Goal: Task Accomplishment & Management: Manage account settings

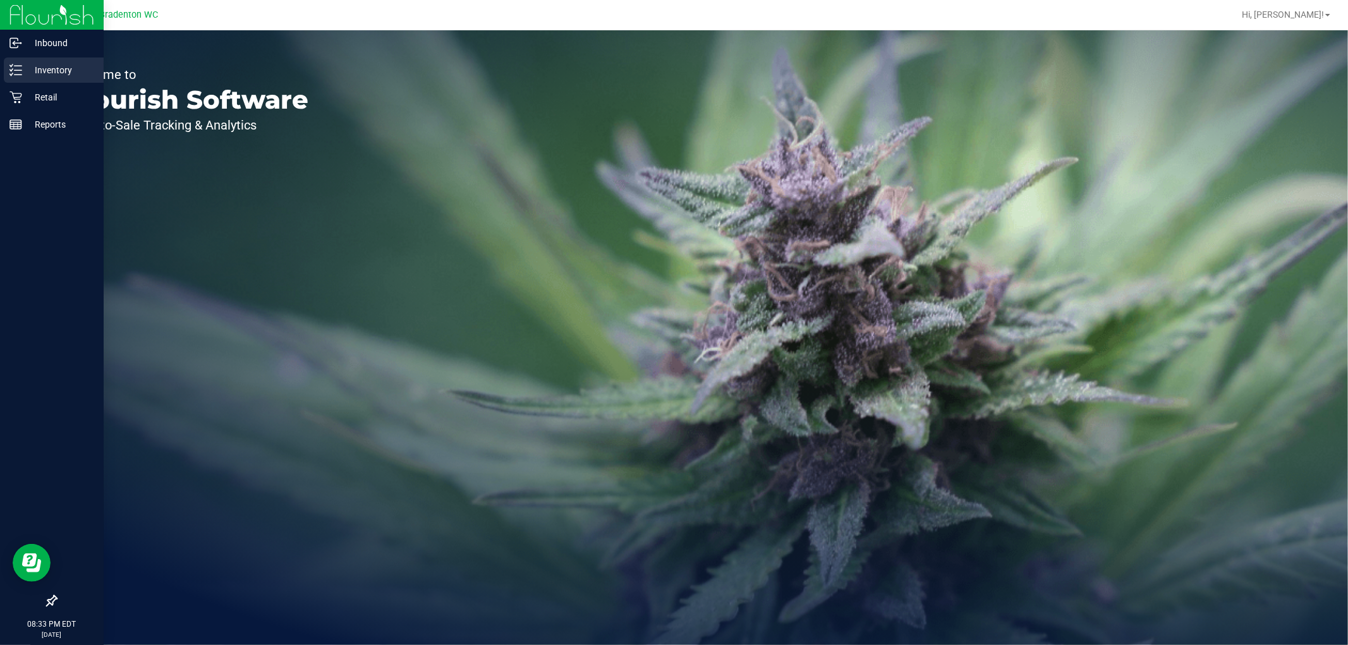
click at [32, 64] on p "Inventory" at bounding box center [60, 70] width 76 height 15
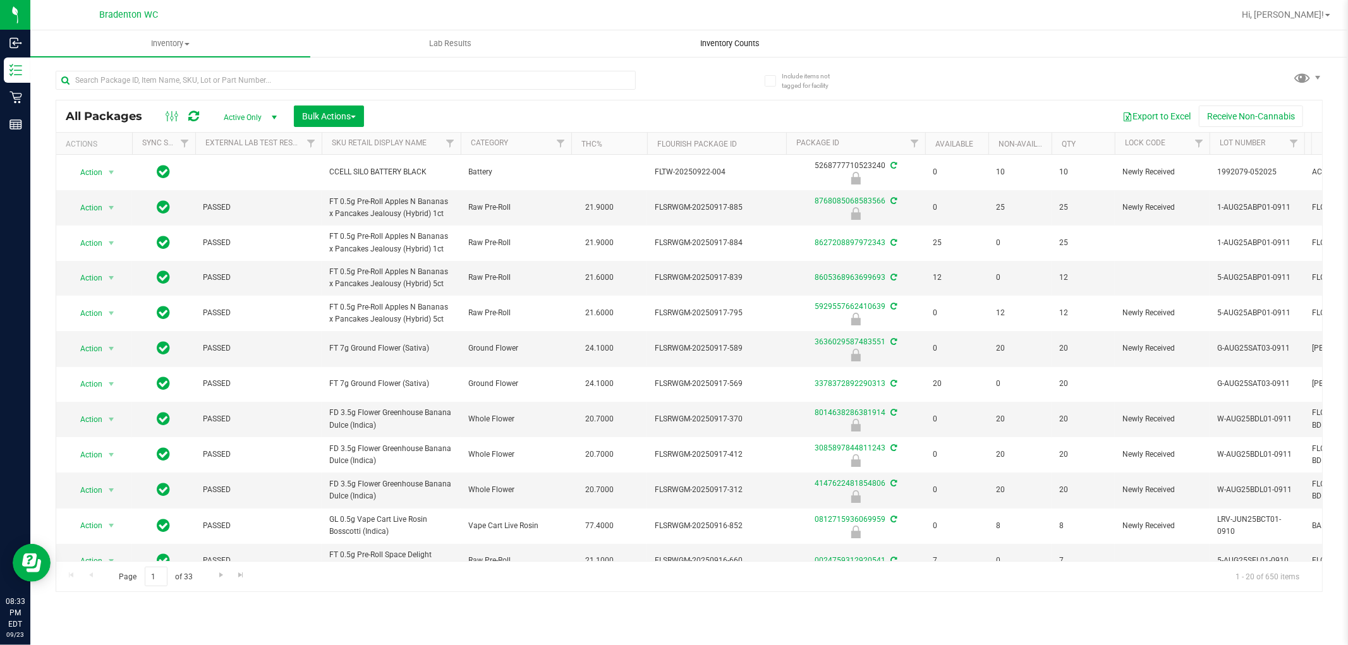
click at [709, 32] on uib-tab-heading "Inventory Counts" at bounding box center [730, 43] width 279 height 25
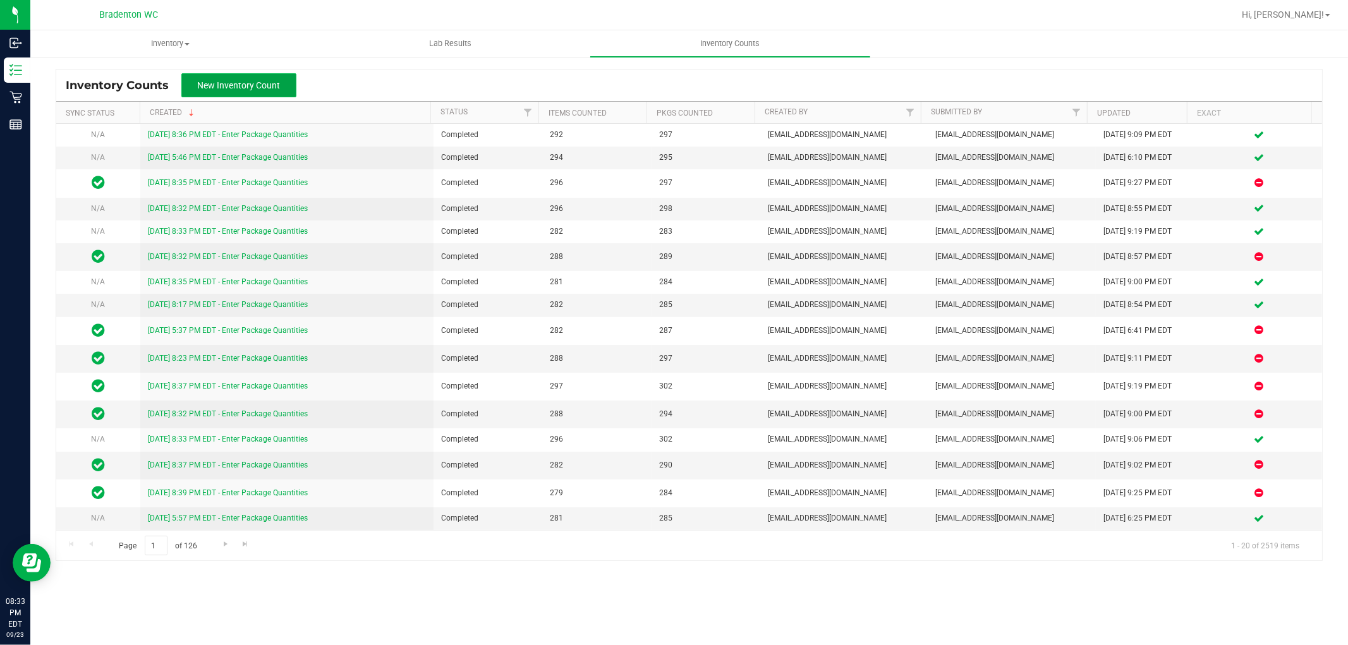
click at [267, 84] on span "New Inventory Count" at bounding box center [239, 85] width 83 height 10
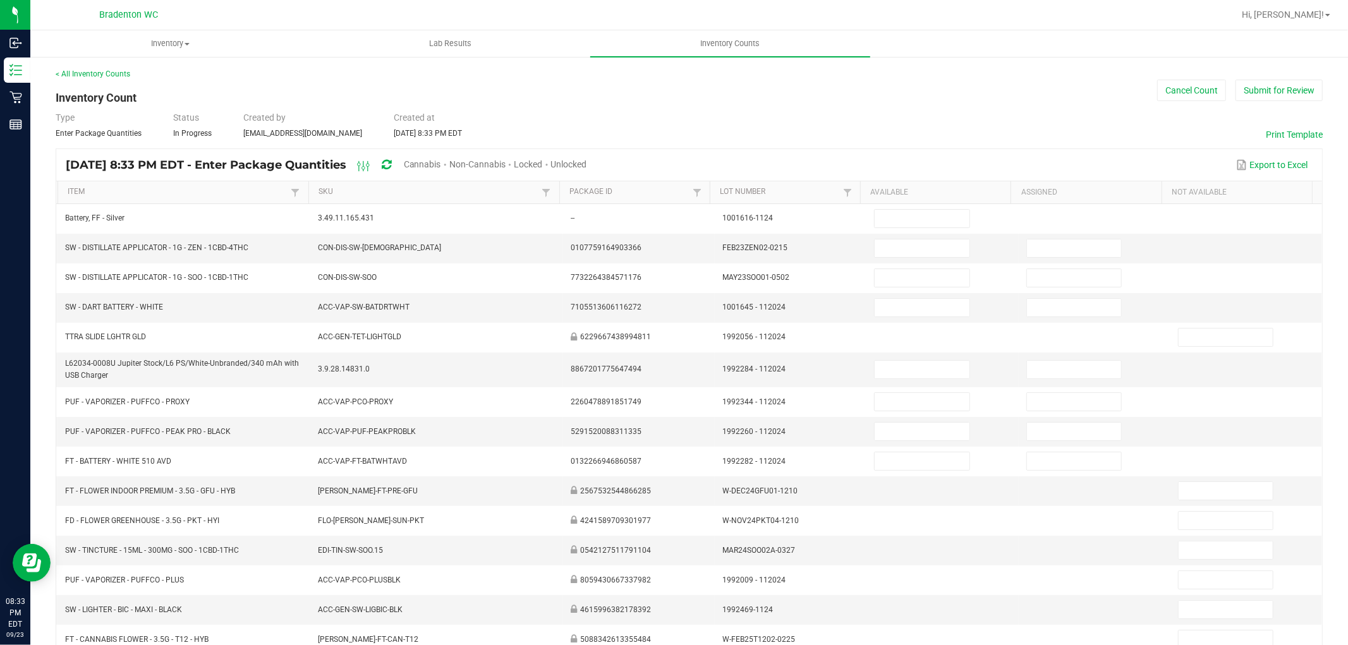
click at [587, 165] on span "Unlocked" at bounding box center [569, 164] width 36 height 10
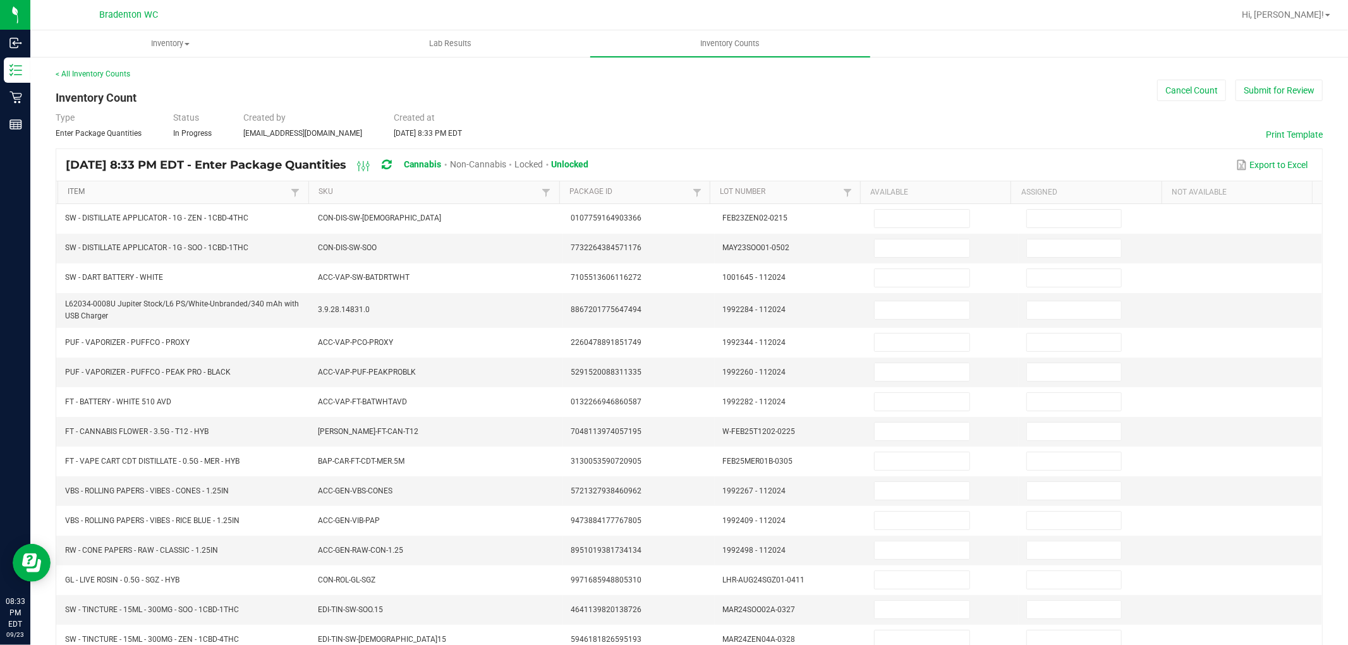
click at [150, 194] on link "Item" at bounding box center [178, 192] width 220 height 10
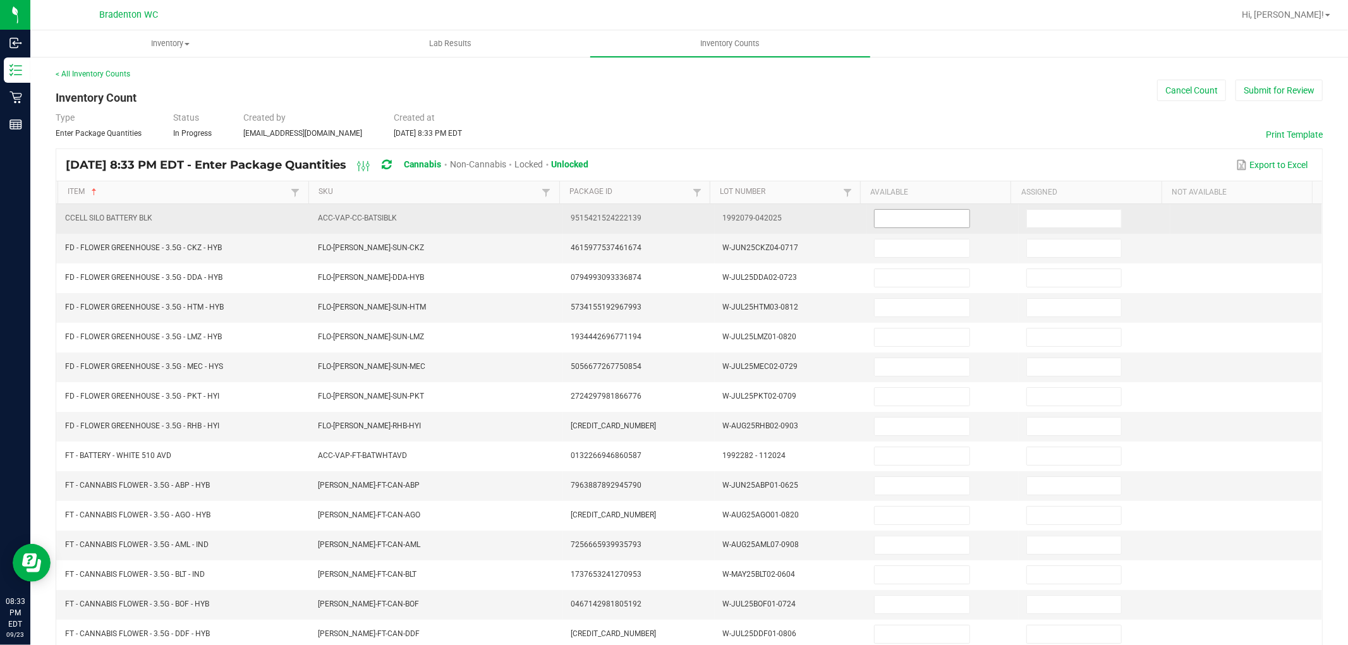
click at [949, 217] on input at bounding box center [922, 219] width 94 height 18
type input "0"
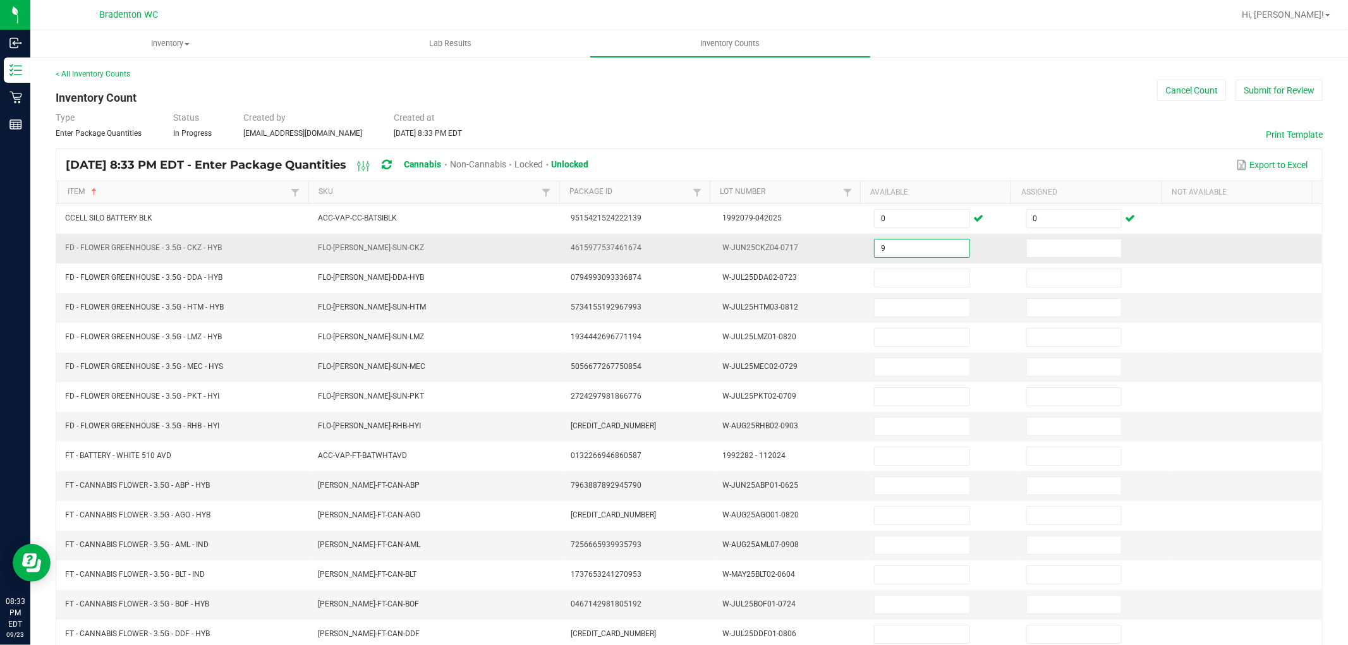
type input "9"
type input "0"
type input "3"
type input "0"
type input "13"
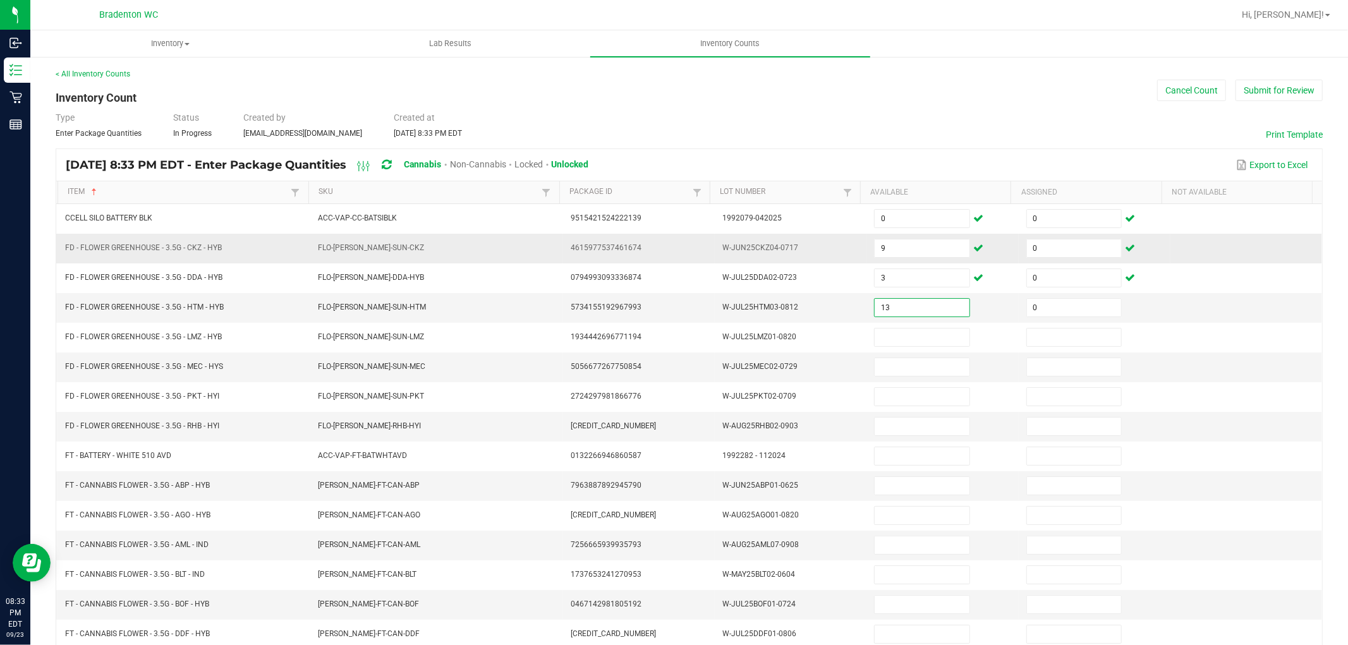
type input "0"
type input "5"
type input "0"
type input "14"
type input "0"
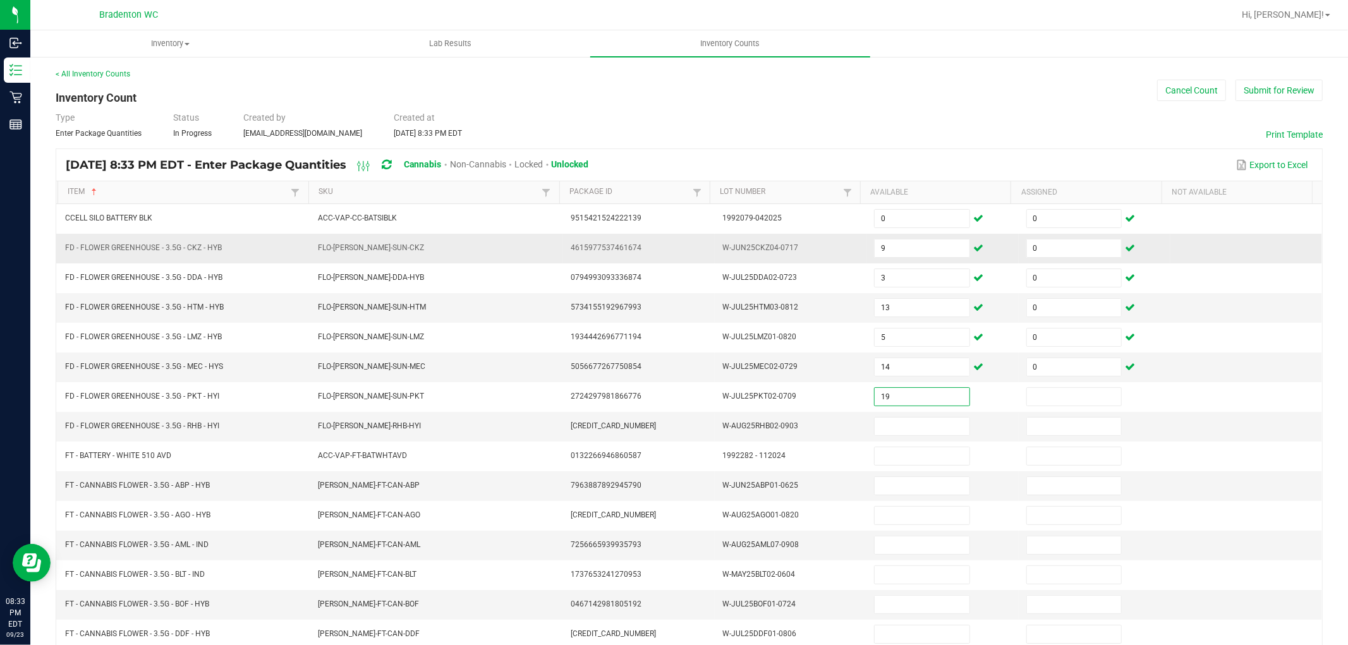
type input "19"
type input "0"
type input "6"
type input "0"
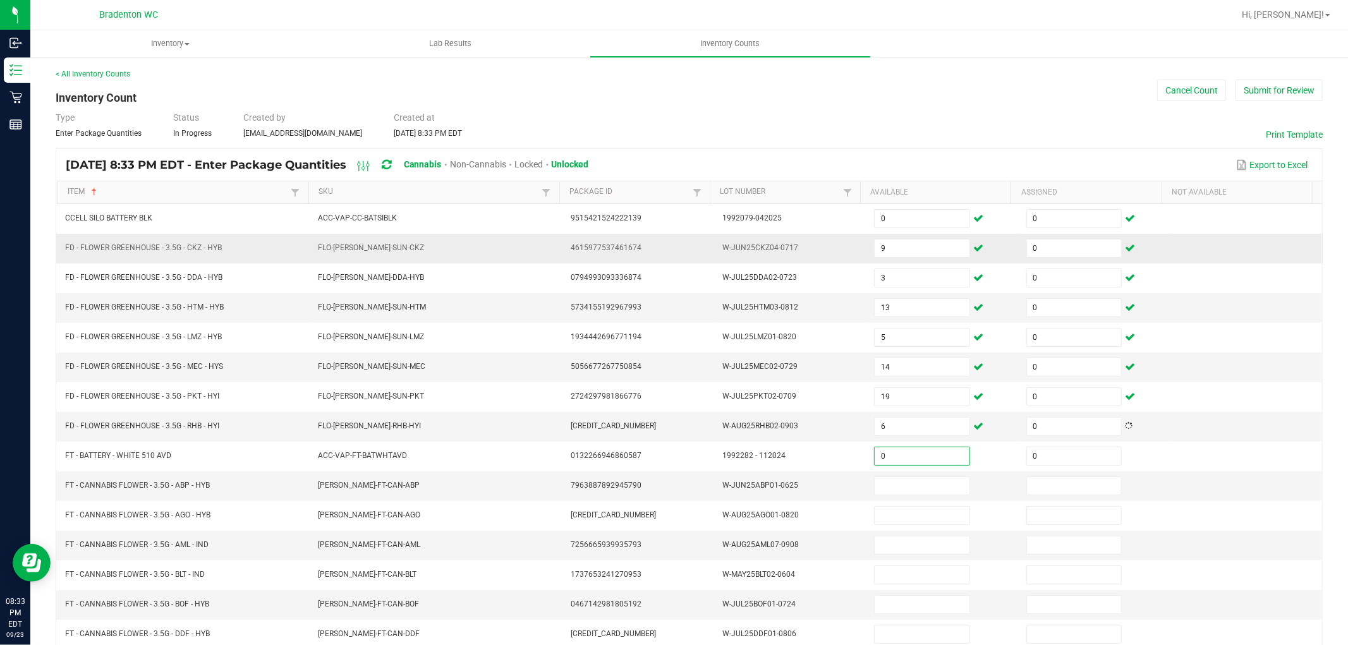
type input "0"
type input "20"
type input "0"
type input "19"
type input "0"
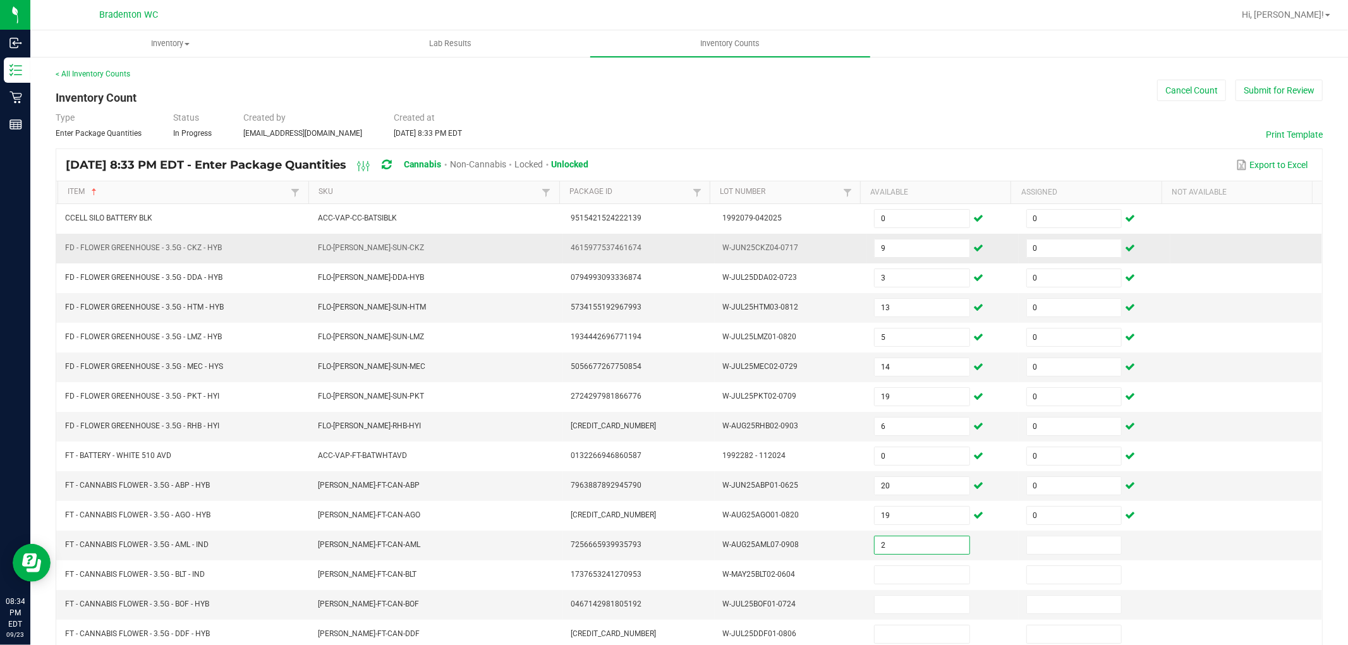
type input "2"
type input "0"
type input "4"
type input "0"
type input "2"
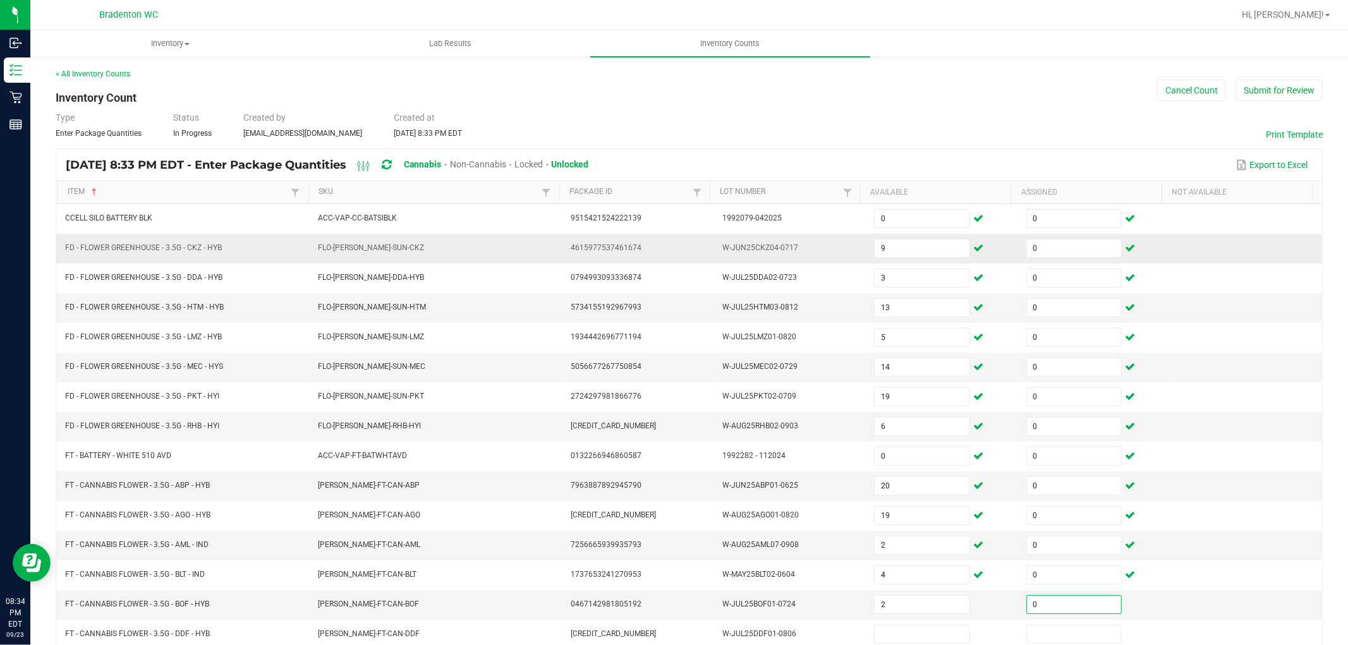
type input "0"
type input "19"
type input "0"
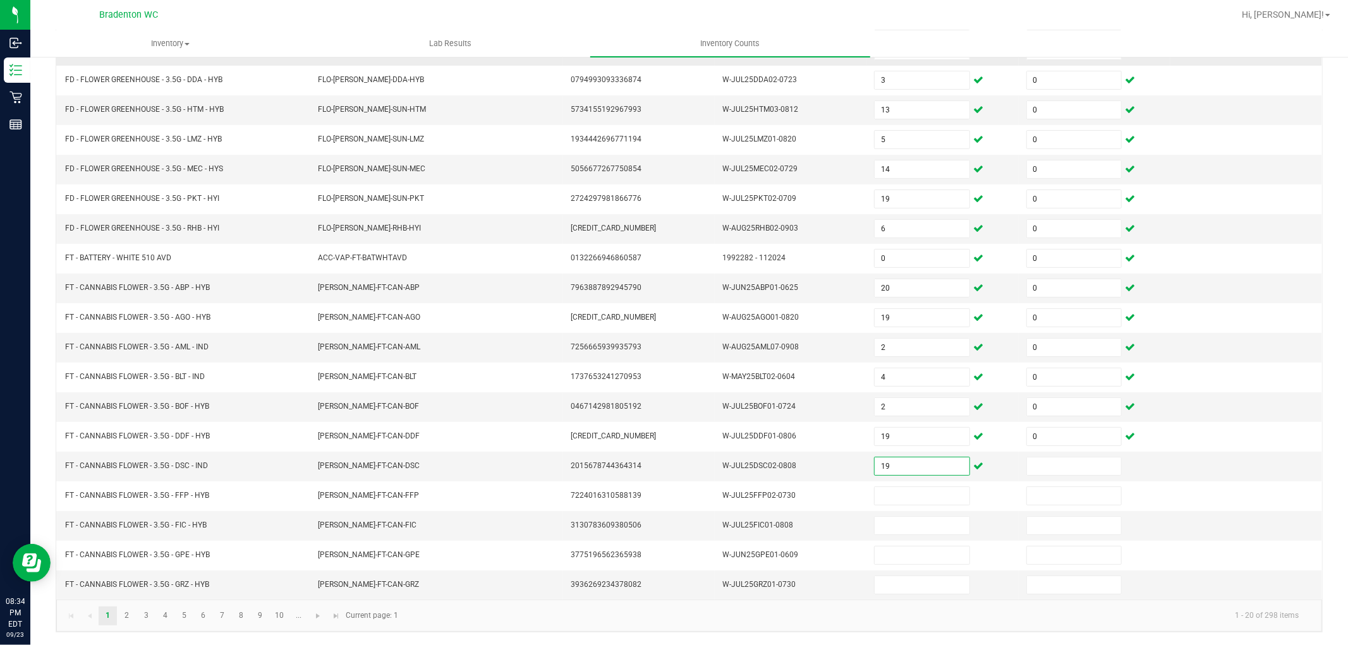
type input "19"
type input "0"
type input "6"
type input "0"
type input "2"
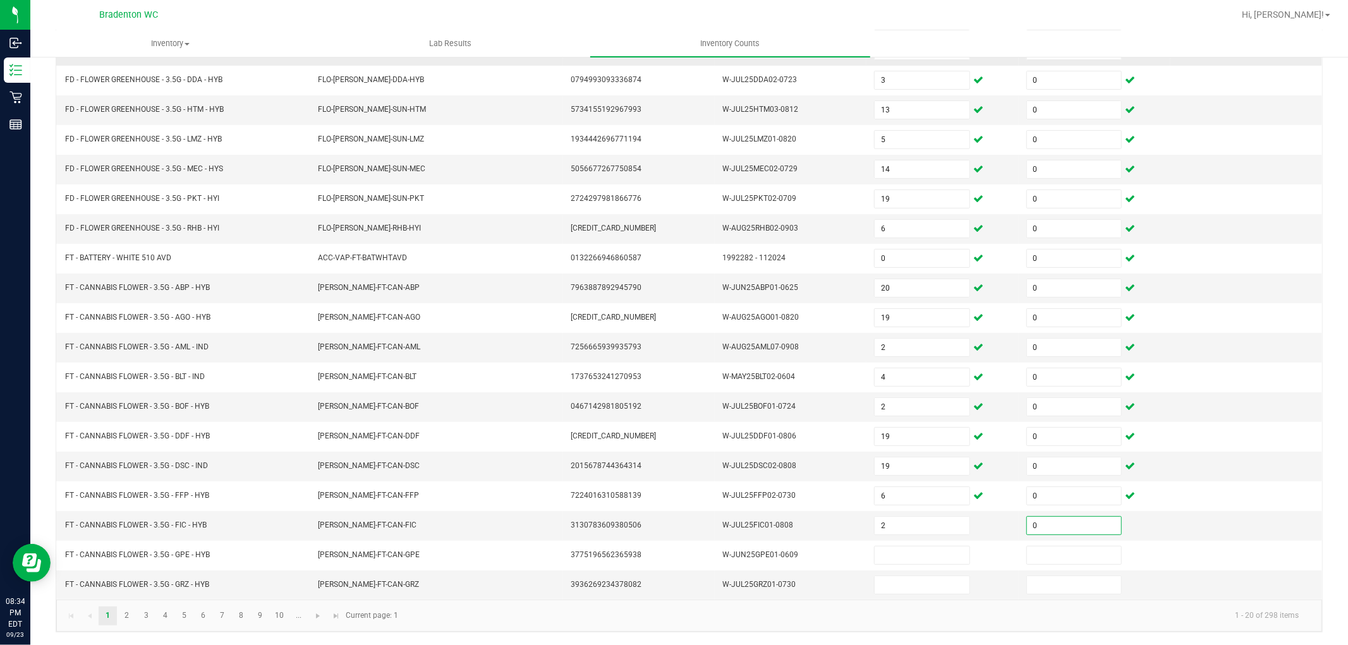
type input "0"
type input "7"
type input "0"
type input "9"
type input "0"
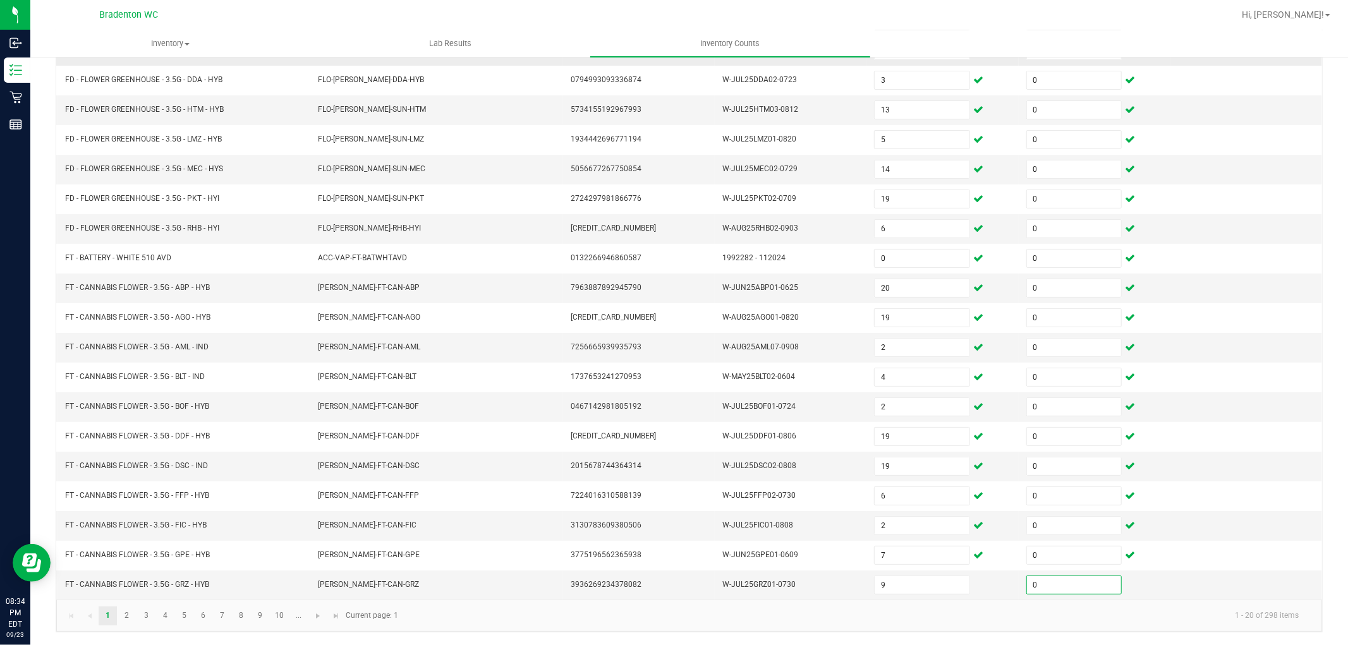
type input "0"
drag, startPoint x: 128, startPoint y: 623, endPoint x: 142, endPoint y: 608, distance: 20.6
click at [127, 623] on link "2" at bounding box center [127, 616] width 18 height 19
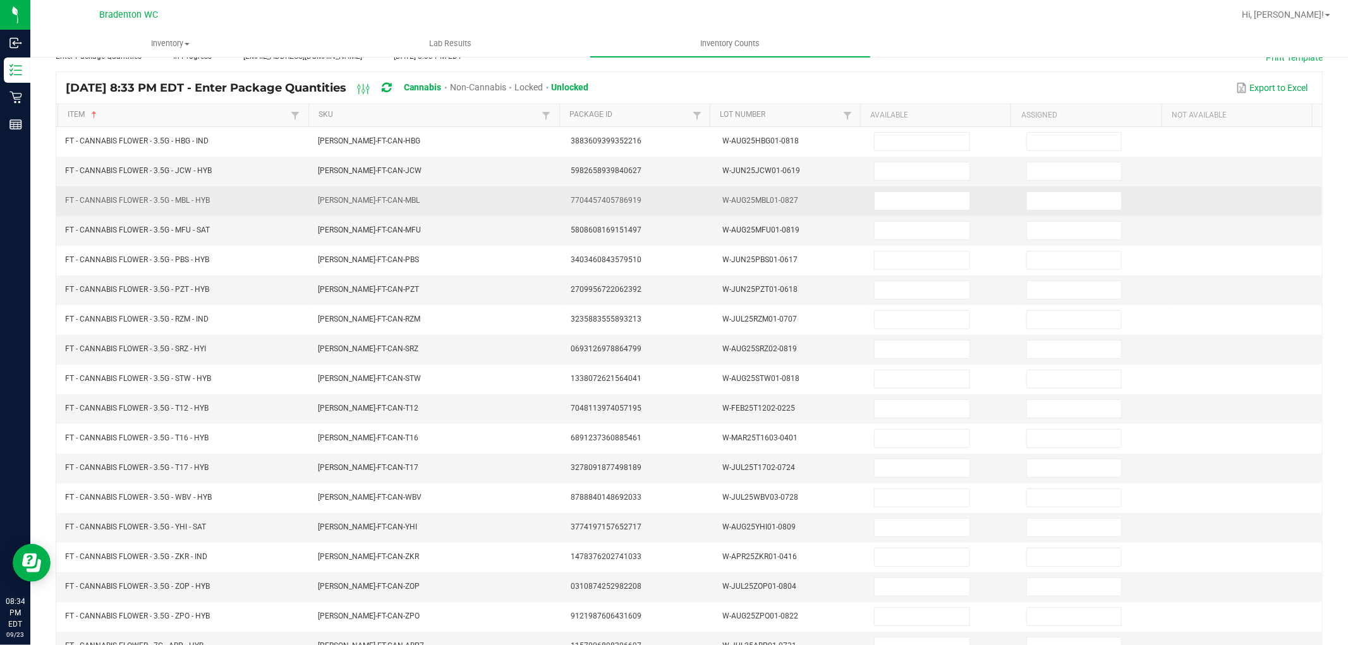
scroll to position [0, 0]
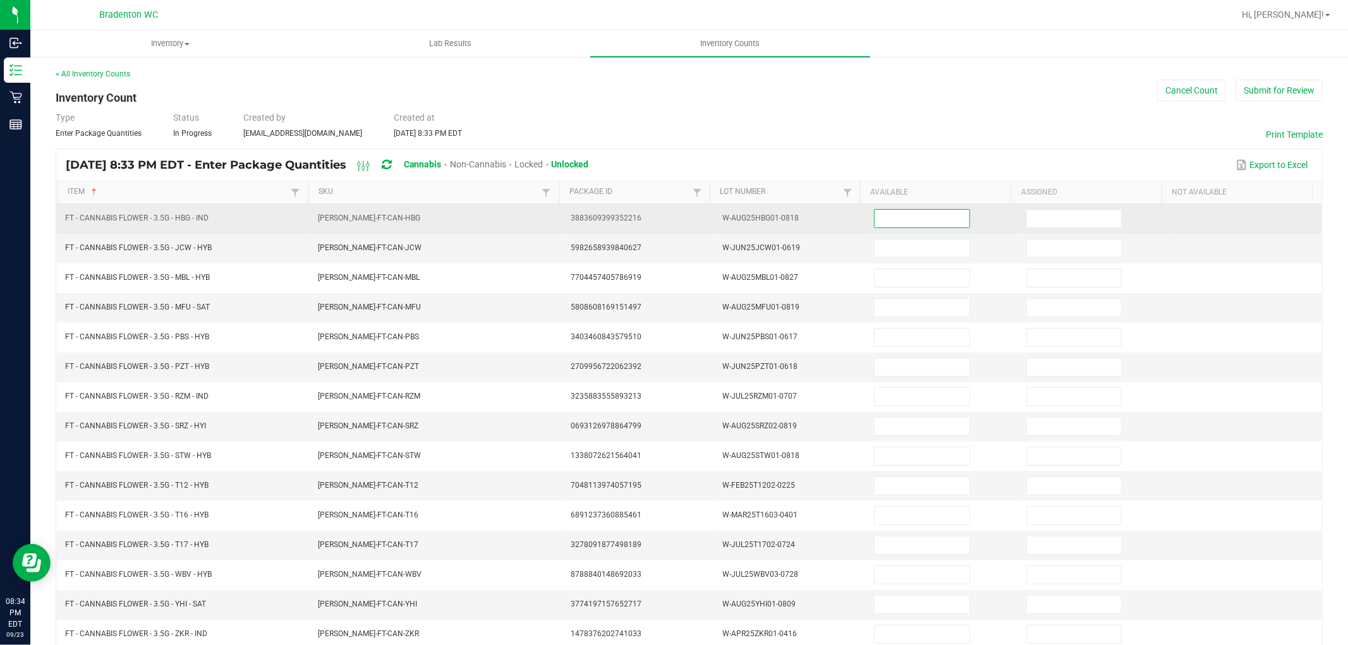
click at [917, 211] on input at bounding box center [922, 219] width 94 height 18
type input "15"
type input "0"
type input "12"
type input "0"
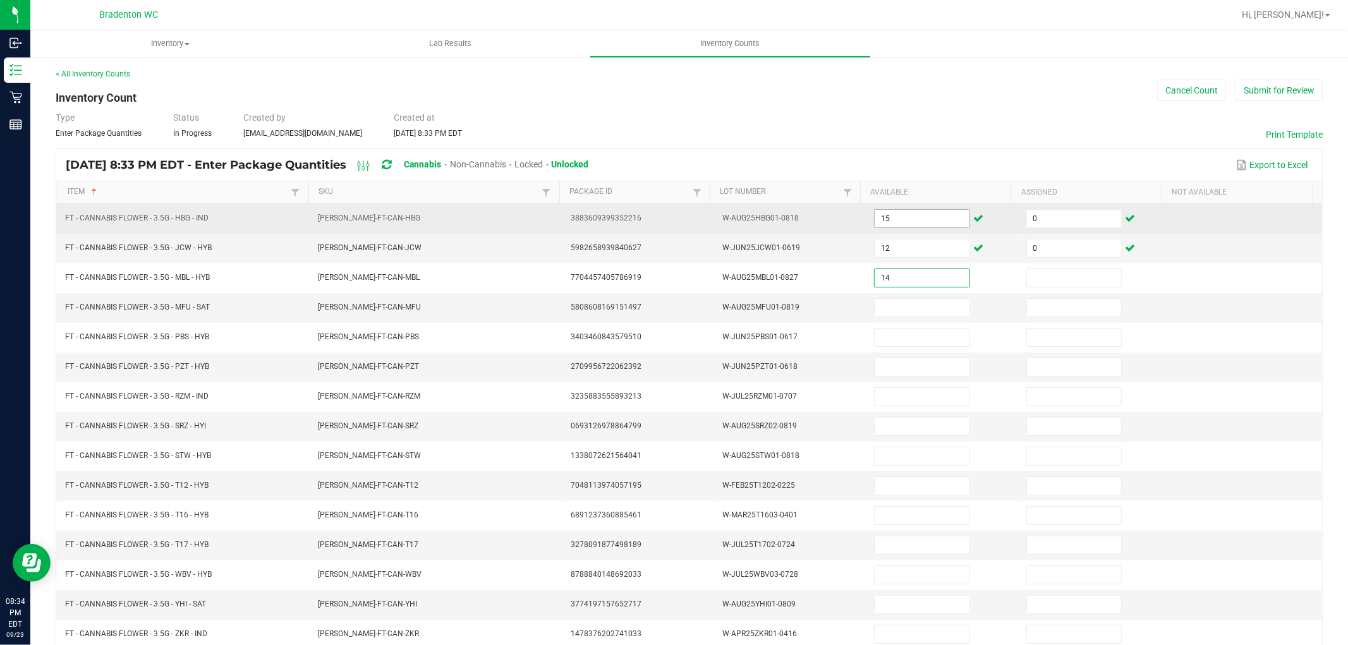
type input "14"
type input "0"
type input "11"
type input "0"
type input "12"
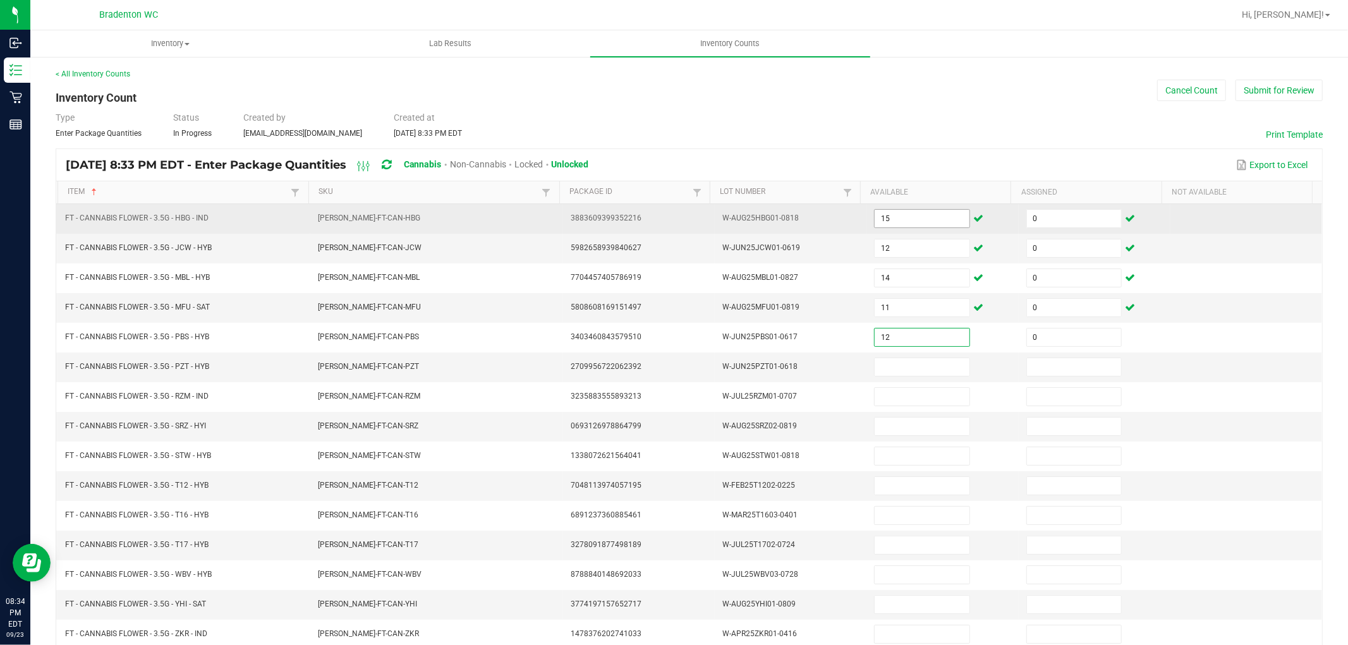
type input "0"
type input "5"
type input "0"
type input "12"
type input "0"
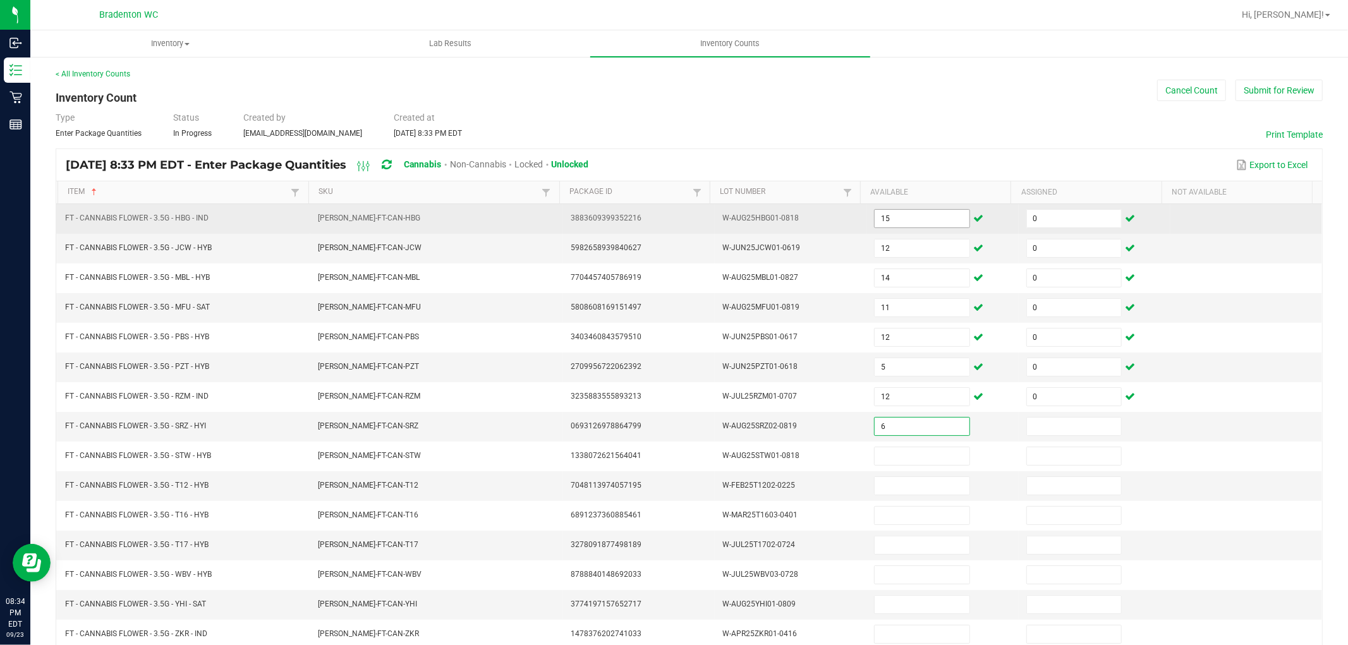
type input "6"
type input "0"
type input "5"
type input "0"
type input "26"
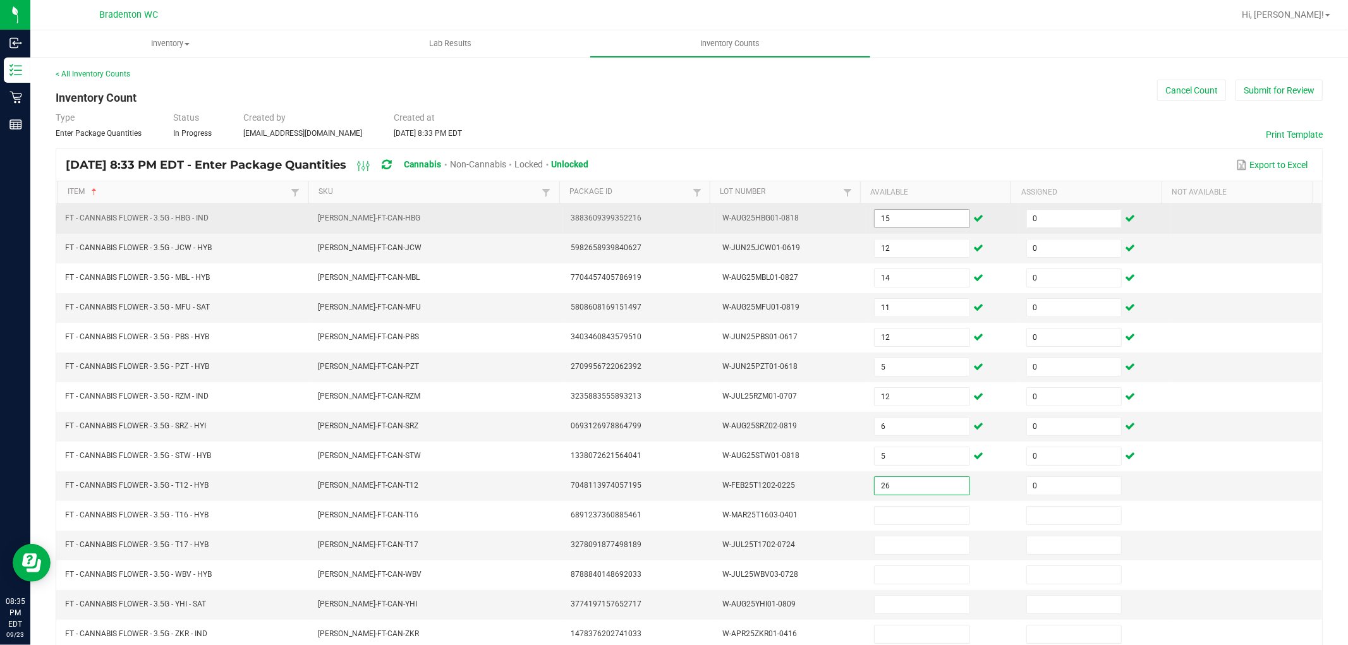
type input "0"
type input "22"
type input "0"
type input "20"
type input "0"
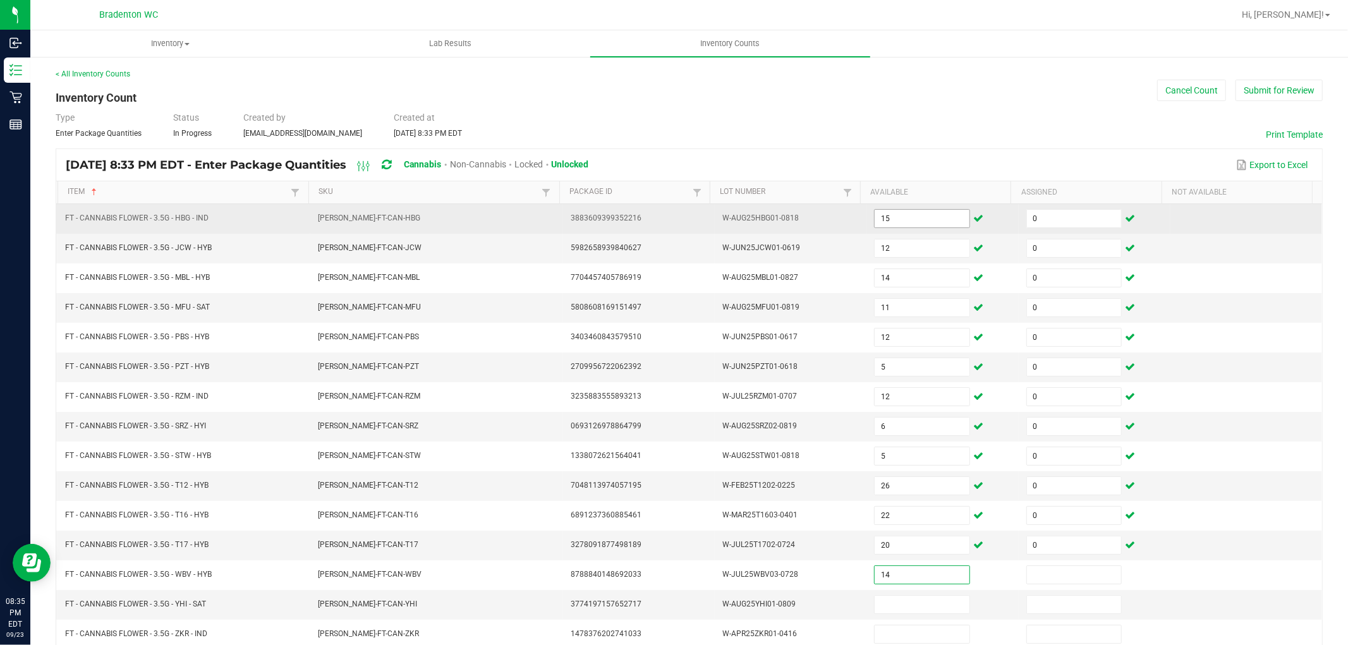
type input "14"
type input "0"
type input "5"
type input "0"
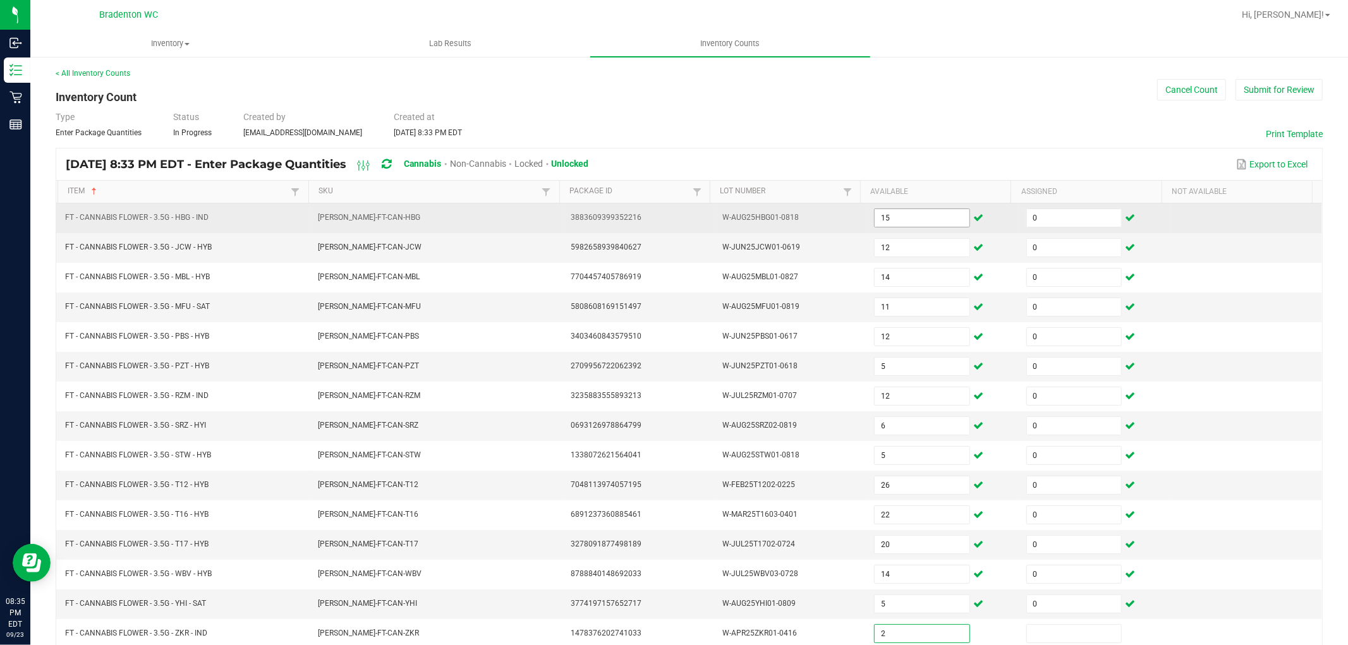
type input "2"
type input "0"
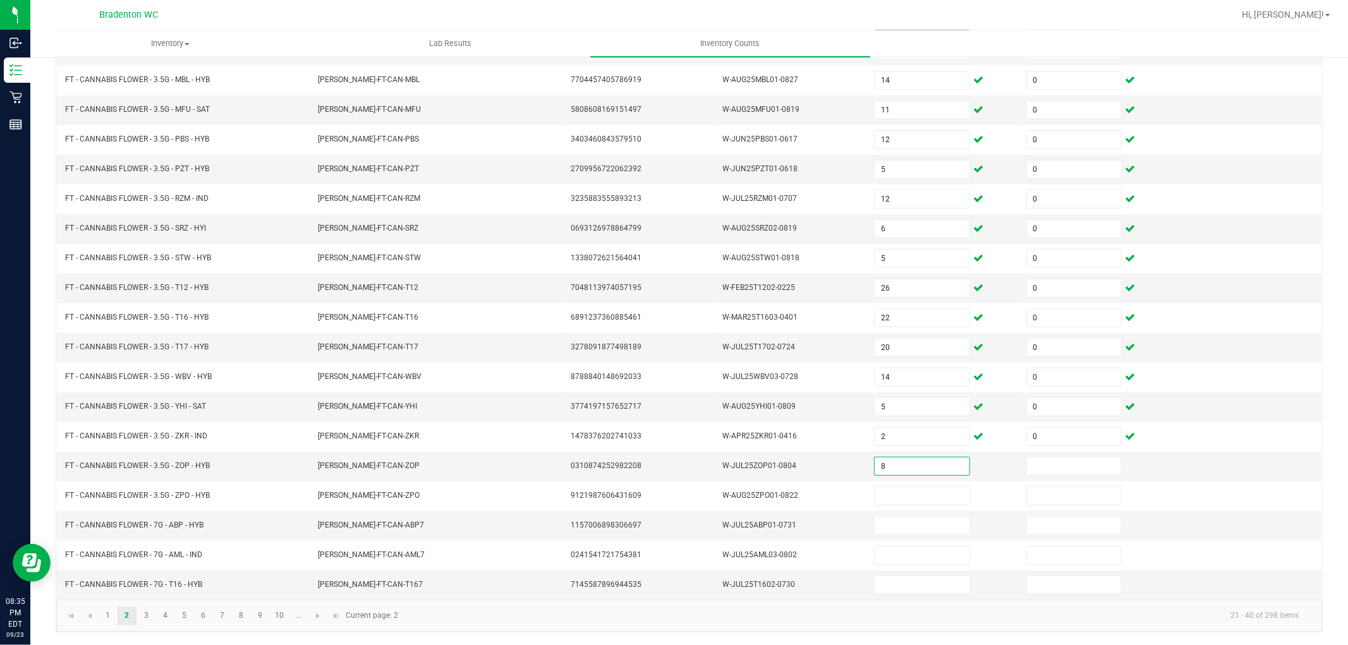
type input "8"
type input "0"
type input "18"
type input "0"
type input "4"
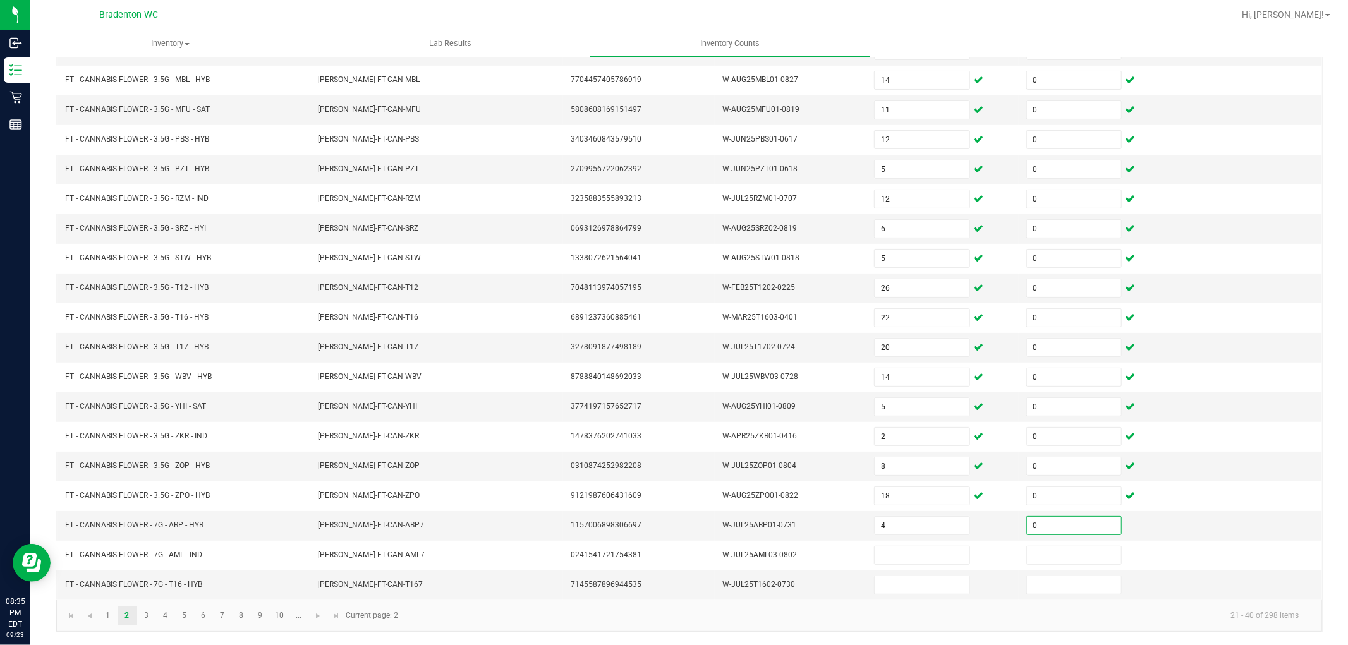
type input "0"
type input "17"
type input "0"
type input "19"
type input "0"
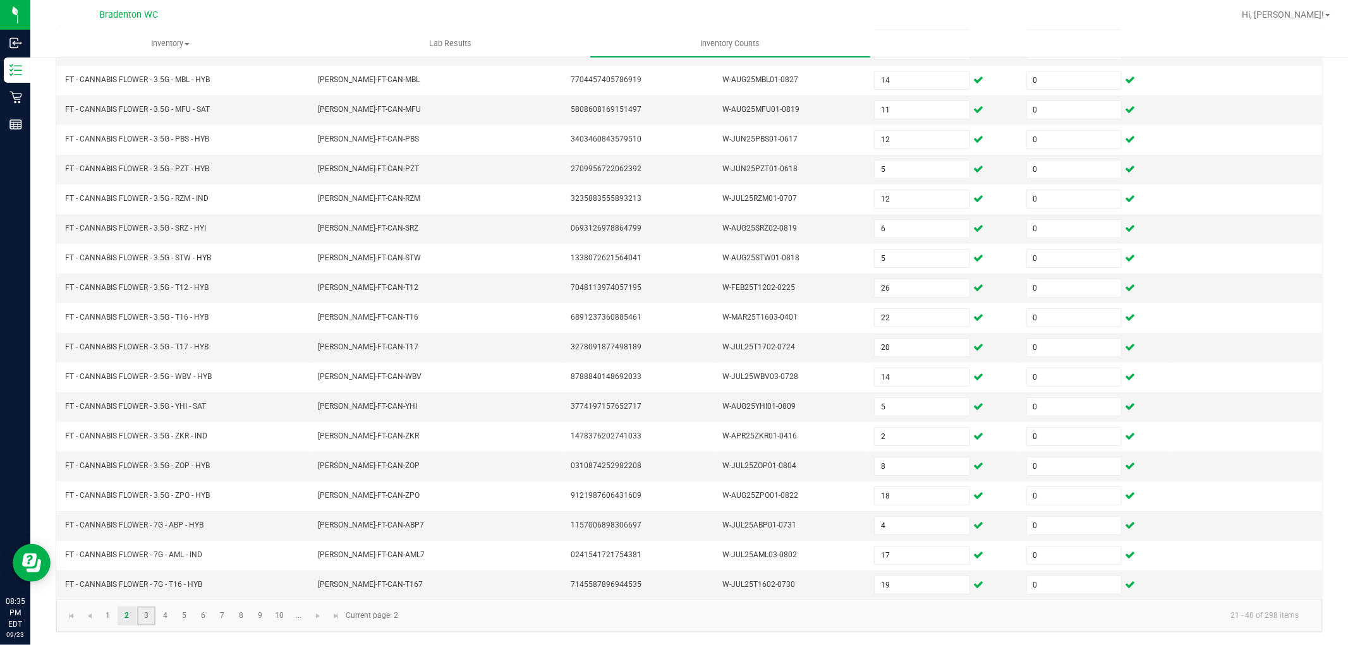
click at [144, 617] on link "3" at bounding box center [146, 616] width 18 height 19
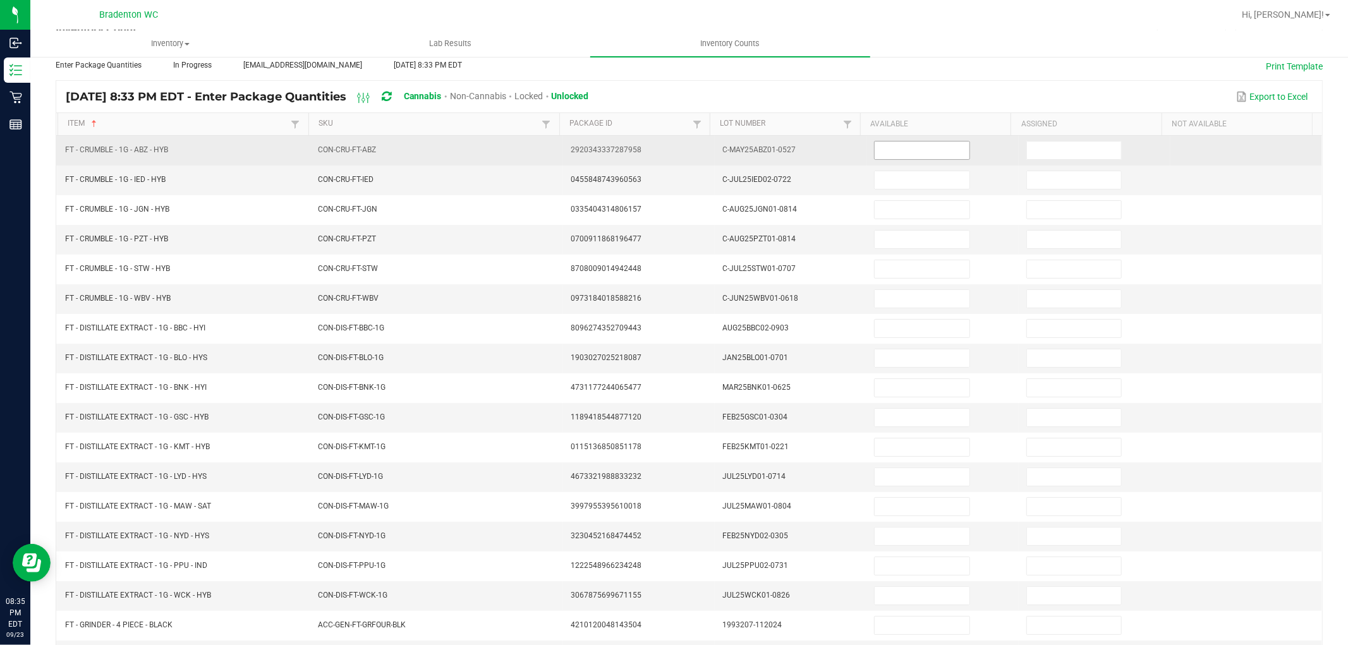
scroll to position [0, 0]
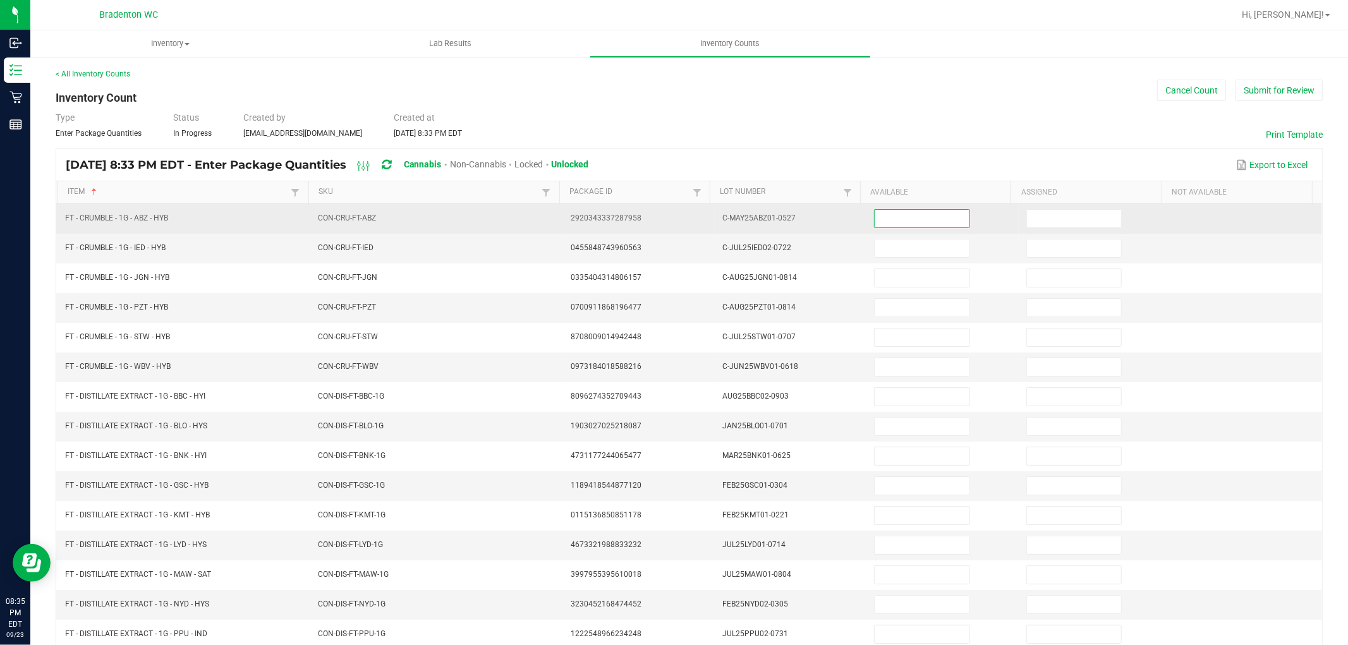
click at [900, 216] on input at bounding box center [922, 219] width 94 height 18
type input "3"
type input "0"
type input "2"
type input "0"
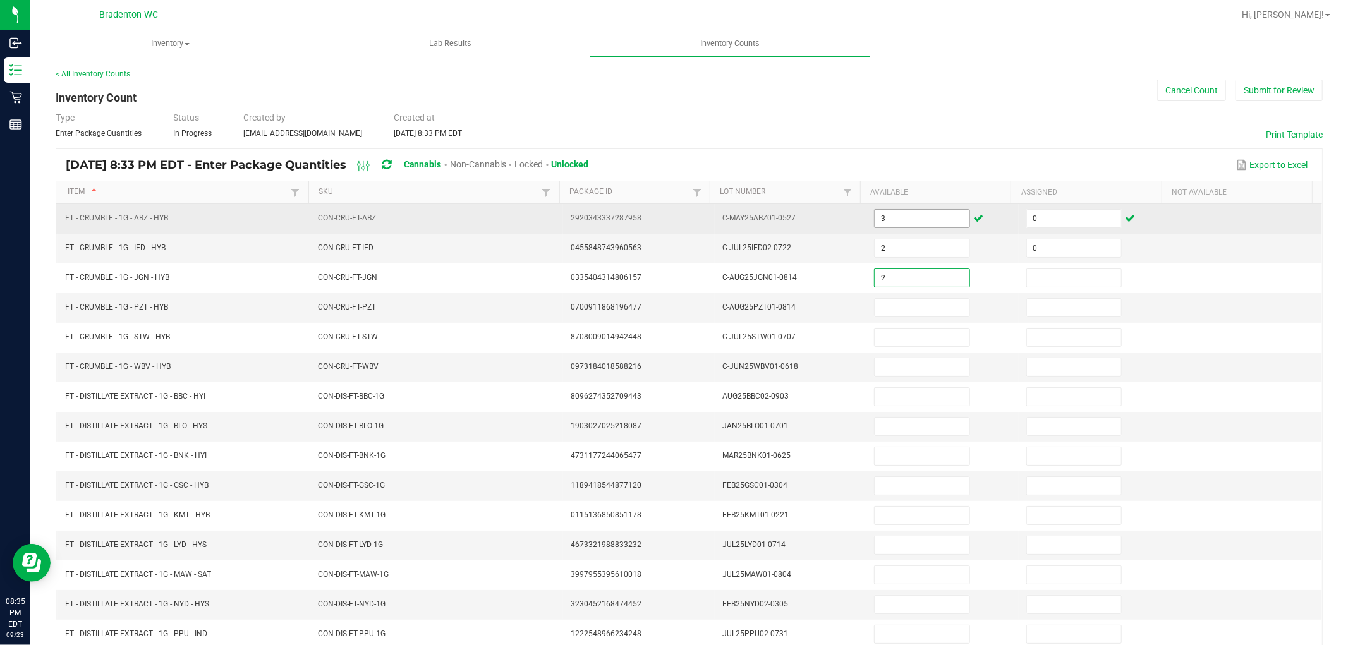
type input "2"
type input "0"
type input "3"
type input "0"
type input "7"
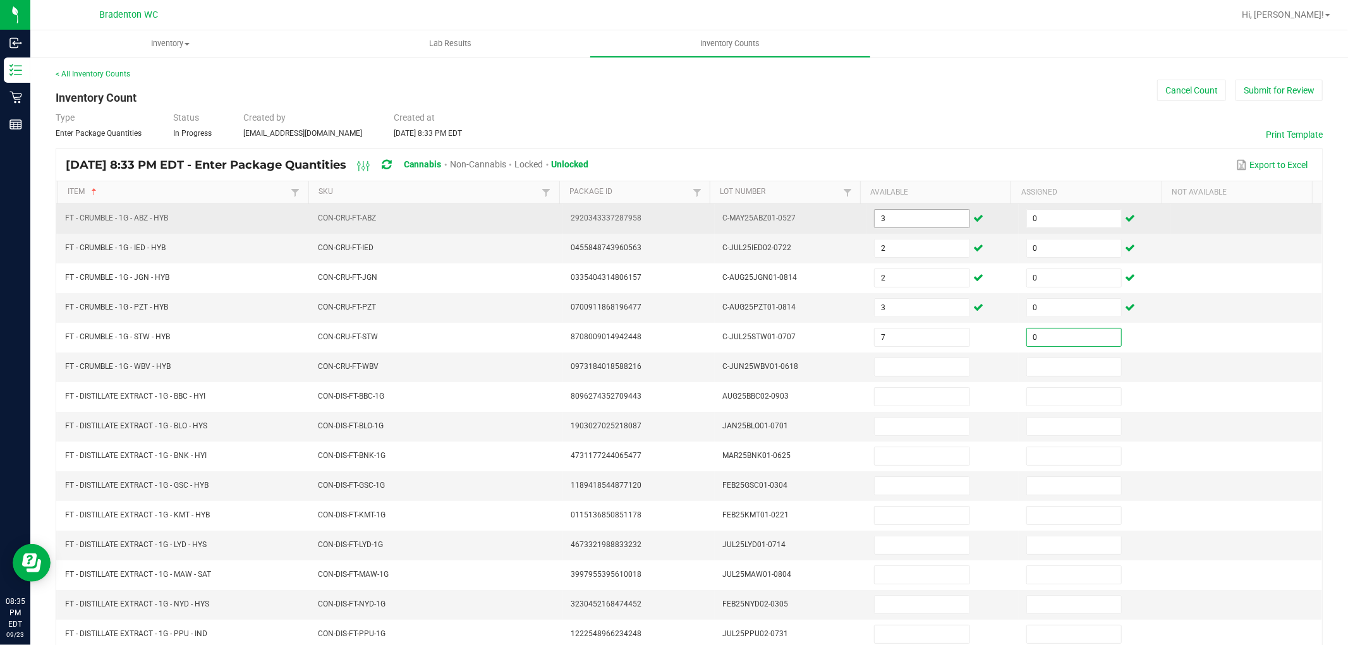
type input "0"
type input "3"
type input "0"
type input "12"
type input "0"
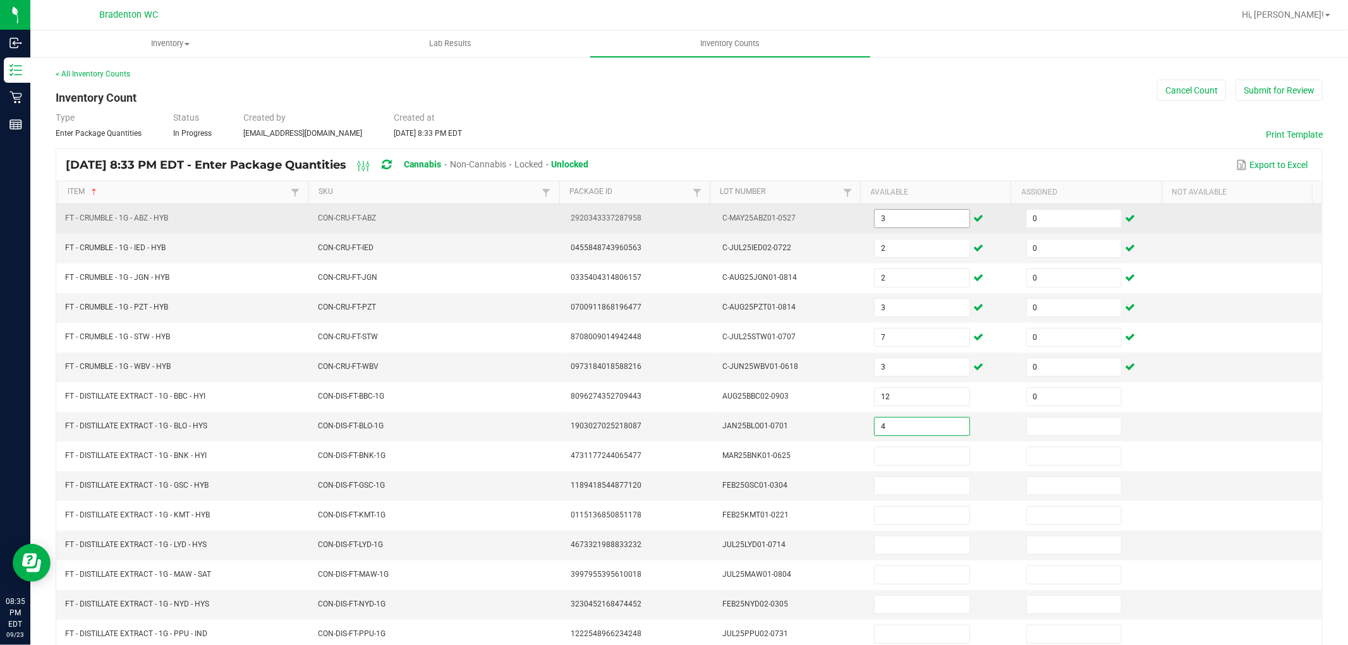
type input "4"
type input "0"
type input "1"
type input "0"
type input "3"
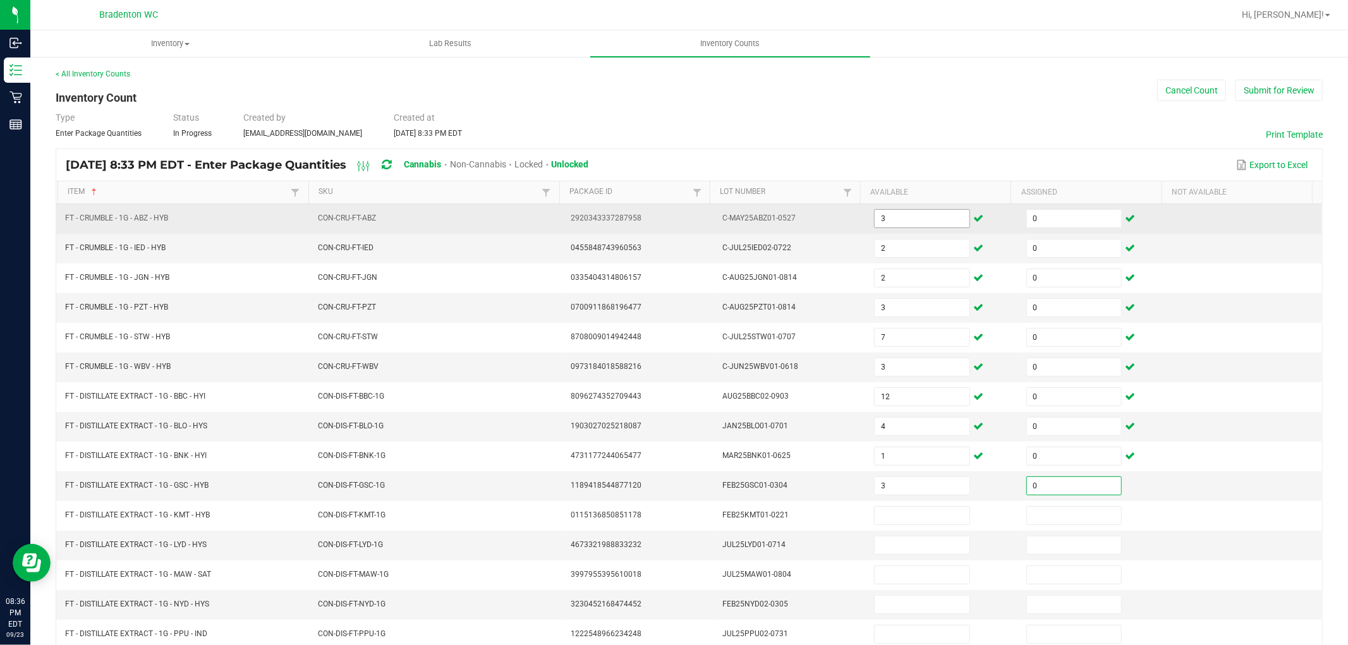
type input "0"
type input "8"
type input "0"
type input "6"
type input "0"
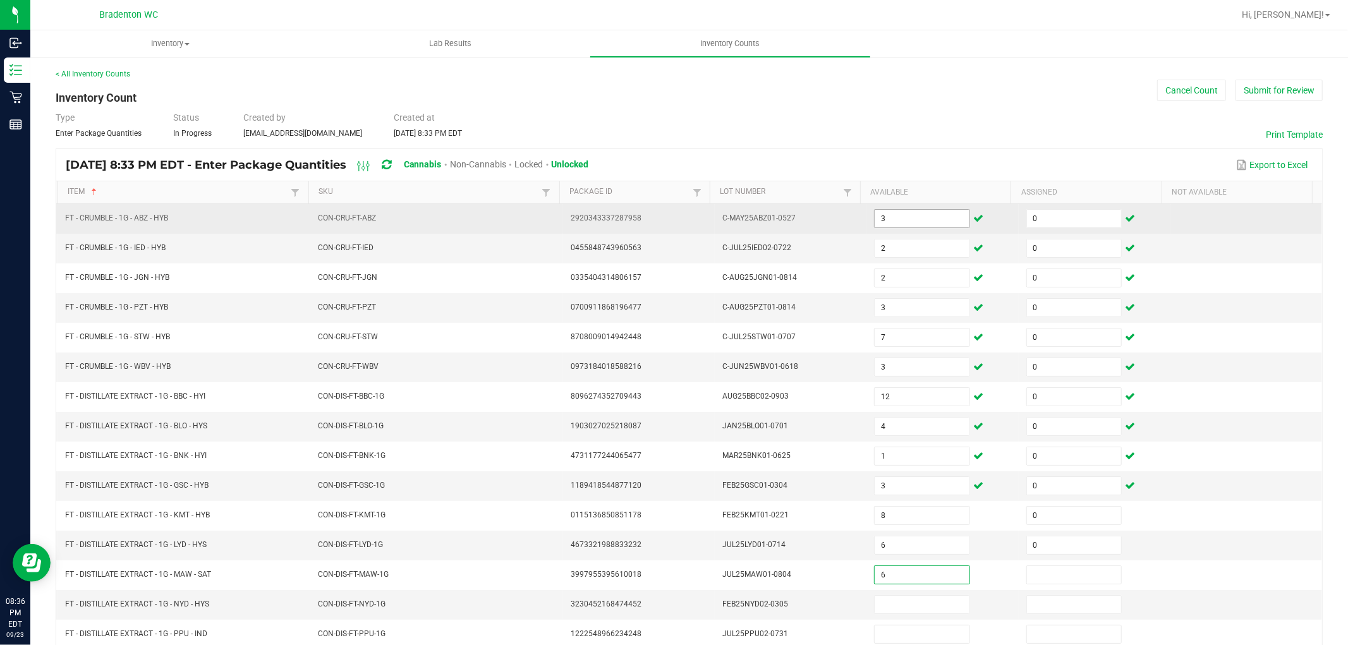
type input "6"
type input "0"
type input "6"
type input "0"
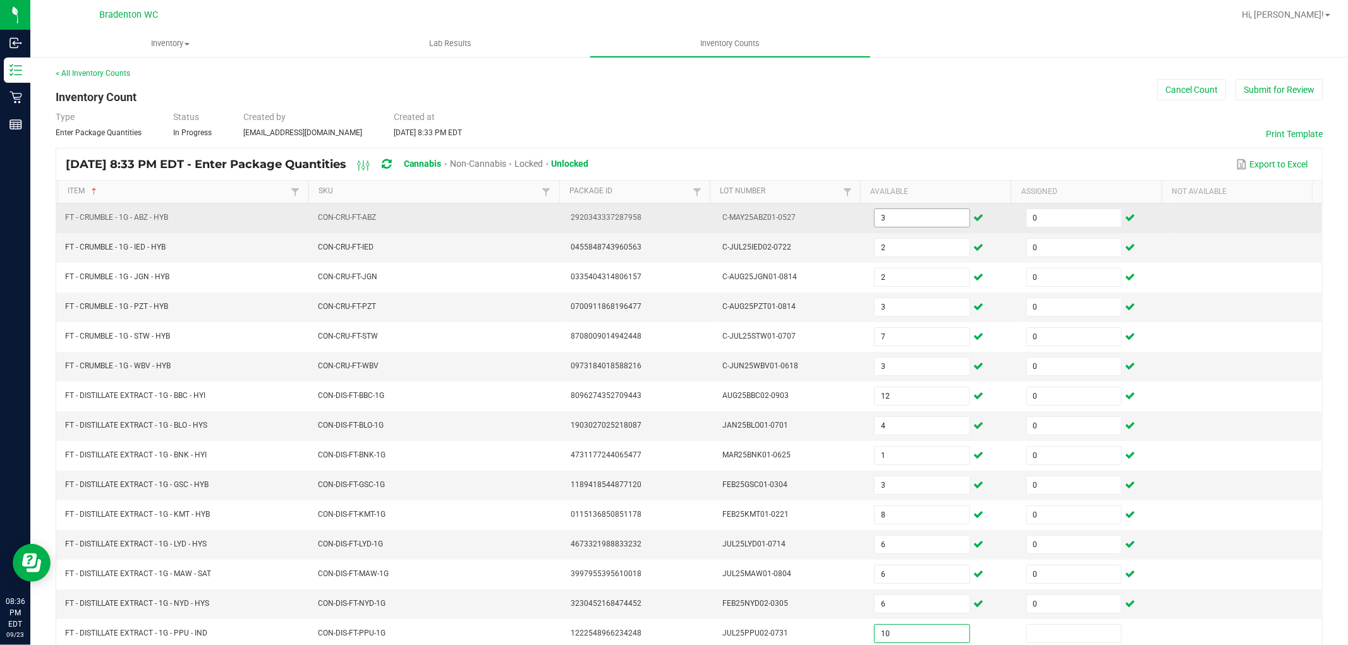
type input "10"
type input "0"
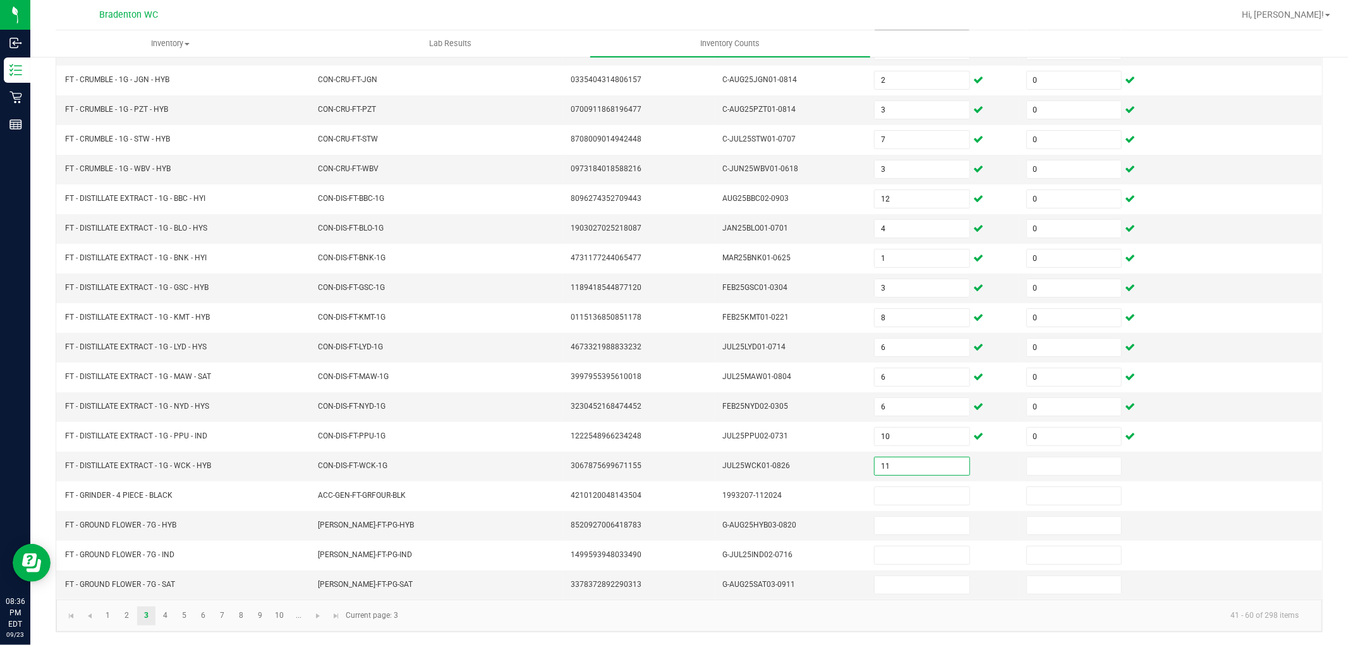
type input "11"
type input "0"
type input "20"
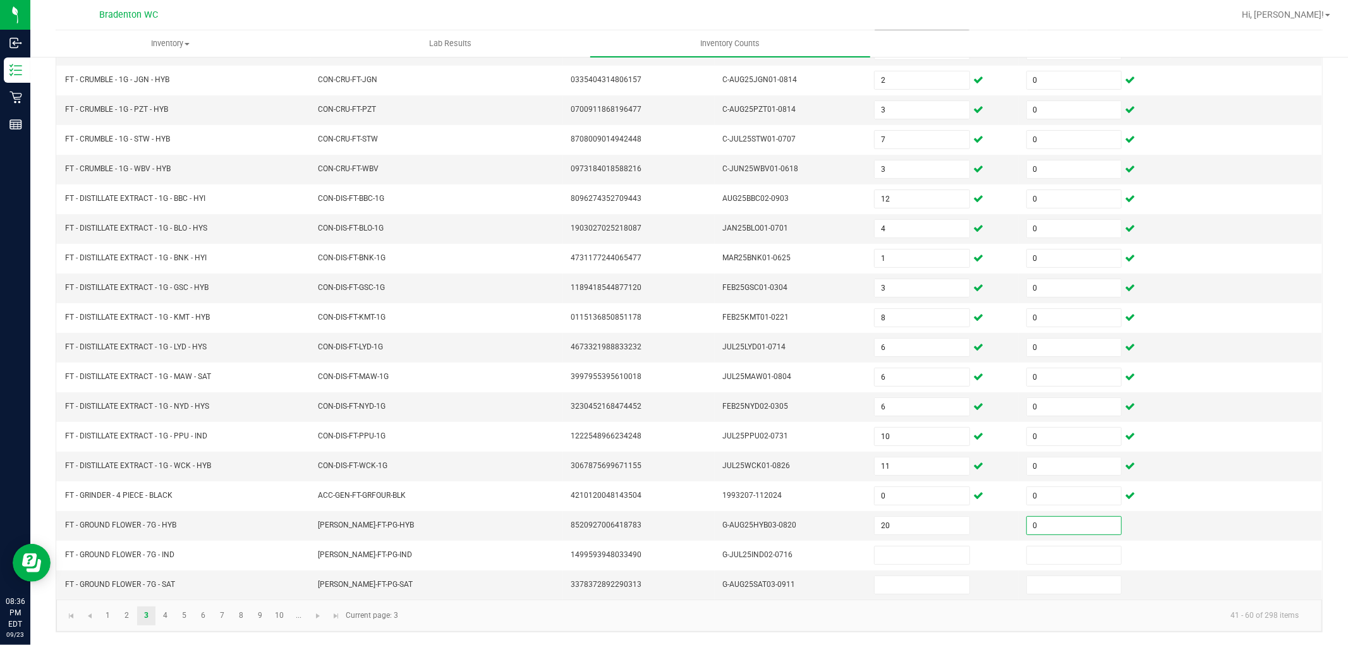
type input "0"
type input "14"
type input "0"
click at [169, 618] on link "4" at bounding box center [165, 616] width 18 height 19
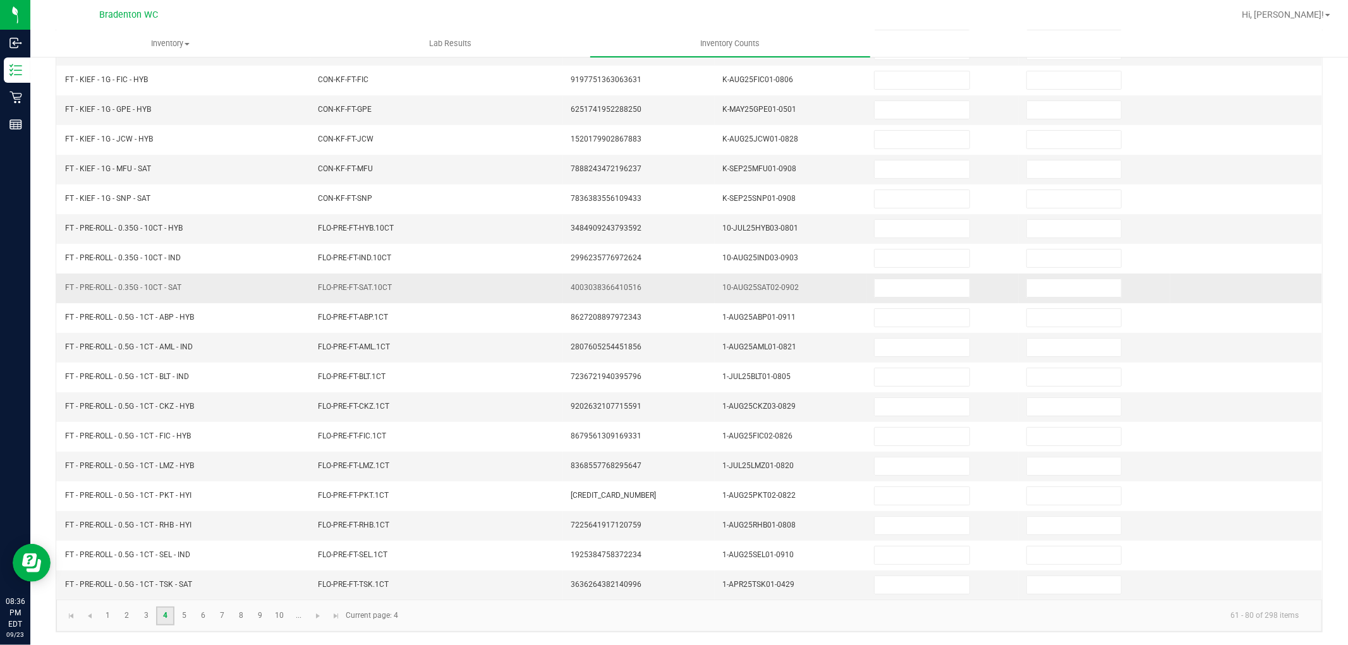
scroll to position [0, 0]
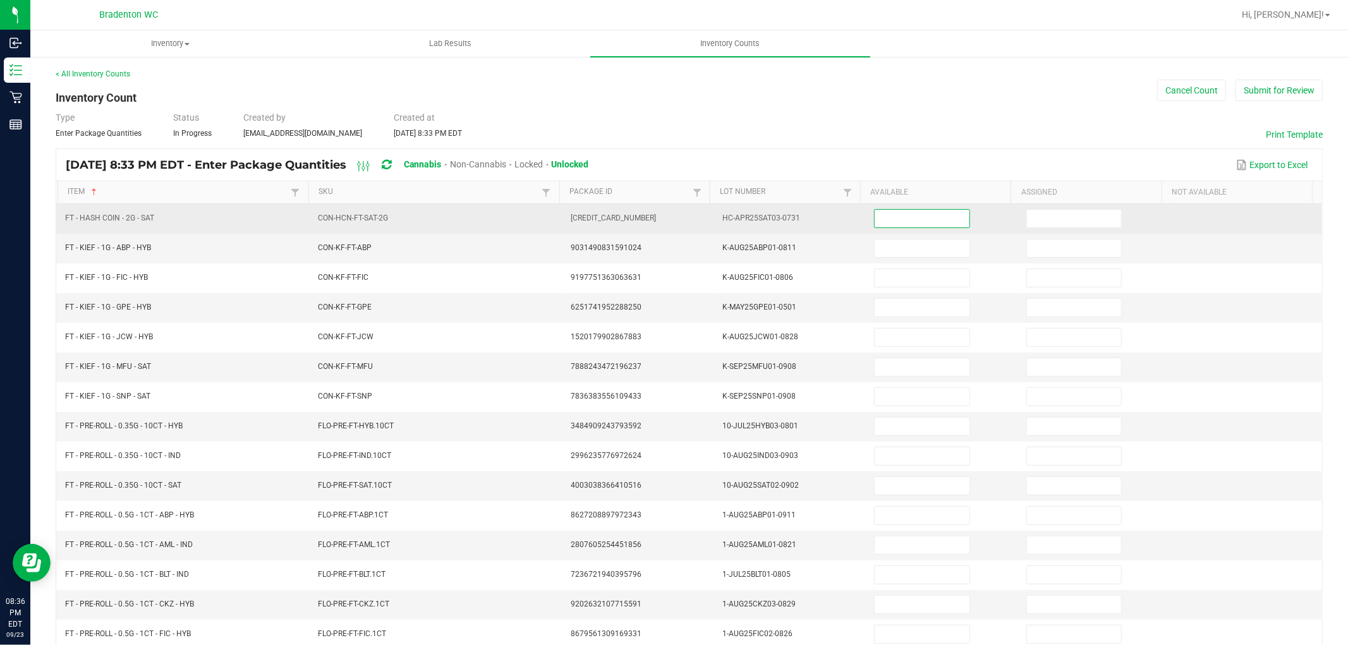
click at [905, 212] on input at bounding box center [922, 219] width 94 height 18
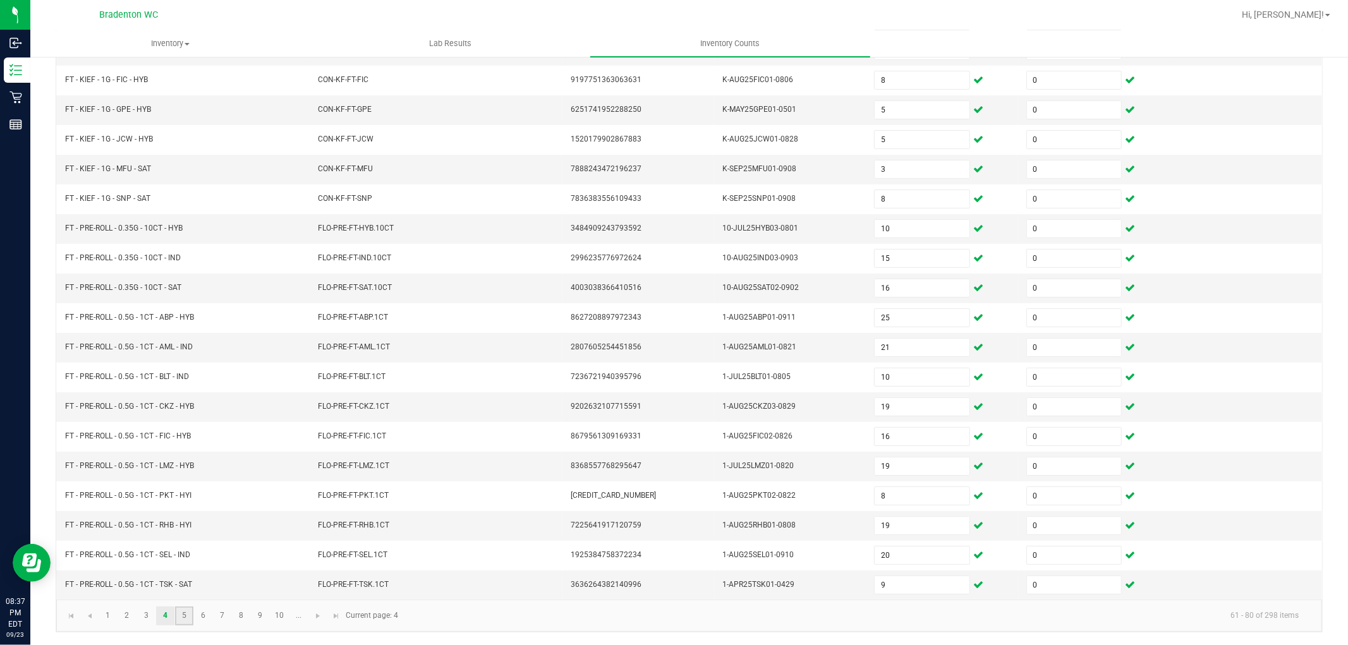
click at [187, 611] on link "5" at bounding box center [184, 616] width 18 height 19
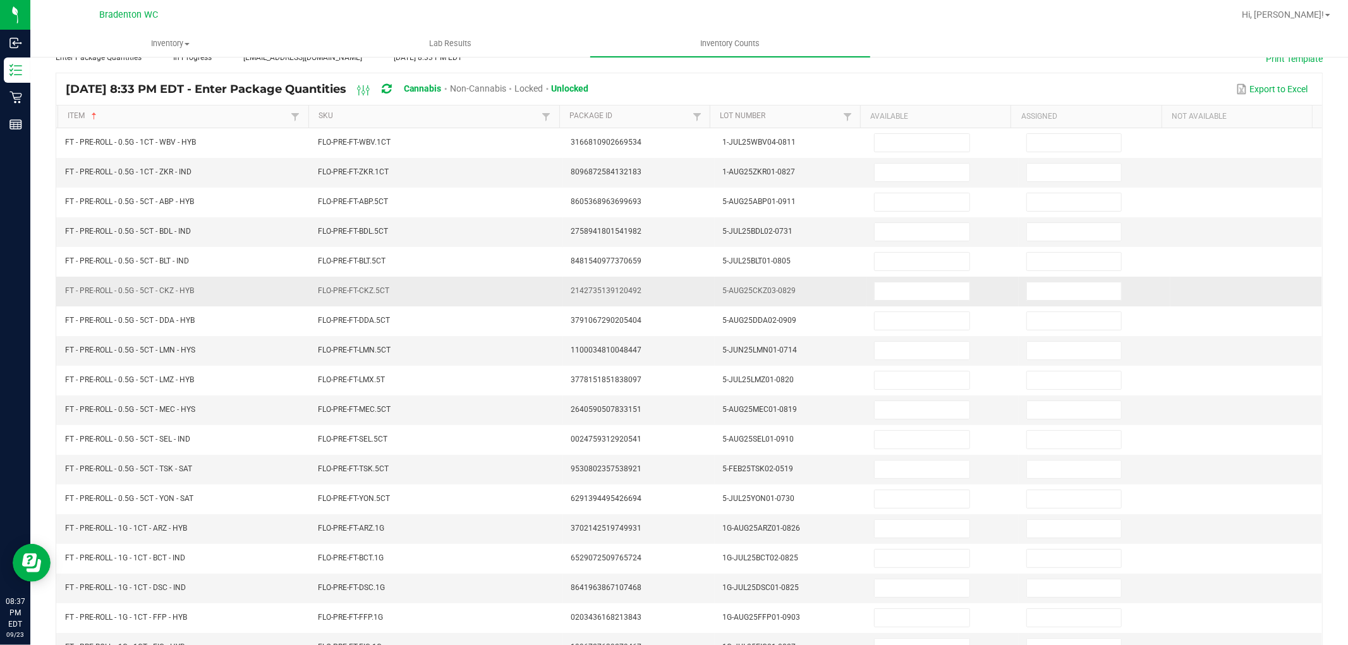
scroll to position [0, 0]
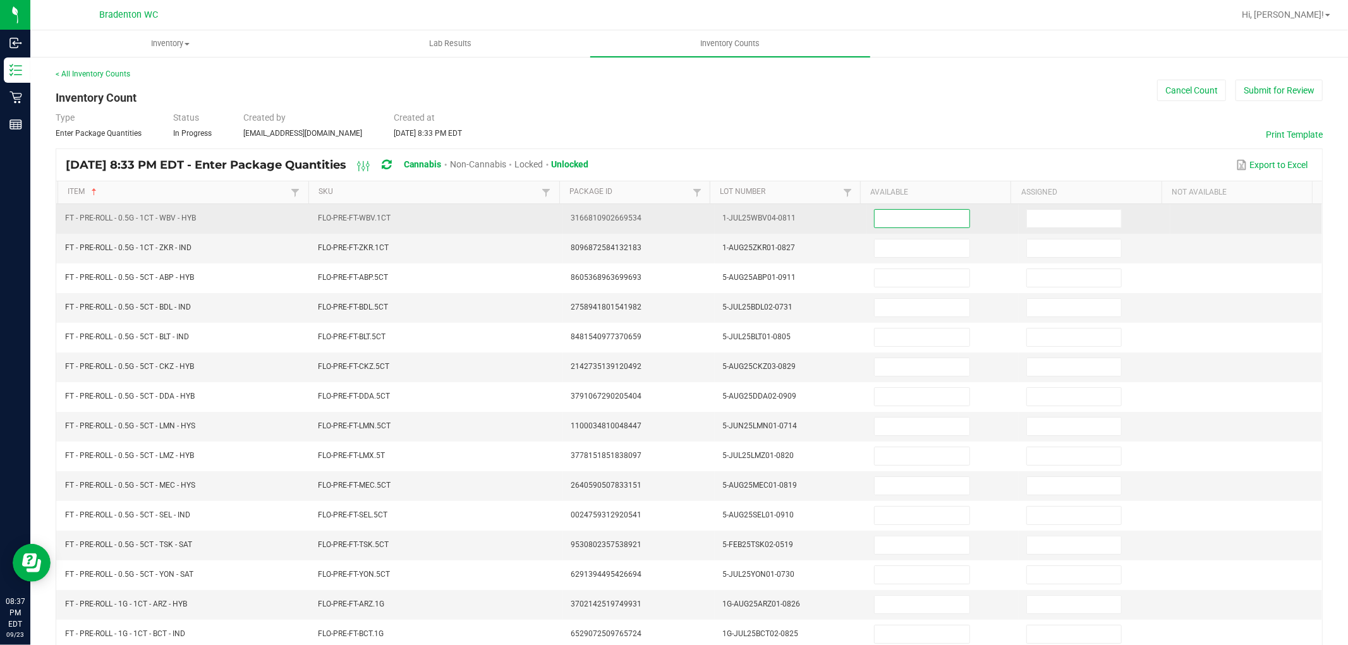
click at [875, 224] on input at bounding box center [922, 219] width 94 height 18
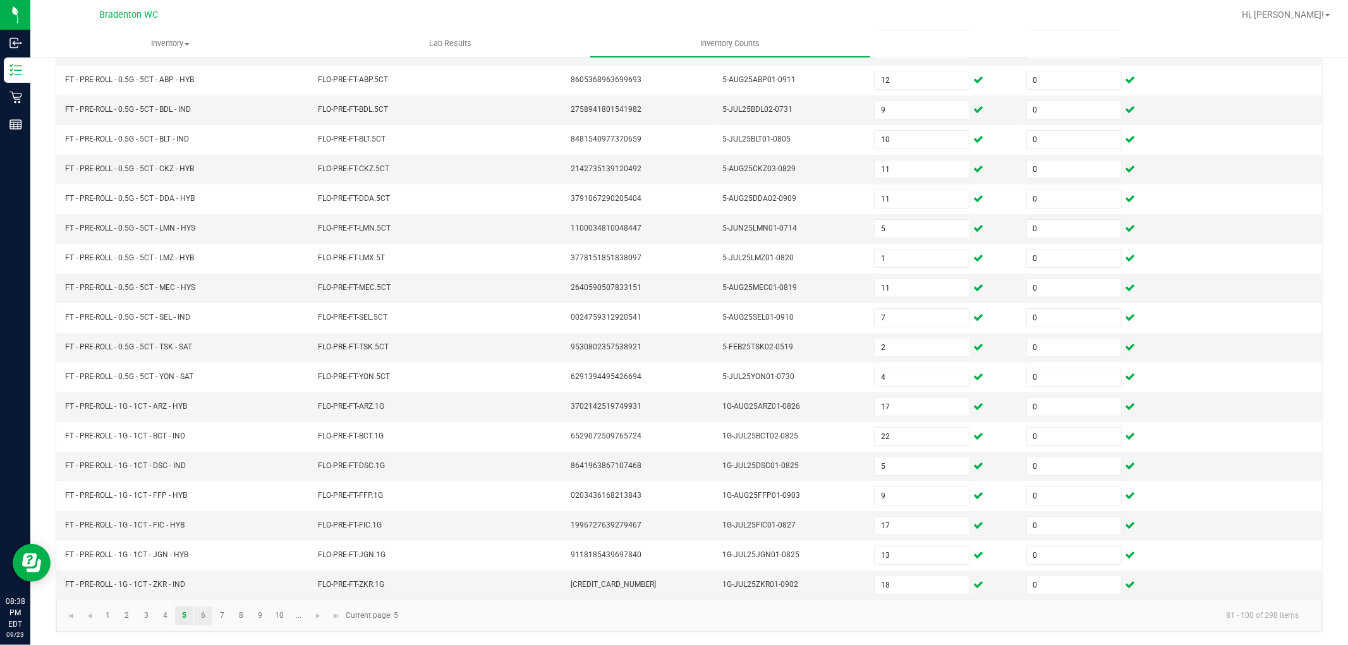
click at [199, 616] on link "6" at bounding box center [203, 616] width 18 height 19
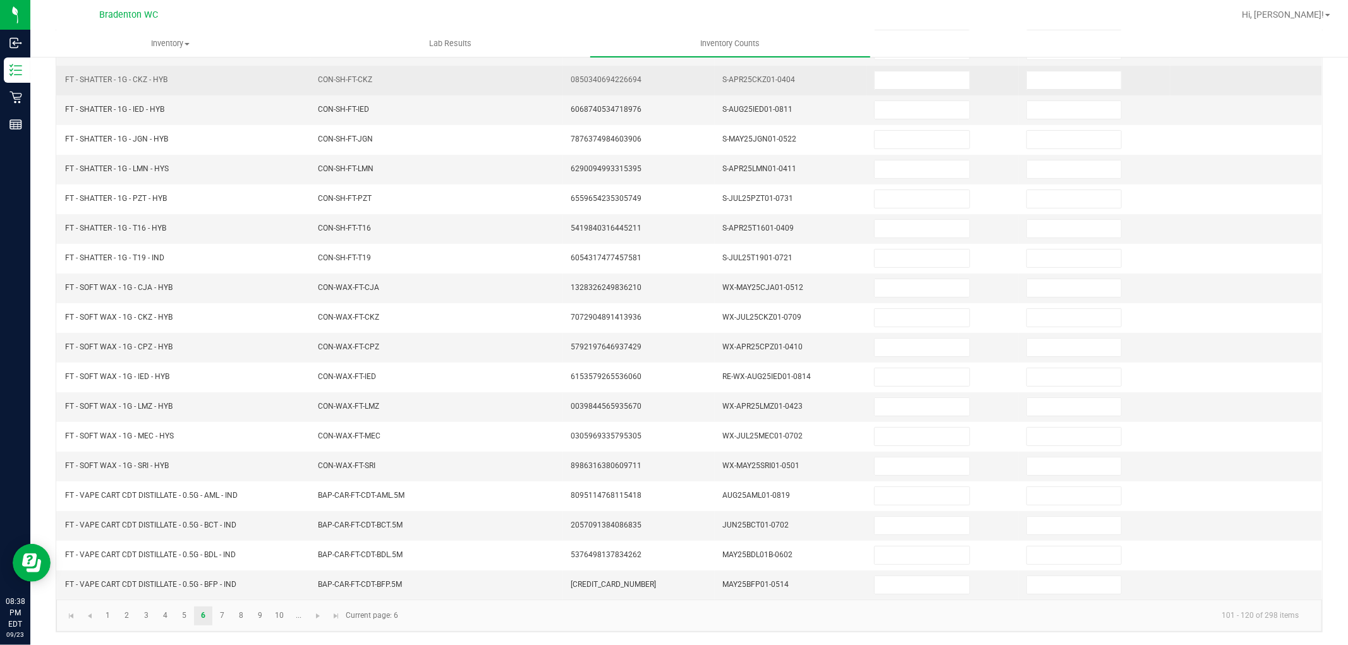
scroll to position [0, 0]
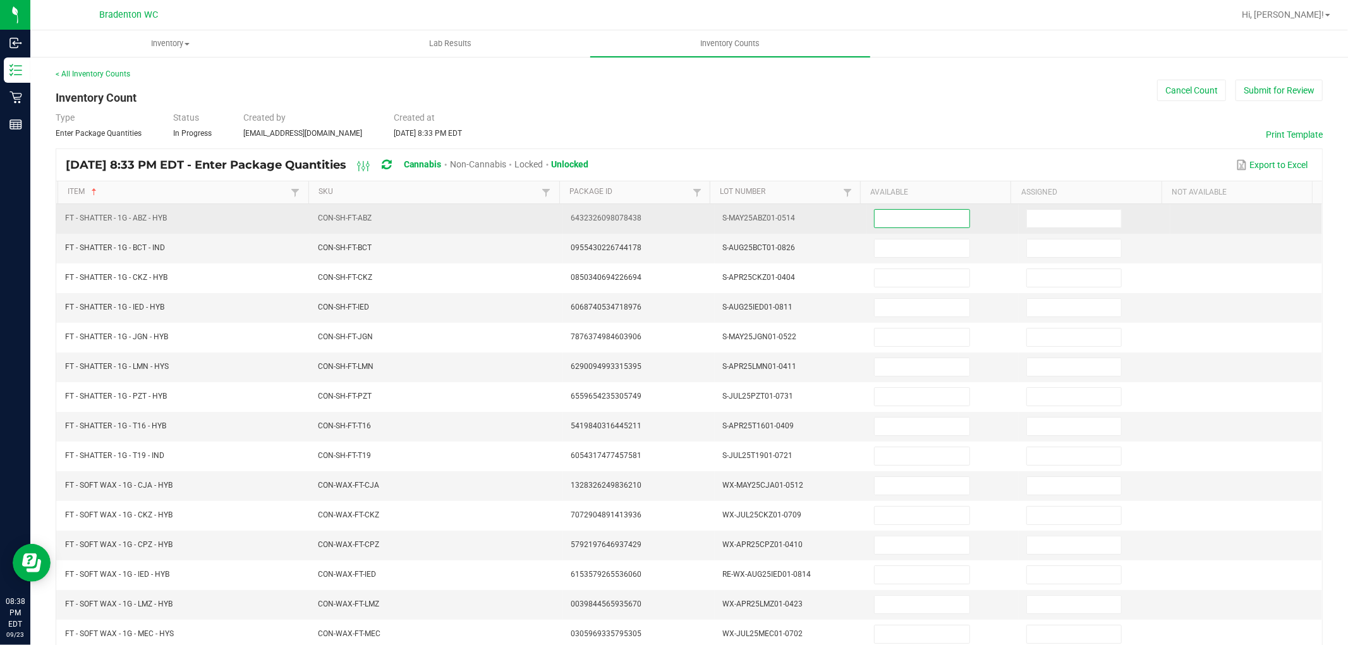
click at [909, 221] on input at bounding box center [922, 219] width 94 height 18
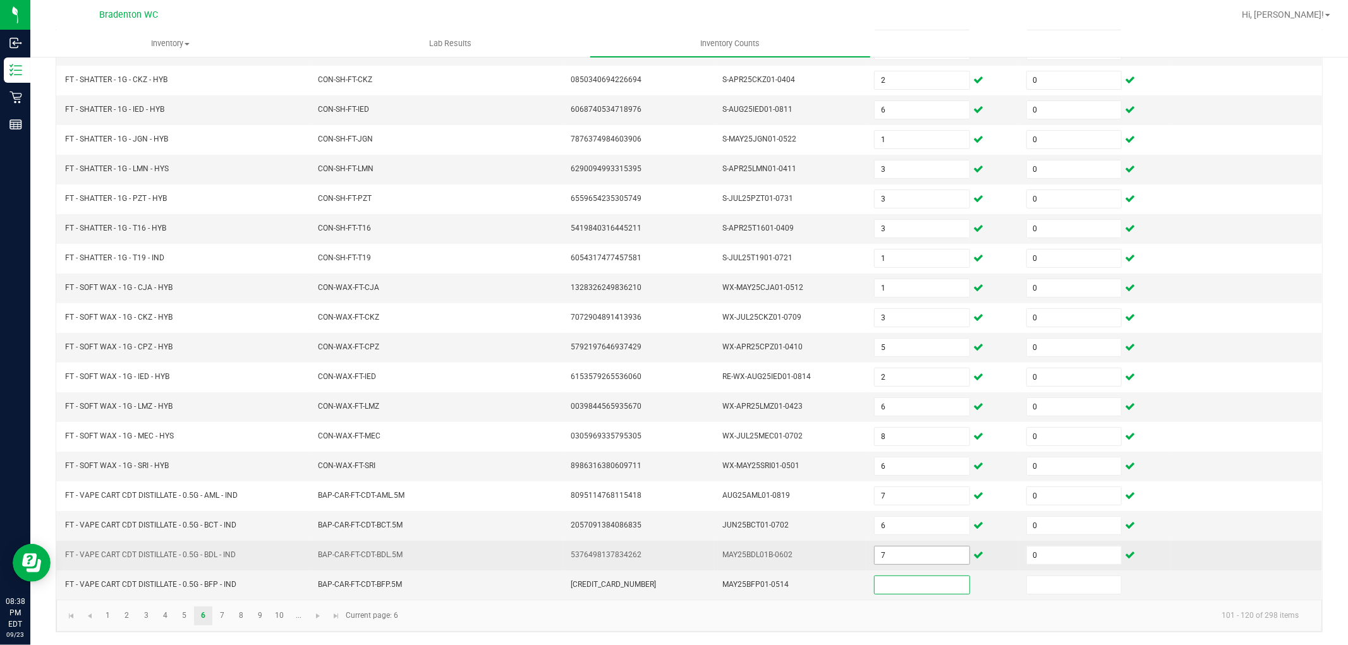
click at [893, 559] on input "7" at bounding box center [922, 556] width 94 height 18
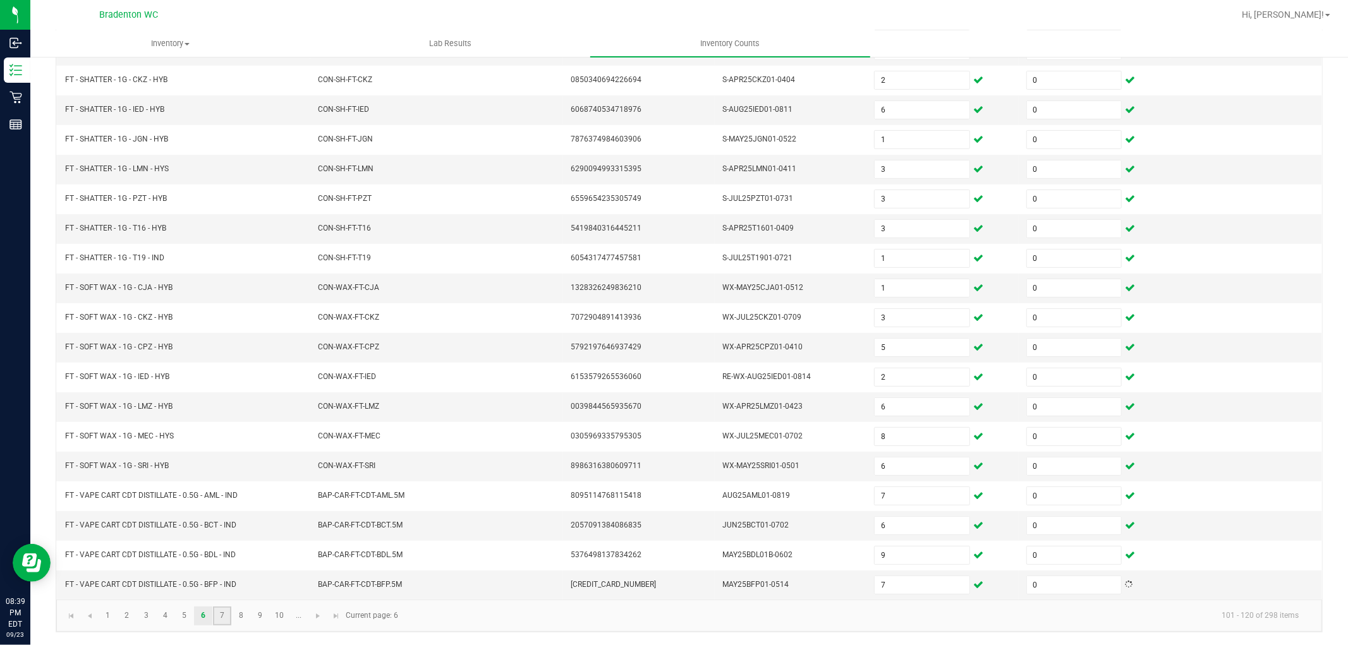
click at [221, 620] on link "7" at bounding box center [222, 616] width 18 height 19
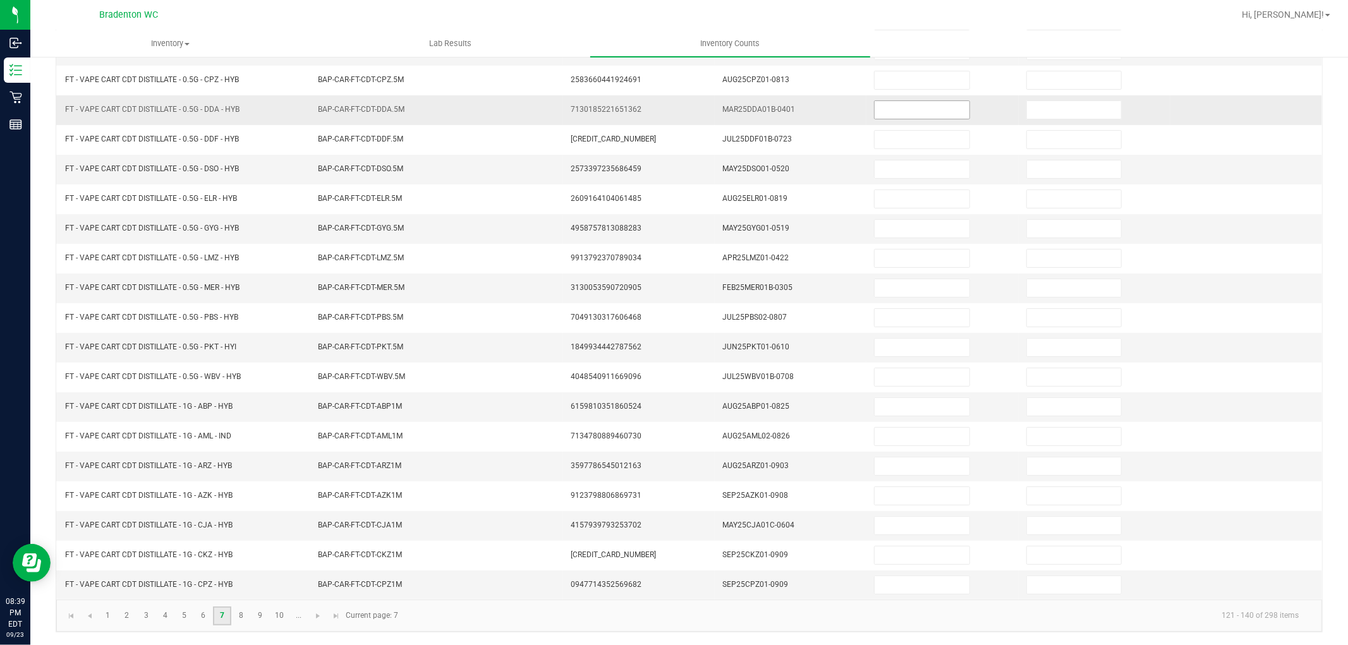
scroll to position [0, 0]
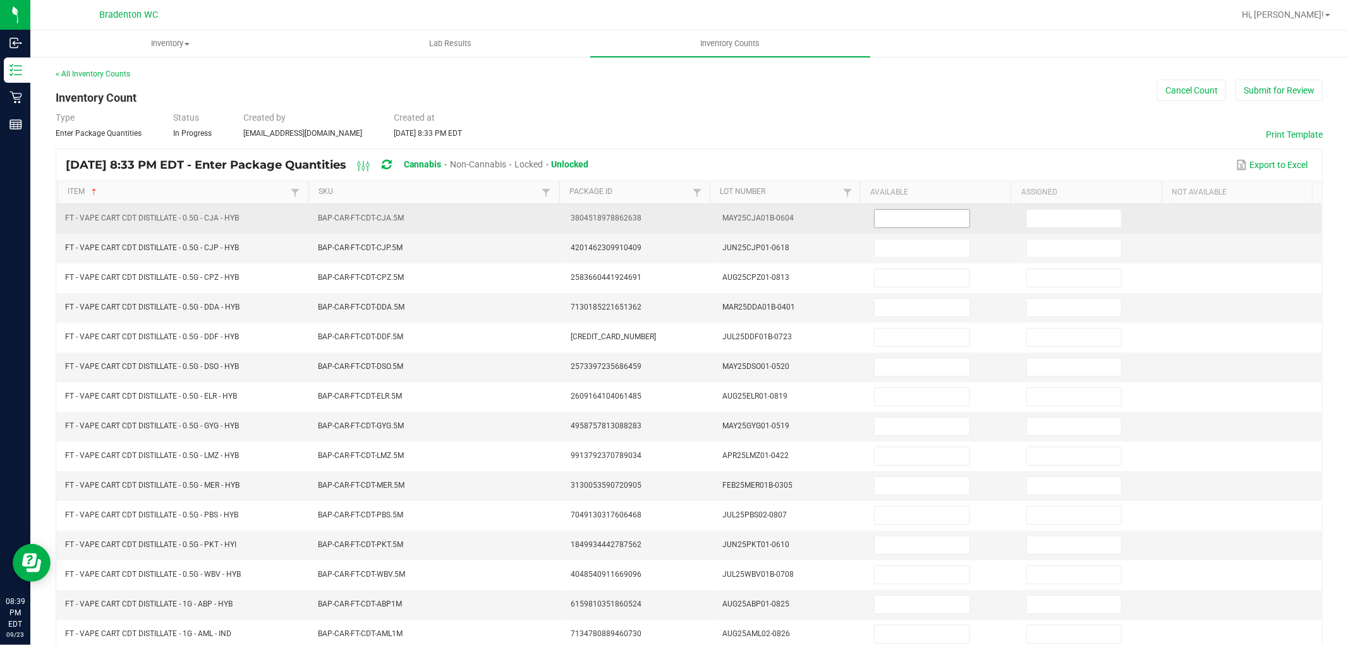
click at [915, 219] on input at bounding box center [922, 219] width 94 height 18
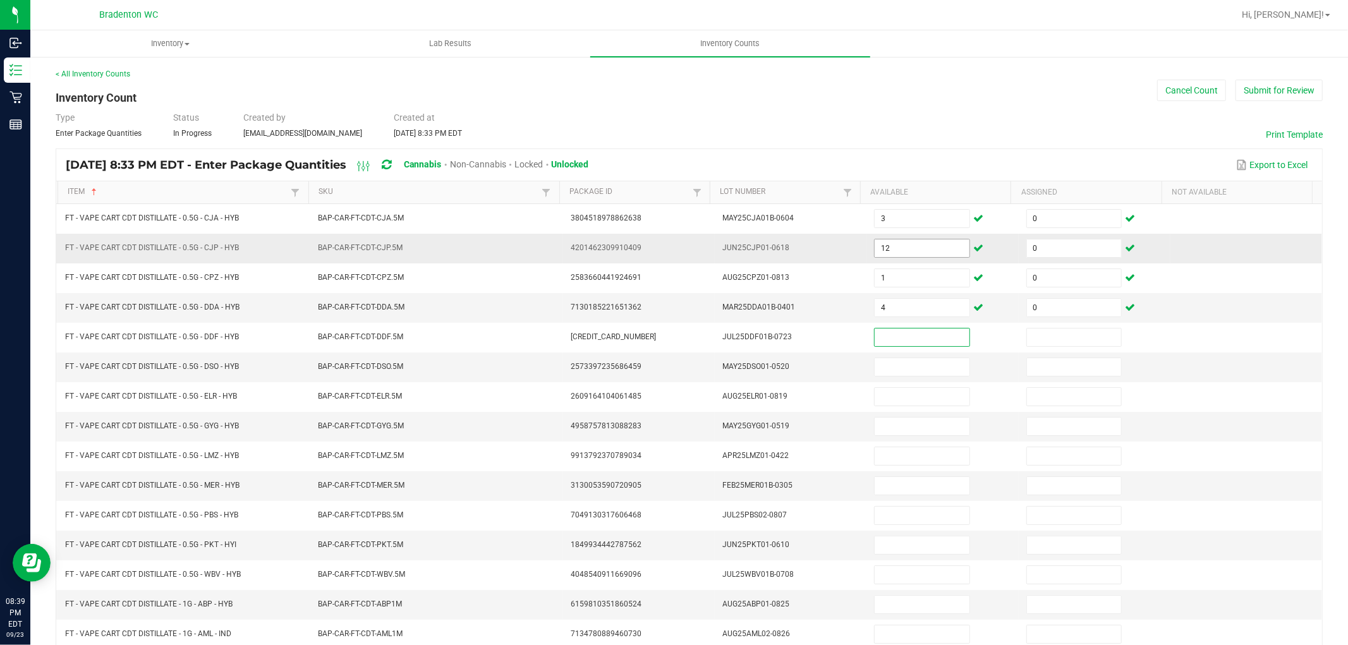
click at [893, 254] on input "12" at bounding box center [922, 249] width 94 height 18
click at [892, 312] on input "1" at bounding box center [922, 308] width 94 height 18
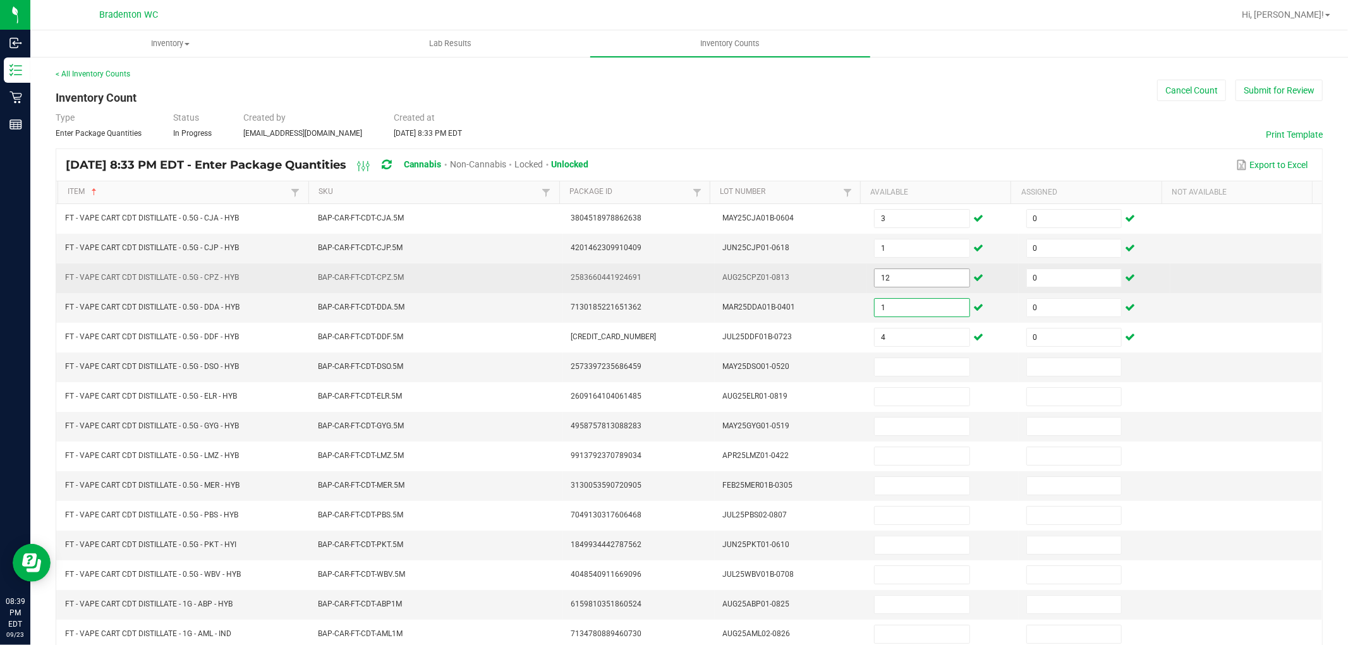
click at [881, 274] on input "12" at bounding box center [922, 278] width 94 height 18
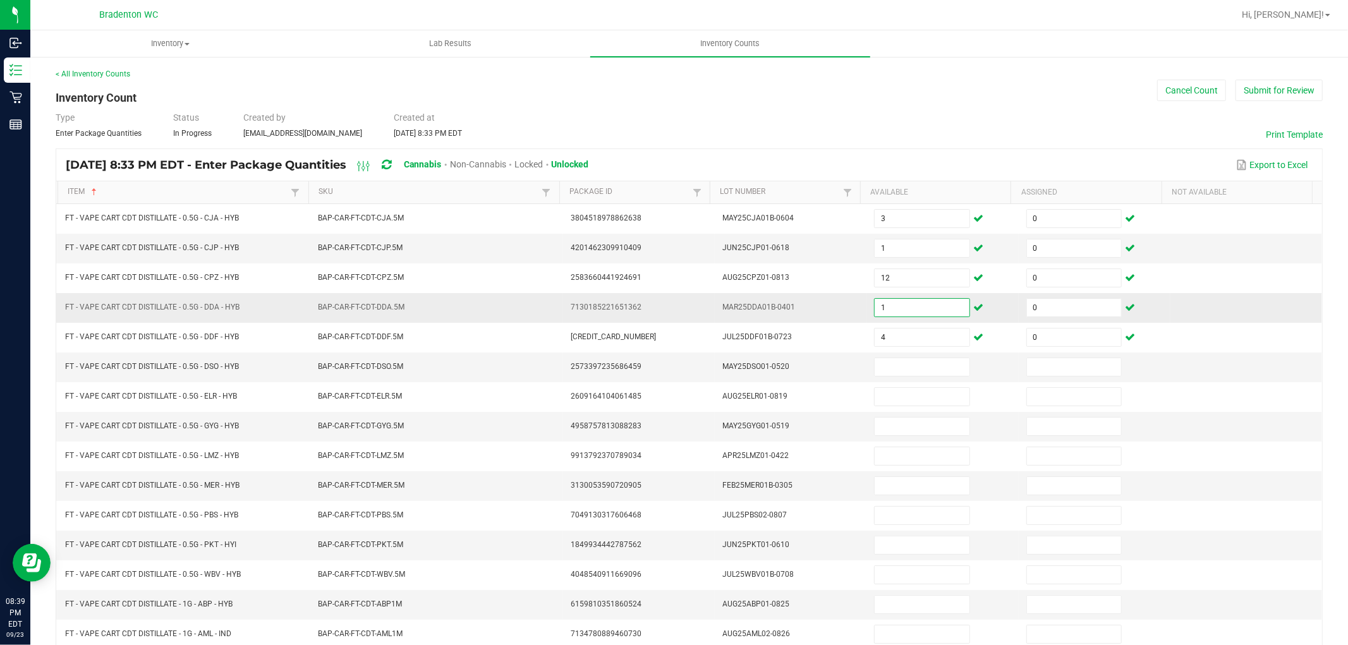
click at [887, 302] on input "1" at bounding box center [922, 308] width 94 height 18
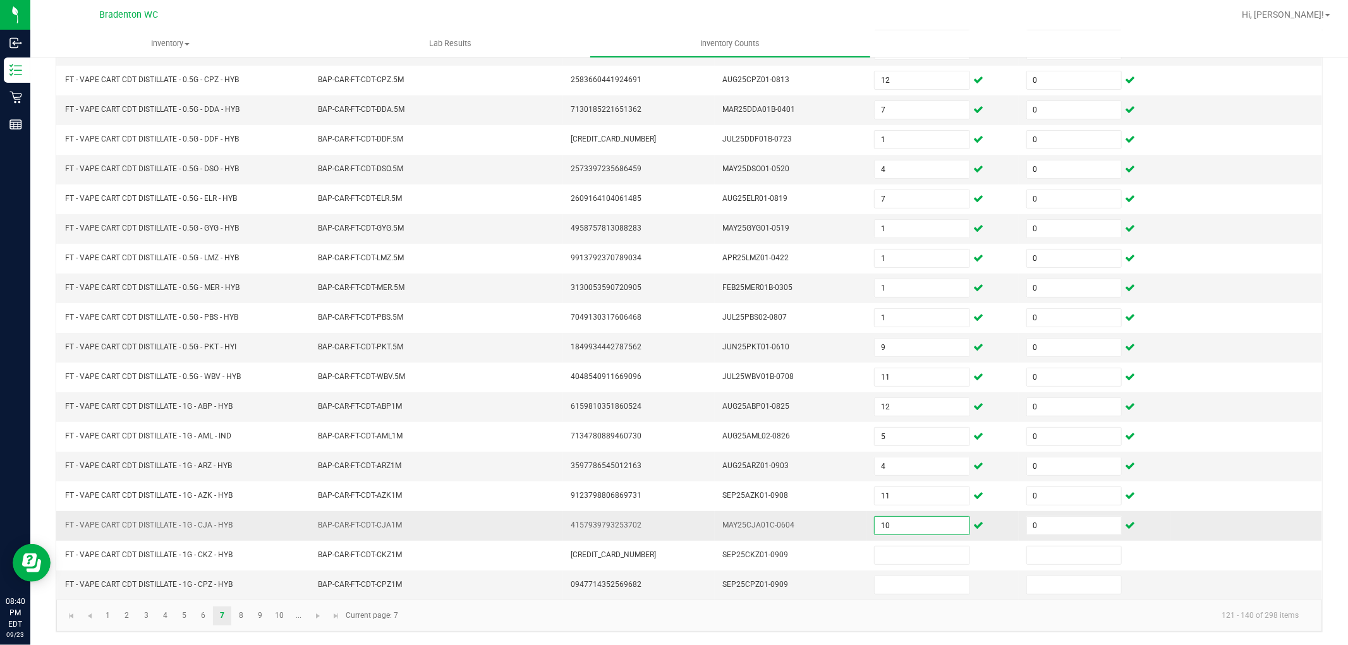
click at [893, 523] on input "10" at bounding box center [922, 526] width 94 height 18
click at [247, 613] on link "8" at bounding box center [241, 616] width 18 height 19
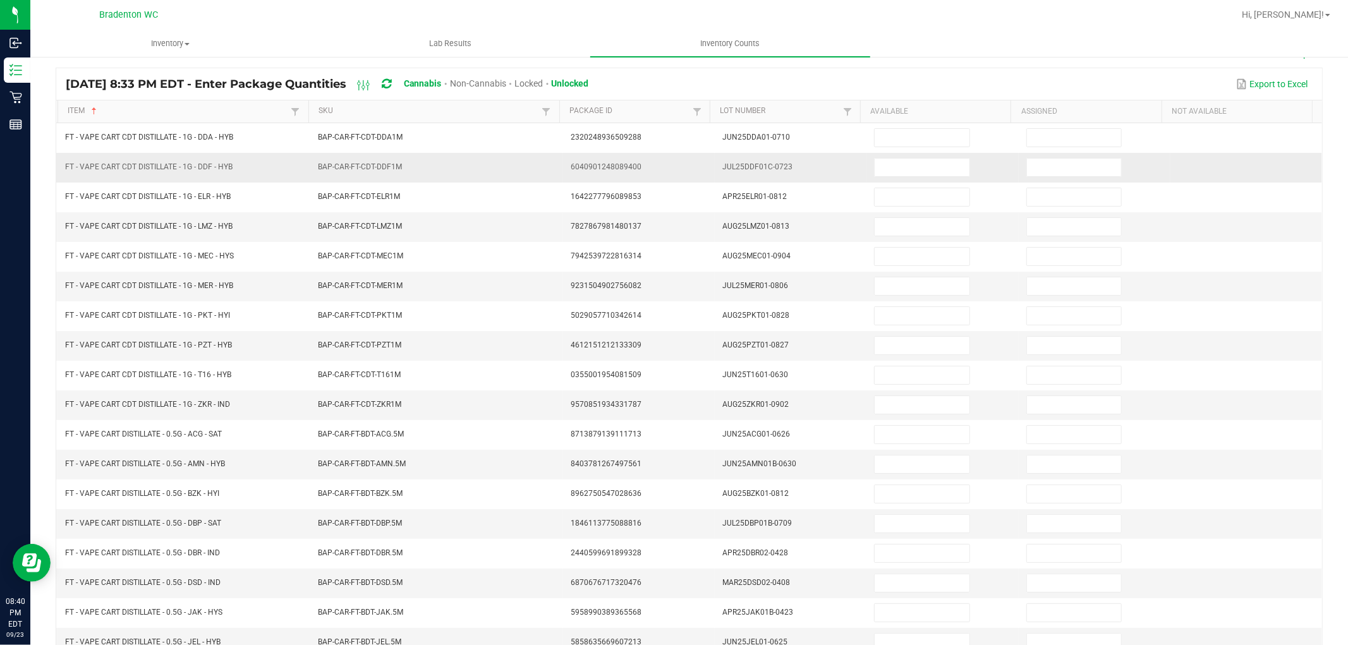
scroll to position [0, 0]
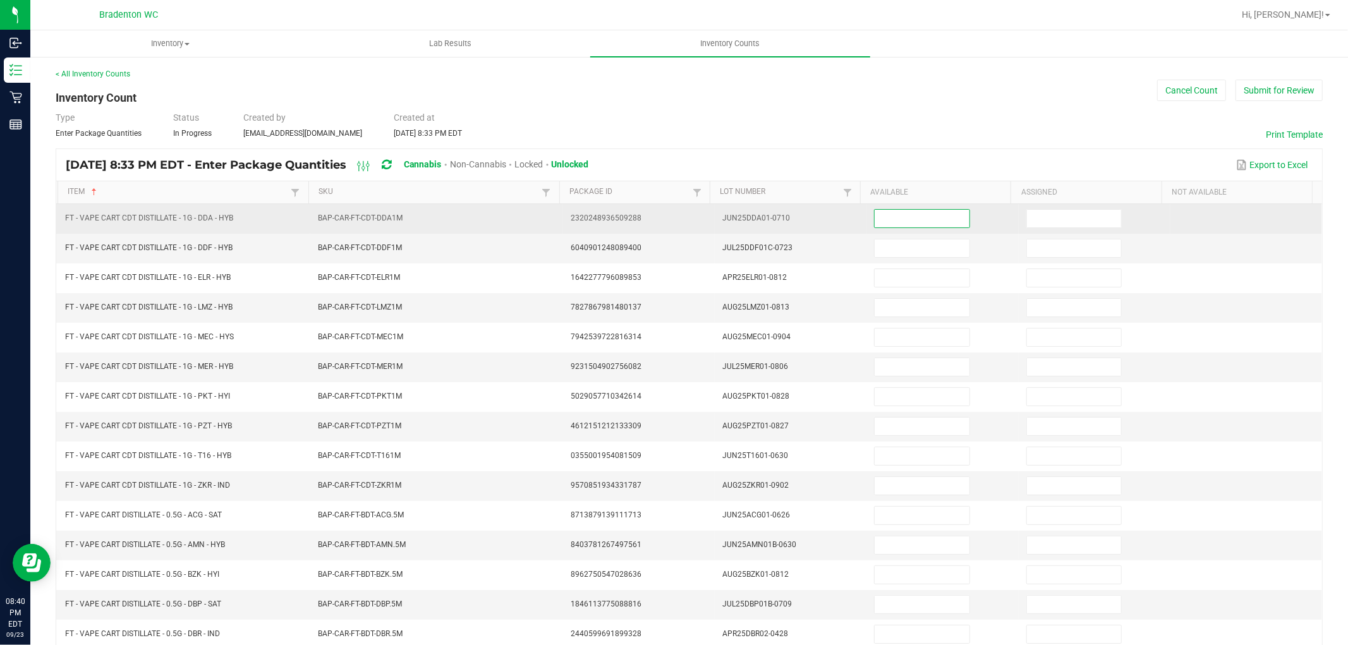
click at [927, 219] on input at bounding box center [922, 219] width 94 height 18
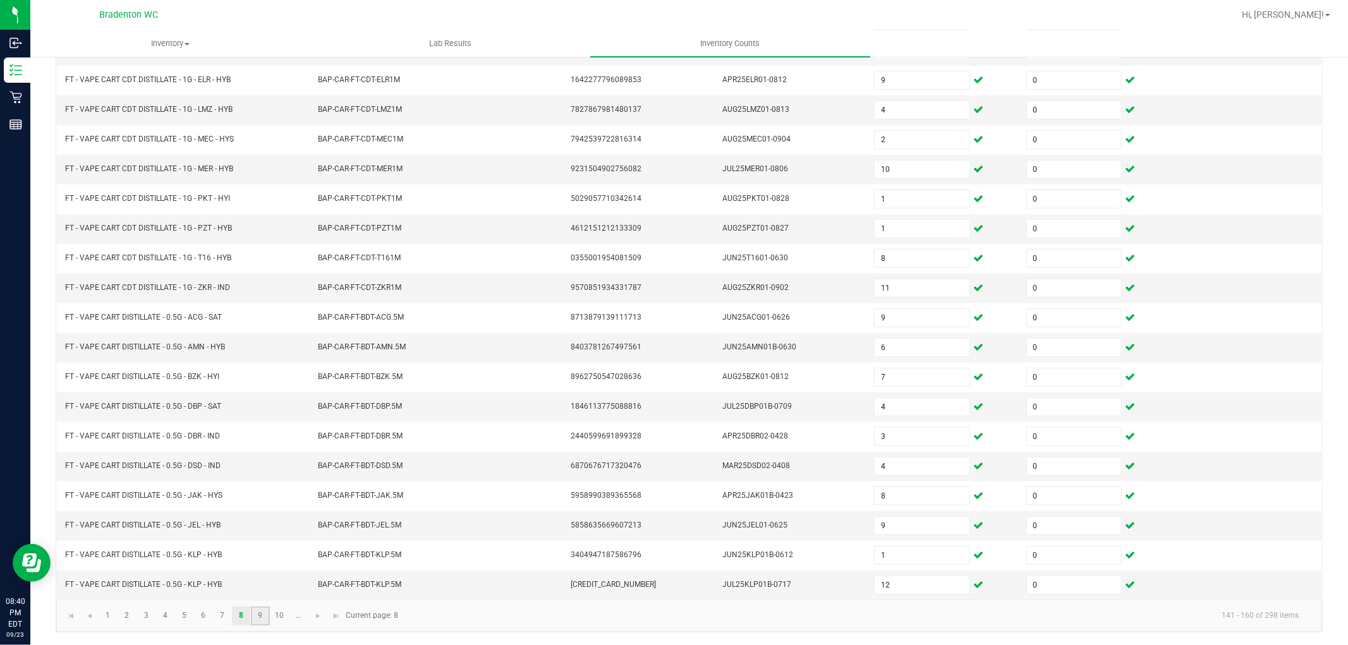
click at [257, 609] on link "9" at bounding box center [260, 616] width 18 height 19
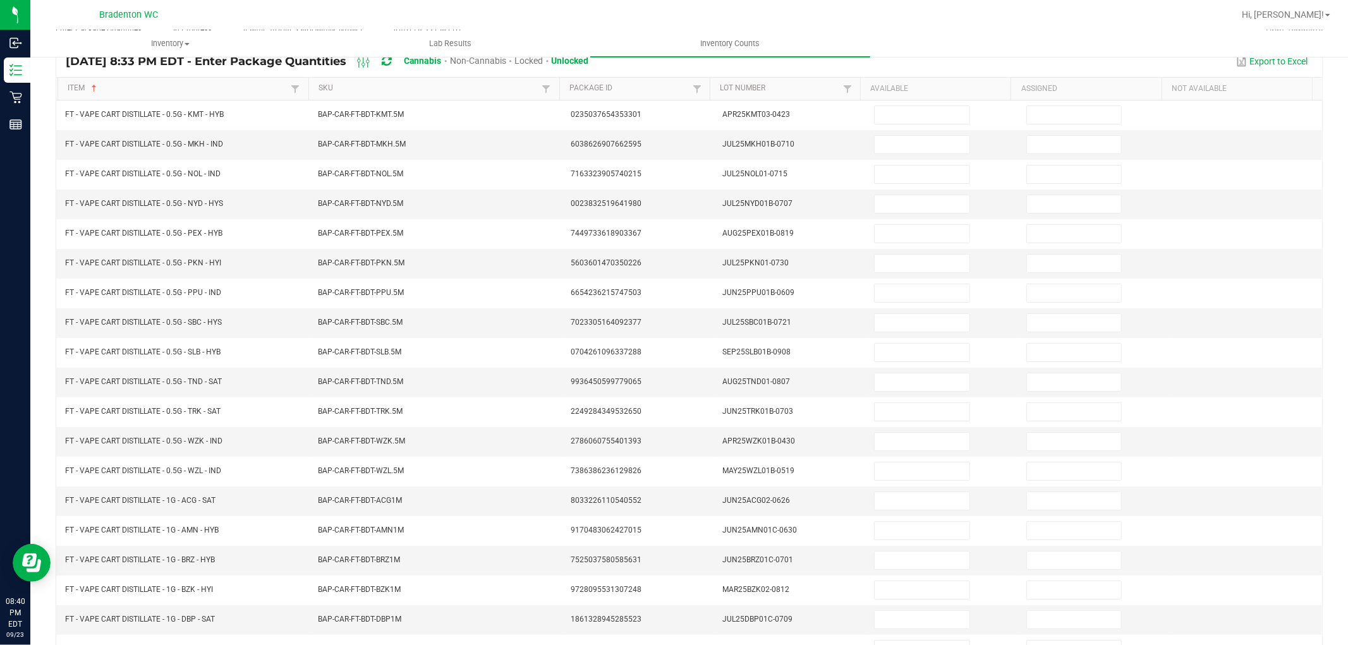
scroll to position [0, 0]
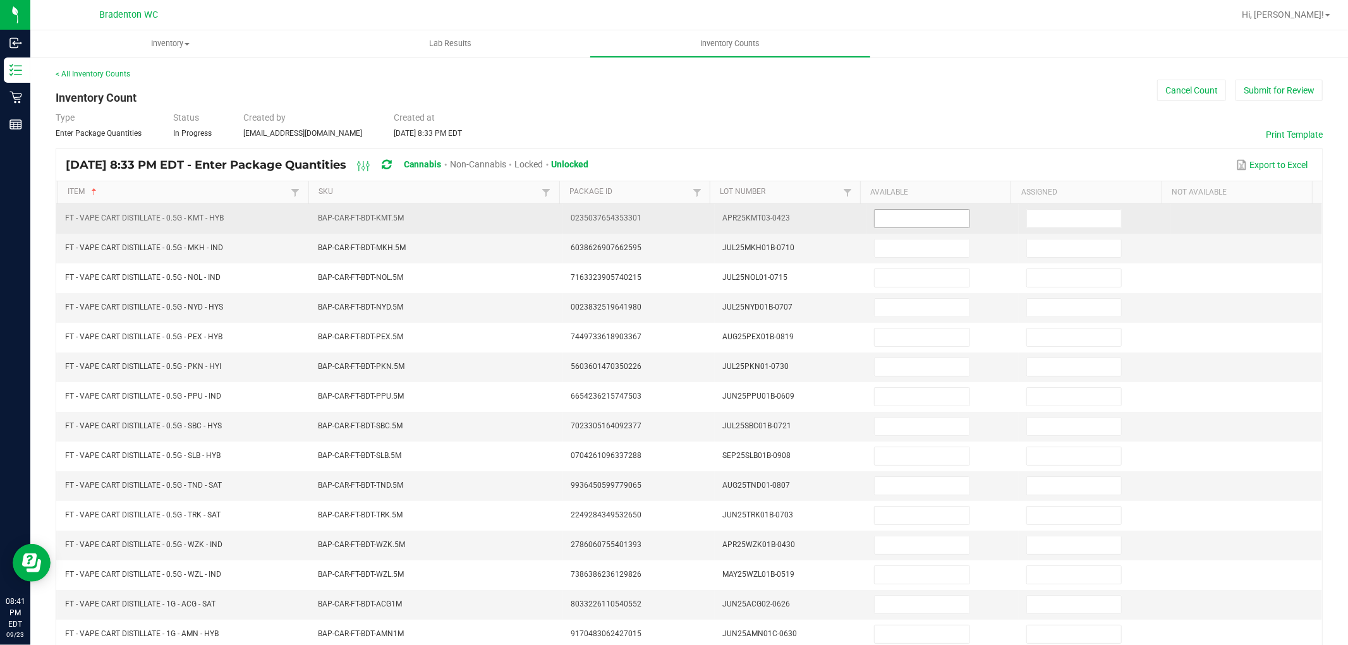
click at [931, 222] on input at bounding box center [922, 219] width 94 height 18
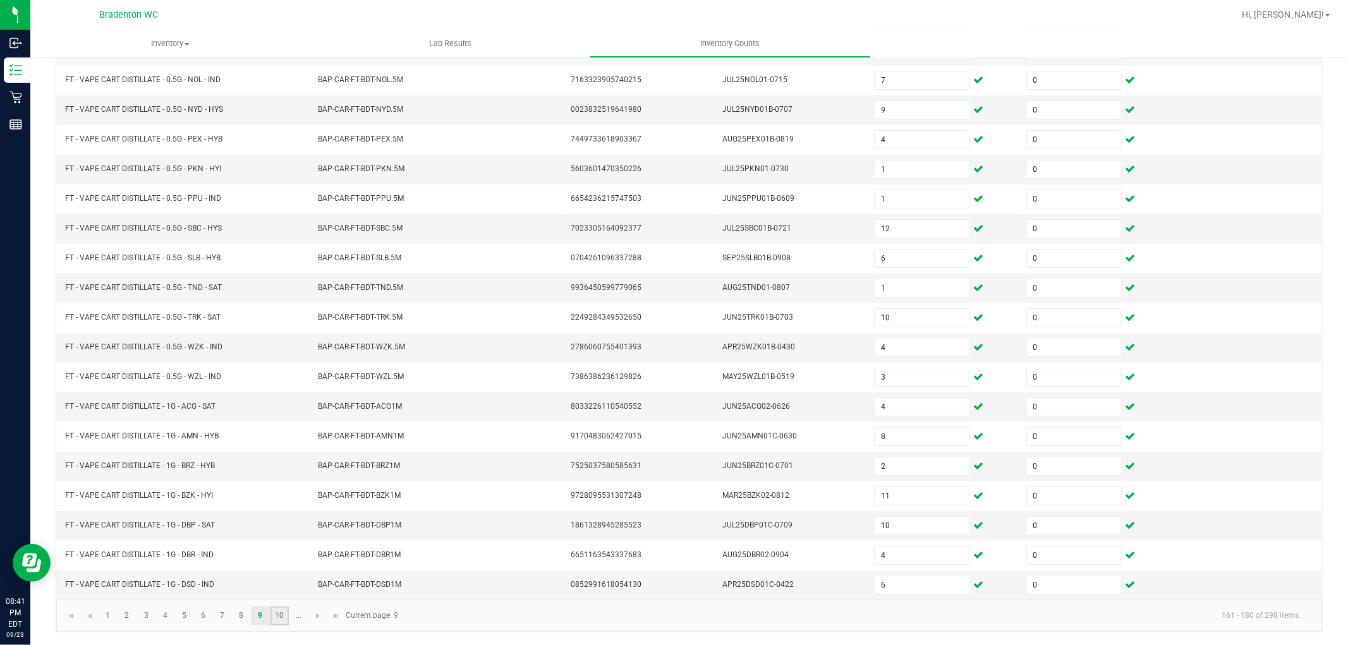
click at [285, 611] on link "10" at bounding box center [280, 616] width 18 height 19
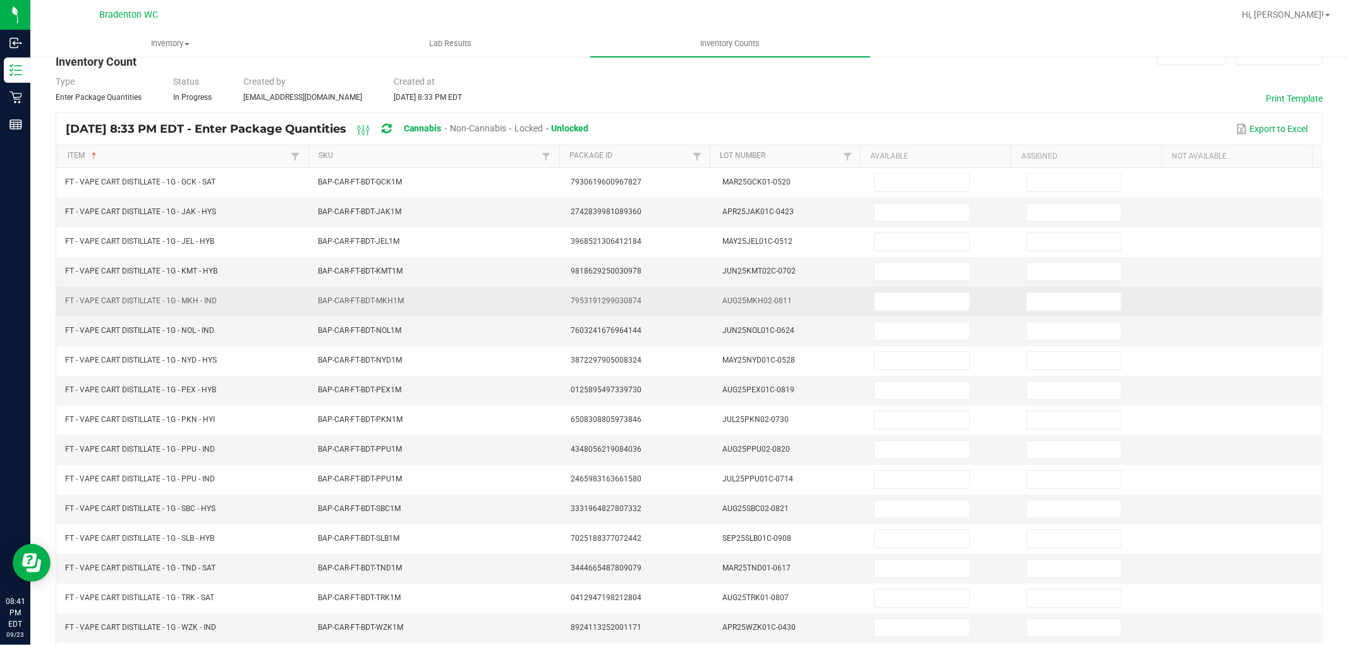
scroll to position [0, 0]
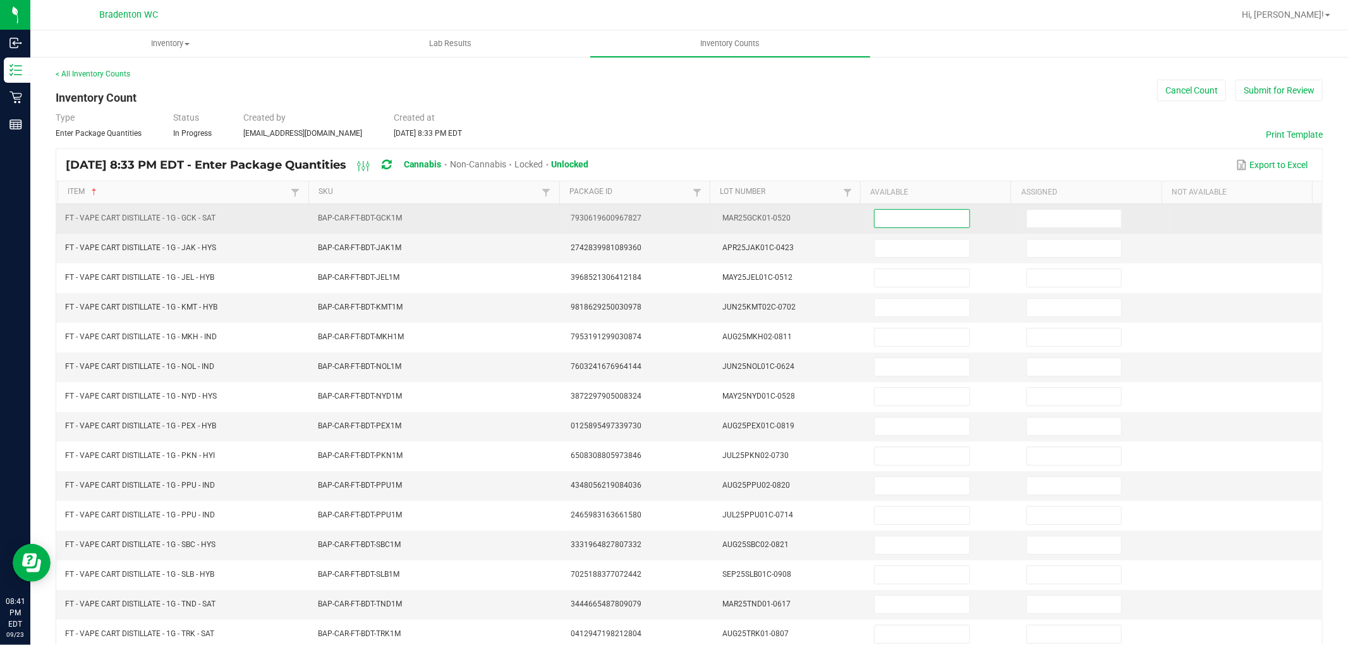
click at [936, 210] on input at bounding box center [922, 219] width 94 height 18
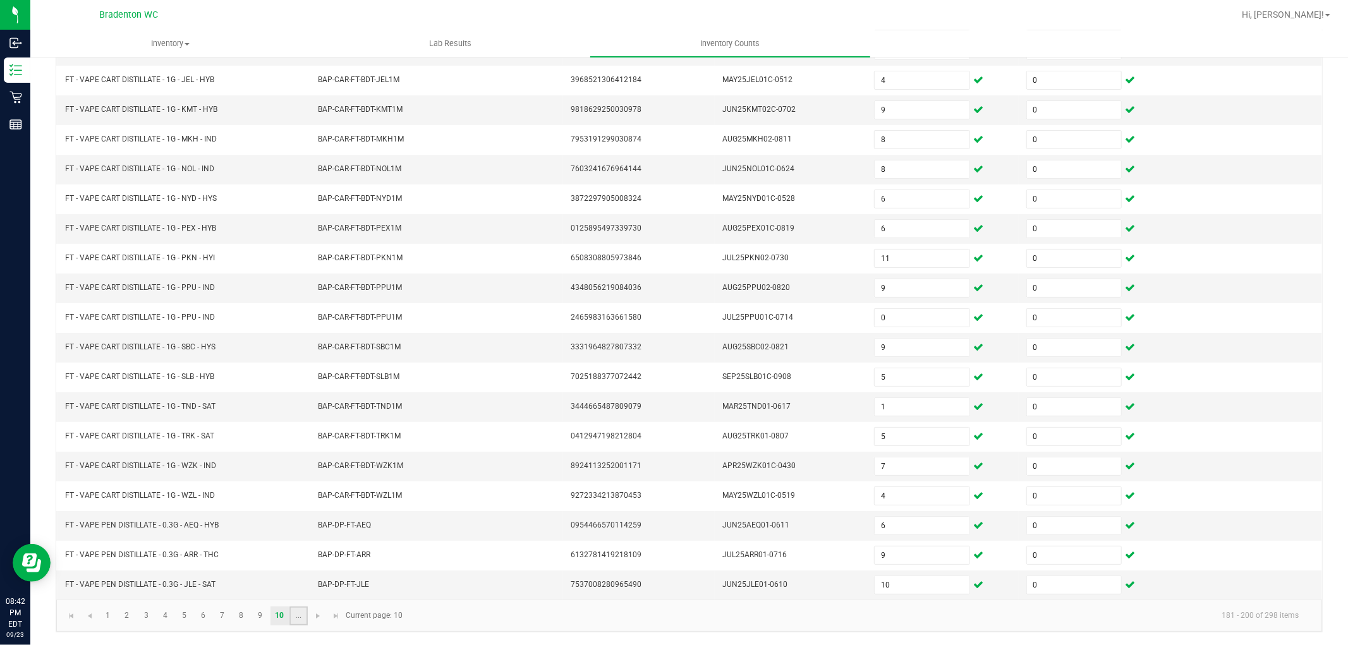
click at [299, 620] on link "..." at bounding box center [299, 616] width 18 height 19
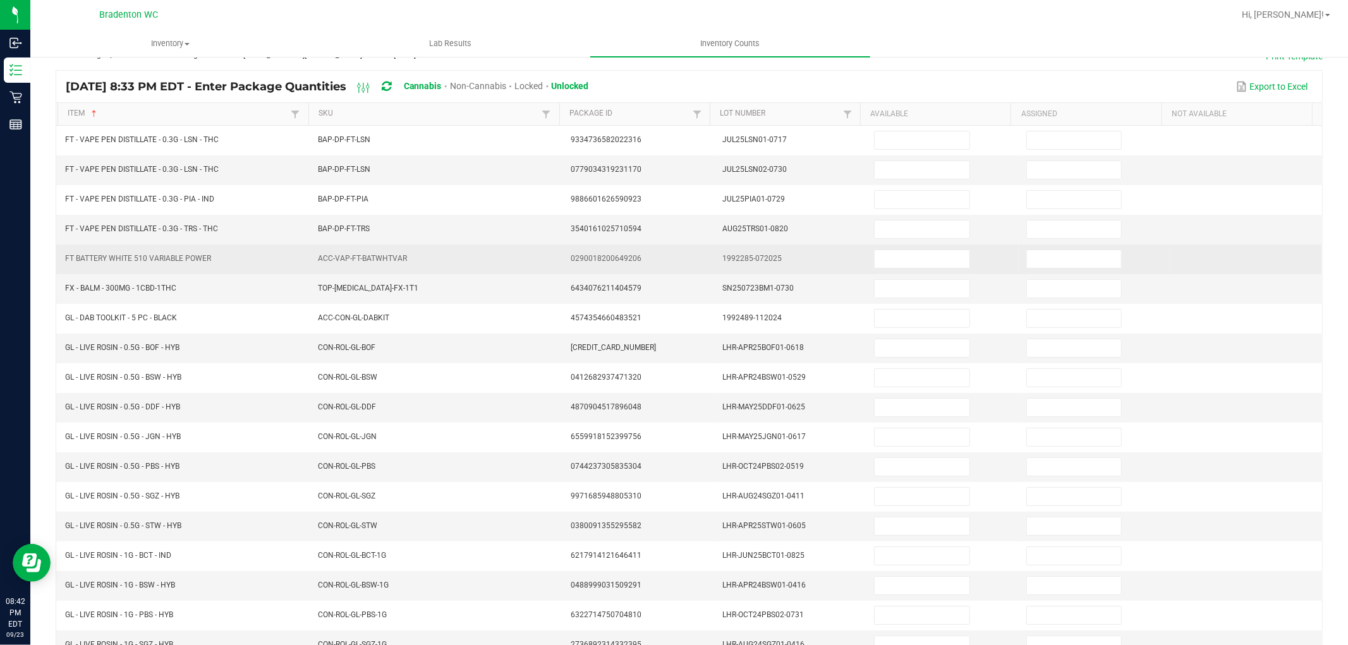
scroll to position [0, 0]
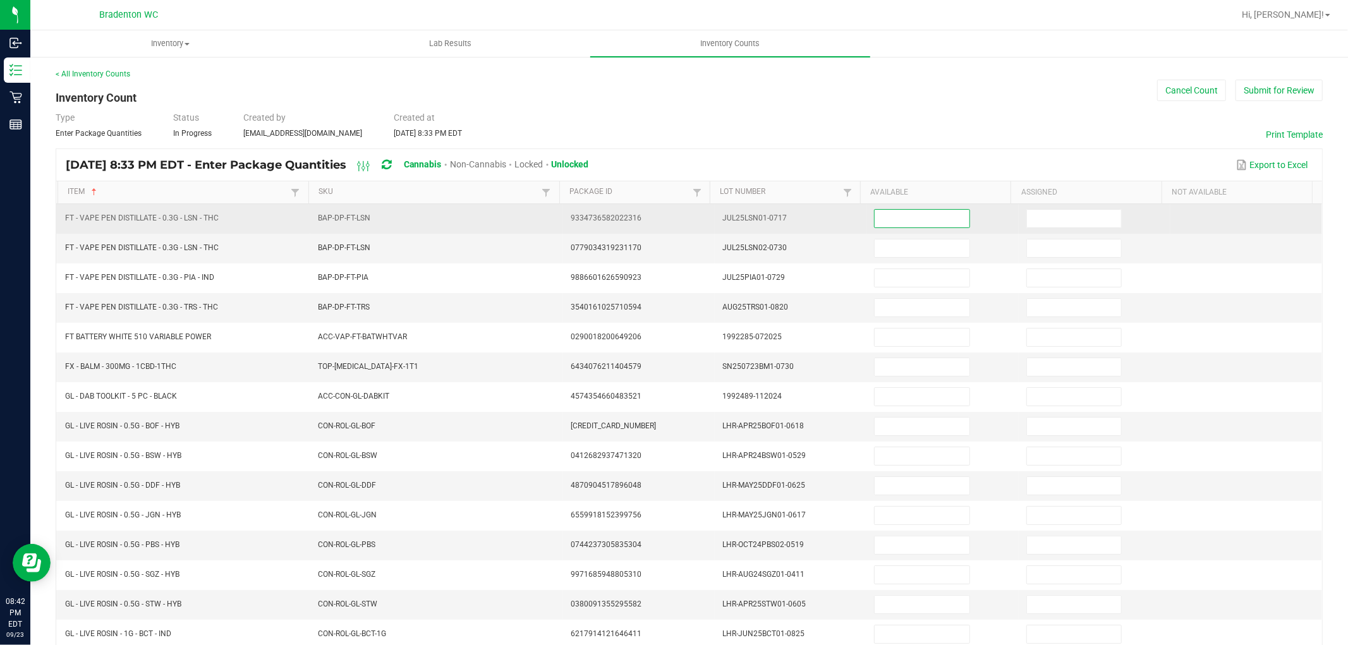
click at [890, 217] on input at bounding box center [922, 219] width 94 height 18
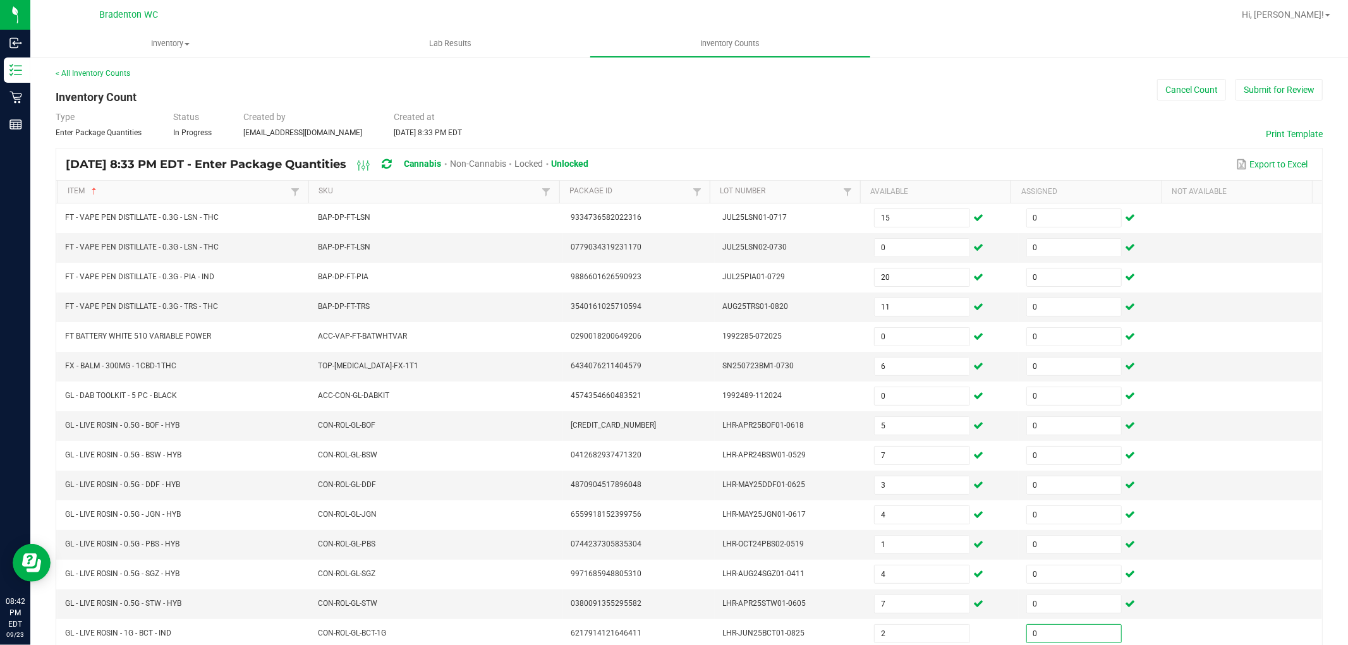
scroll to position [201, 0]
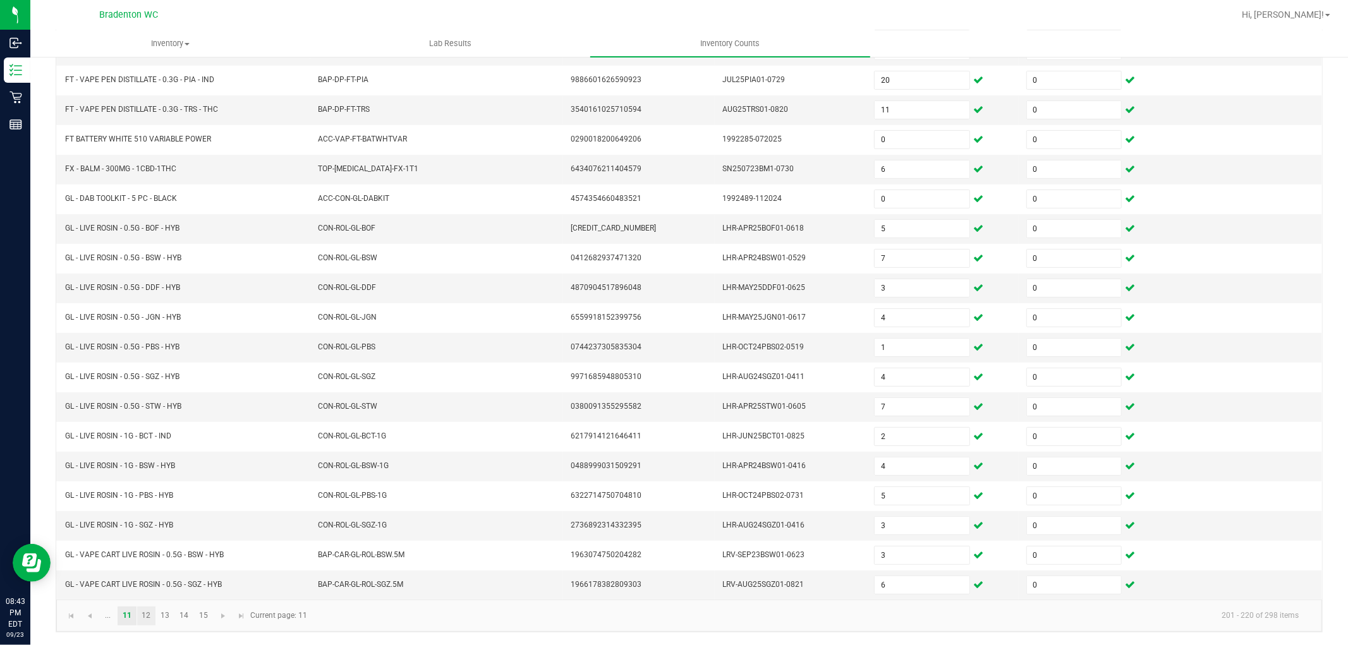
click at [141, 612] on link "12" at bounding box center [146, 616] width 18 height 19
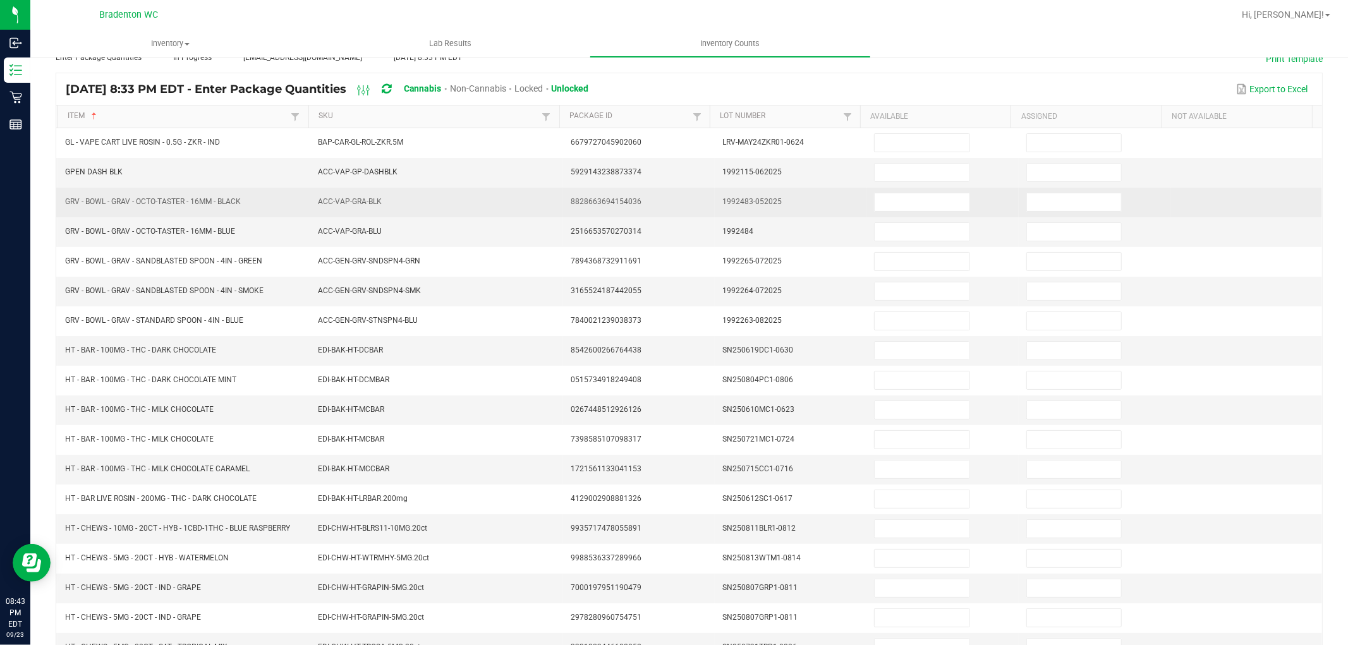
scroll to position [0, 0]
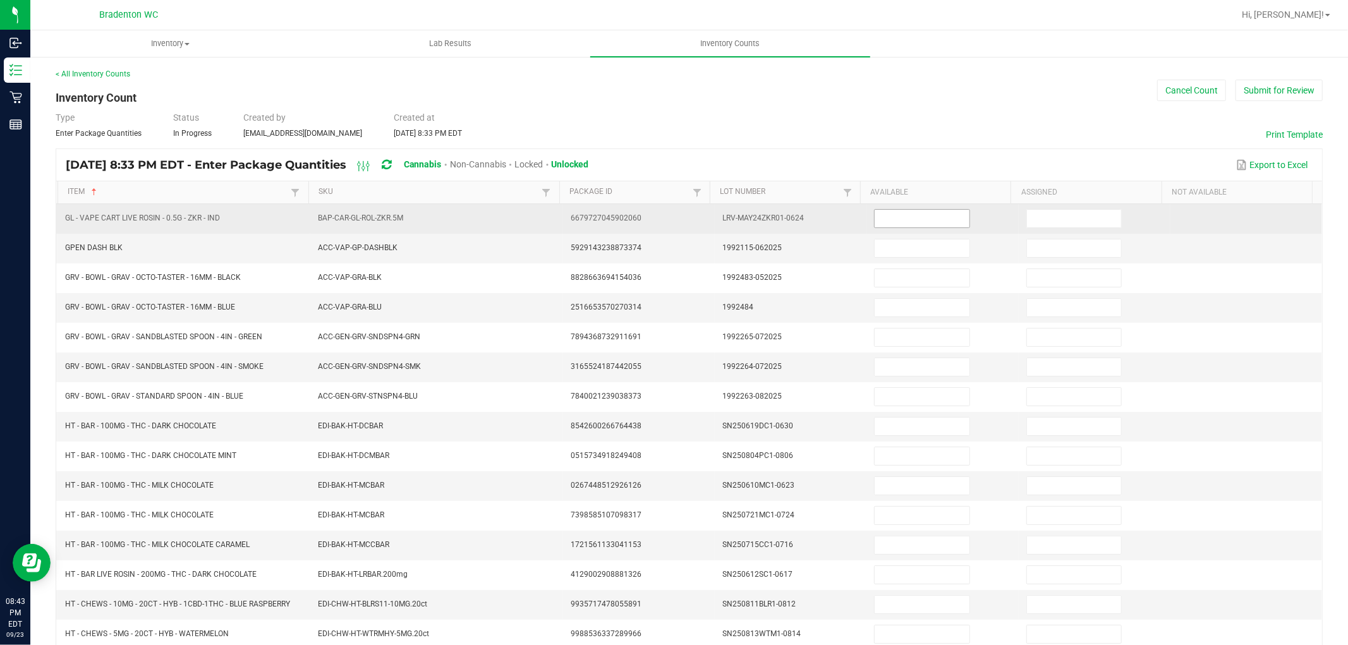
click at [876, 222] on input at bounding box center [922, 219] width 94 height 18
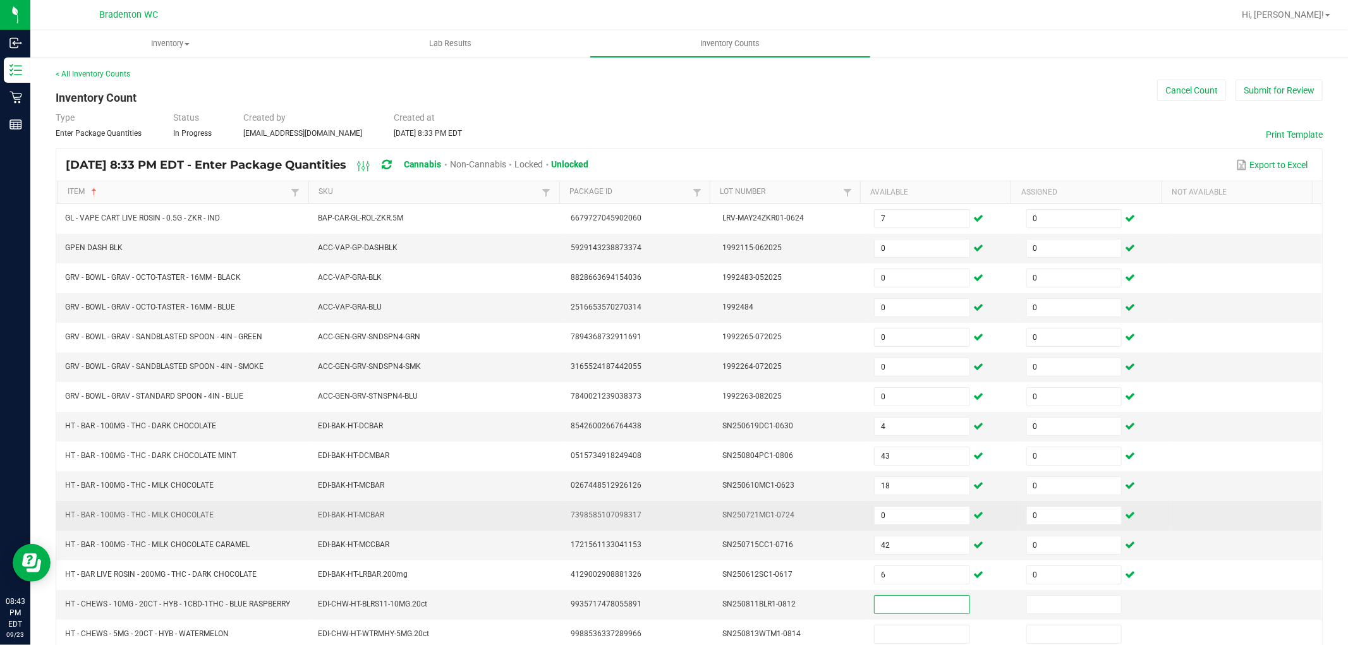
scroll to position [201, 0]
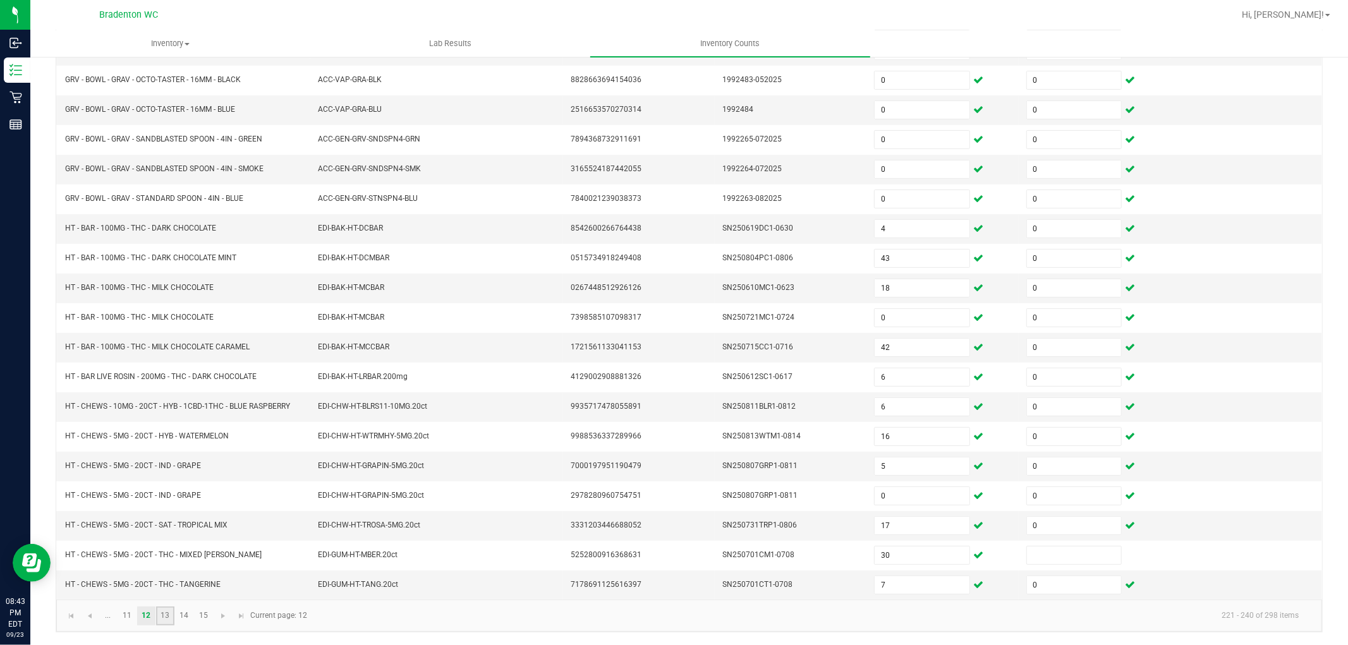
click at [168, 614] on link "13" at bounding box center [165, 616] width 18 height 19
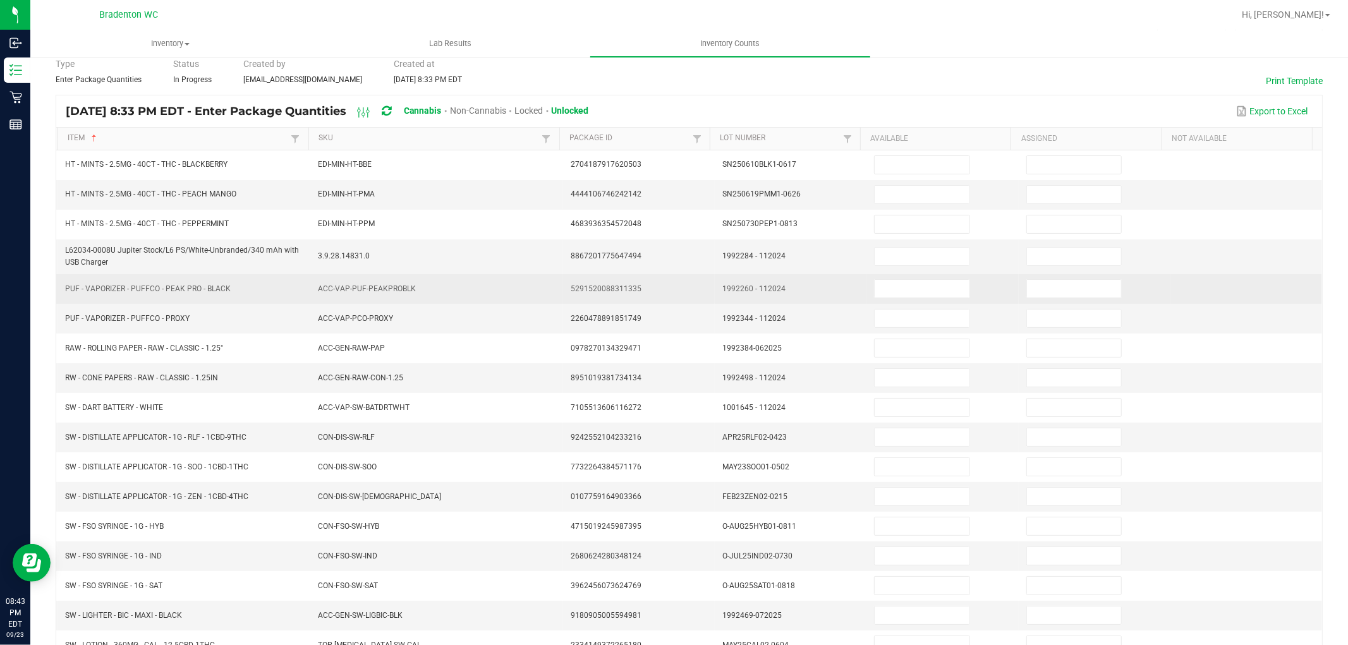
scroll to position [0, 0]
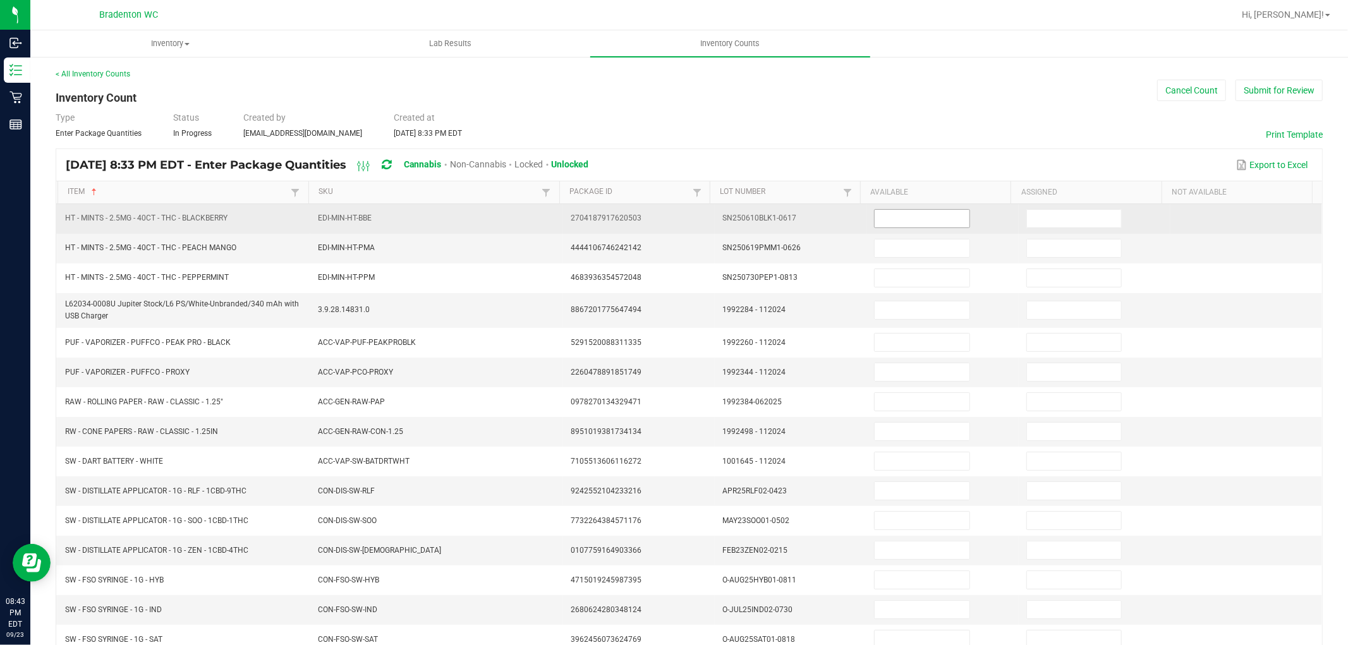
click at [927, 217] on input at bounding box center [922, 219] width 94 height 18
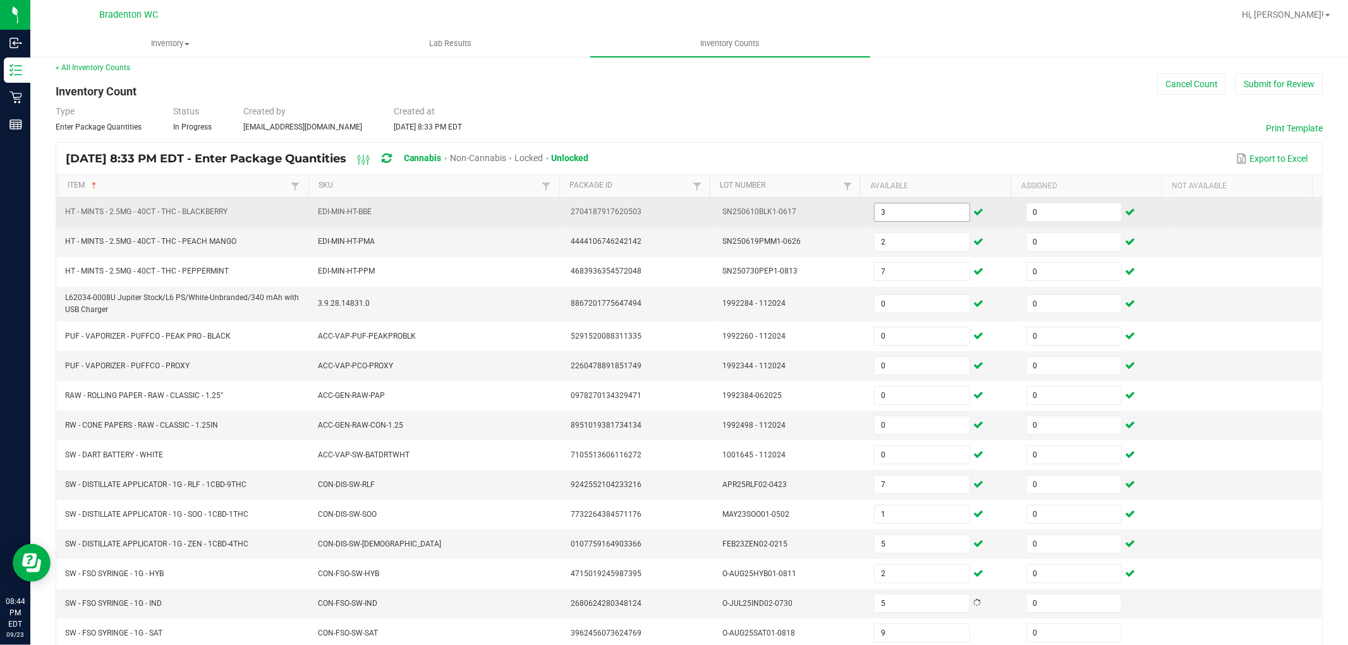
scroll to position [207, 0]
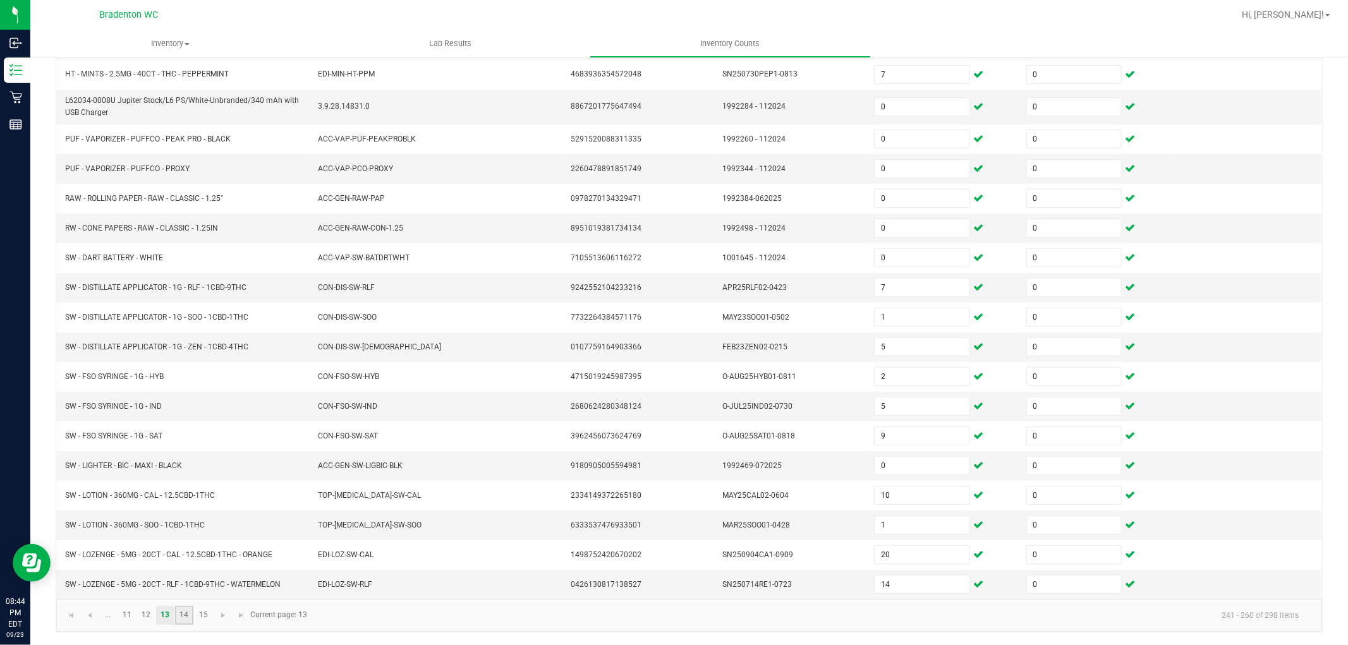
click at [178, 611] on link "14" at bounding box center [184, 615] width 18 height 19
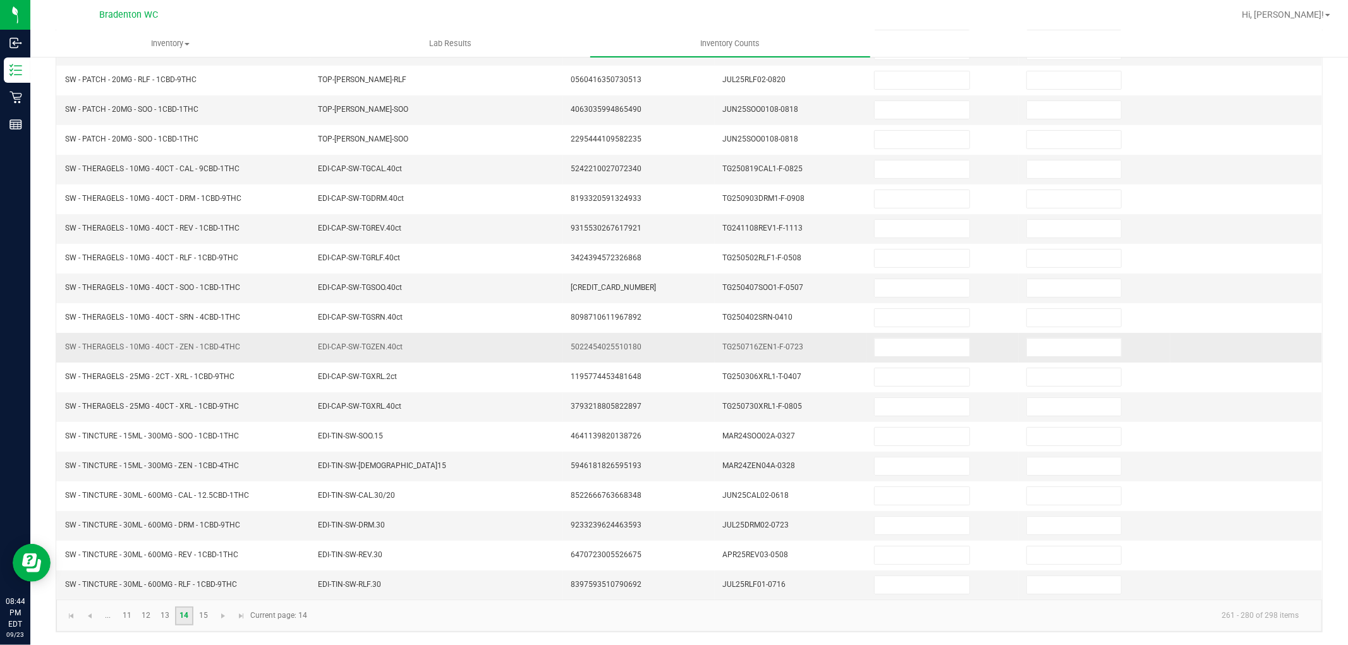
scroll to position [0, 0]
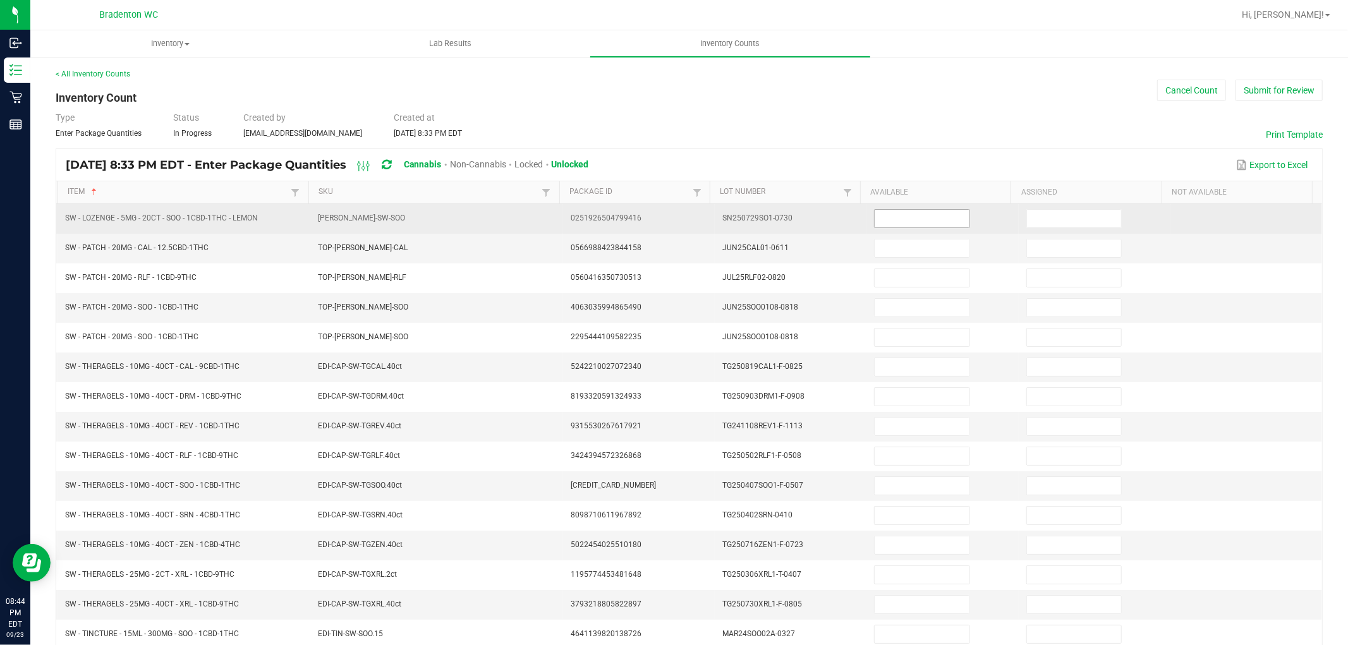
click at [898, 219] on input at bounding box center [922, 219] width 94 height 18
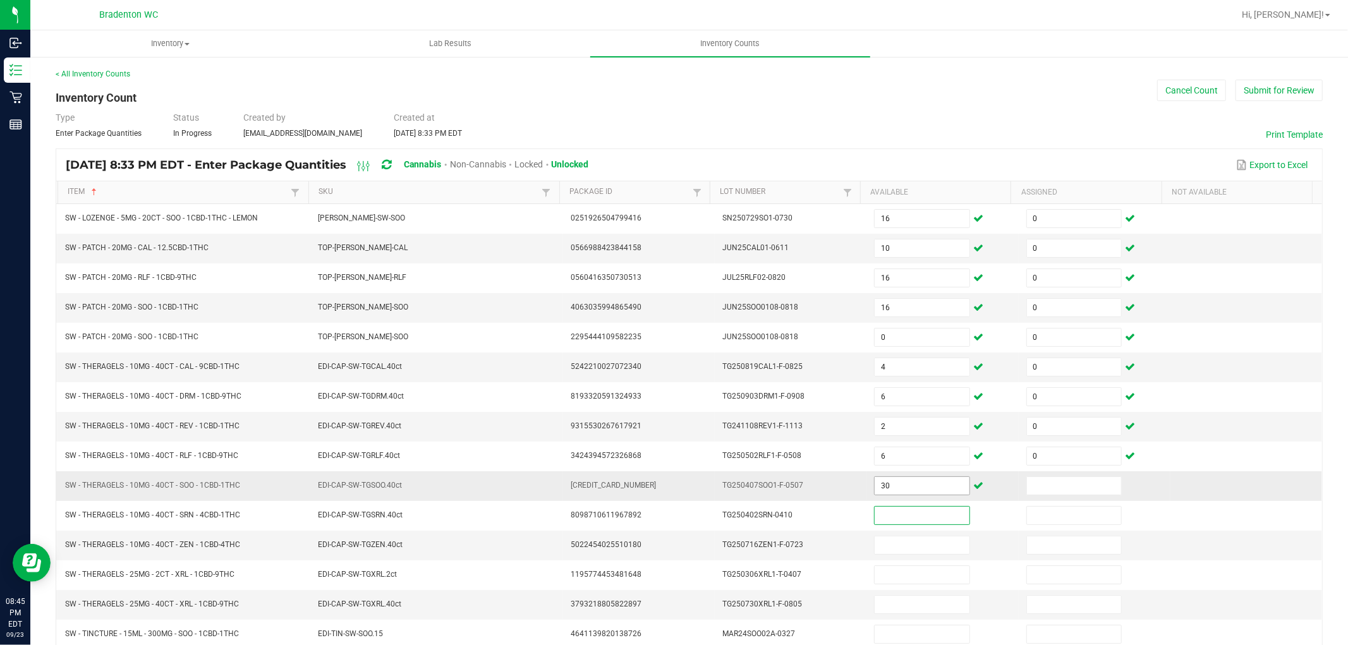
click at [892, 491] on input "30" at bounding box center [922, 486] width 94 height 18
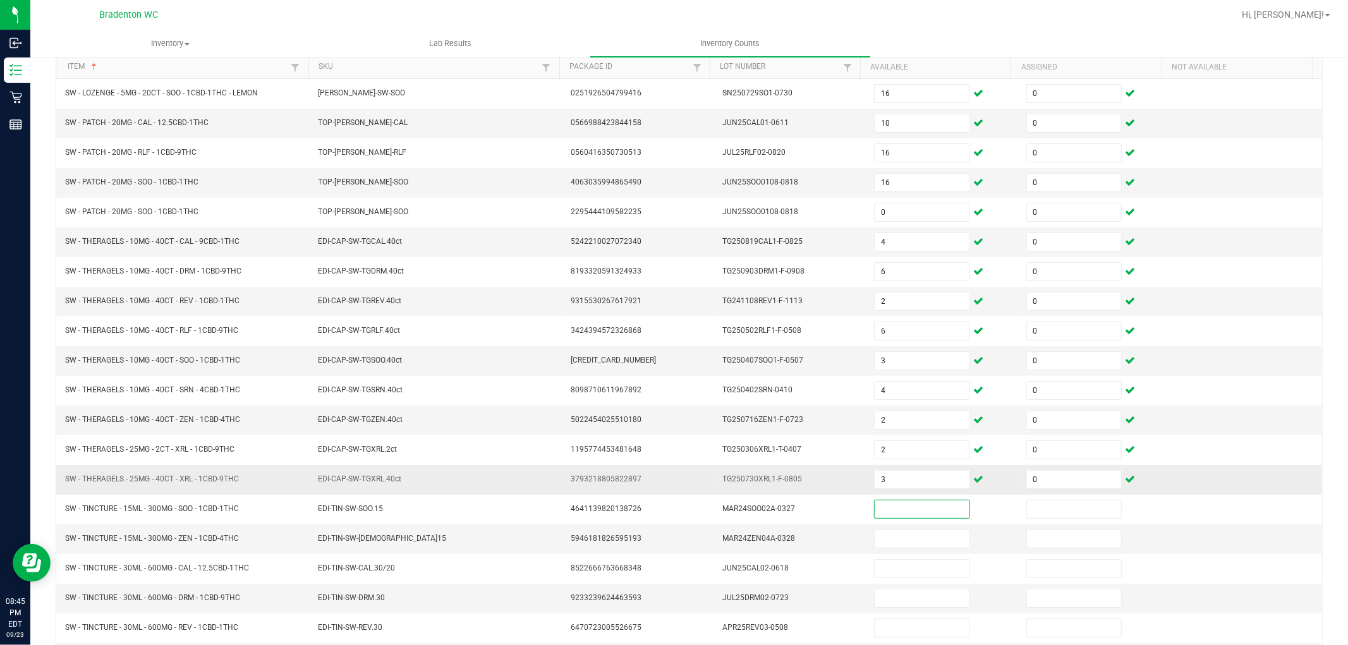
scroll to position [201, 0]
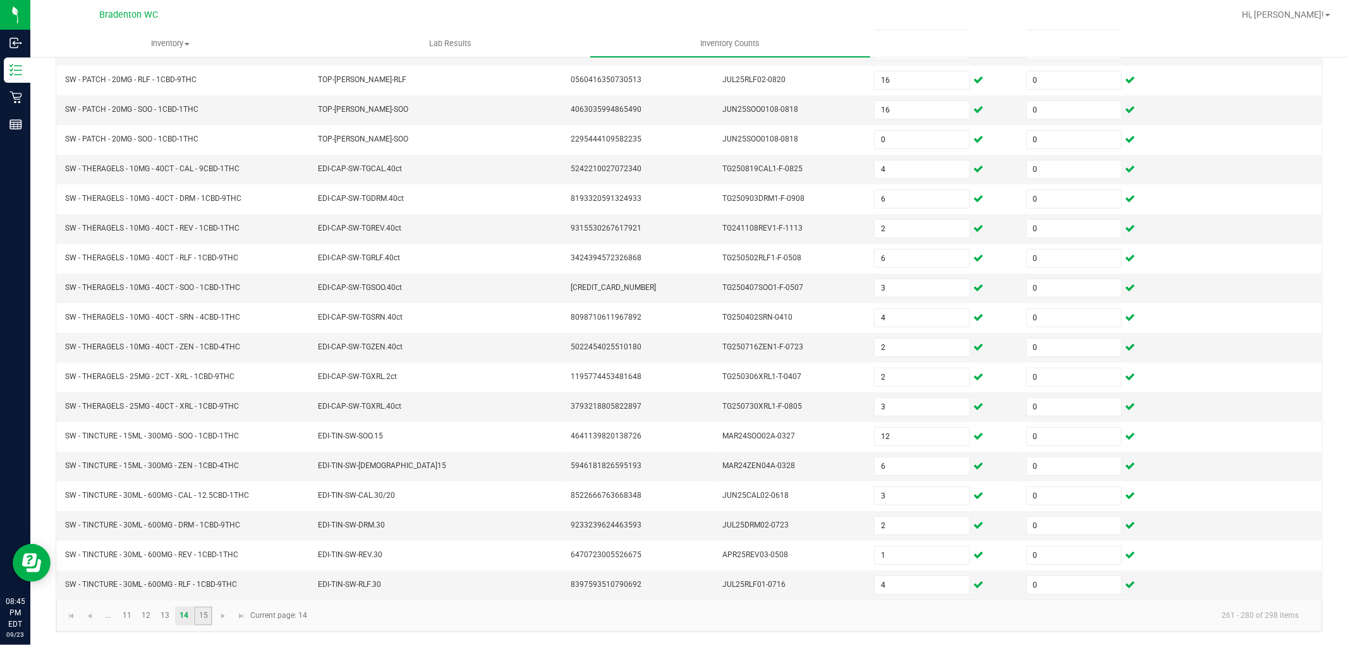
click at [200, 618] on link "15" at bounding box center [203, 616] width 18 height 19
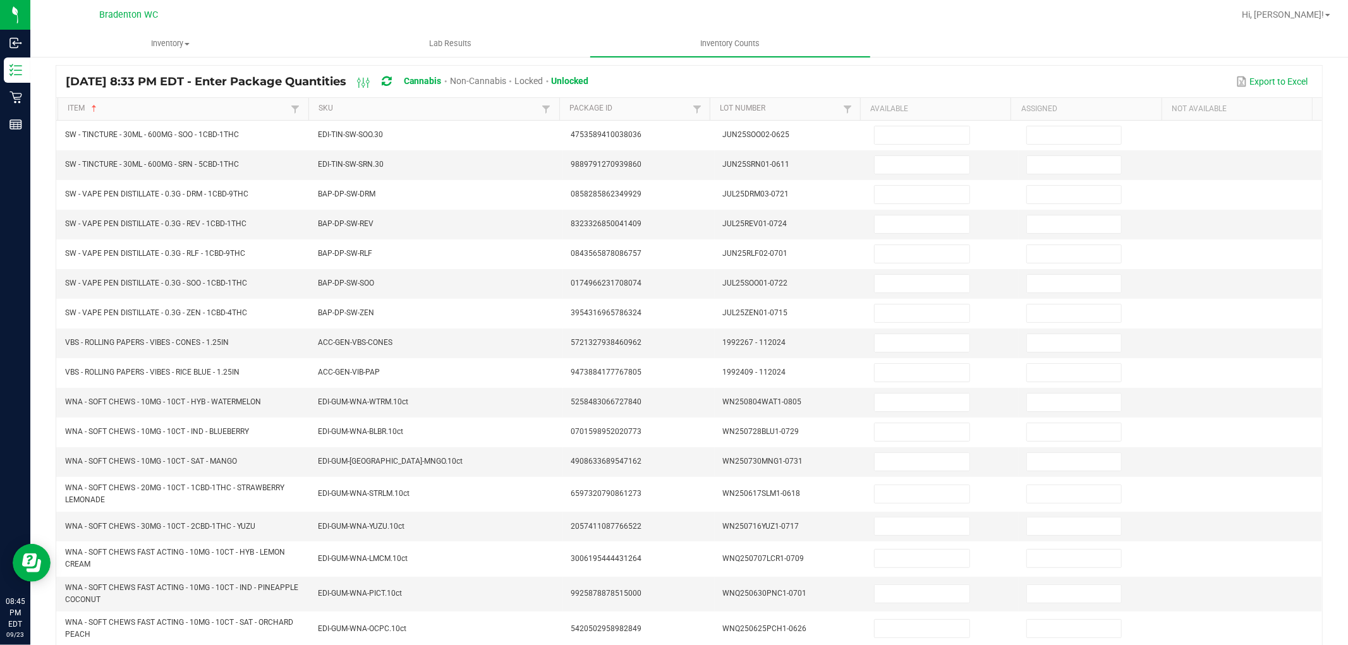
scroll to position [0, 0]
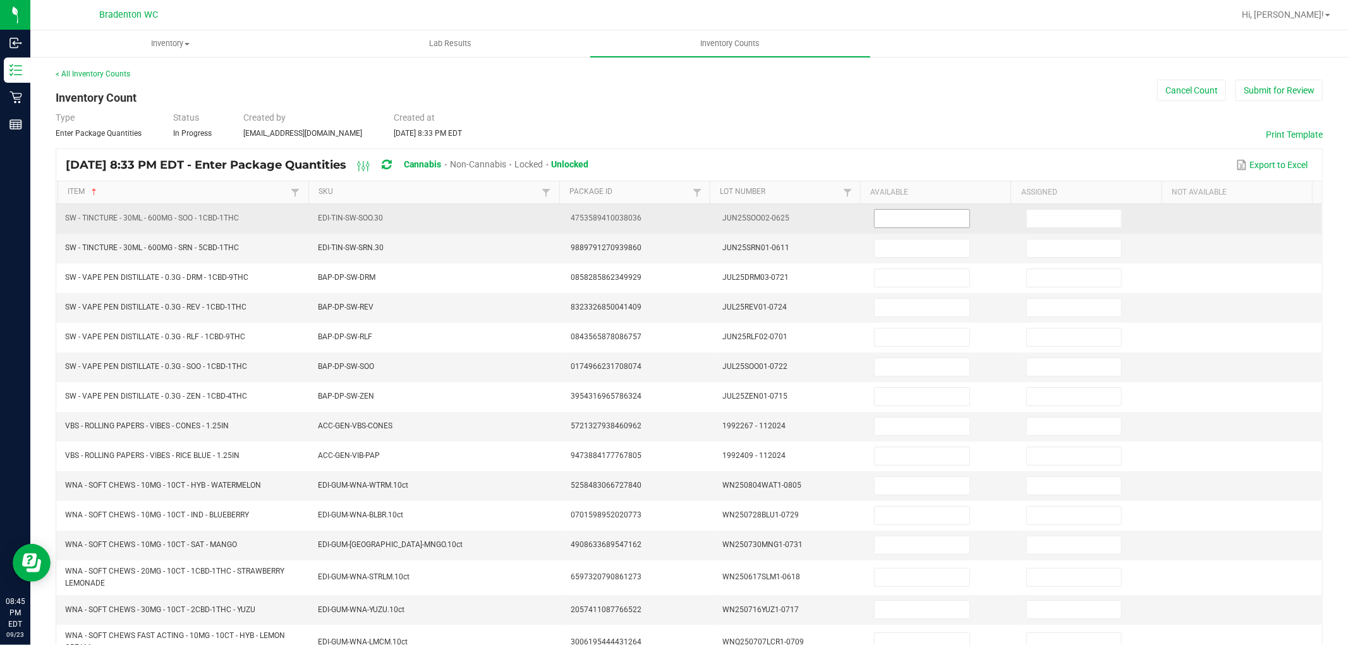
click at [926, 217] on input at bounding box center [922, 219] width 94 height 18
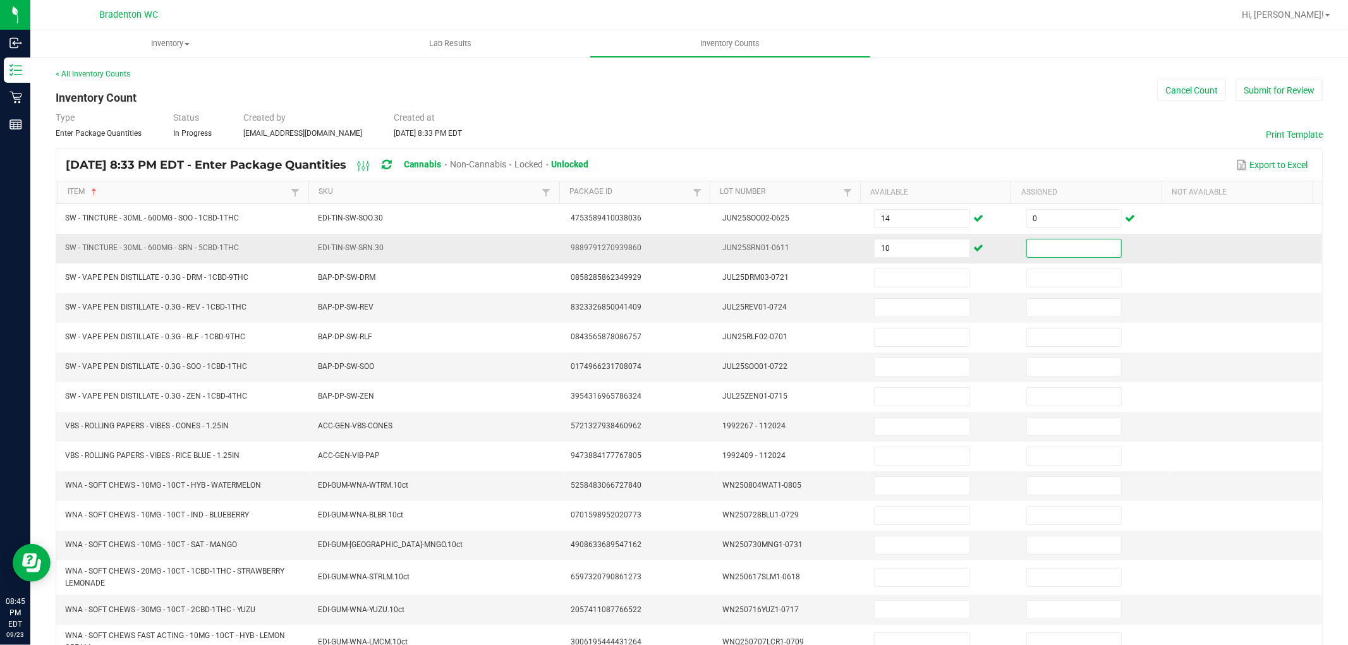
click at [1085, 248] on input at bounding box center [1074, 249] width 94 height 18
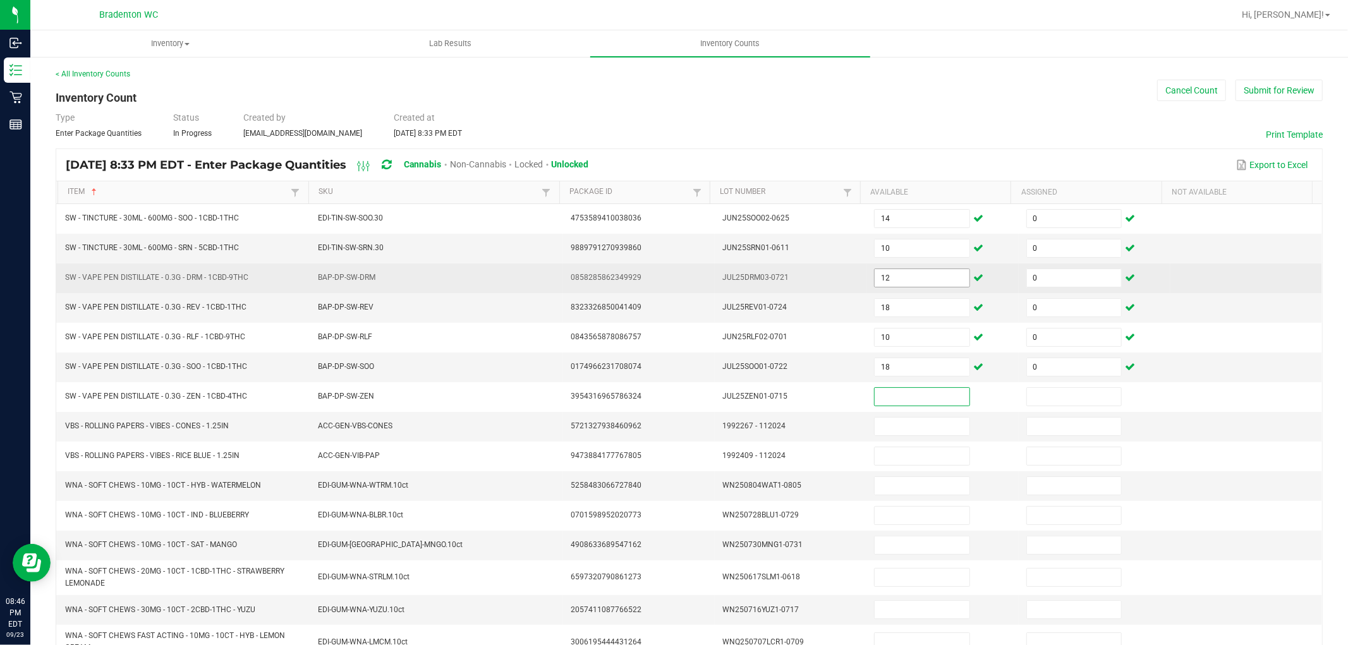
click at [907, 274] on input "12" at bounding box center [922, 278] width 94 height 18
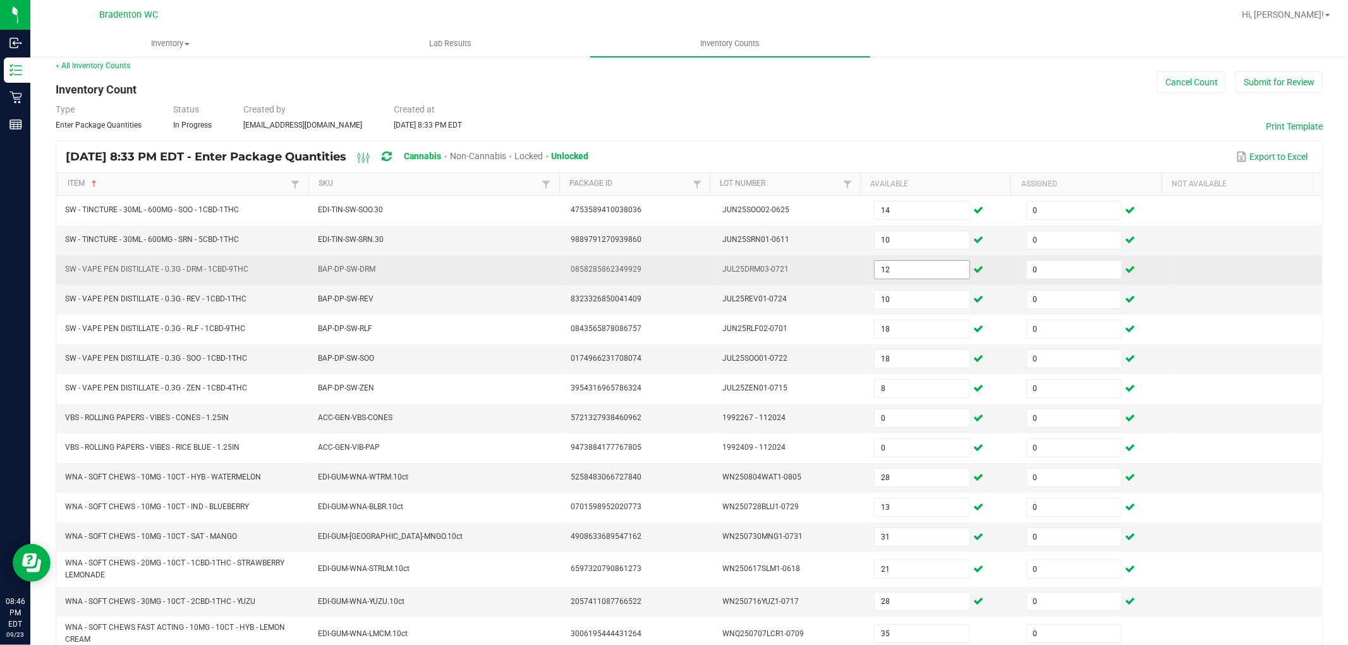
scroll to position [168, 0]
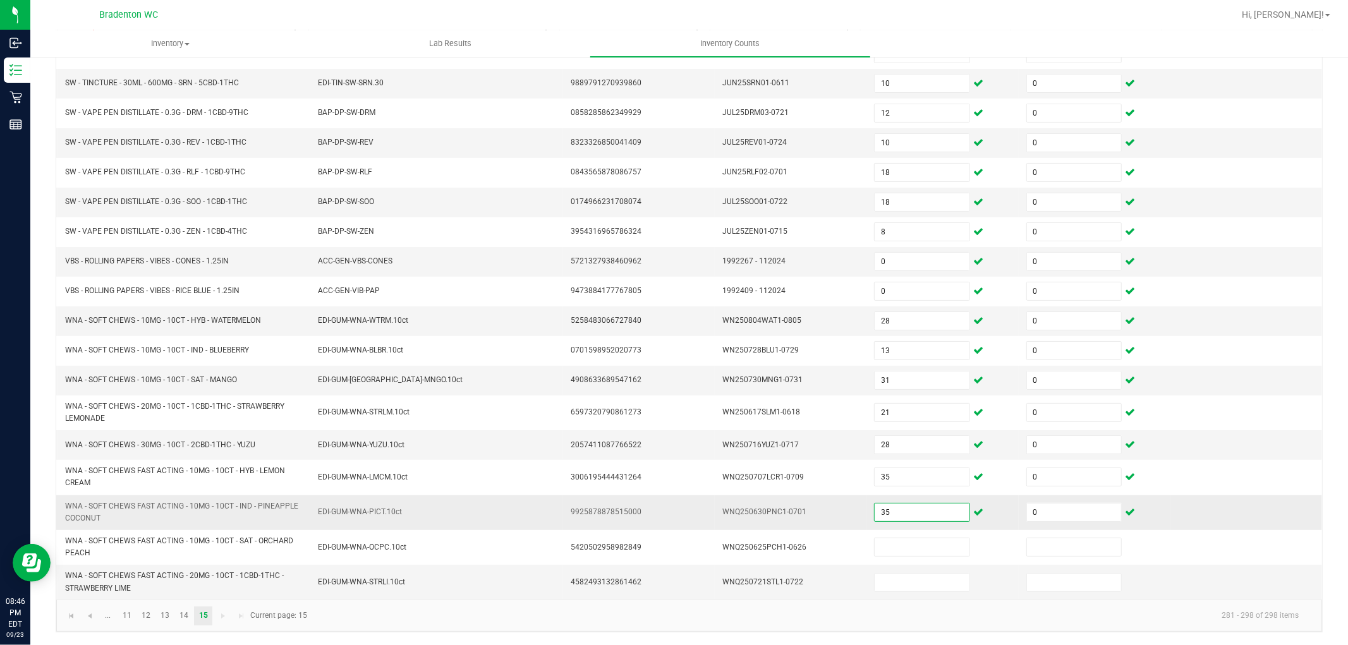
click at [908, 509] on input "35" at bounding box center [922, 513] width 94 height 18
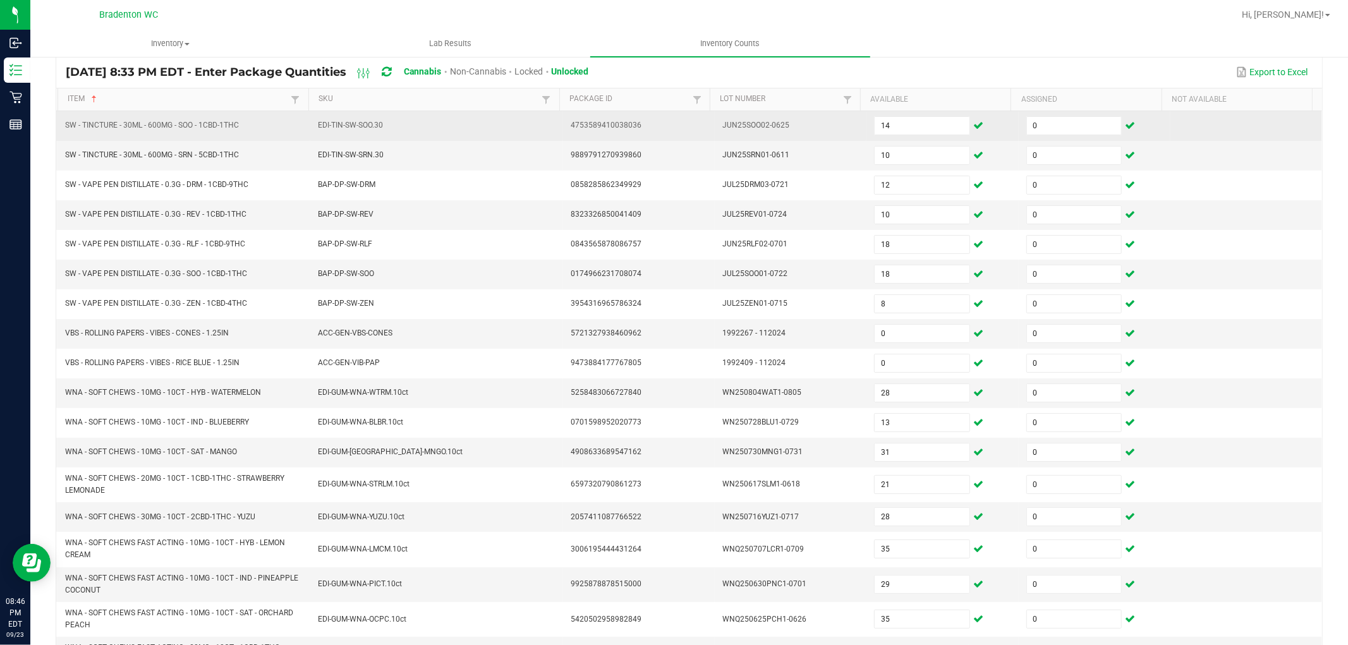
scroll to position [0, 0]
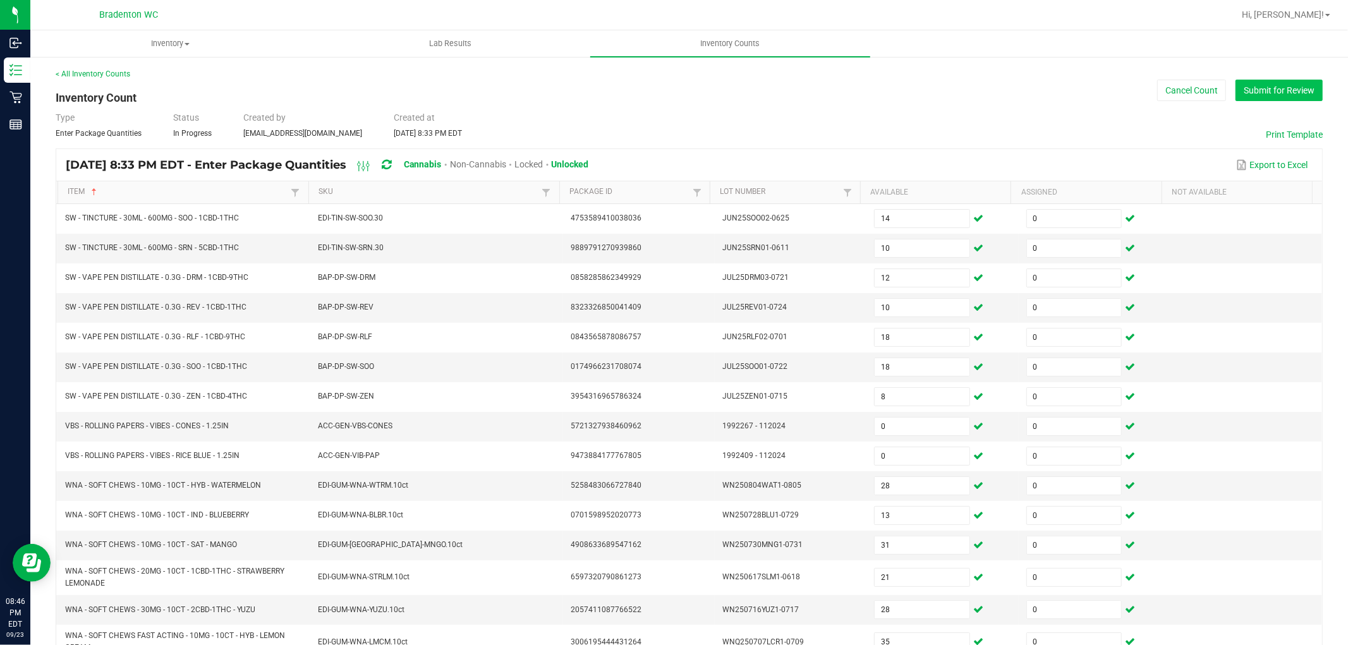
click at [1261, 92] on button "Submit for Review" at bounding box center [1279, 90] width 87 height 21
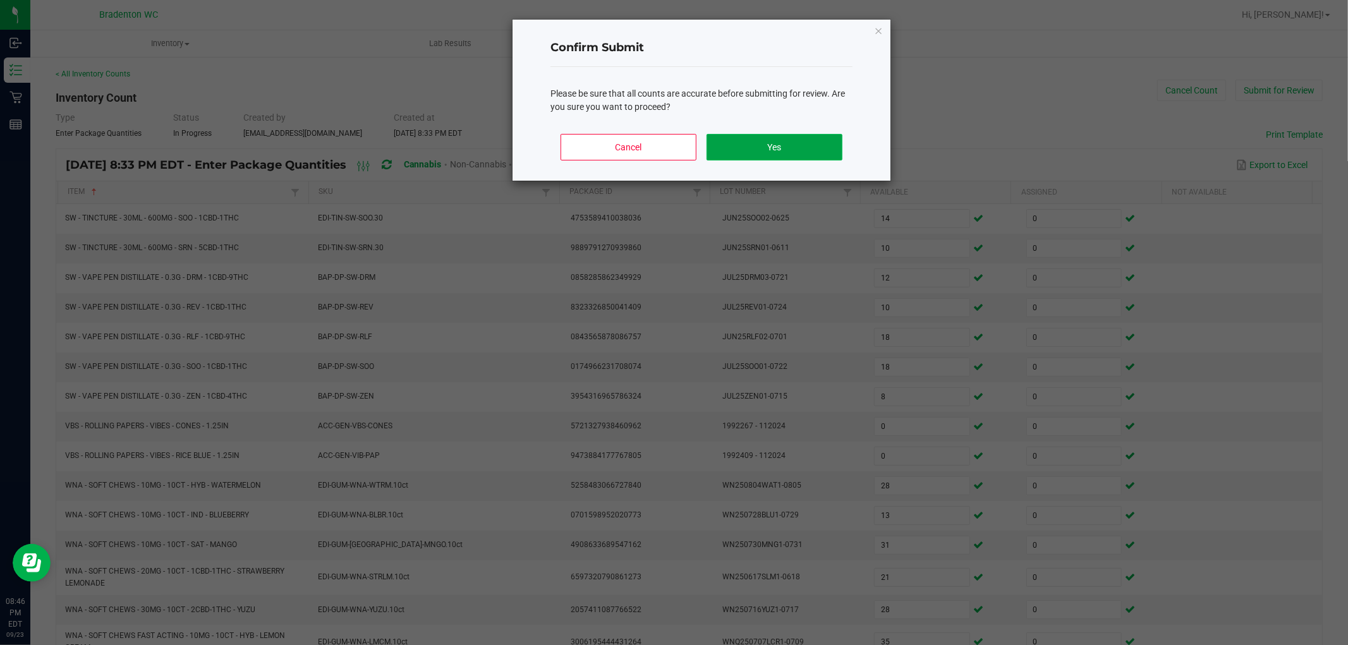
click at [783, 135] on button "Yes" at bounding box center [775, 147] width 136 height 27
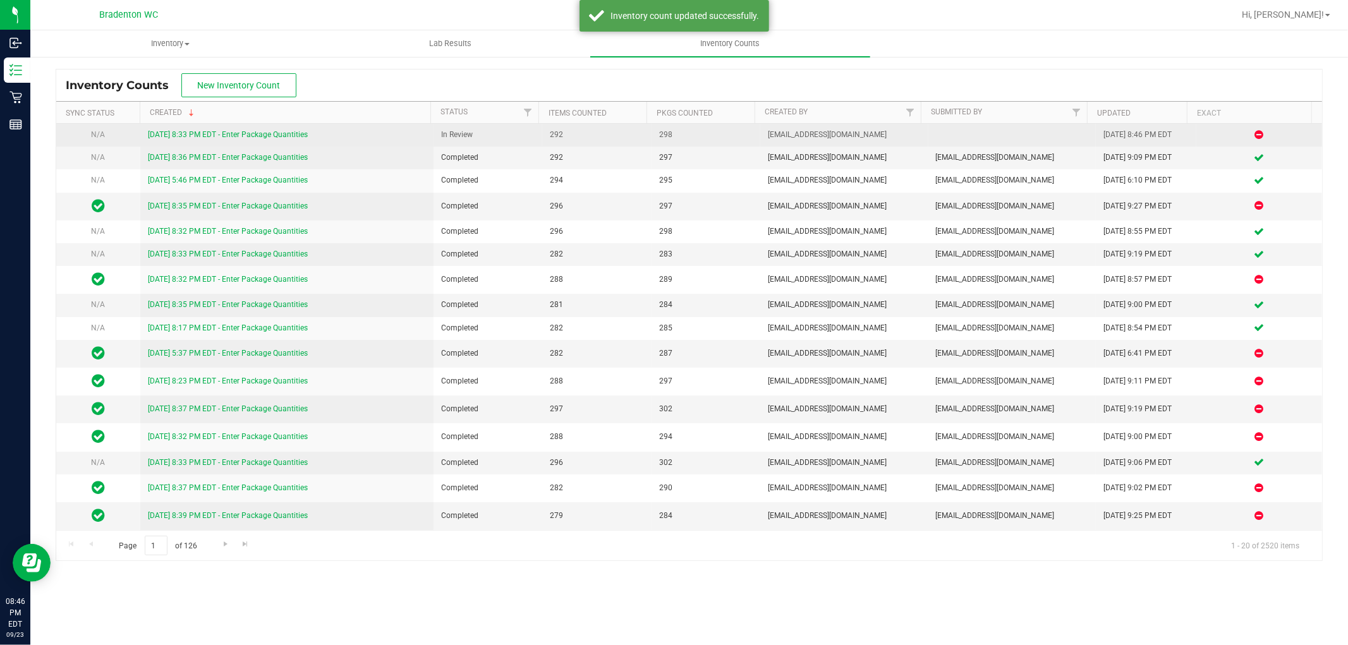
click at [237, 135] on link "[DATE] 8:33 PM EDT - Enter Package Quantities" at bounding box center [228, 134] width 160 height 9
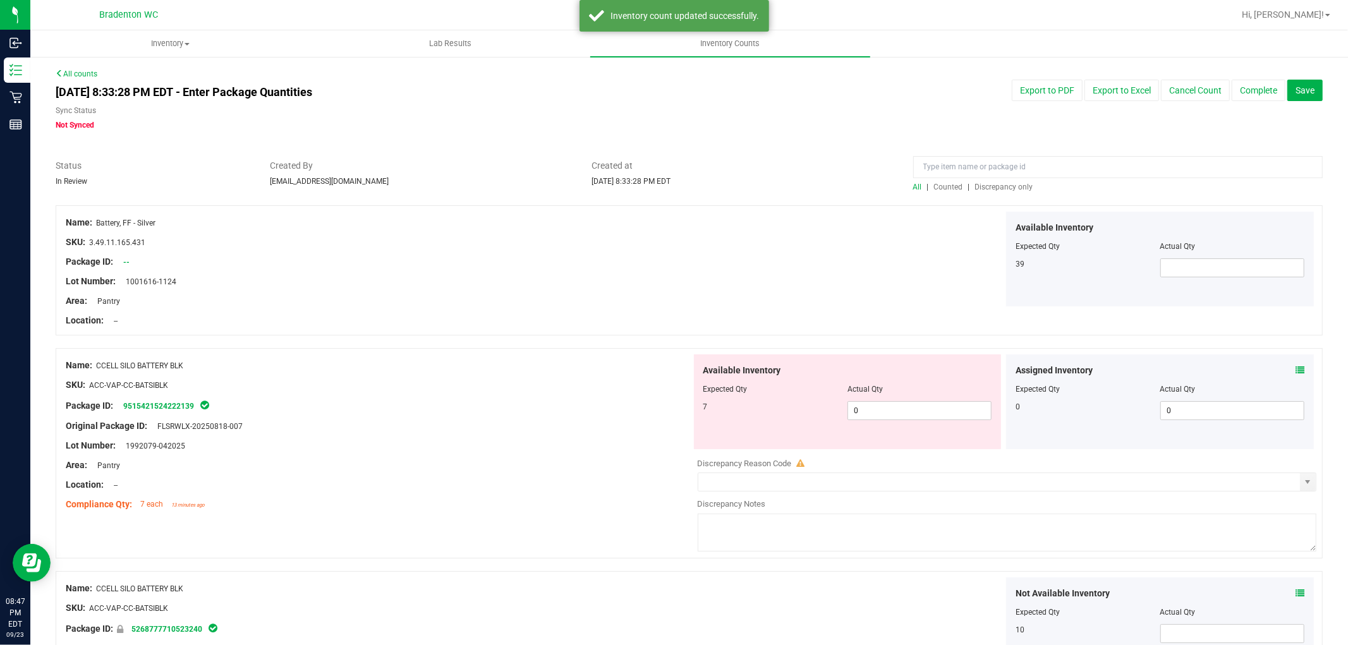
click at [994, 187] on span "Discrepancy only" at bounding box center [1004, 187] width 58 height 9
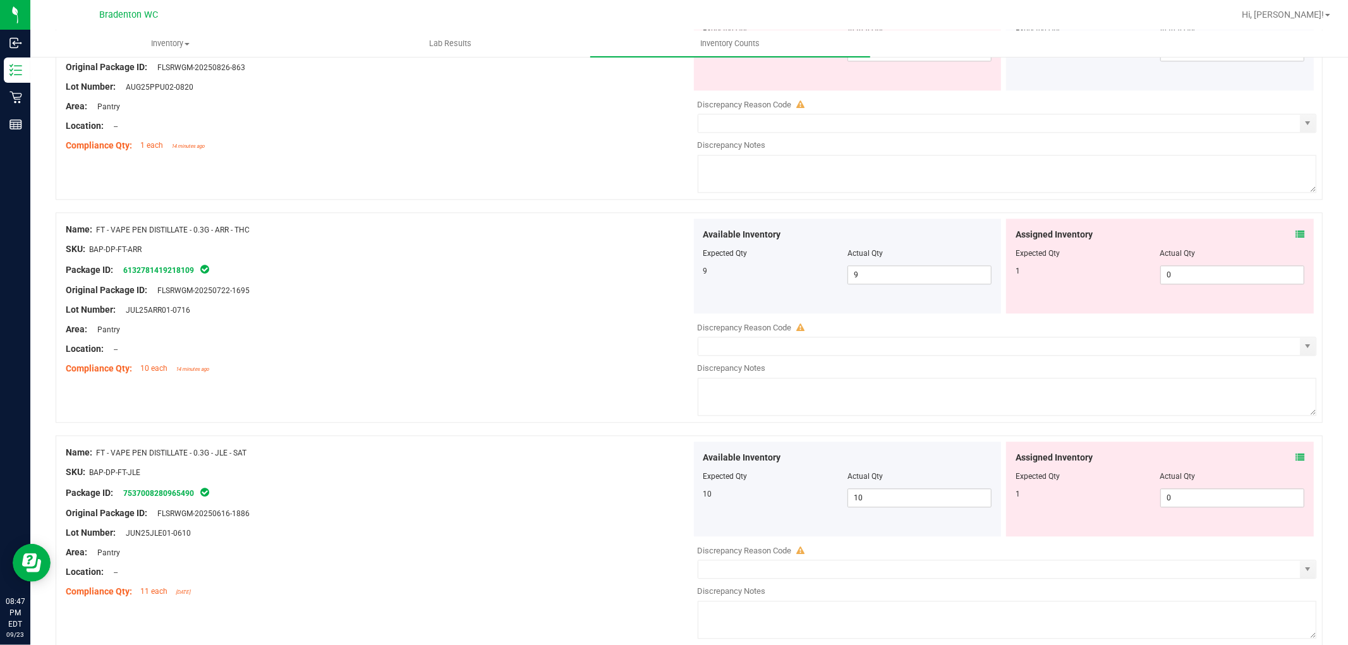
scroll to position [4080, 0]
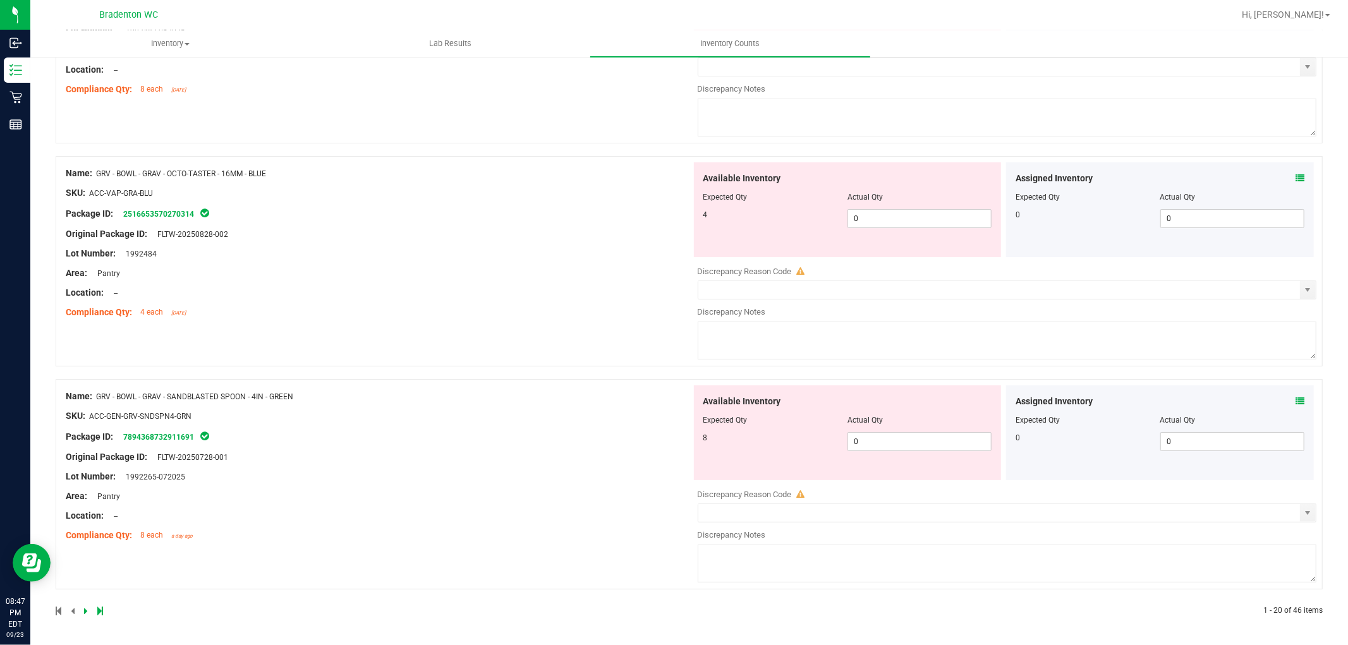
click at [95, 609] on div at bounding box center [373, 611] width 634 height 11
click at [99, 609] on icon at bounding box center [100, 612] width 6 height 8
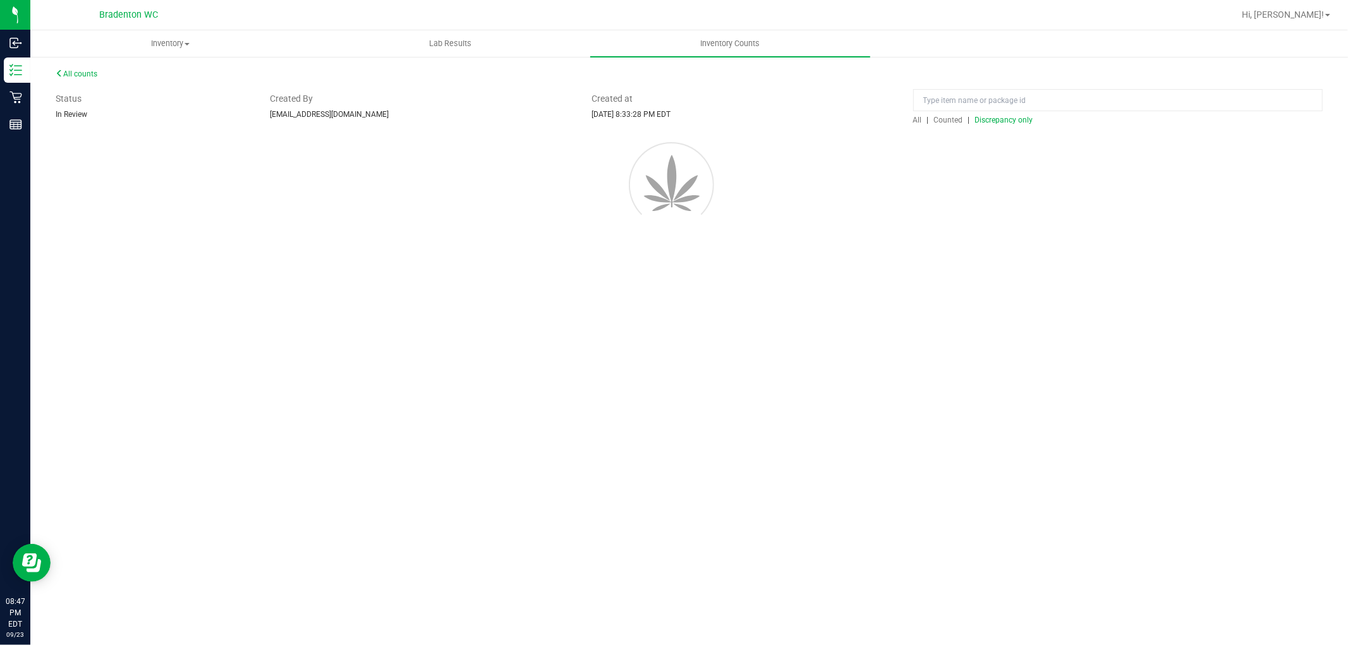
scroll to position [0, 0]
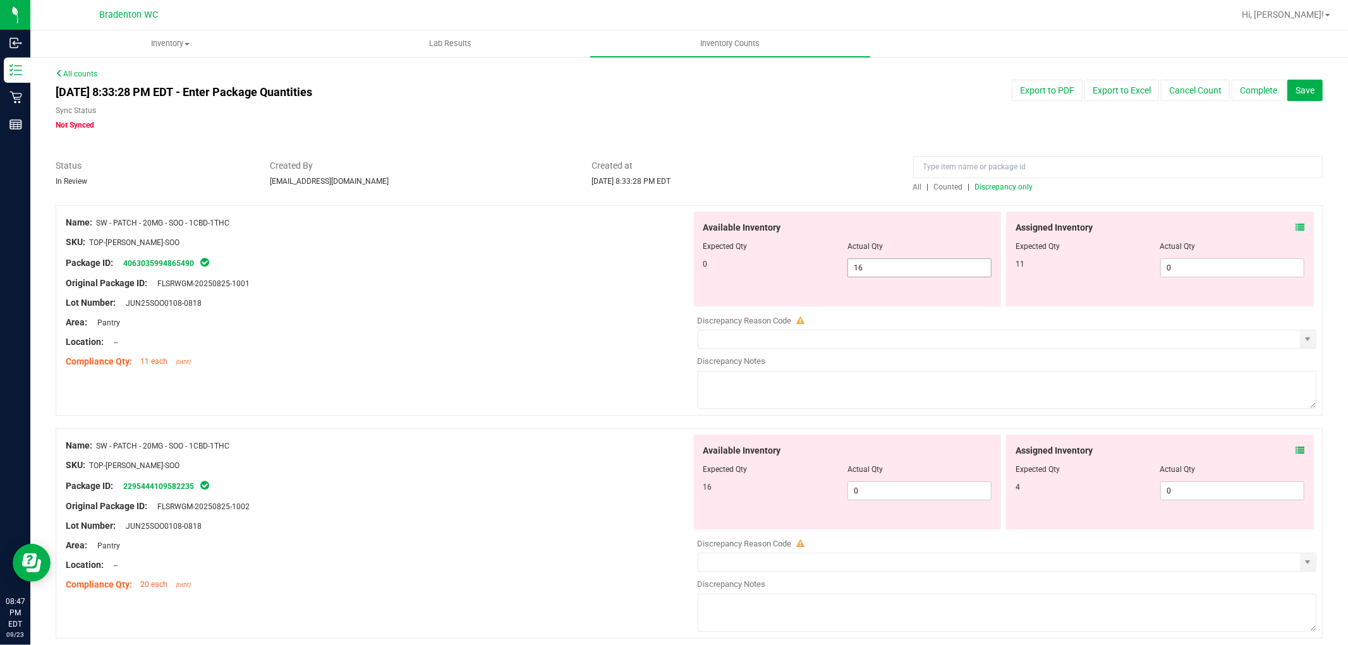
click at [923, 269] on span "16 16" at bounding box center [920, 268] width 144 height 19
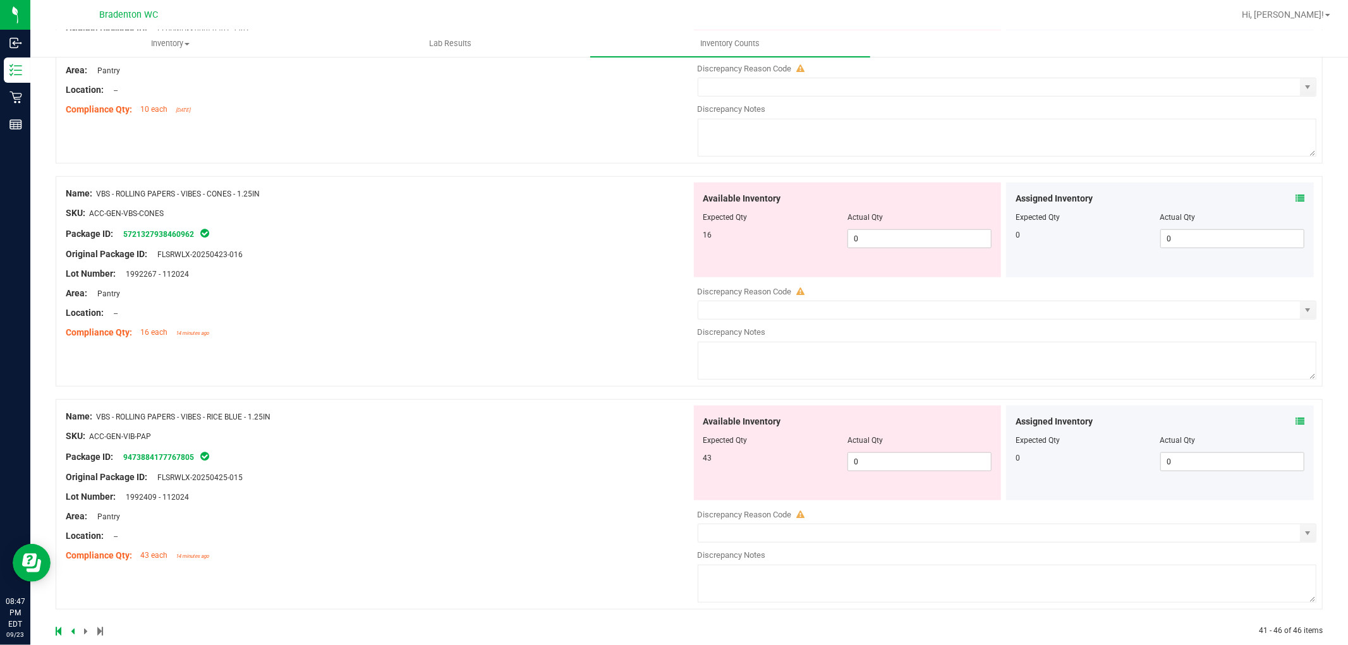
scroll to position [946, 0]
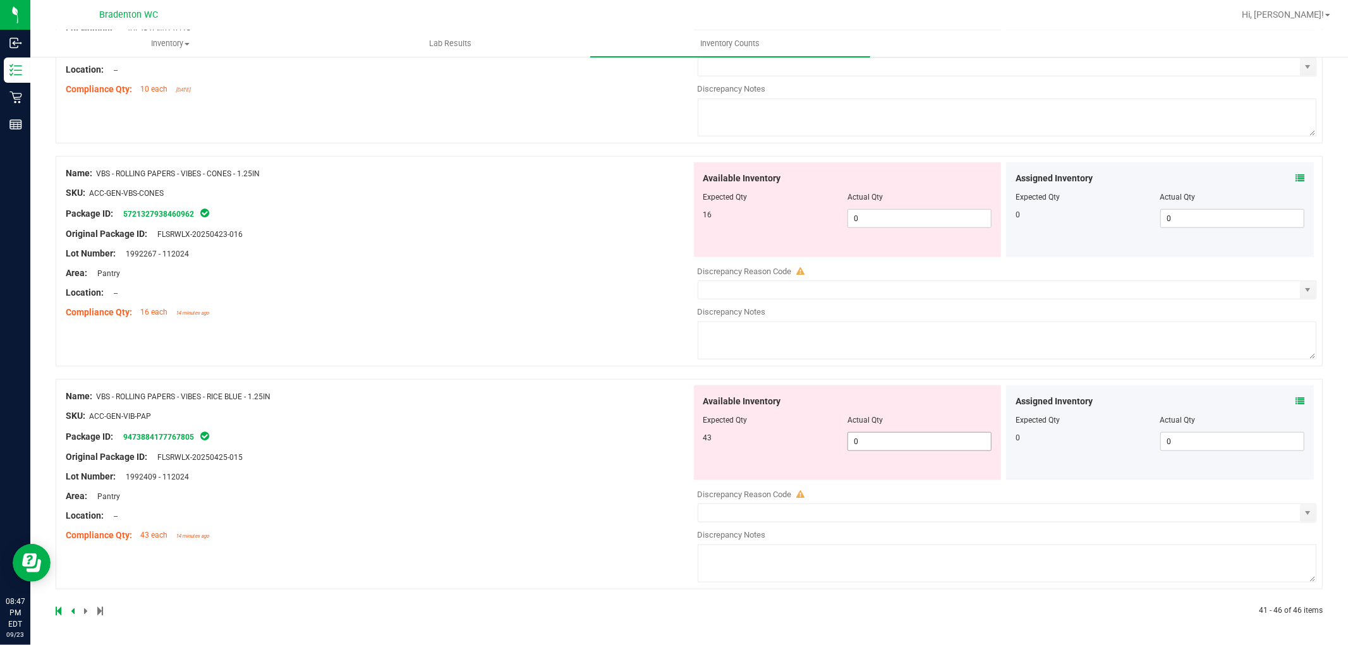
click at [876, 436] on span "0 0" at bounding box center [920, 441] width 144 height 19
drag, startPoint x: 359, startPoint y: 443, endPoint x: 380, endPoint y: 434, distance: 22.7
click at [364, 441] on div "Name: VBS - ROLLING PAPERS - VIBES - RICE BLUE - 1.25IN SKU: ACC-GEN-VIB-PAP Pa…" at bounding box center [379, 466] width 626 height 161
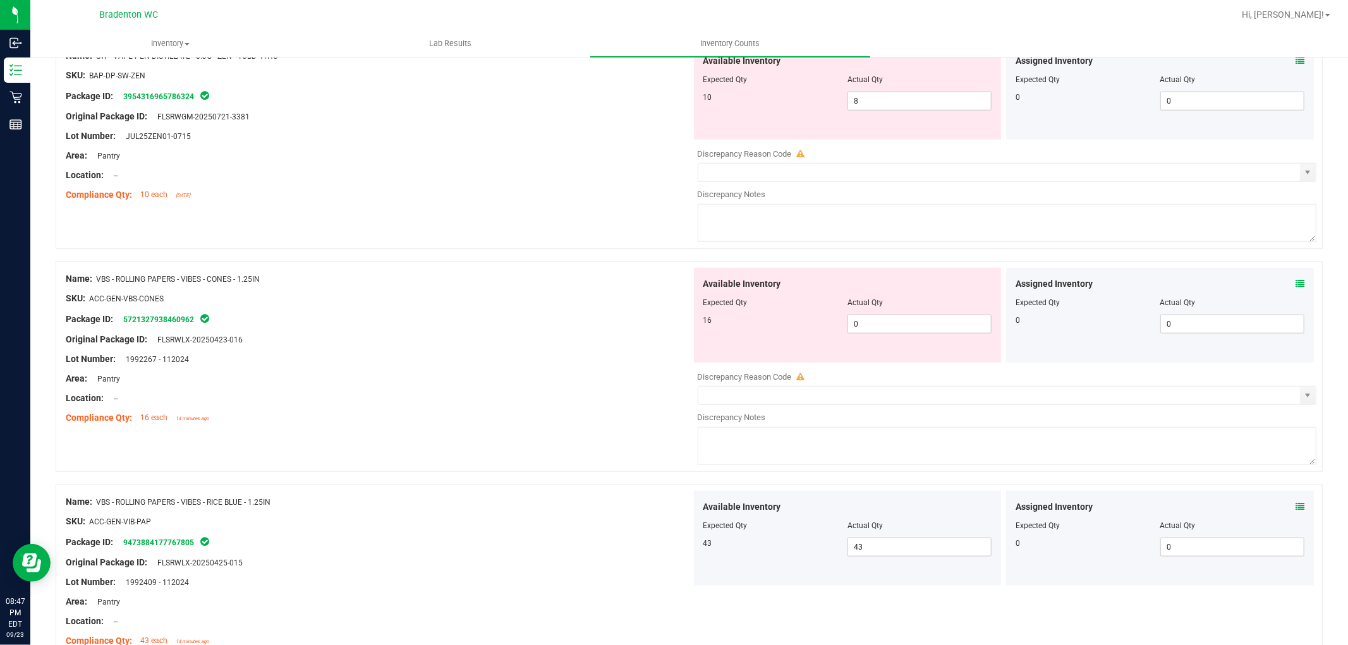
scroll to position [836, 0]
click at [875, 333] on span "0 0" at bounding box center [920, 324] width 144 height 19
drag, startPoint x: 527, startPoint y: 309, endPoint x: 779, endPoint y: 293, distance: 252.7
click at [529, 309] on div at bounding box center [379, 309] width 626 height 6
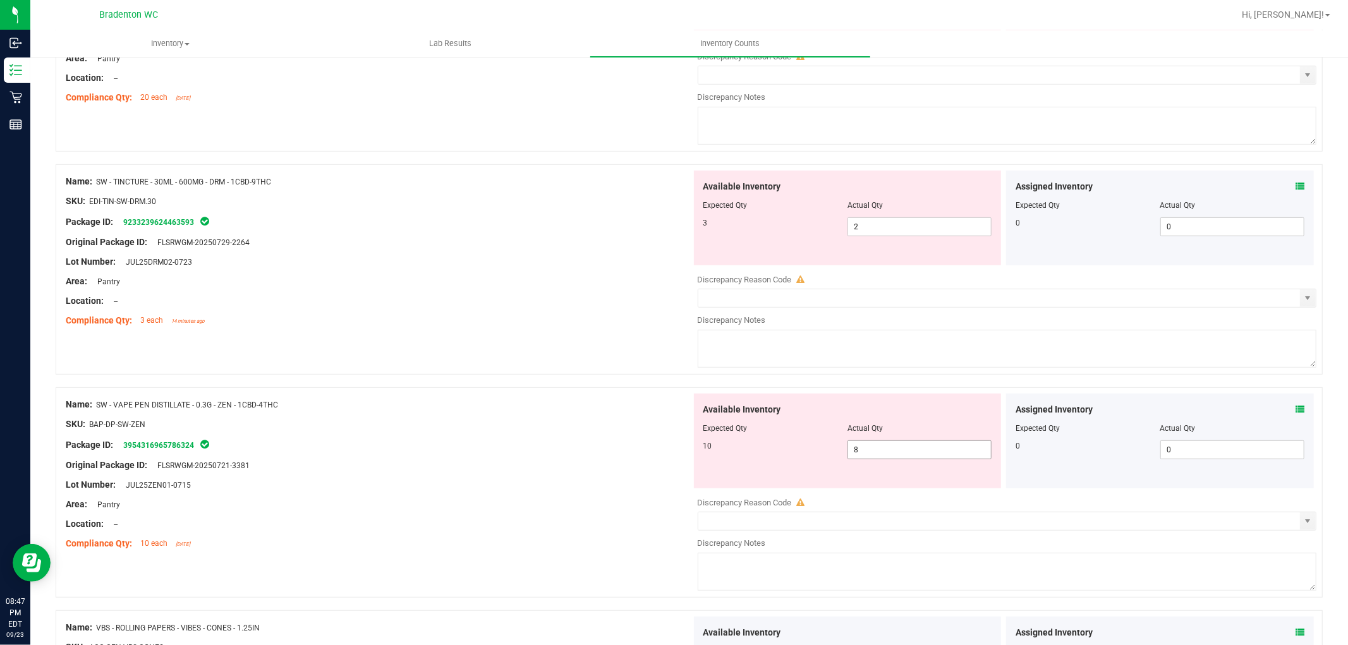
scroll to position [484, 0]
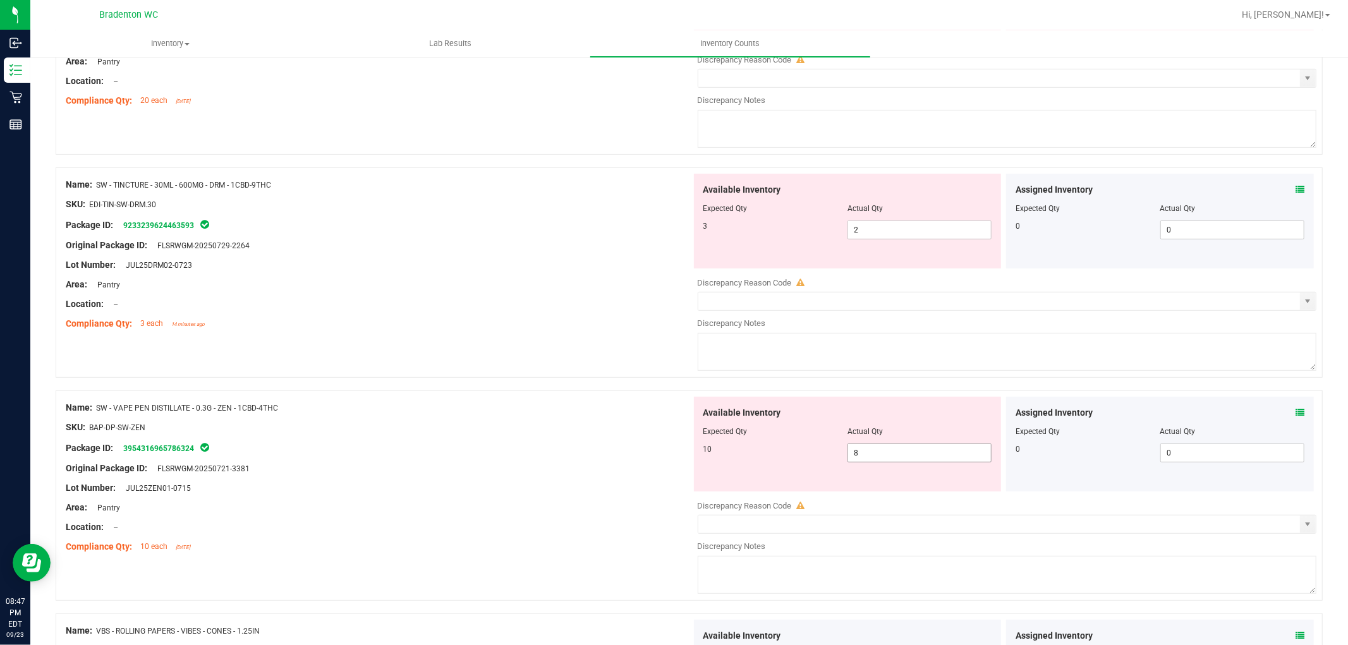
click at [876, 454] on span "8 8" at bounding box center [920, 453] width 144 height 19
click at [616, 458] on div at bounding box center [379, 459] width 626 height 6
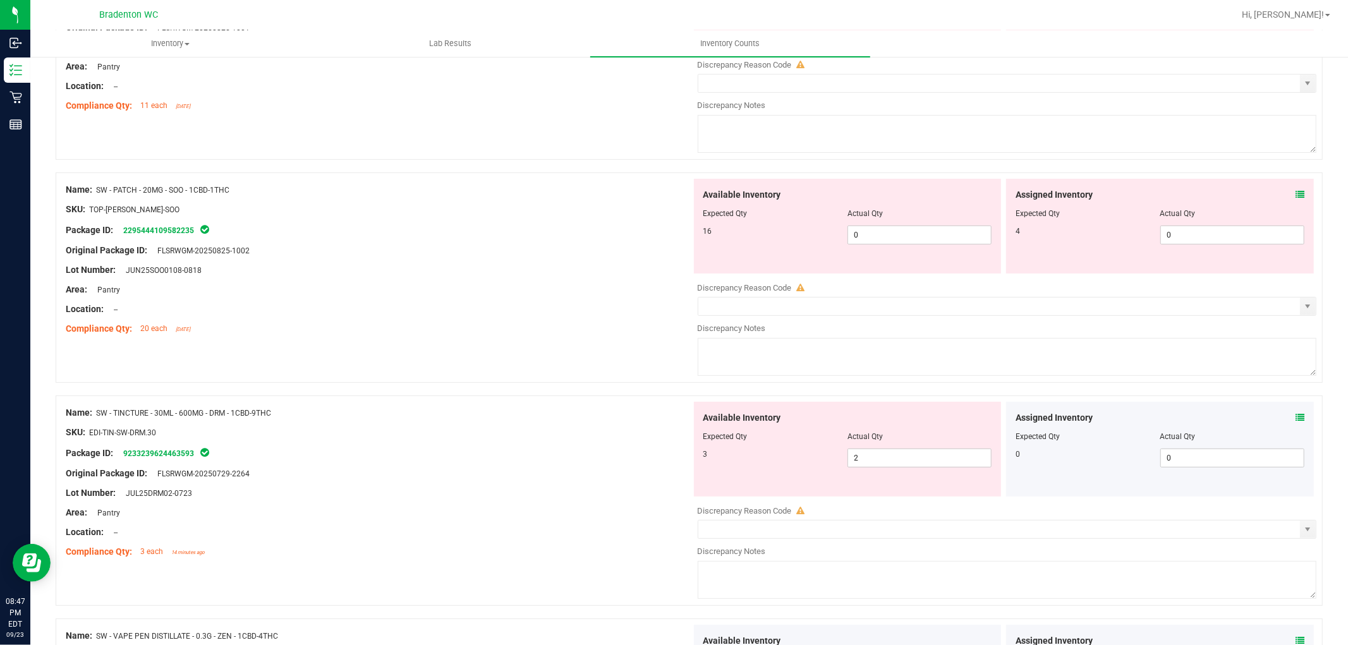
scroll to position [204, 0]
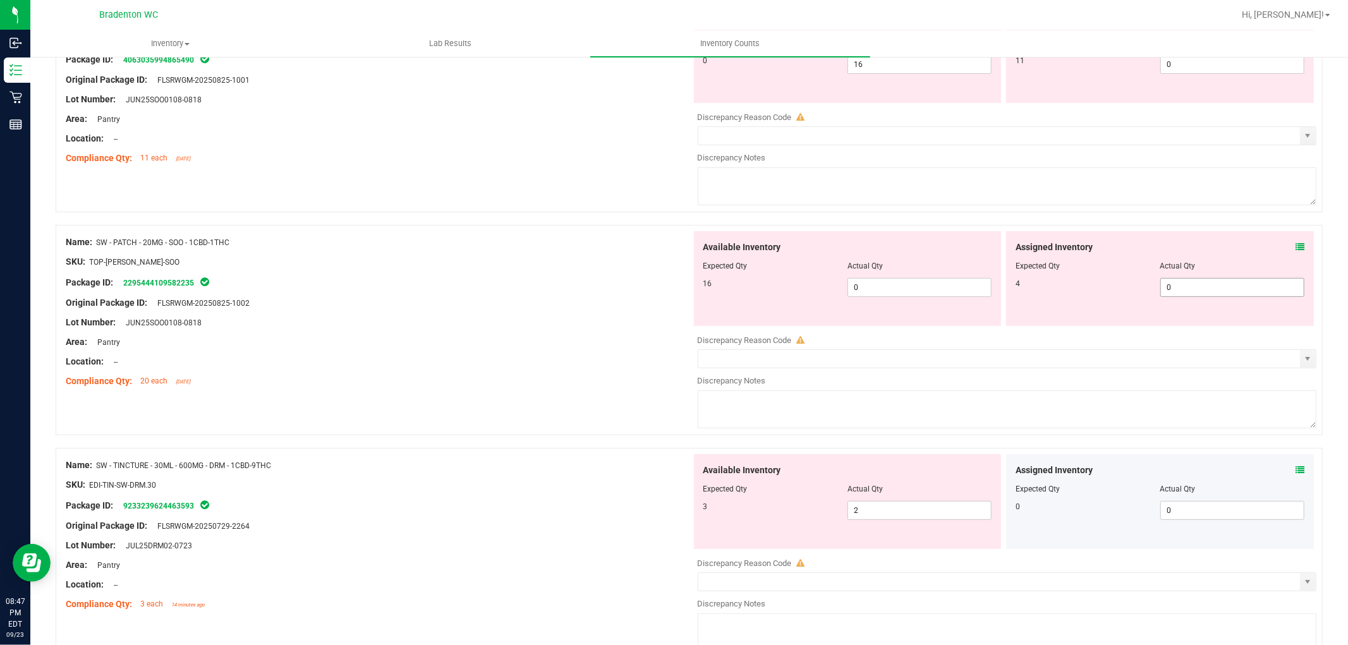
click at [1168, 286] on span "0 0" at bounding box center [1233, 287] width 144 height 19
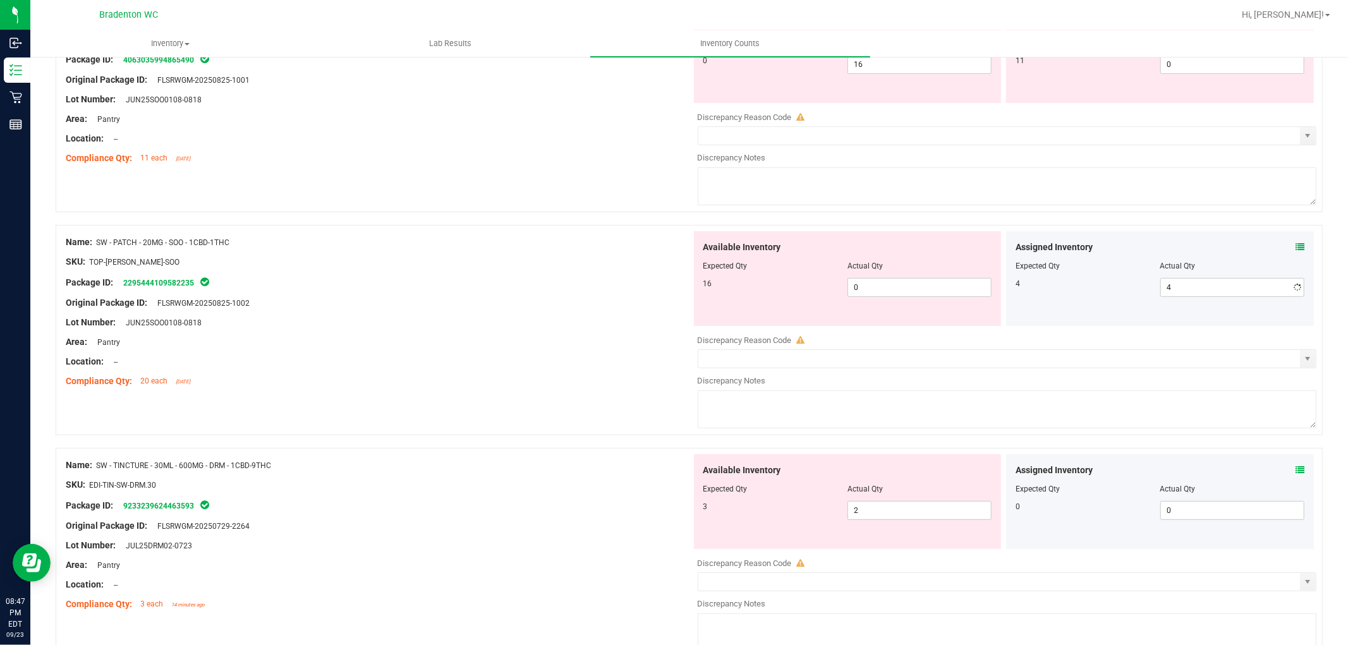
drag, startPoint x: 588, startPoint y: 275, endPoint x: 849, endPoint y: 314, distance: 263.9
click at [591, 277] on div "Package ID: 2295444109582235" at bounding box center [379, 282] width 626 height 15
click at [877, 291] on span "0 0" at bounding box center [920, 287] width 144 height 19
click at [590, 288] on div "Package ID: 2295444109582235" at bounding box center [379, 282] width 626 height 15
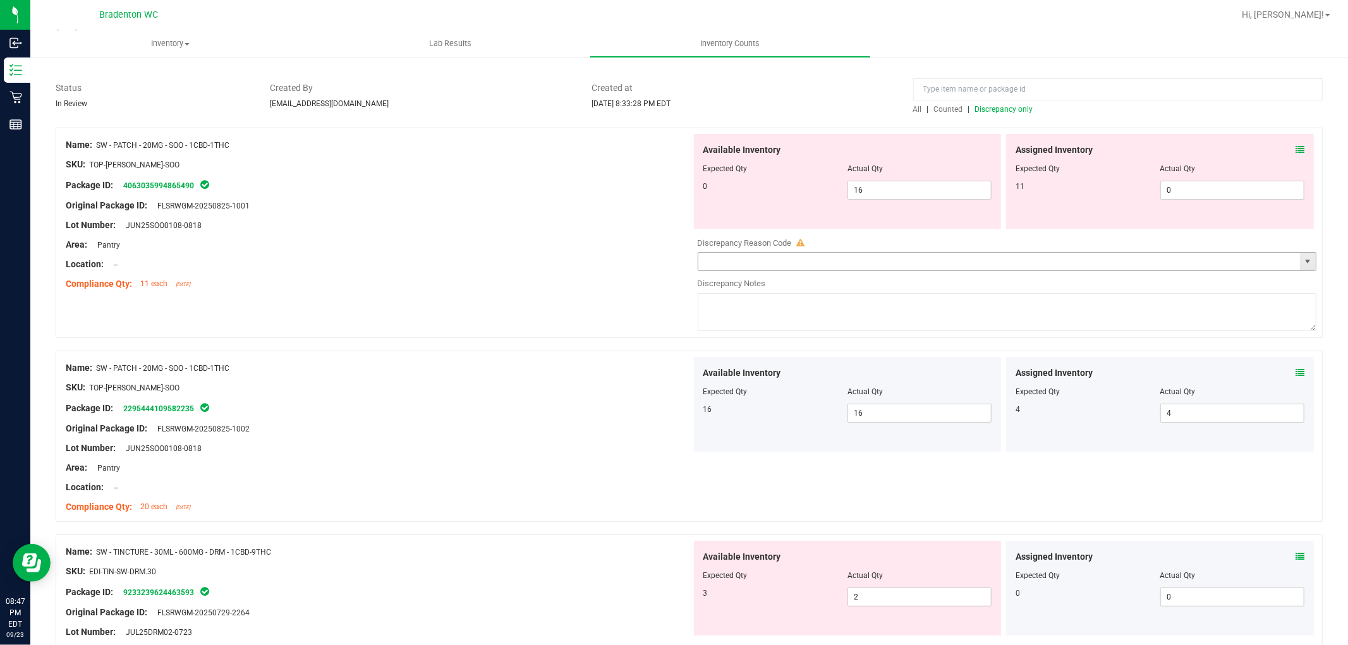
scroll to position [0, 0]
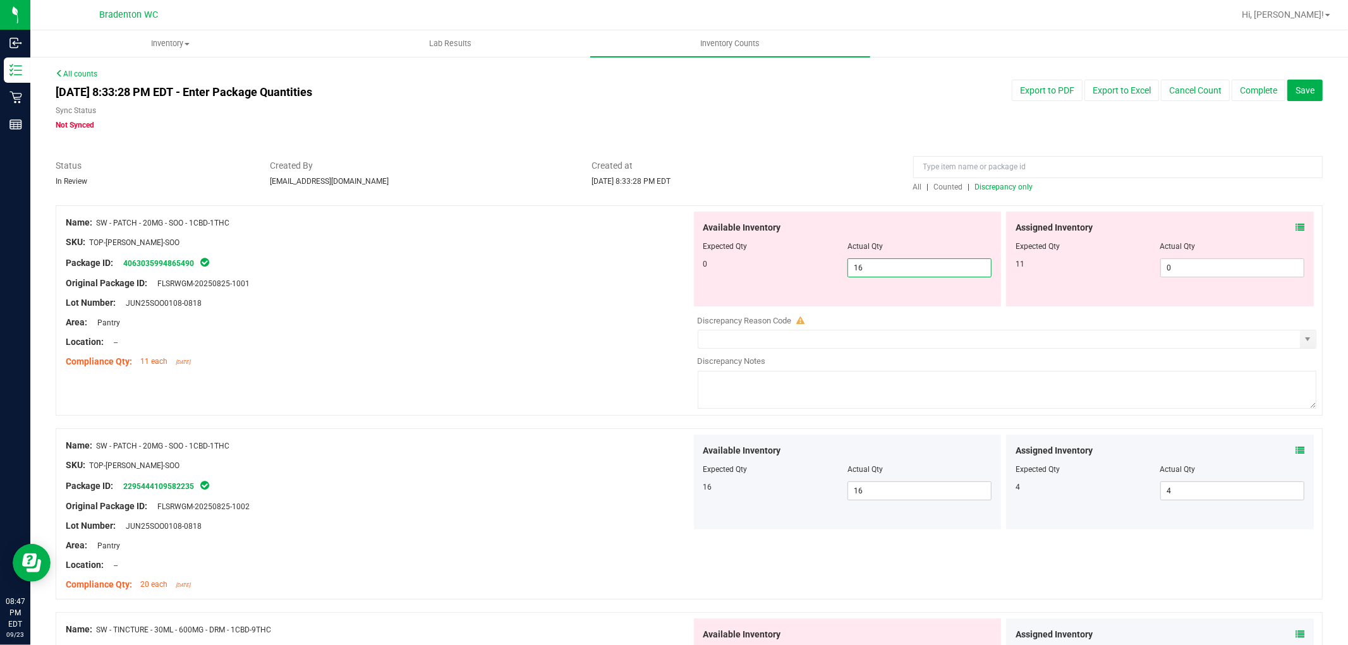
click at [889, 272] on span "16 16" at bounding box center [920, 268] width 144 height 19
click at [1208, 270] on span "0 0" at bounding box center [1233, 268] width 144 height 19
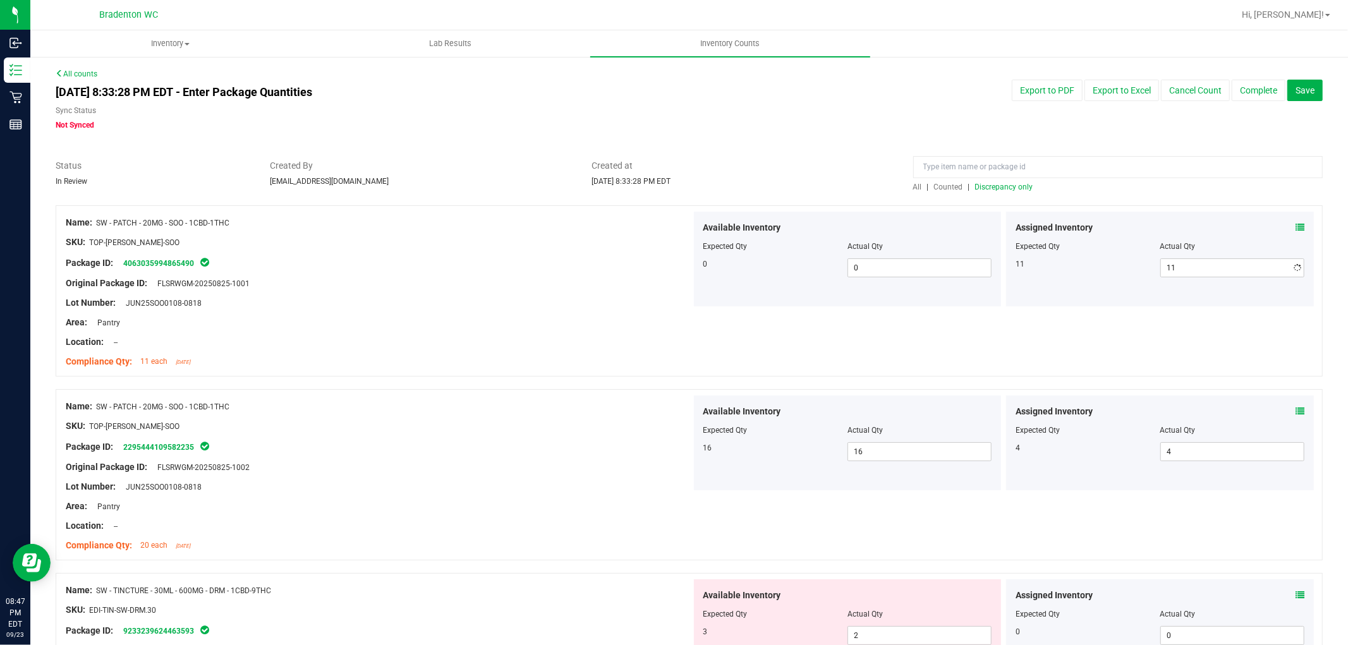
click at [561, 298] on div "Lot Number: JUN25SOO0108-0818" at bounding box center [379, 303] width 626 height 13
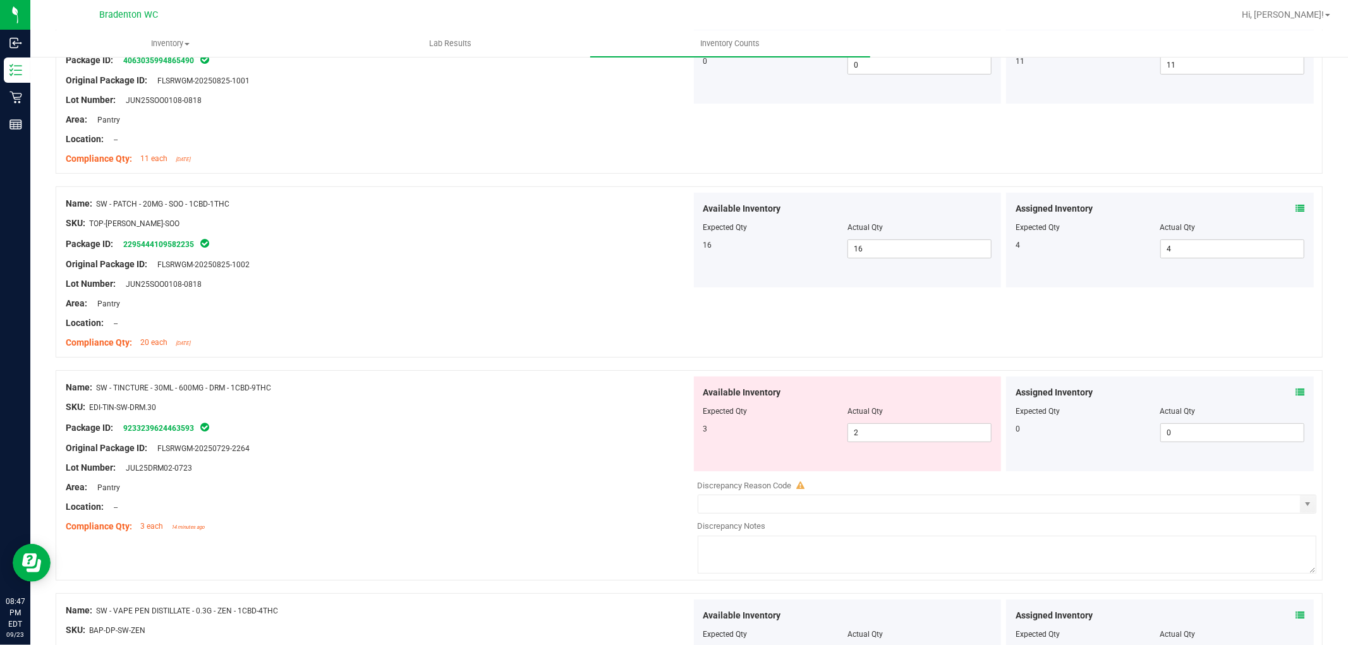
scroll to position [211, 0]
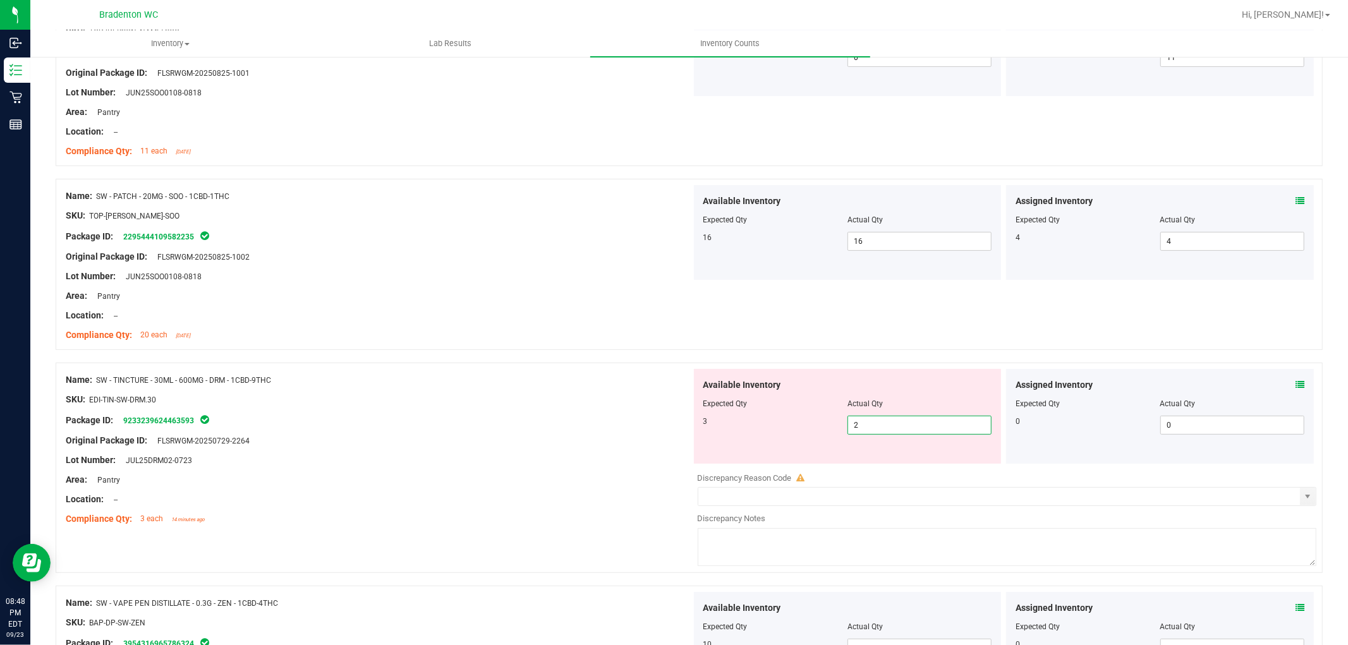
click at [914, 419] on span "2 2" at bounding box center [920, 425] width 144 height 19
drag, startPoint x: 565, startPoint y: 444, endPoint x: 630, endPoint y: 396, distance: 81.3
click at [566, 441] on div "Original Package ID: FLSRWGM-20250729-2264" at bounding box center [379, 440] width 626 height 13
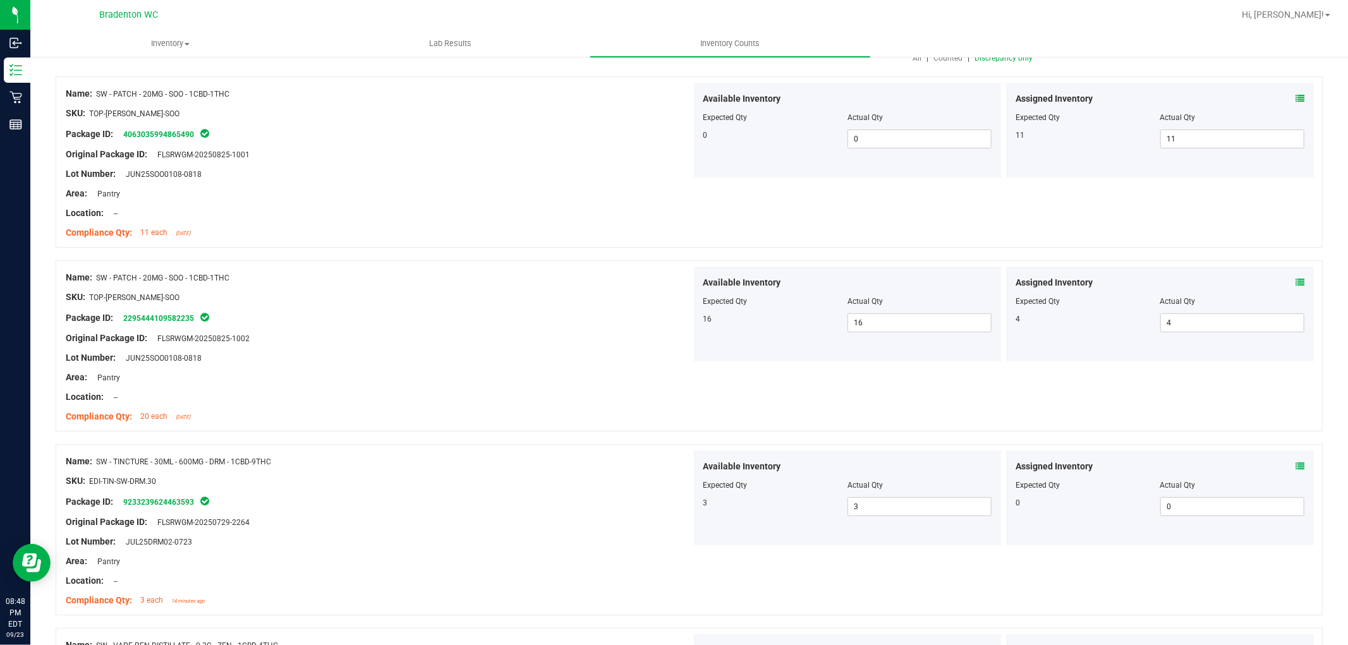
scroll to position [0, 0]
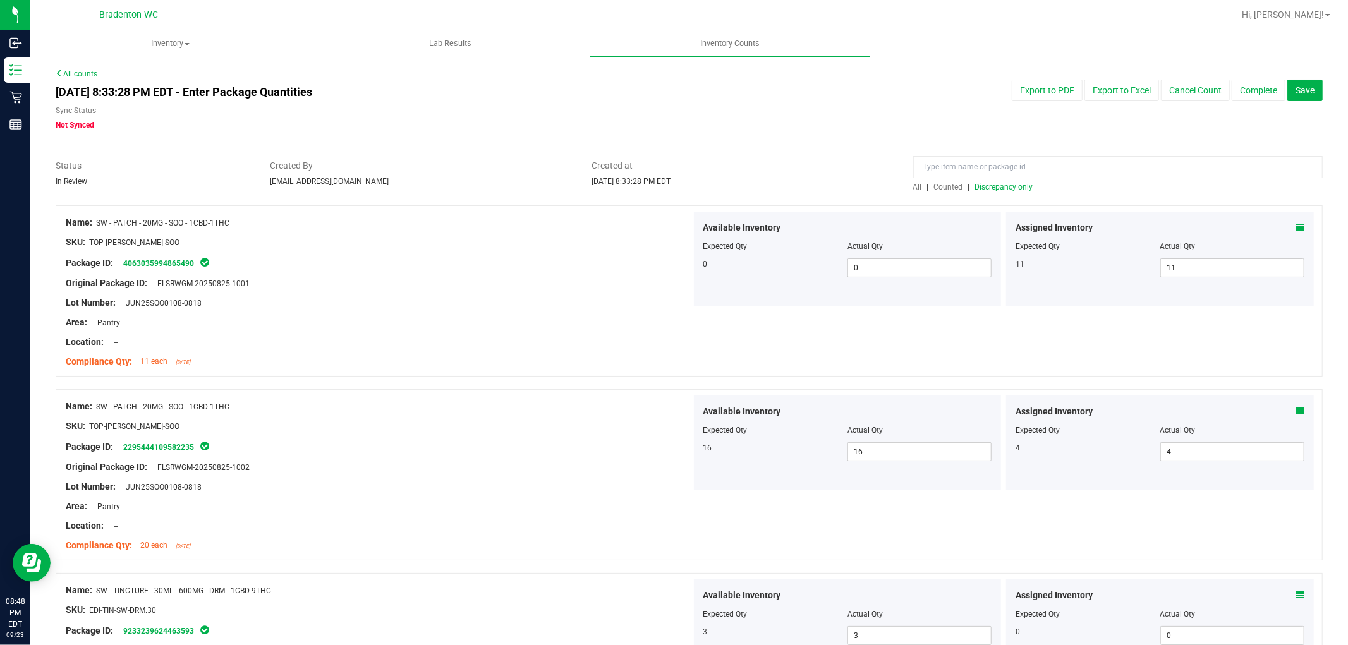
click at [975, 188] on span "Discrepancy only" at bounding box center [1004, 187] width 58 height 9
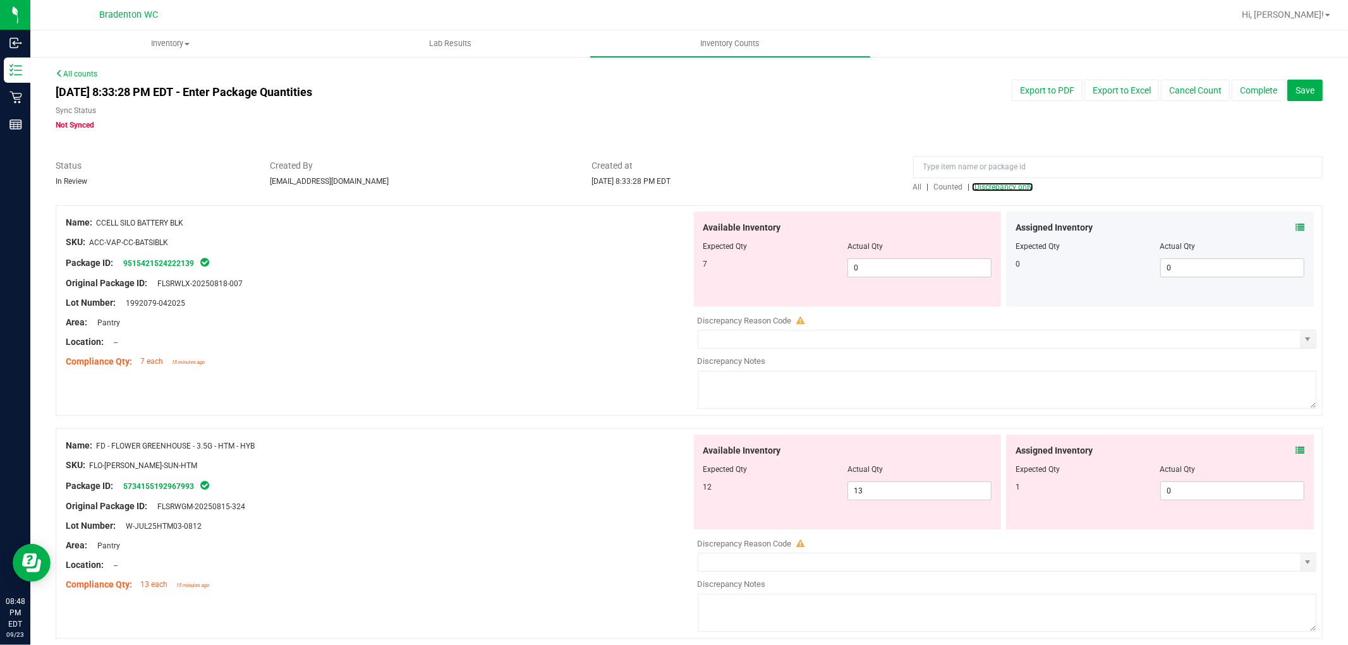
scroll to position [4080, 0]
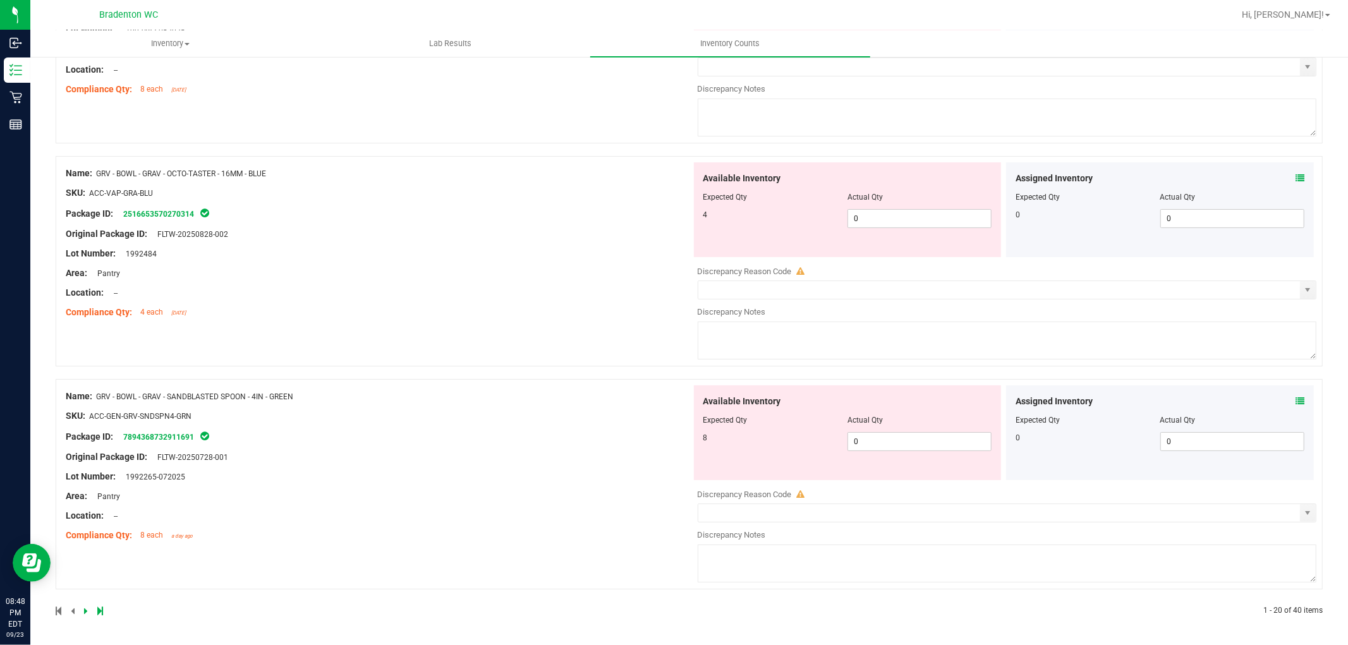
click at [99, 612] on icon at bounding box center [100, 612] width 6 height 8
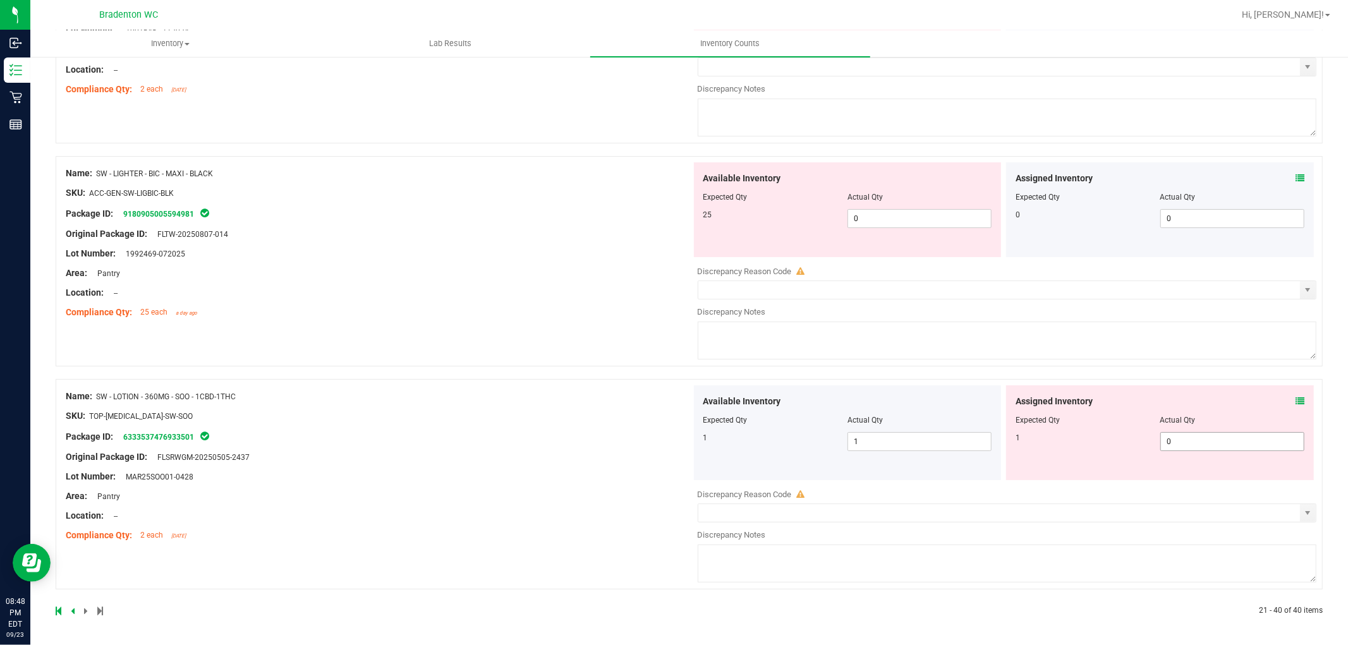
click at [1208, 443] on span "0 0" at bounding box center [1233, 441] width 144 height 19
drag, startPoint x: 506, startPoint y: 433, endPoint x: 669, endPoint y: 369, distance: 175.2
click at [514, 432] on div "Name: SW - LOTION - 360MG - SOO - 1CBD-1THC SKU: TOP-[MEDICAL_DATA]-SW-SOO Pack…" at bounding box center [379, 466] width 626 height 161
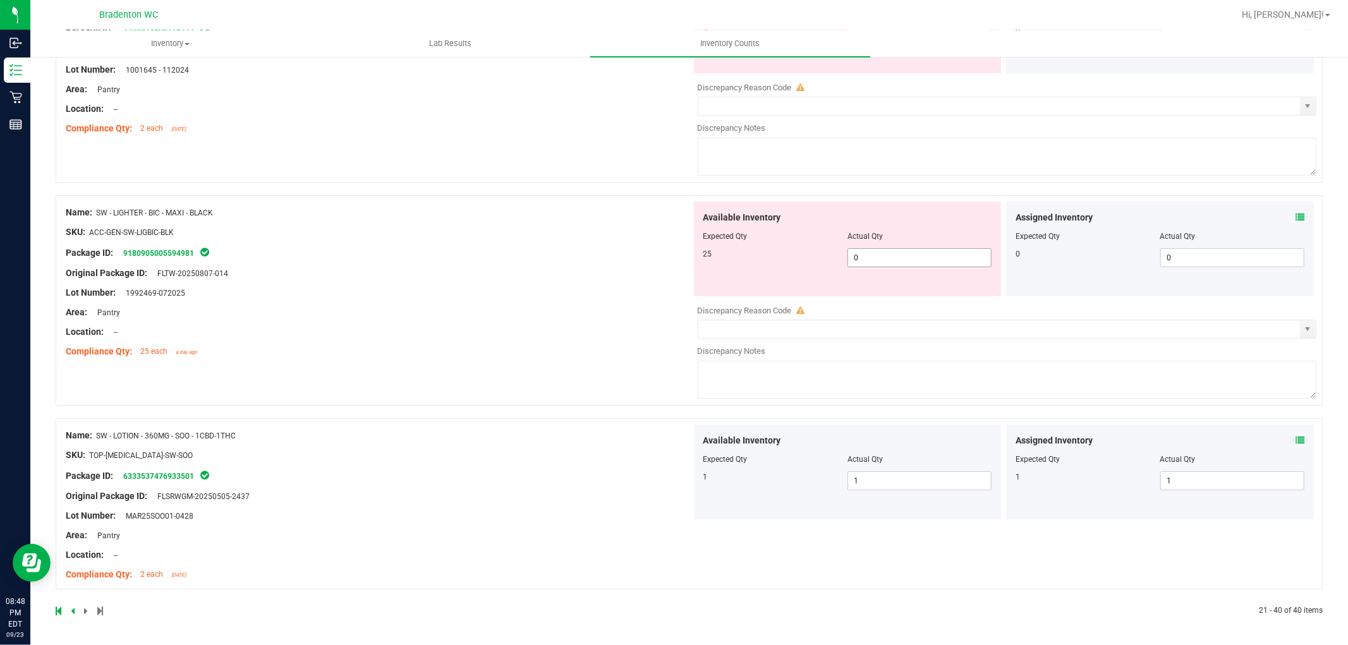
click at [874, 261] on span "0 0" at bounding box center [920, 257] width 144 height 19
drag, startPoint x: 407, startPoint y: 278, endPoint x: 432, endPoint y: 274, distance: 26.3
click at [417, 277] on div "Name: SW - LIGHTER - BIC - MAXI - BLACK SKU: ACC-GEN-SW-LIGBIC-BLK Package ID: …" at bounding box center [379, 282] width 626 height 161
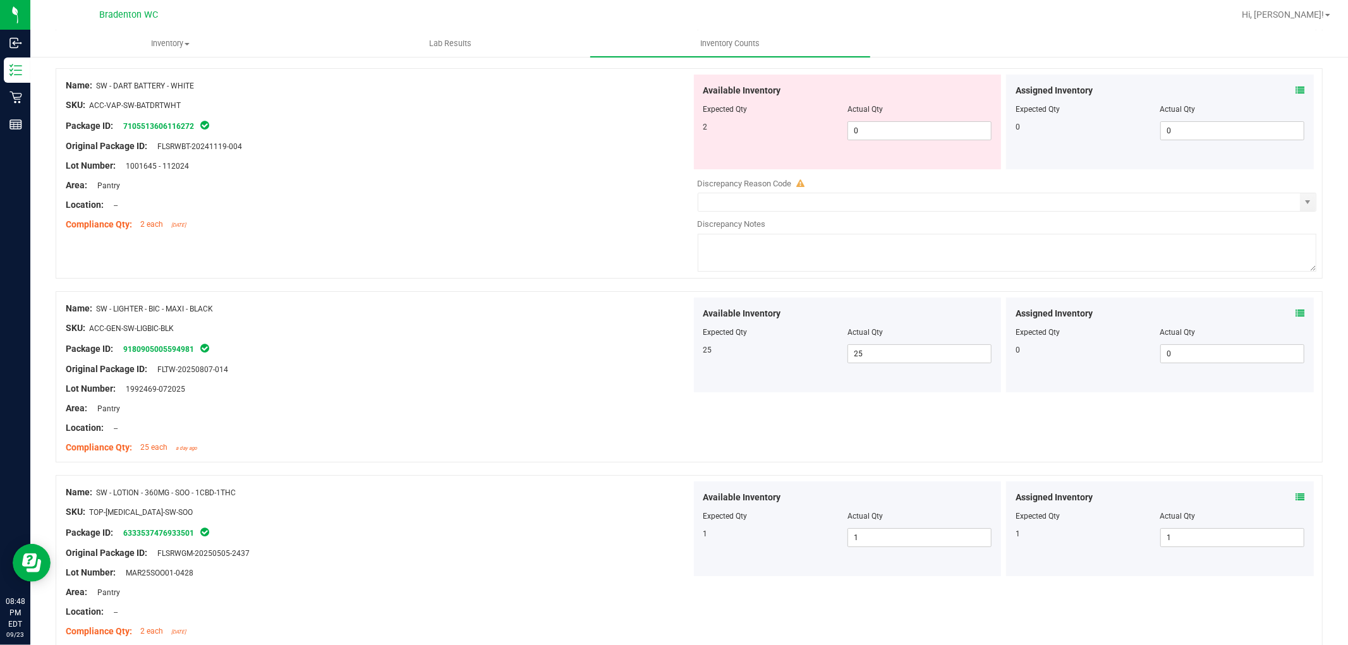
scroll to position [3720, 0]
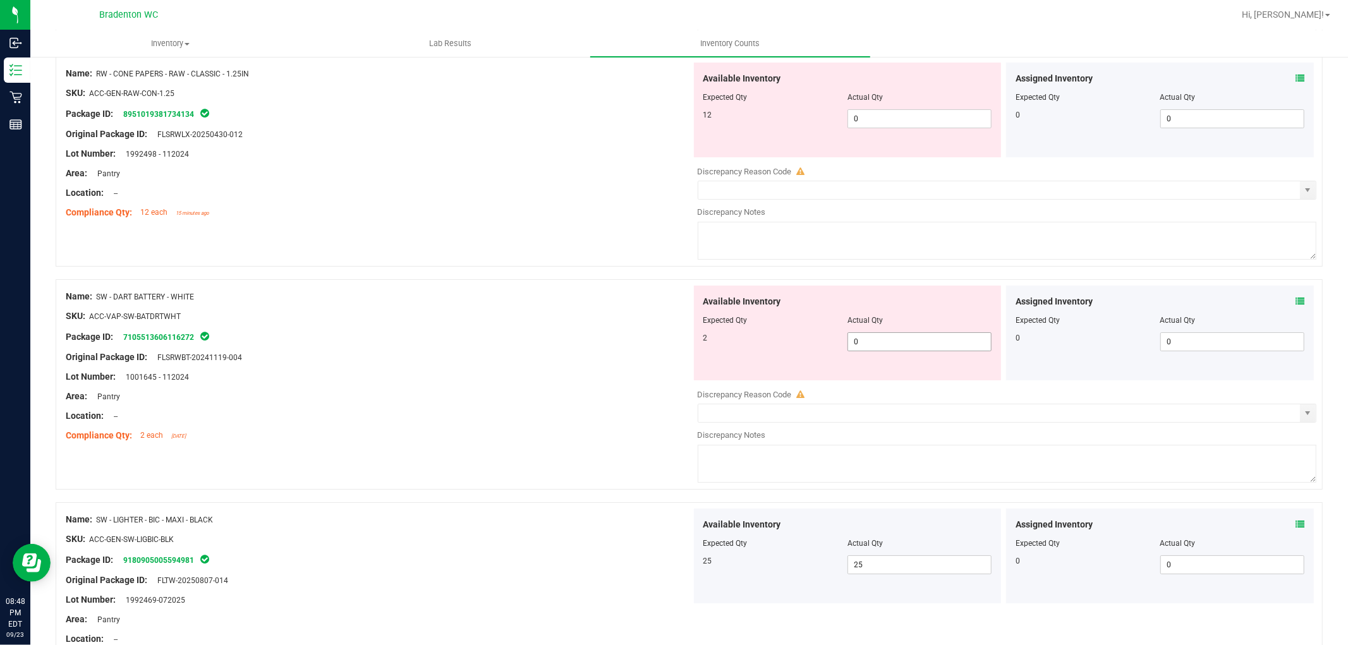
click at [855, 348] on span "0 0" at bounding box center [920, 342] width 144 height 19
drag, startPoint x: 300, startPoint y: 314, endPoint x: 441, endPoint y: 293, distance: 141.9
click at [351, 303] on div "Name: SW - DART BATTERY - WHITE" at bounding box center [379, 296] width 626 height 13
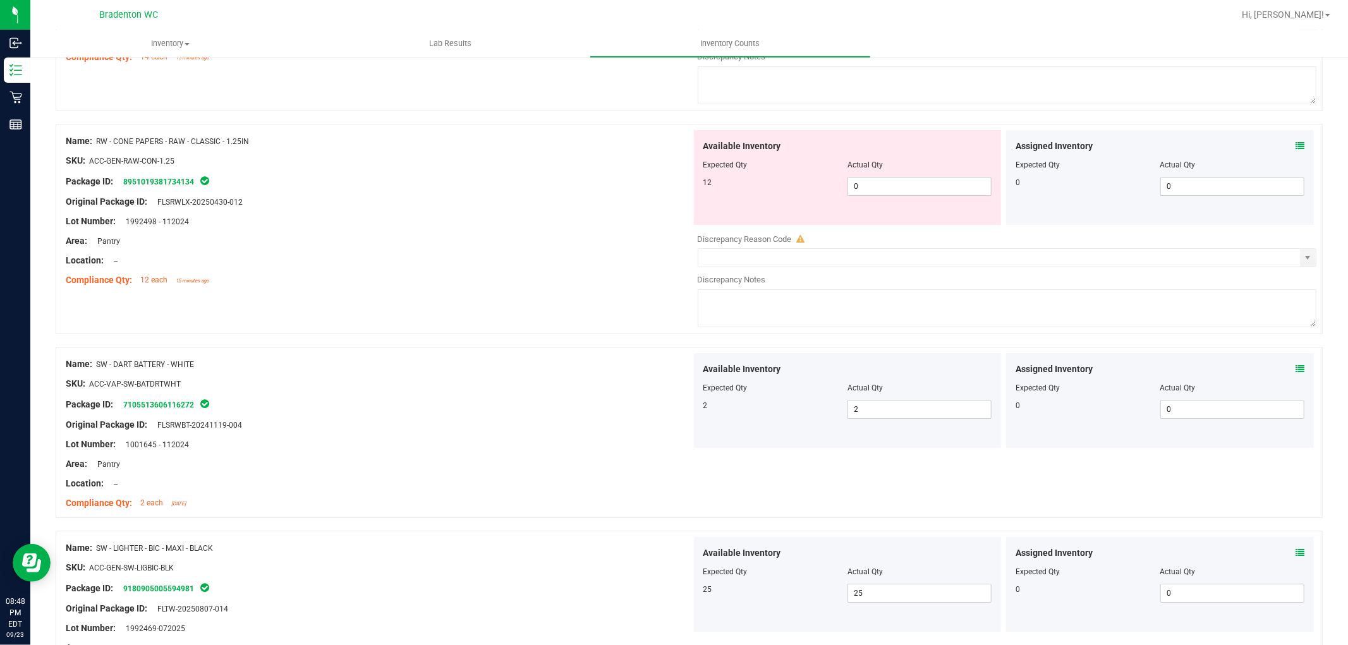
scroll to position [3509, 0]
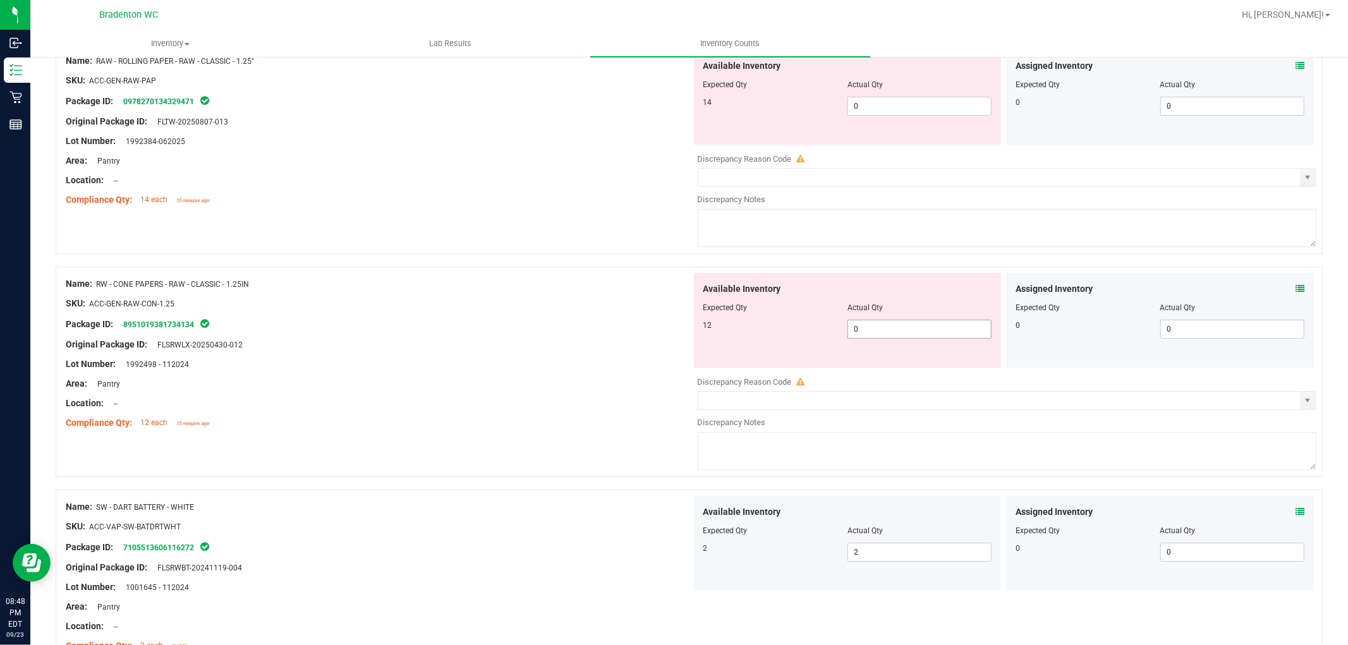
click at [864, 339] on span "0 0" at bounding box center [920, 329] width 144 height 19
drag, startPoint x: 498, startPoint y: 324, endPoint x: 628, endPoint y: 299, distance: 133.2
click at [502, 317] on div at bounding box center [379, 313] width 626 height 6
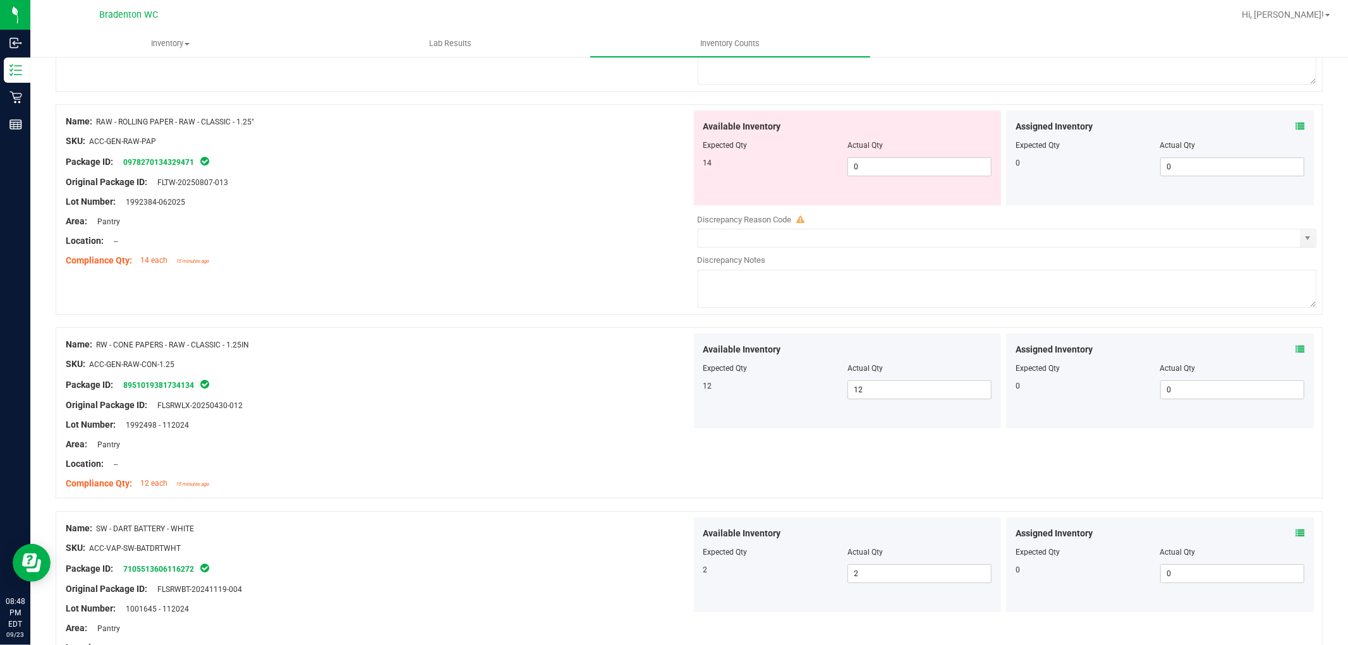
scroll to position [3368, 0]
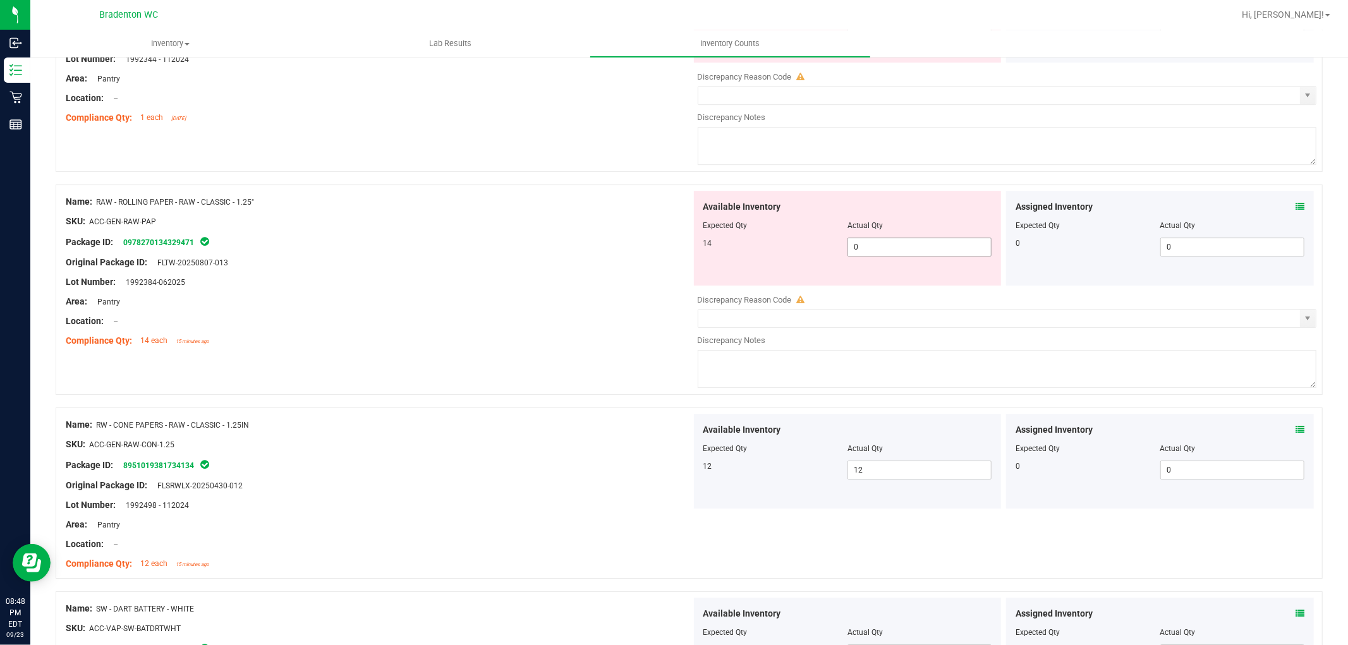
click at [875, 257] on span "0 0" at bounding box center [920, 247] width 144 height 19
click at [467, 295] on div at bounding box center [379, 292] width 626 height 6
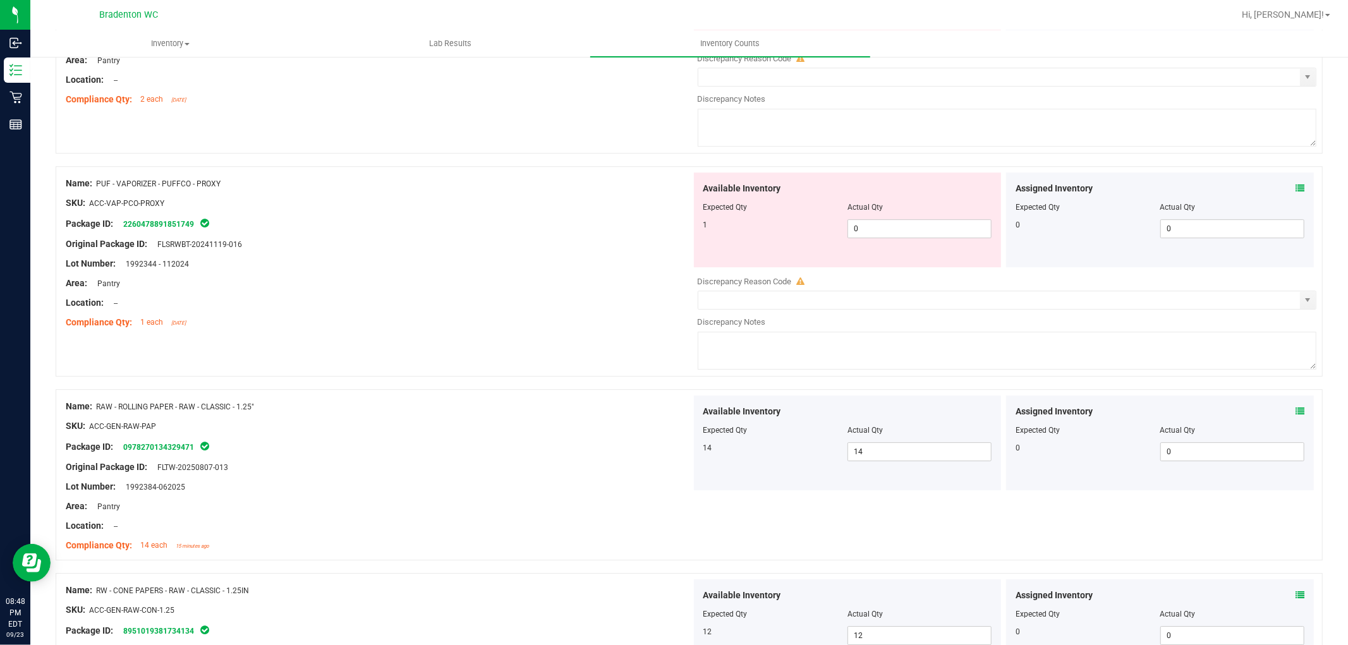
scroll to position [3158, 0]
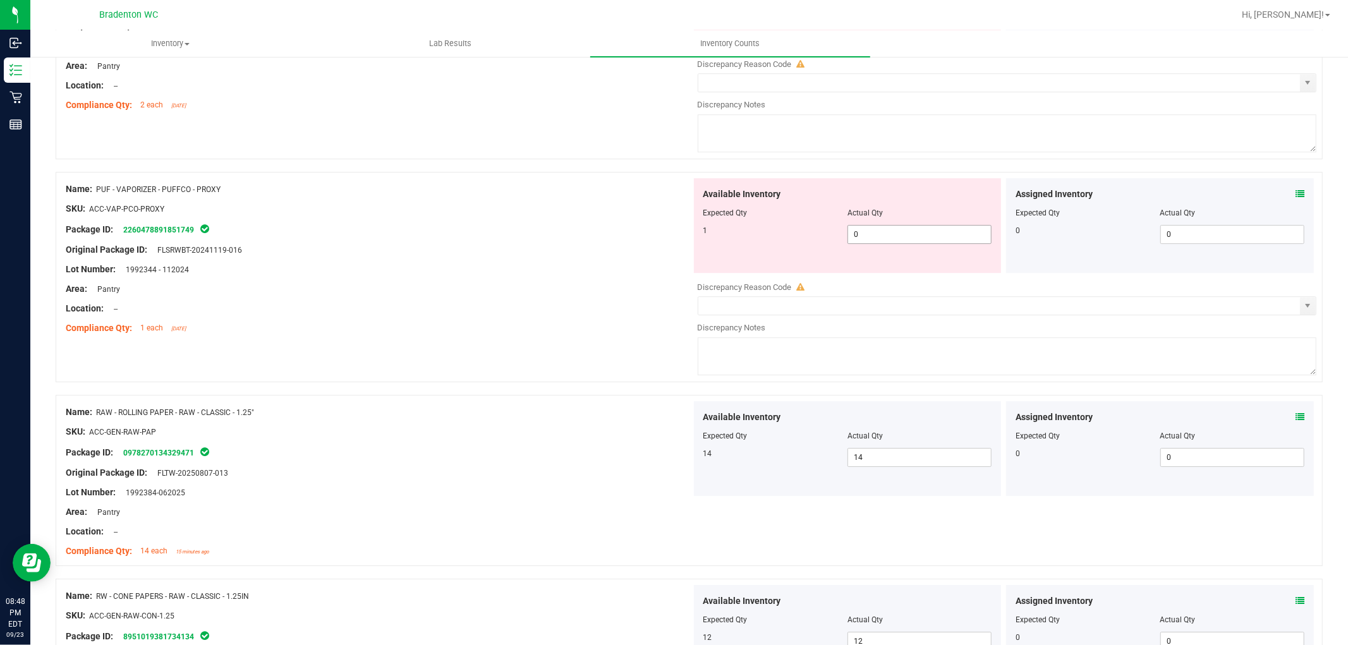
click at [873, 244] on span "0 0" at bounding box center [920, 234] width 144 height 19
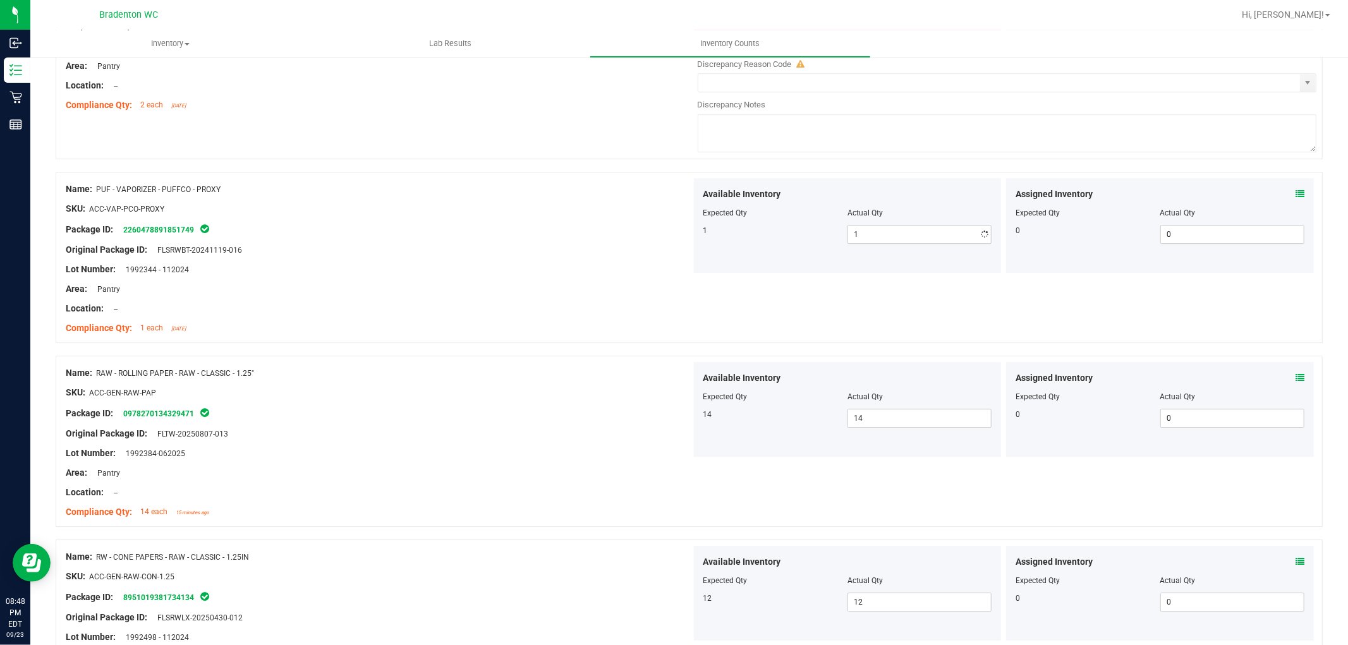
click at [566, 296] on div "Area: Pantry" at bounding box center [379, 289] width 626 height 13
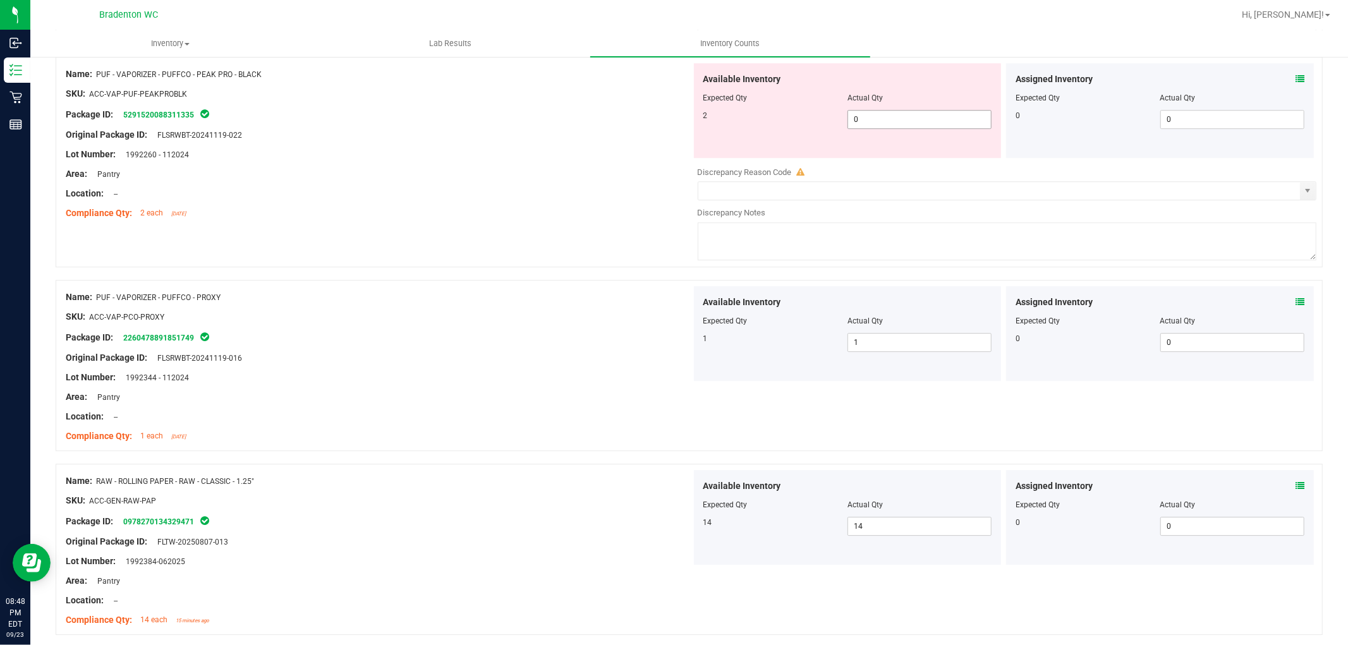
scroll to position [2947, 0]
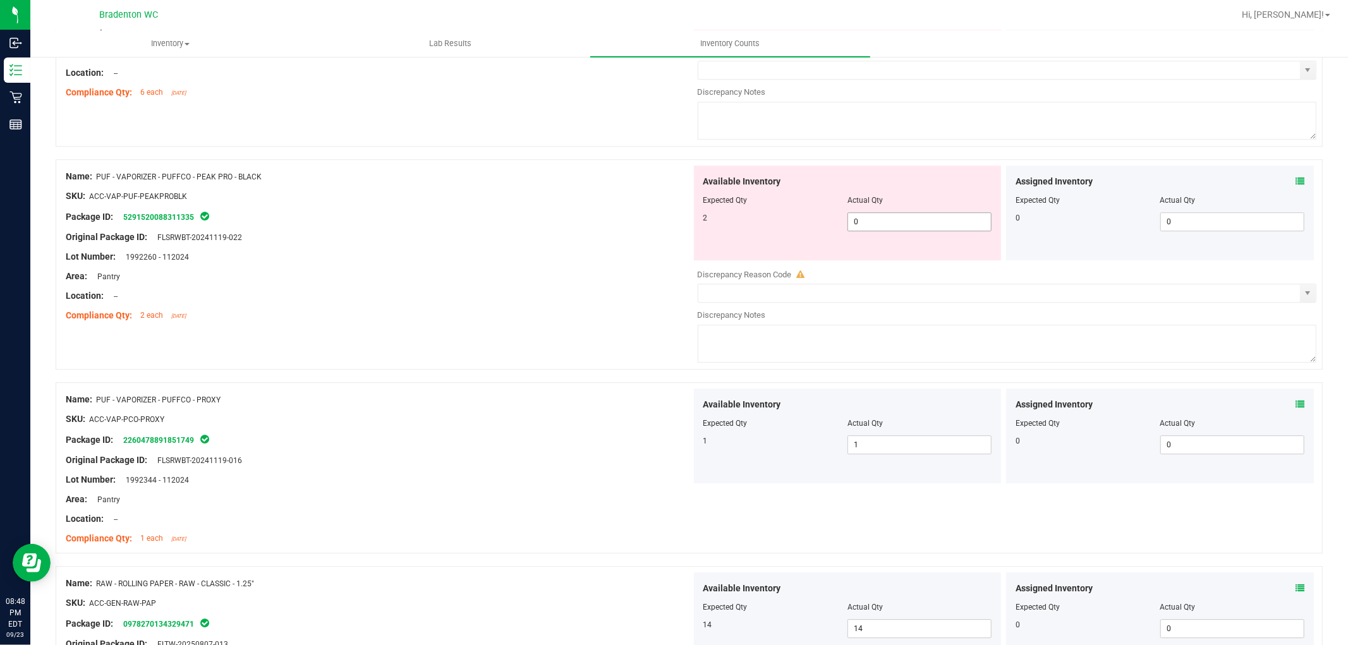
click at [883, 231] on span "0 0" at bounding box center [920, 221] width 144 height 19
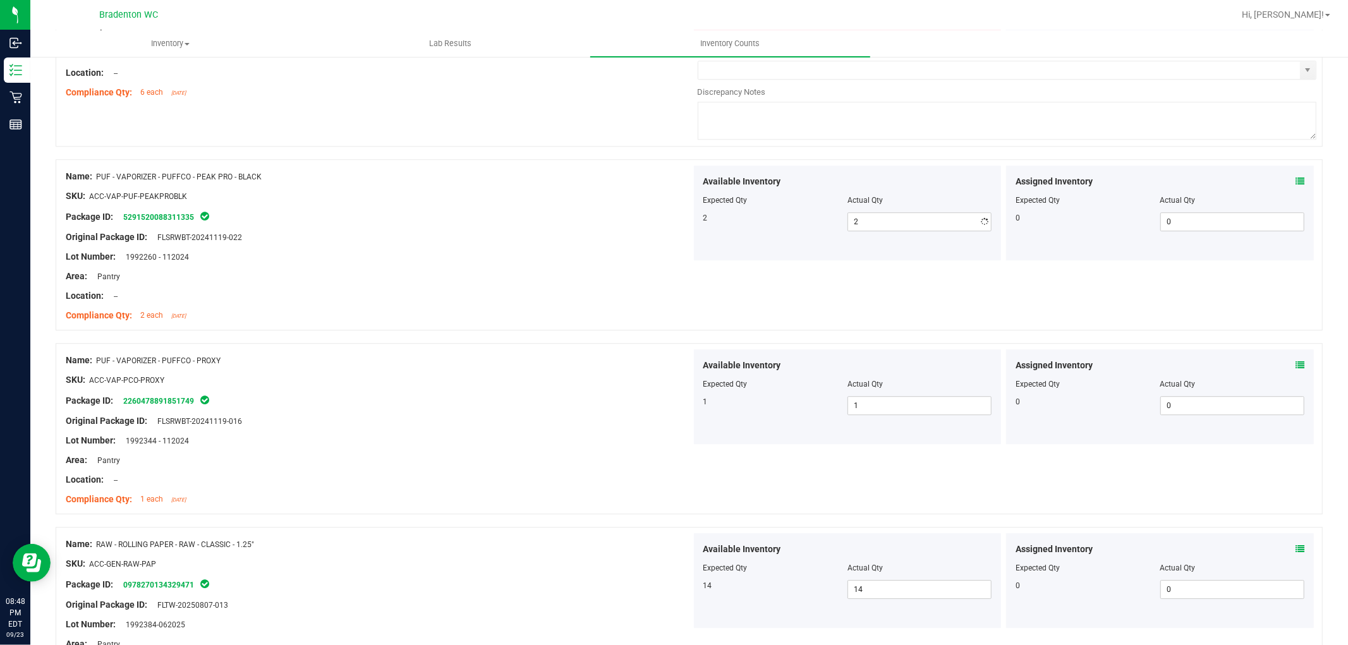
click at [527, 224] on div "Package ID: 5291520088311335" at bounding box center [379, 216] width 626 height 15
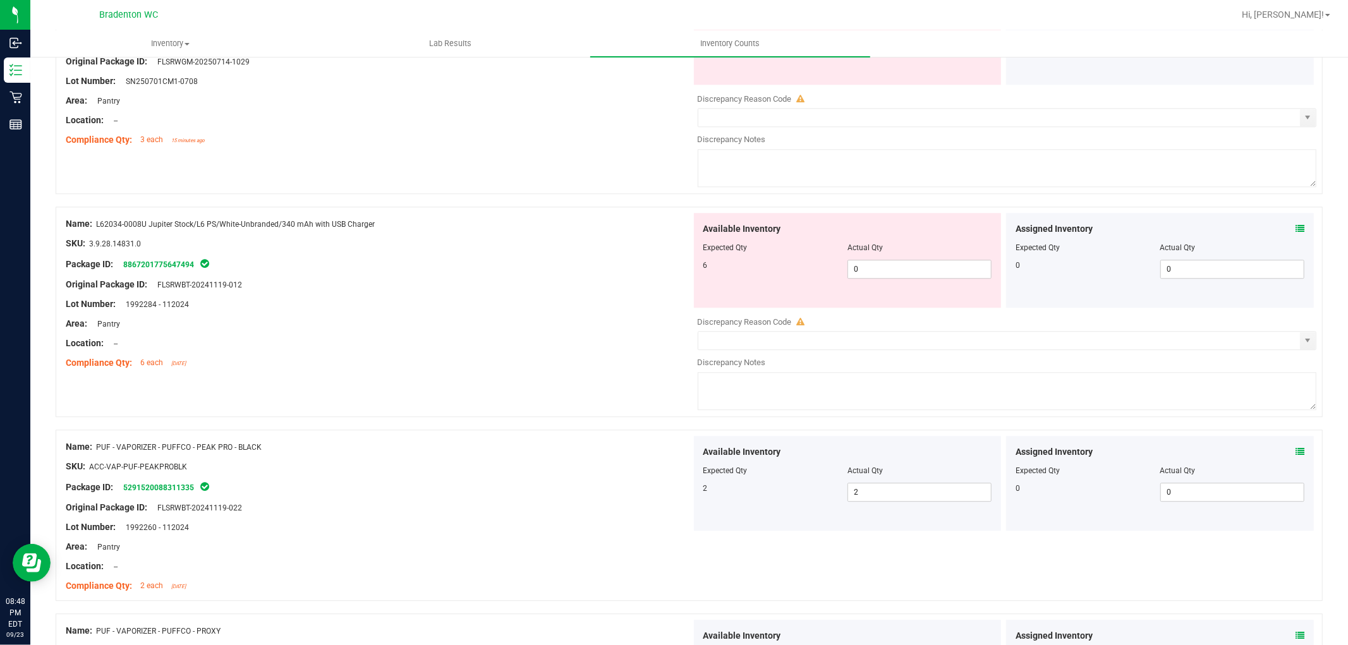
scroll to position [2666, 0]
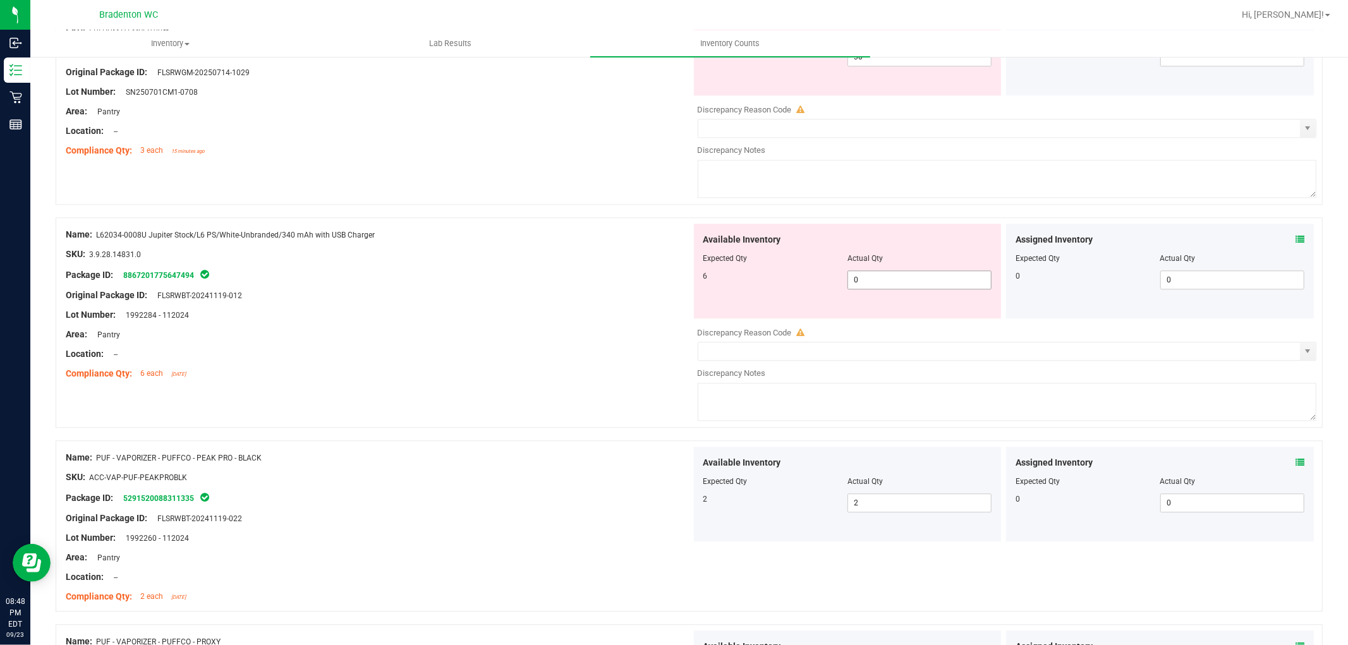
click at [864, 283] on span "0 0" at bounding box center [920, 280] width 144 height 19
drag, startPoint x: 604, startPoint y: 295, endPoint x: 786, endPoint y: 259, distance: 185.6
click at [604, 289] on div at bounding box center [379, 286] width 626 height 6
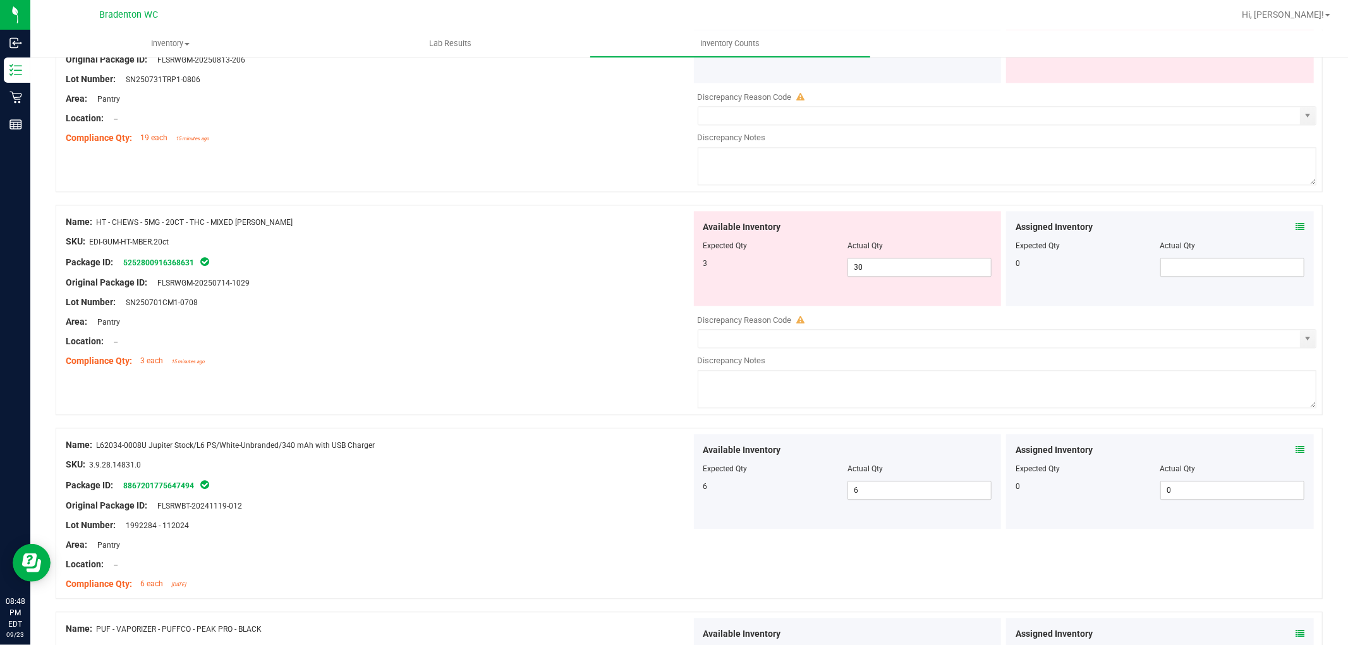
scroll to position [2315, 0]
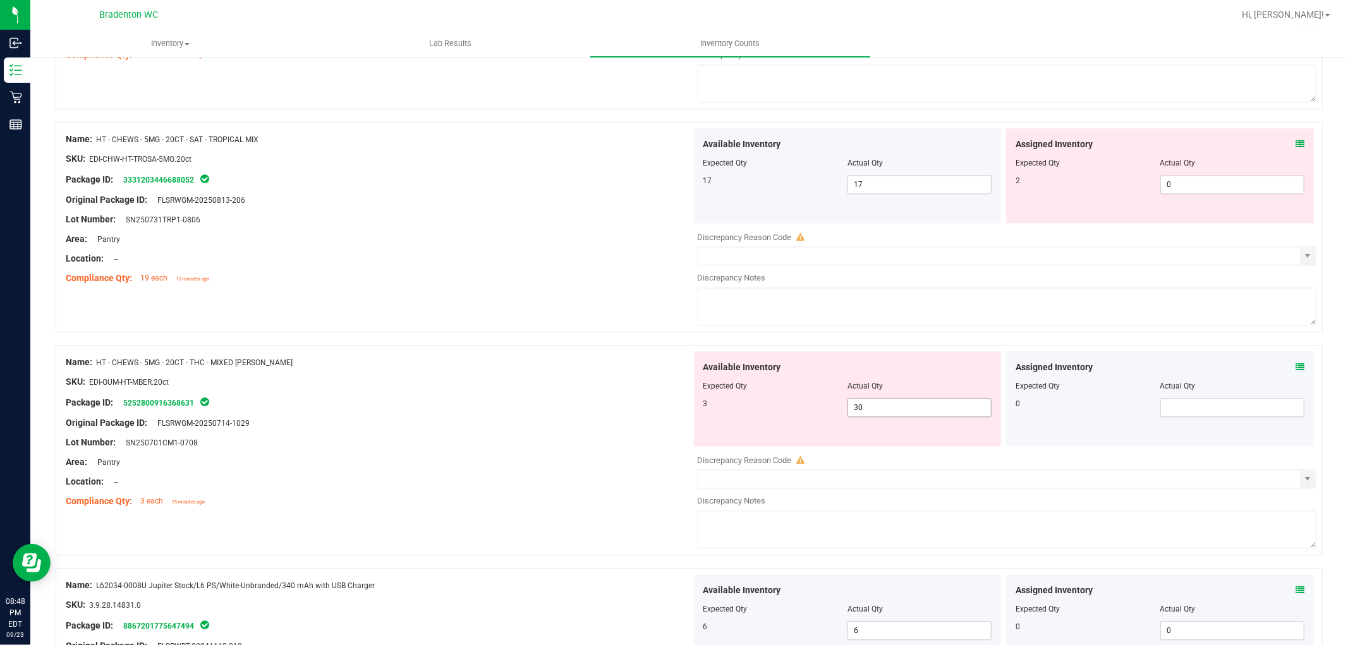
click at [883, 414] on span "30 30" at bounding box center [920, 407] width 144 height 19
click at [531, 389] on div "SKU: EDI-GUM-HT-MBER.20ct" at bounding box center [379, 382] width 626 height 13
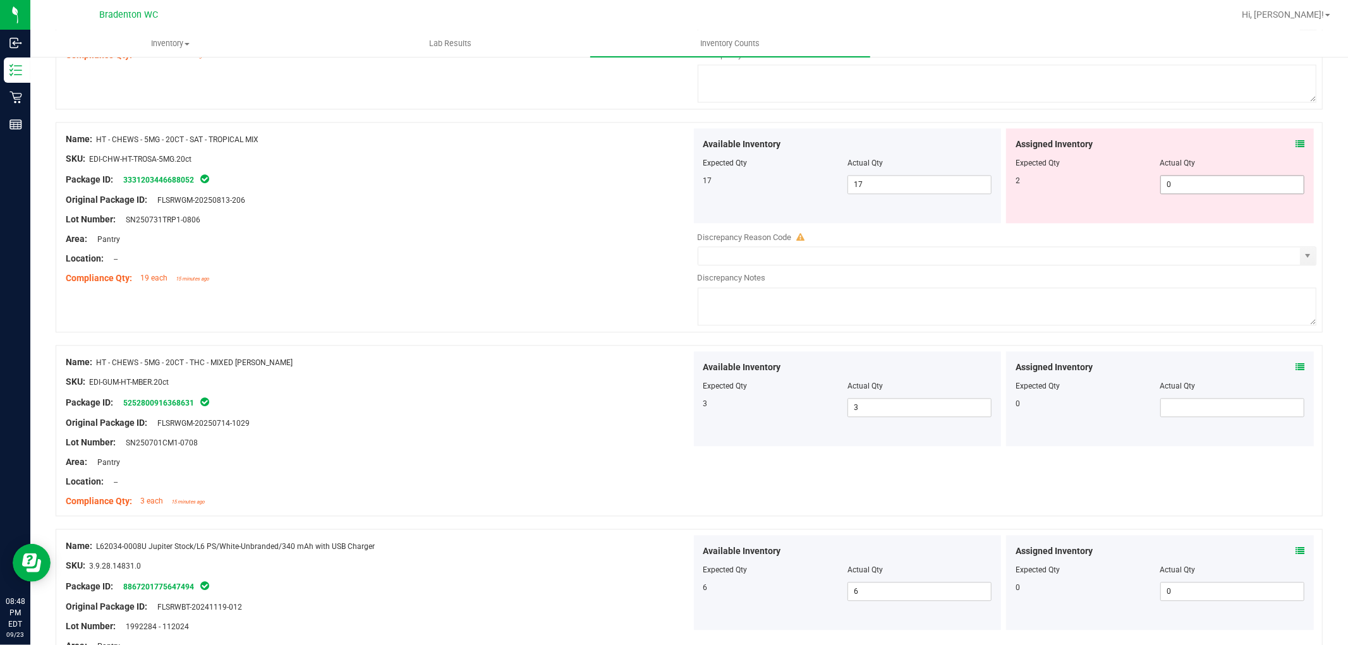
click at [1180, 181] on span "0 0" at bounding box center [1233, 184] width 144 height 19
click at [1179, 188] on span "0 0" at bounding box center [1233, 184] width 144 height 19
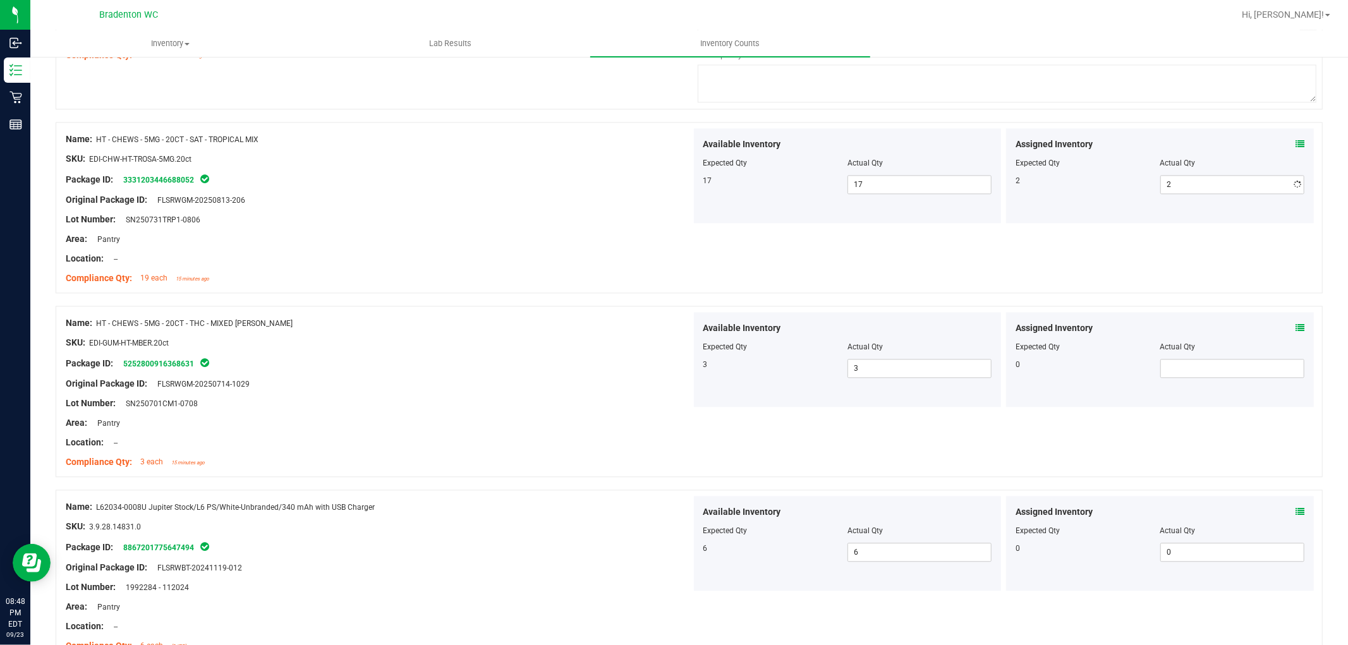
click at [766, 223] on div "Available Inventory Expected Qty Actual Qty 17 17 17" at bounding box center [848, 175] width 308 height 95
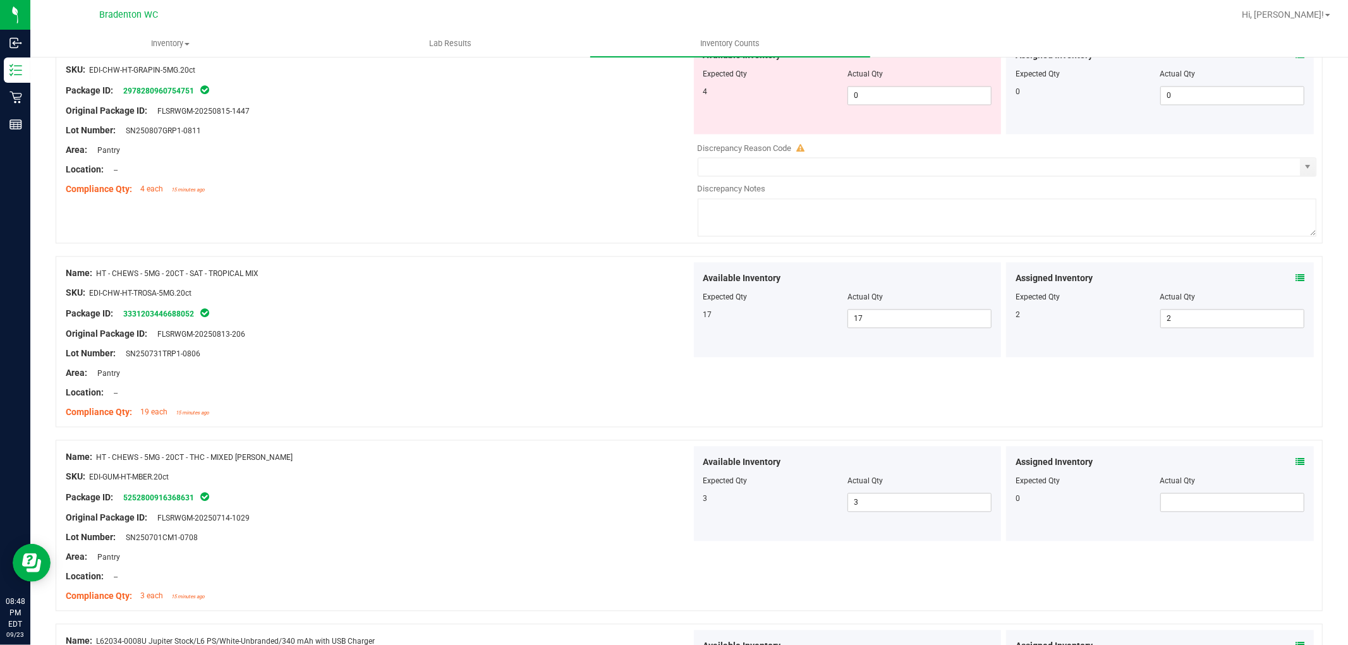
scroll to position [2104, 0]
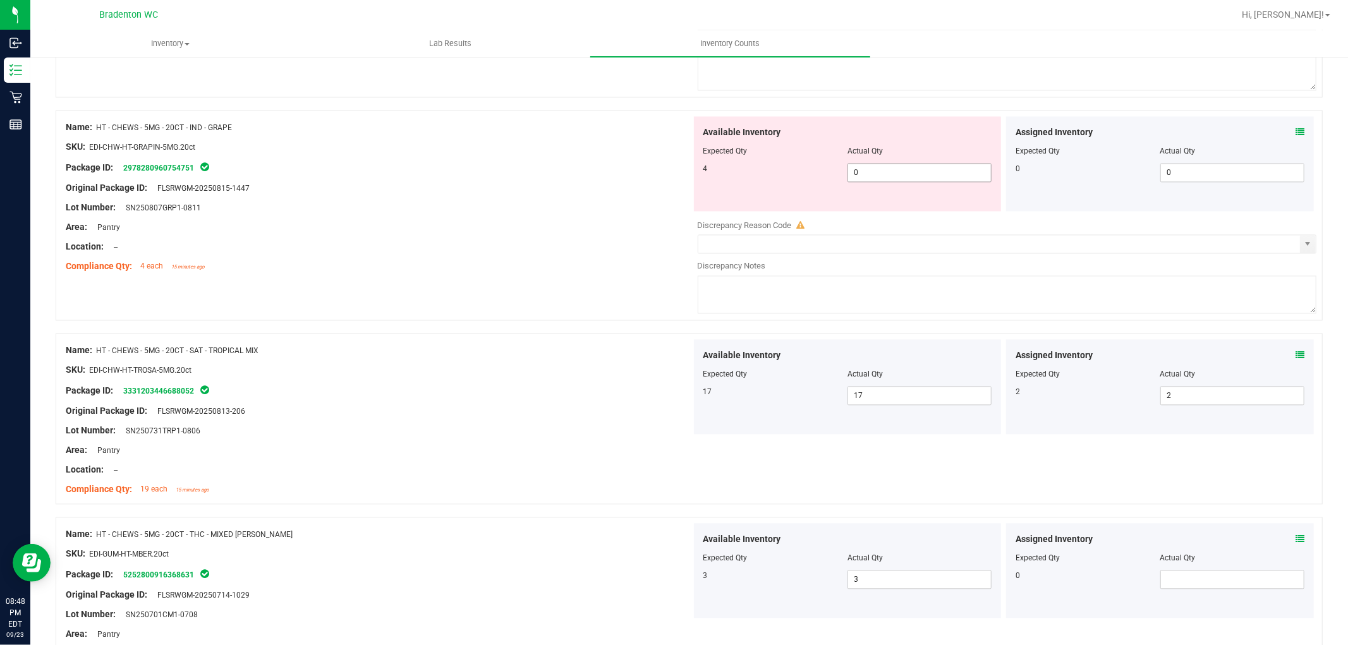
click at [871, 182] on span "0 0" at bounding box center [920, 172] width 144 height 19
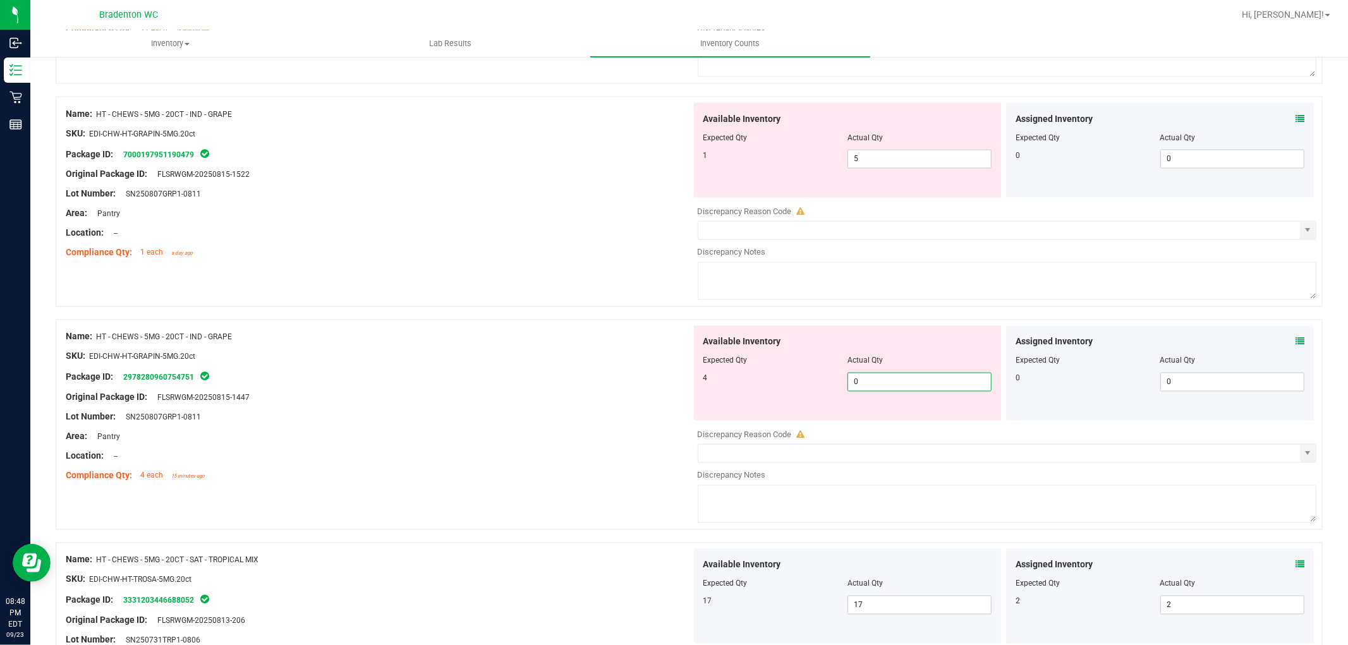
scroll to position [1893, 0]
click at [875, 163] on span "5 5" at bounding box center [920, 159] width 144 height 19
drag, startPoint x: 640, startPoint y: 186, endPoint x: 728, endPoint y: 252, distance: 110.3
click at [640, 188] on div "Name: HT - CHEWS - 5MG - 20CT - IND - GRAPE SKU: EDI-CHW-HT-GRAPIN-5MG.20ct Pac…" at bounding box center [379, 184] width 626 height 161
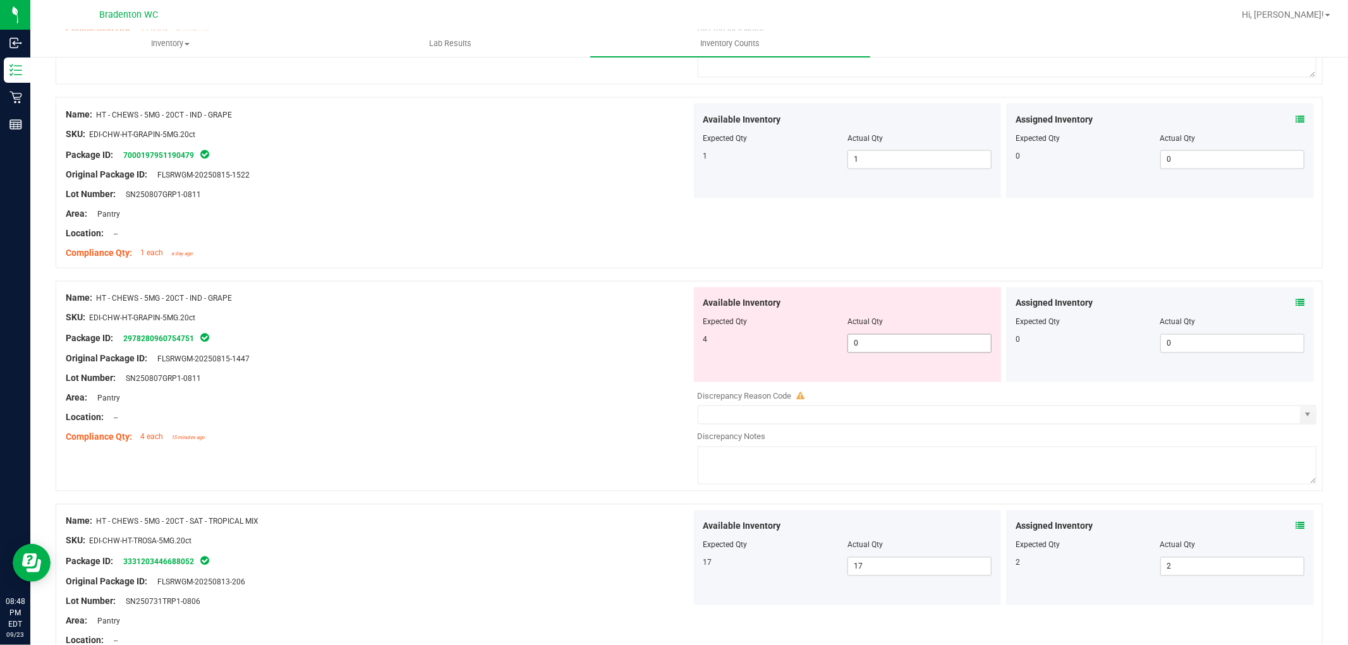
click at [868, 350] on span "0 0" at bounding box center [920, 343] width 144 height 19
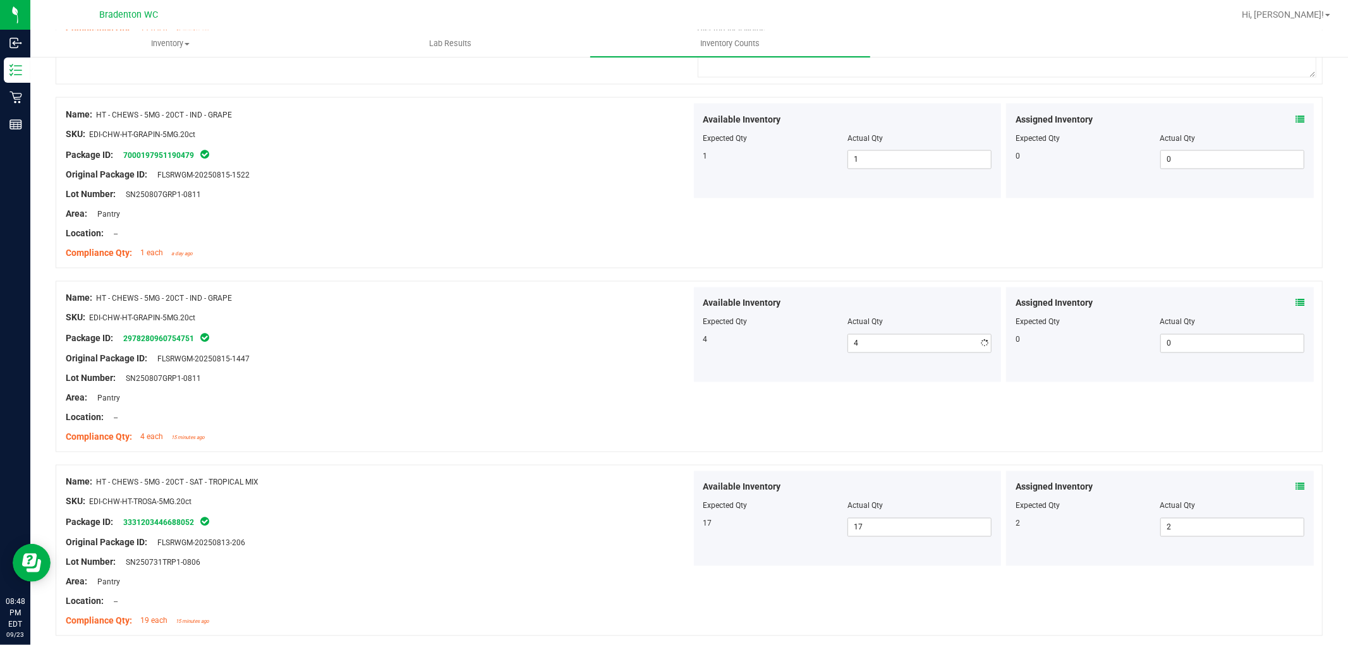
click at [533, 319] on div "SKU: EDI-CHW-HT-GRAPIN-5MG.20ct" at bounding box center [379, 318] width 626 height 13
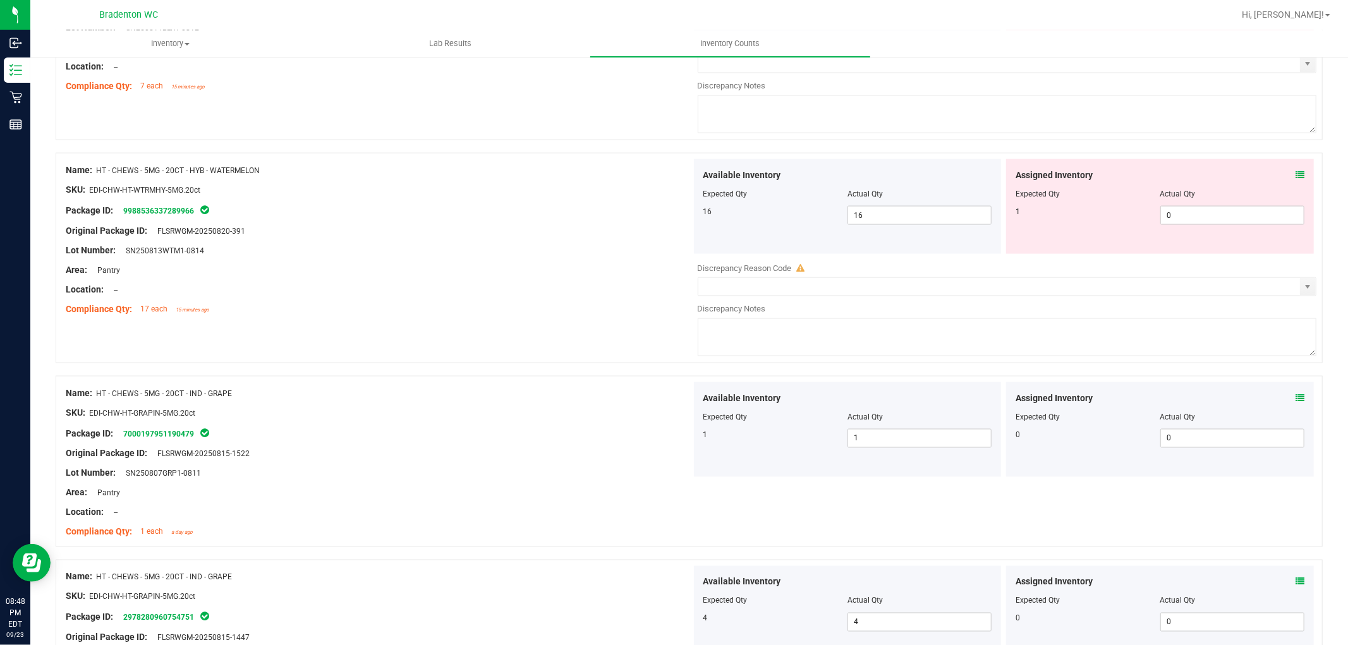
scroll to position [1543, 0]
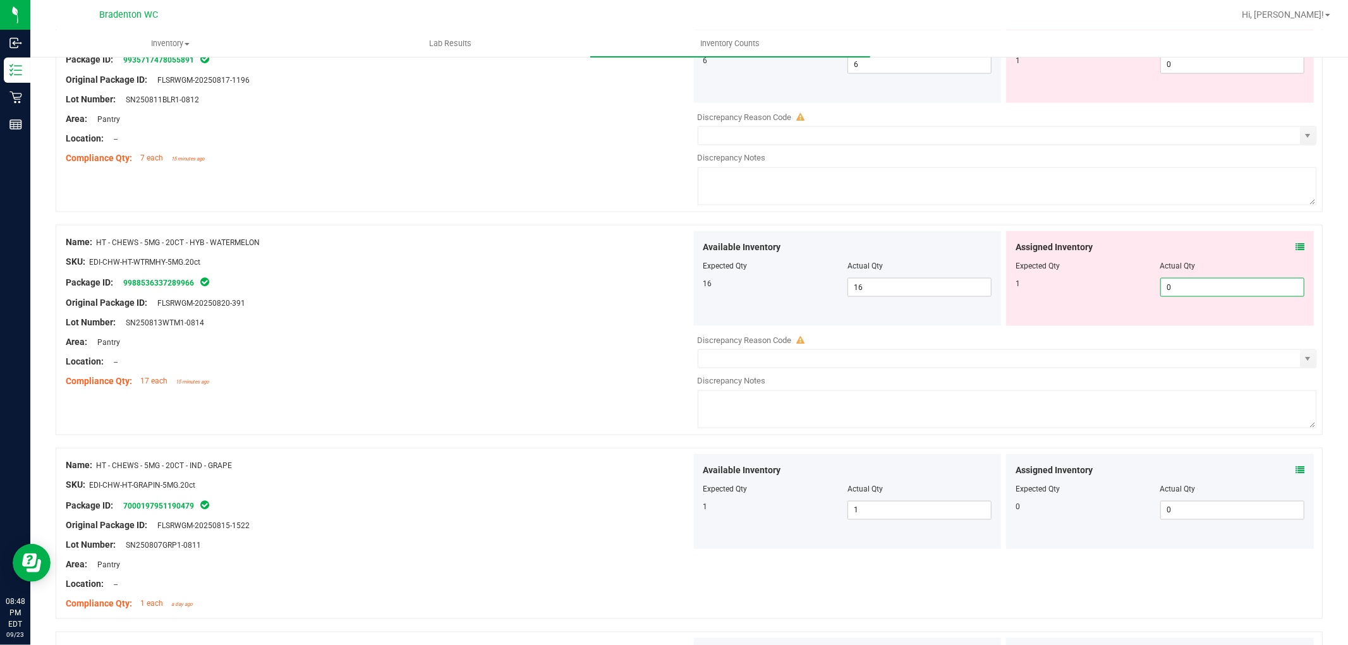
click at [1161, 291] on span "0 0" at bounding box center [1233, 287] width 144 height 19
click at [831, 305] on div "Available Inventory Expected Qty Actual Qty 16 16 16" at bounding box center [848, 278] width 308 height 95
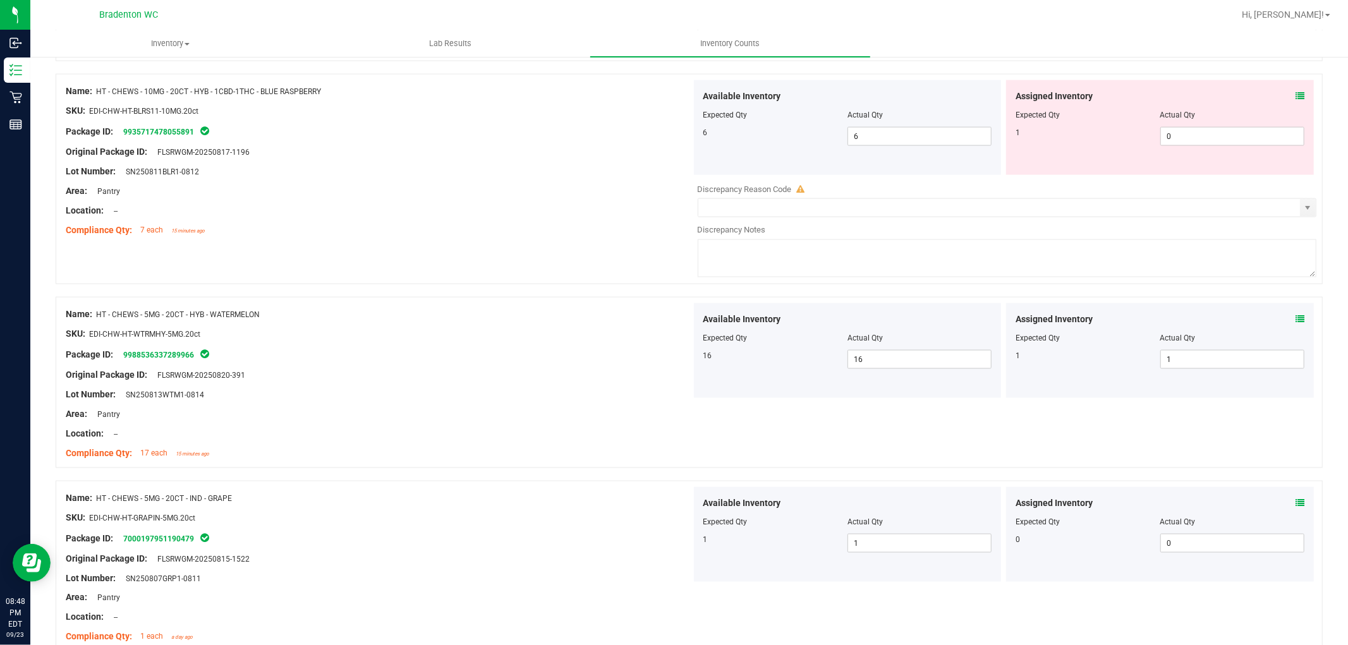
scroll to position [1402, 0]
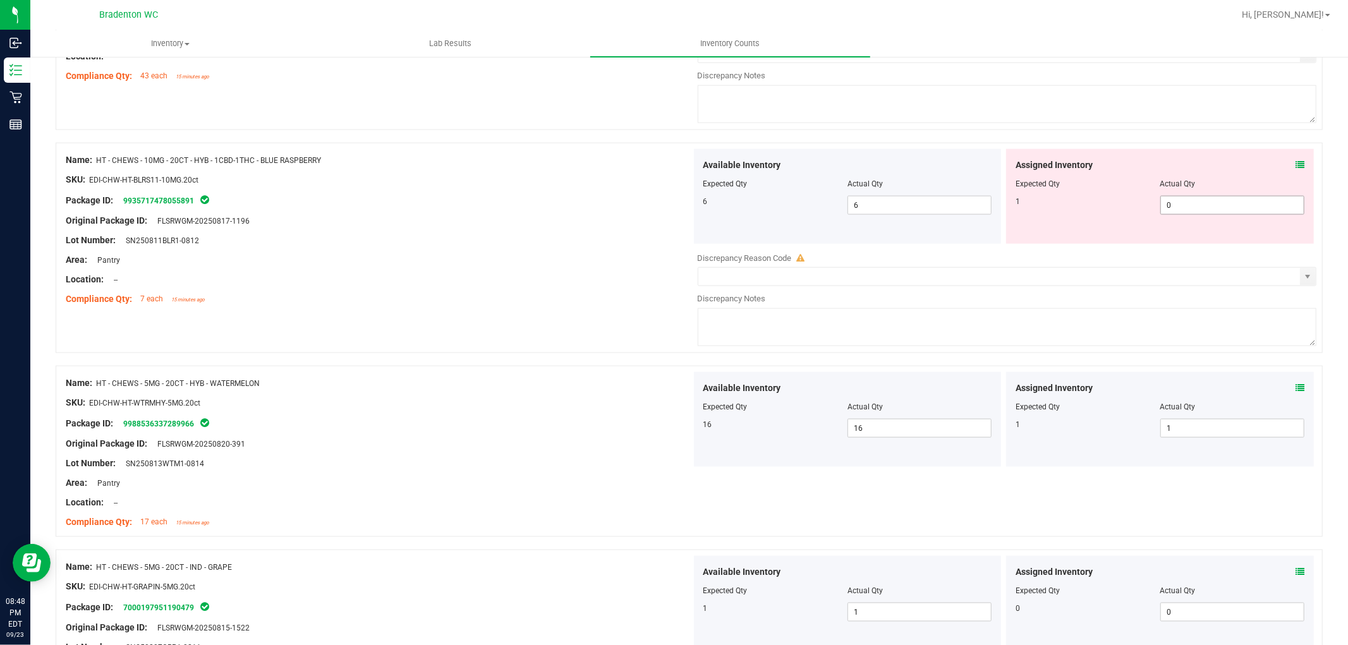
drag, startPoint x: 1197, startPoint y: 209, endPoint x: 852, endPoint y: 250, distance: 348.2
click at [1197, 209] on span "0 0" at bounding box center [1233, 205] width 144 height 19
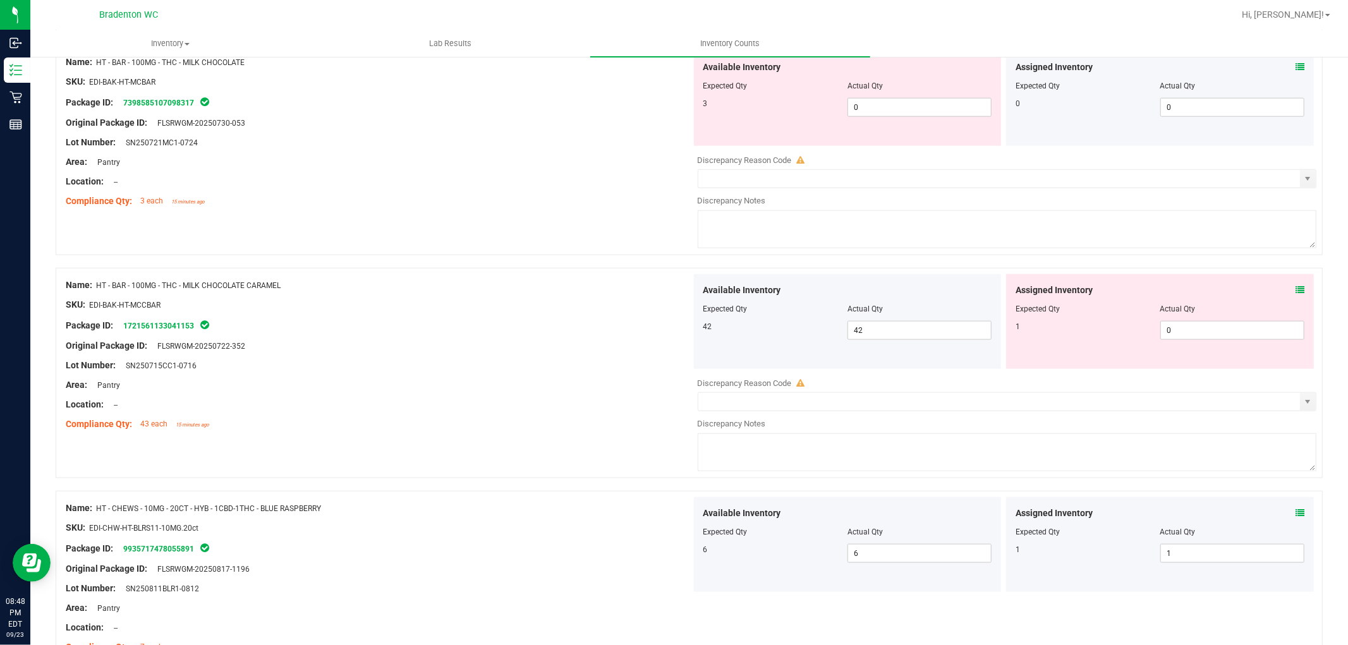
scroll to position [1051, 0]
click at [1182, 332] on span "0 0" at bounding box center [1233, 333] width 144 height 19
click at [723, 311] on span "Expected Qty" at bounding box center [726, 311] width 44 height 9
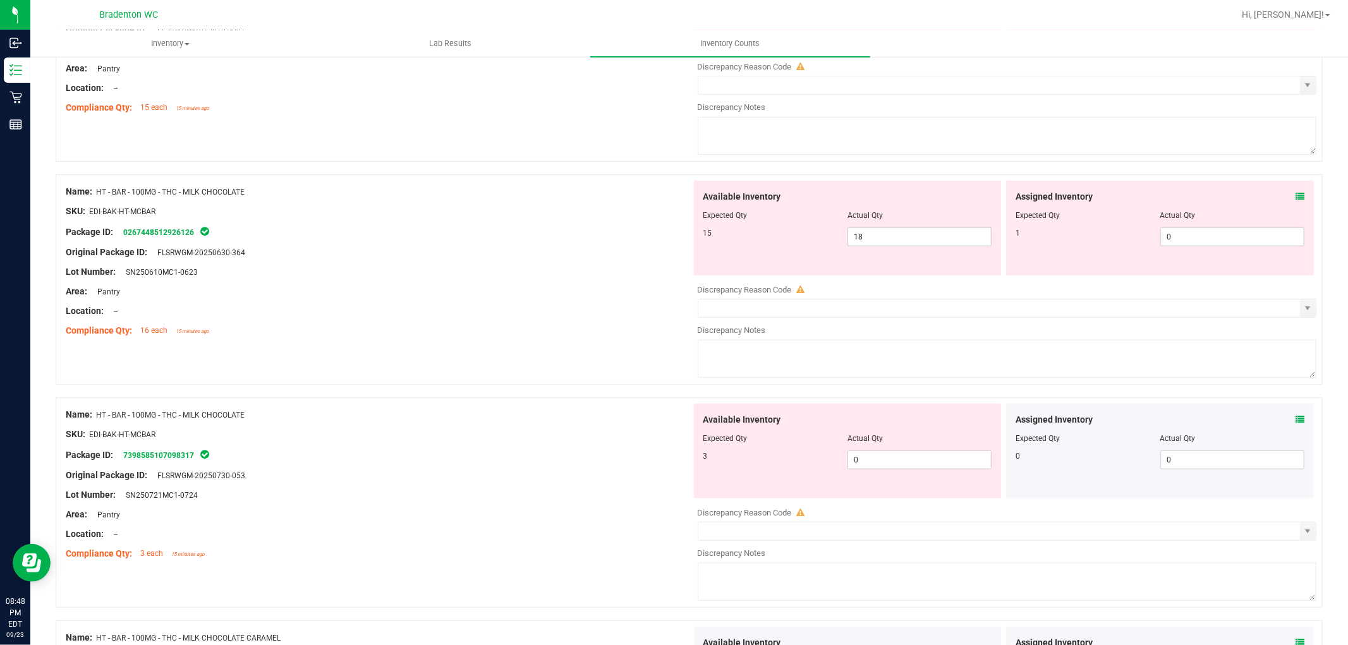
scroll to position [699, 0]
click at [882, 241] on span "18 18" at bounding box center [920, 238] width 144 height 19
click at [890, 463] on span "0 0" at bounding box center [920, 461] width 144 height 19
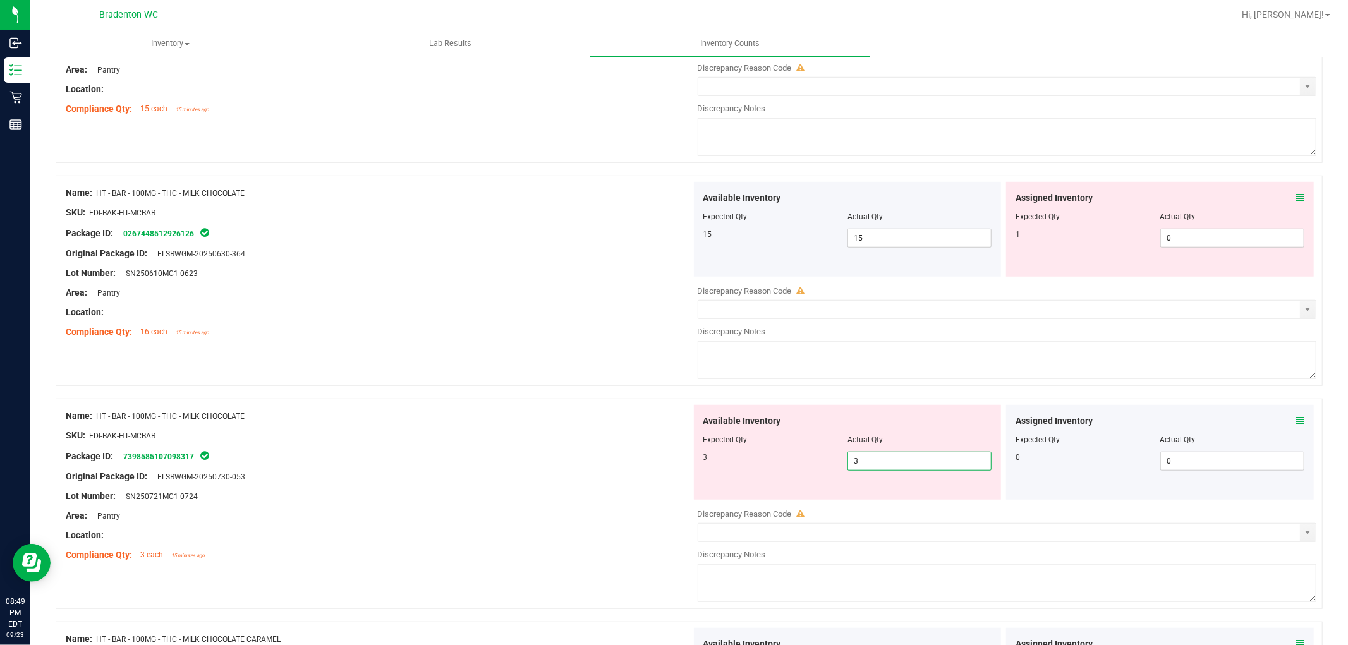
click at [430, 405] on div "Name: HT - BAR - 100MG - THC - MILK CHOCOLATE SKU: EDI-BAK-HT-MCBAR Package ID:…" at bounding box center [690, 504] width 1268 height 211
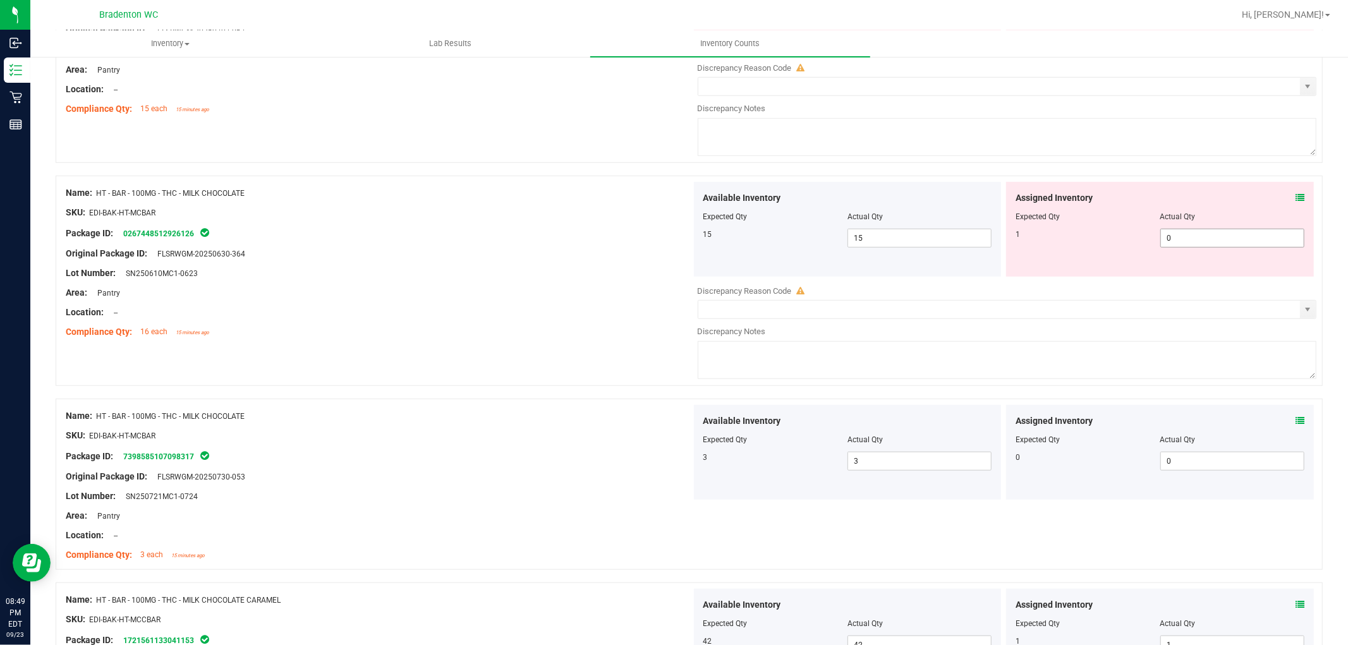
click at [1230, 243] on span "0 0" at bounding box center [1233, 238] width 144 height 19
drag, startPoint x: 566, startPoint y: 269, endPoint x: 607, endPoint y: 264, distance: 41.3
click at [566, 269] on div "Lot Number: SN250610MC1-0623" at bounding box center [379, 273] width 626 height 13
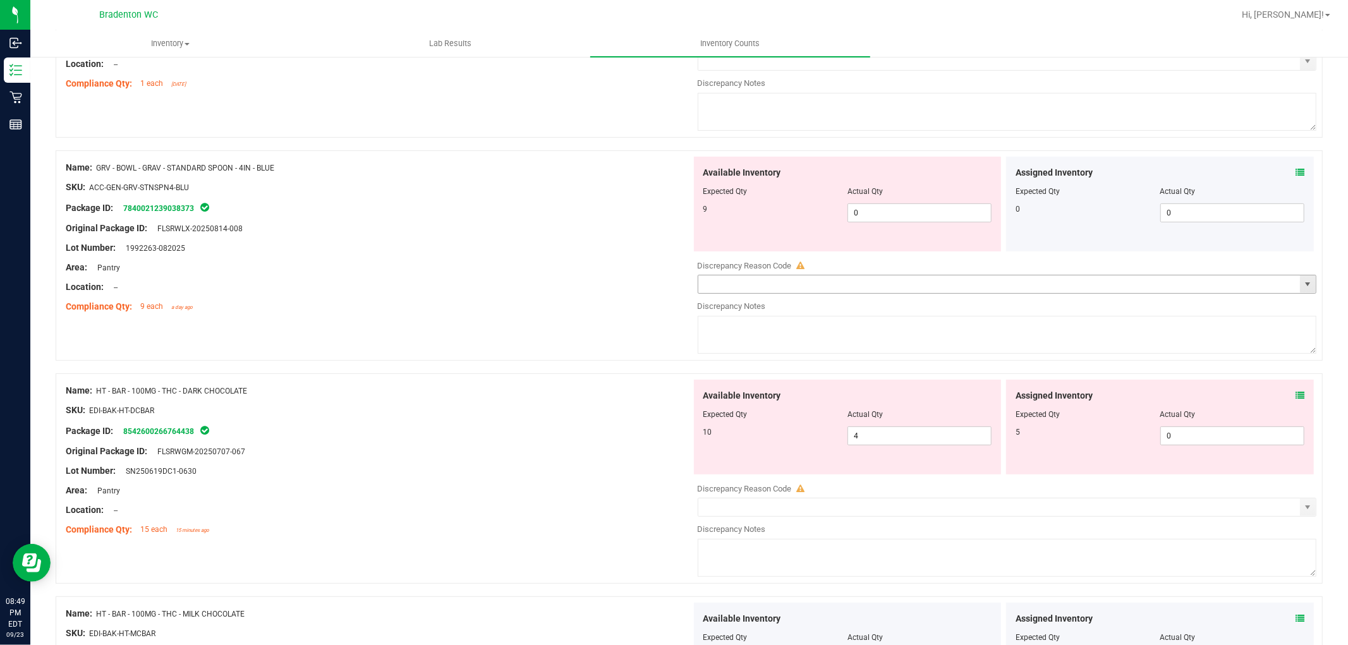
scroll to position [348, 0]
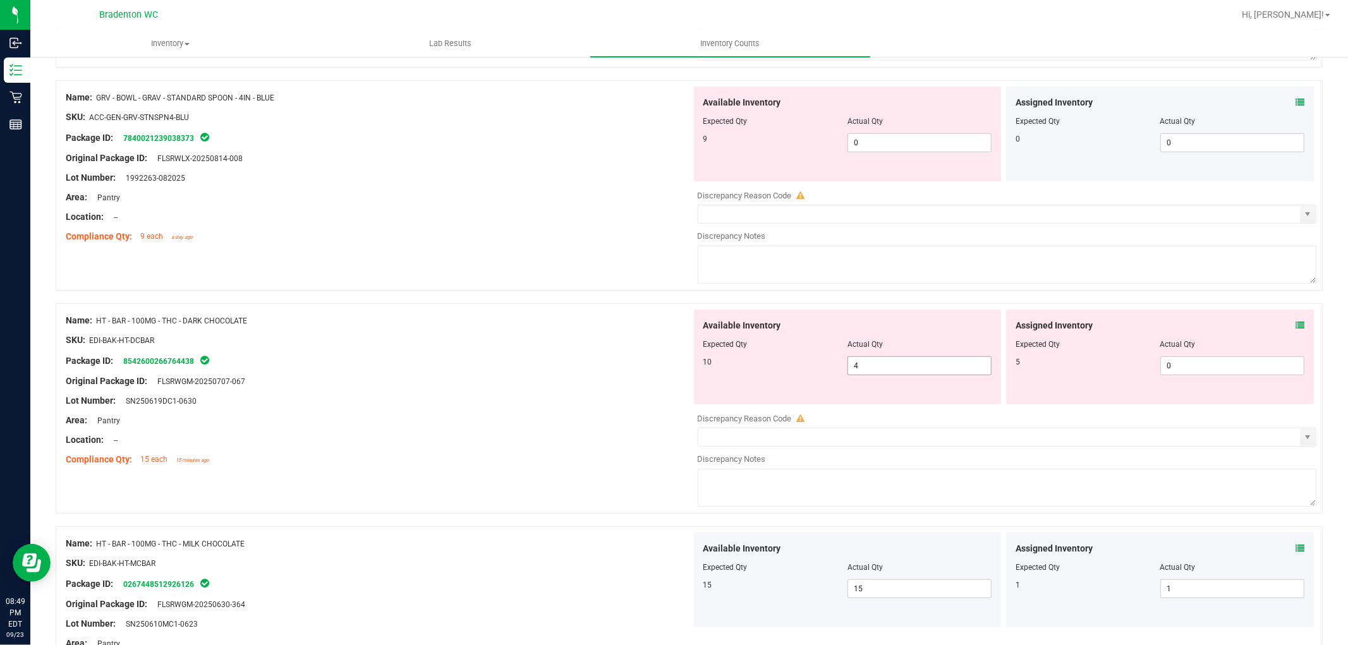
click at [920, 365] on span "4 4" at bounding box center [920, 366] width 144 height 19
drag, startPoint x: 623, startPoint y: 381, endPoint x: 672, endPoint y: 376, distance: 48.9
click at [628, 381] on div "Original Package ID: FLSRWGM-20250707-067" at bounding box center [379, 381] width 626 height 13
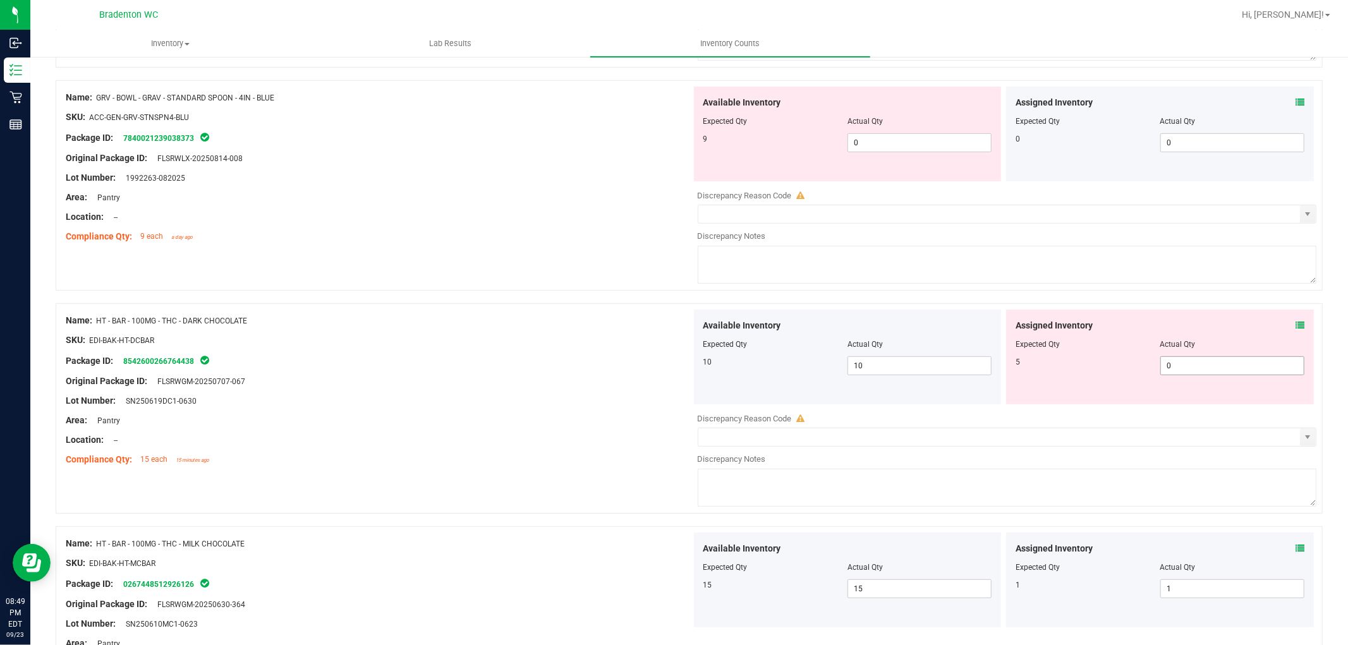
click at [1214, 372] on span "0 0" at bounding box center [1233, 366] width 144 height 19
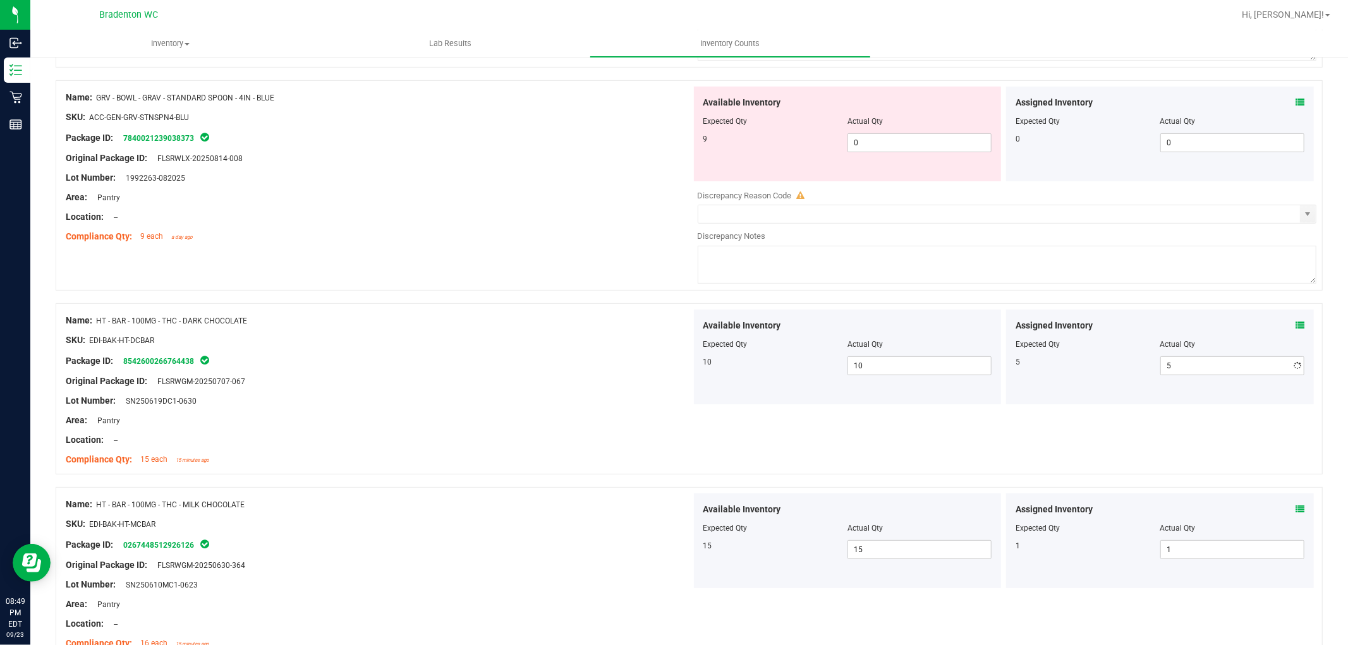
drag, startPoint x: 653, startPoint y: 349, endPoint x: 687, endPoint y: 333, distance: 37.6
click at [654, 348] on div at bounding box center [379, 350] width 626 height 6
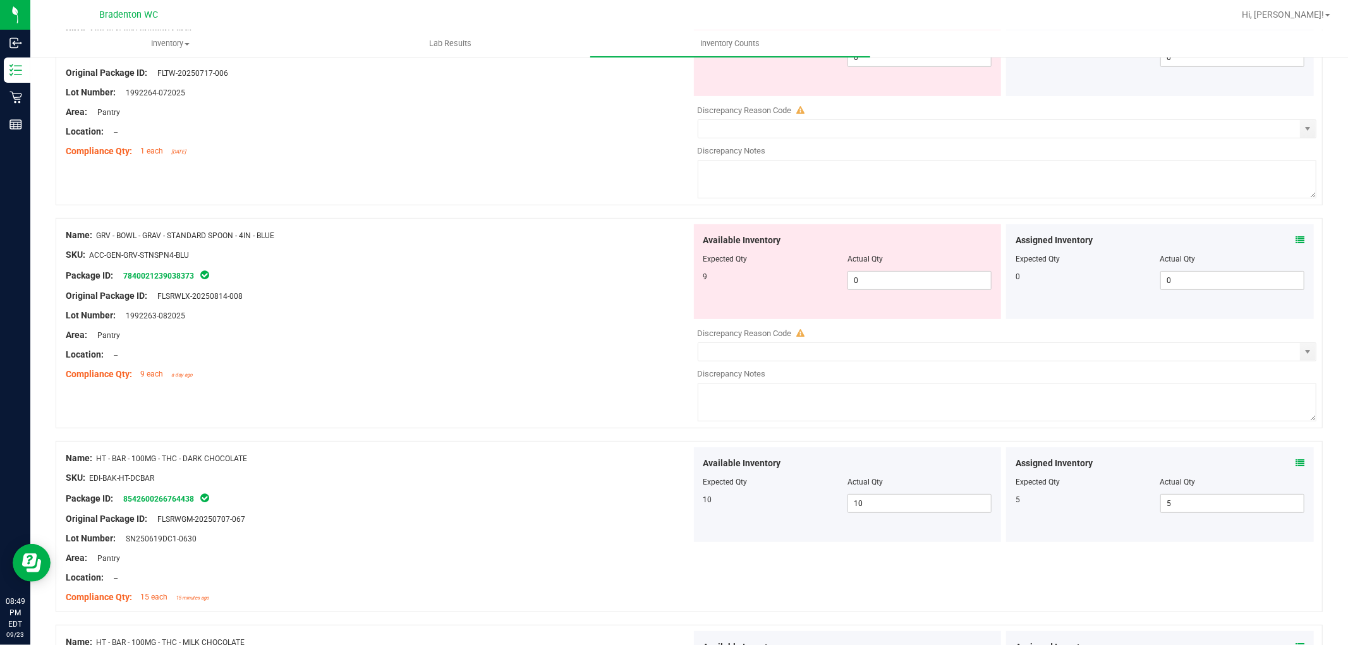
scroll to position [0, 0]
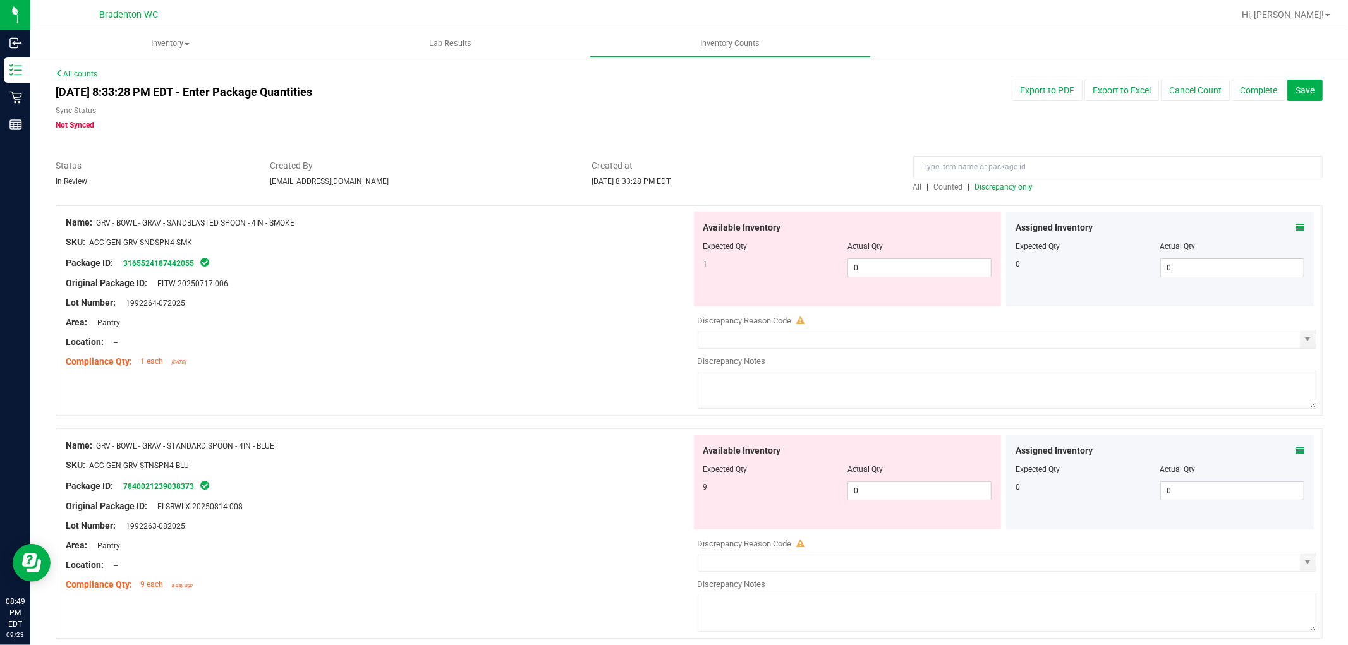
click at [994, 186] on span "Discrepancy only" at bounding box center [1004, 187] width 58 height 9
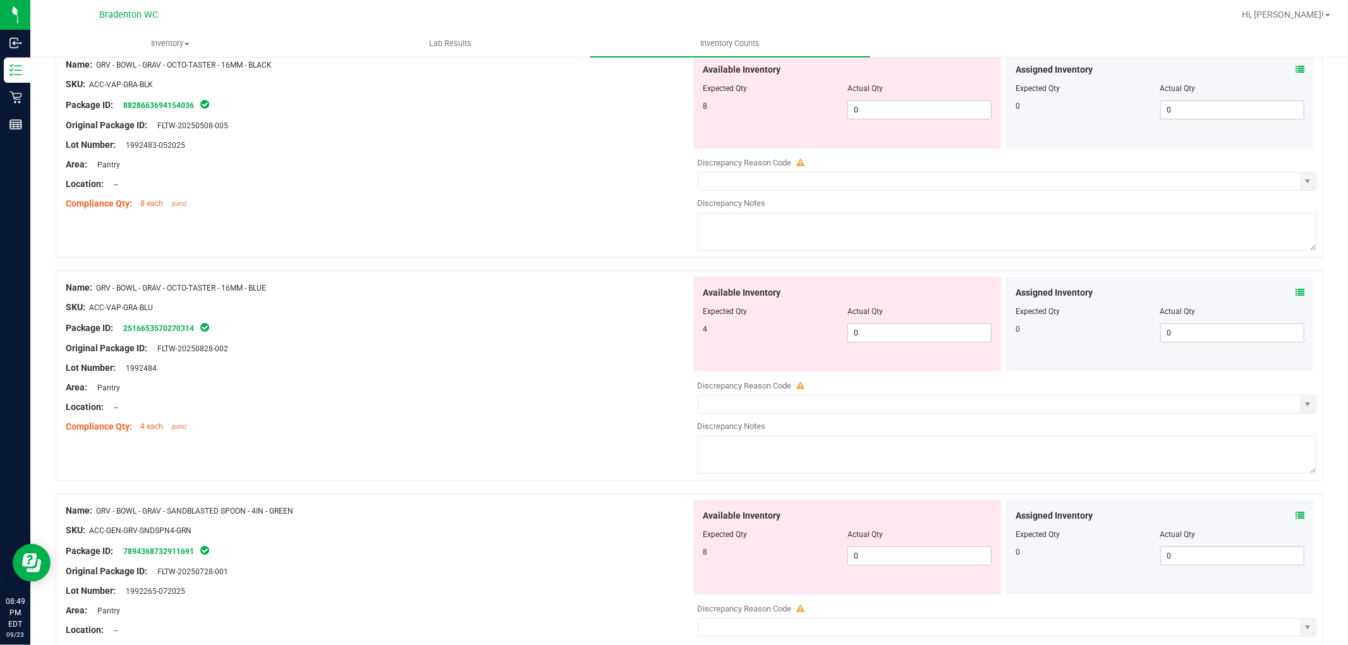
scroll to position [4080, 0]
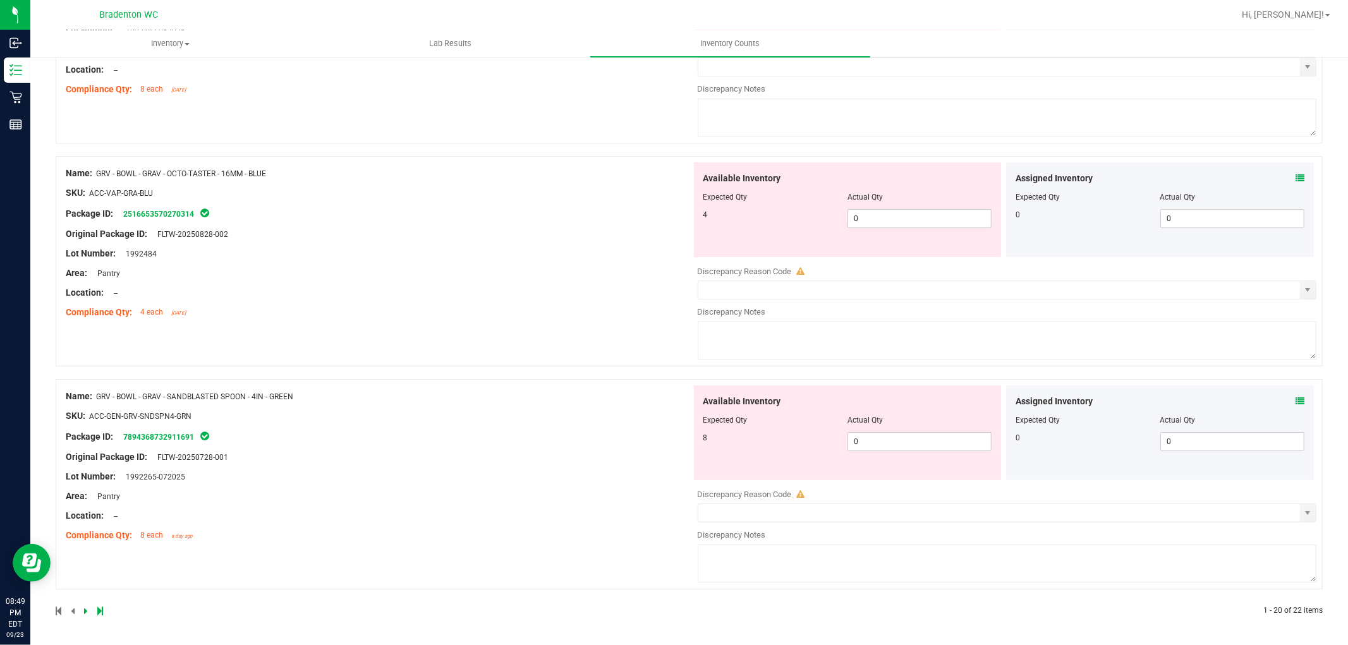
click at [97, 608] on icon at bounding box center [100, 612] width 6 height 8
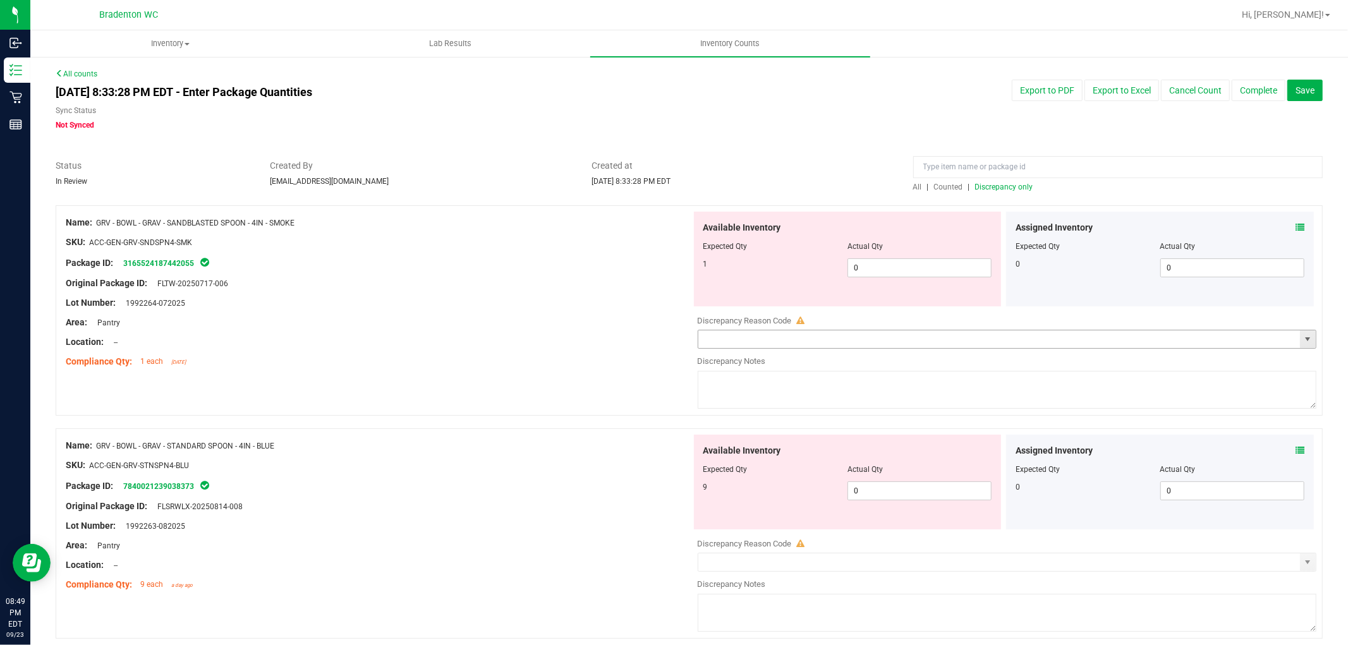
scroll to position [51, 0]
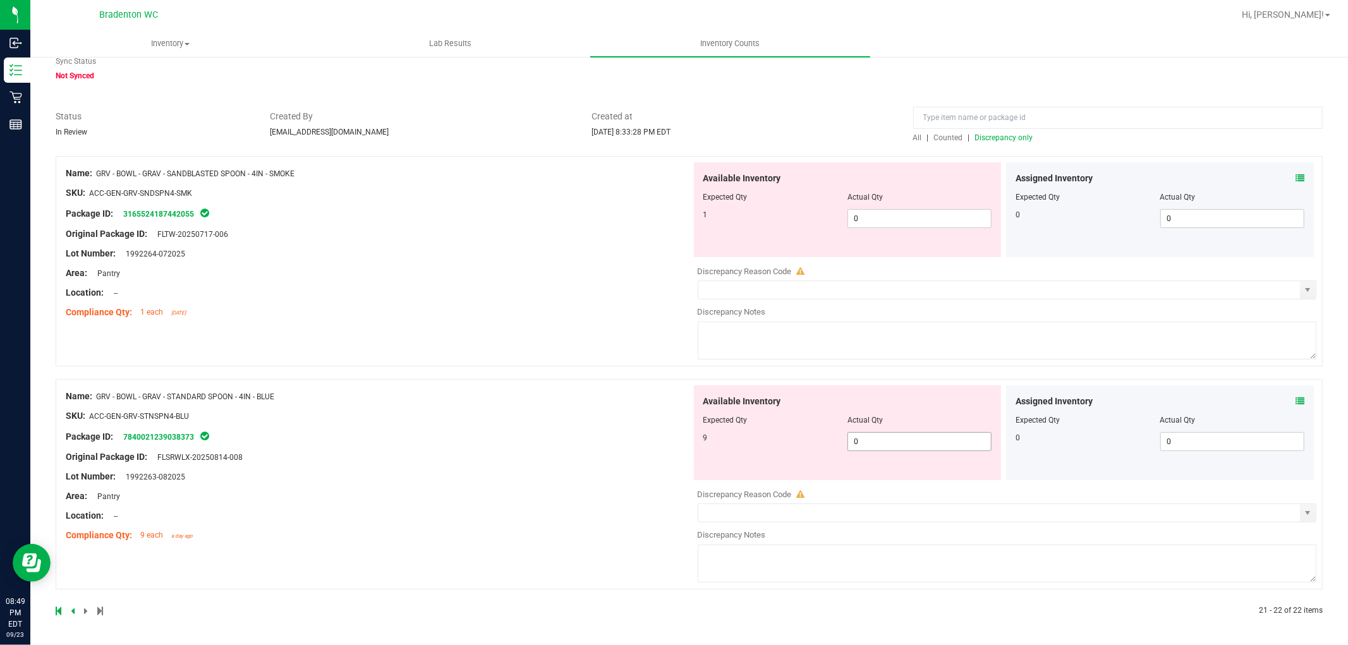
click at [866, 444] on span "0 0" at bounding box center [920, 441] width 144 height 19
drag, startPoint x: 513, startPoint y: 454, endPoint x: 793, endPoint y: 342, distance: 302.2
click at [519, 454] on div "Name: GRV - BOWL - GRAV - STANDARD SPOON - 4IN - BLUE SKU: ACC-GEN-GRV-STNSPN4-…" at bounding box center [379, 466] width 626 height 161
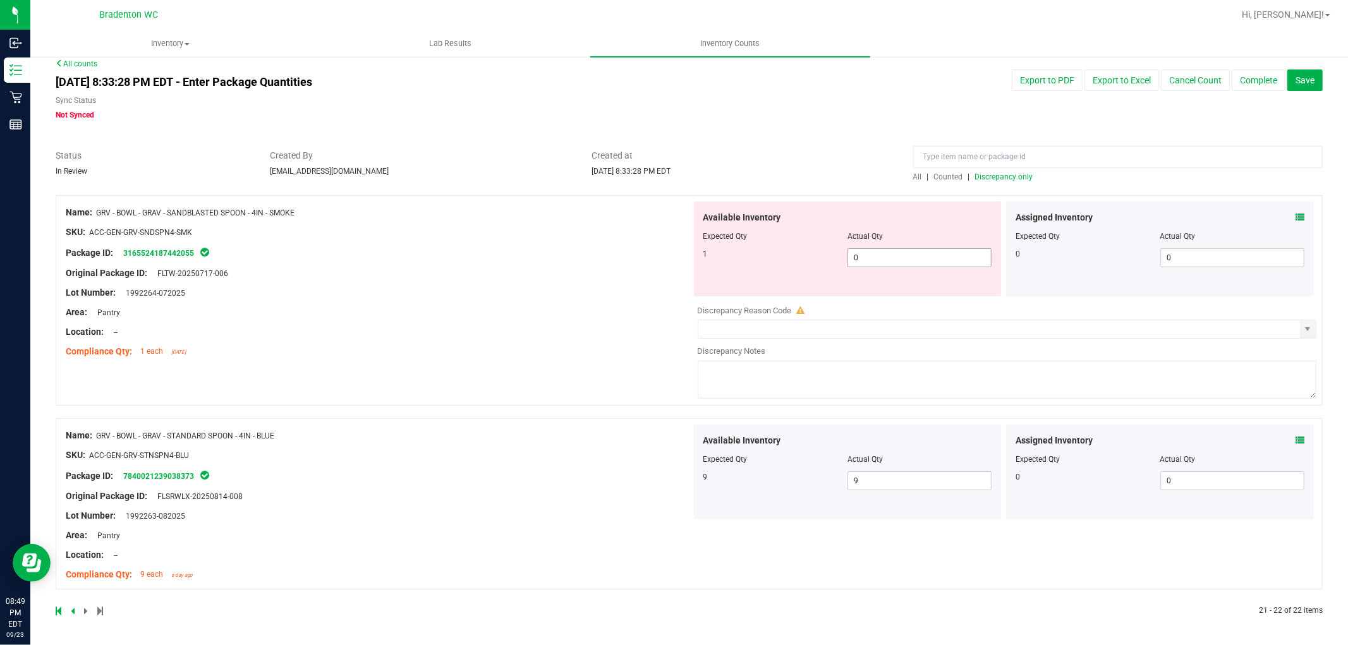
click at [899, 251] on span "0 0" at bounding box center [920, 257] width 144 height 19
click at [537, 302] on div "Name: GRV - BOWL - GRAV - SANDBLASTED SPOON - 4IN - SMOKE SKU: ACC-GEN-GRV-SNDS…" at bounding box center [379, 282] width 626 height 161
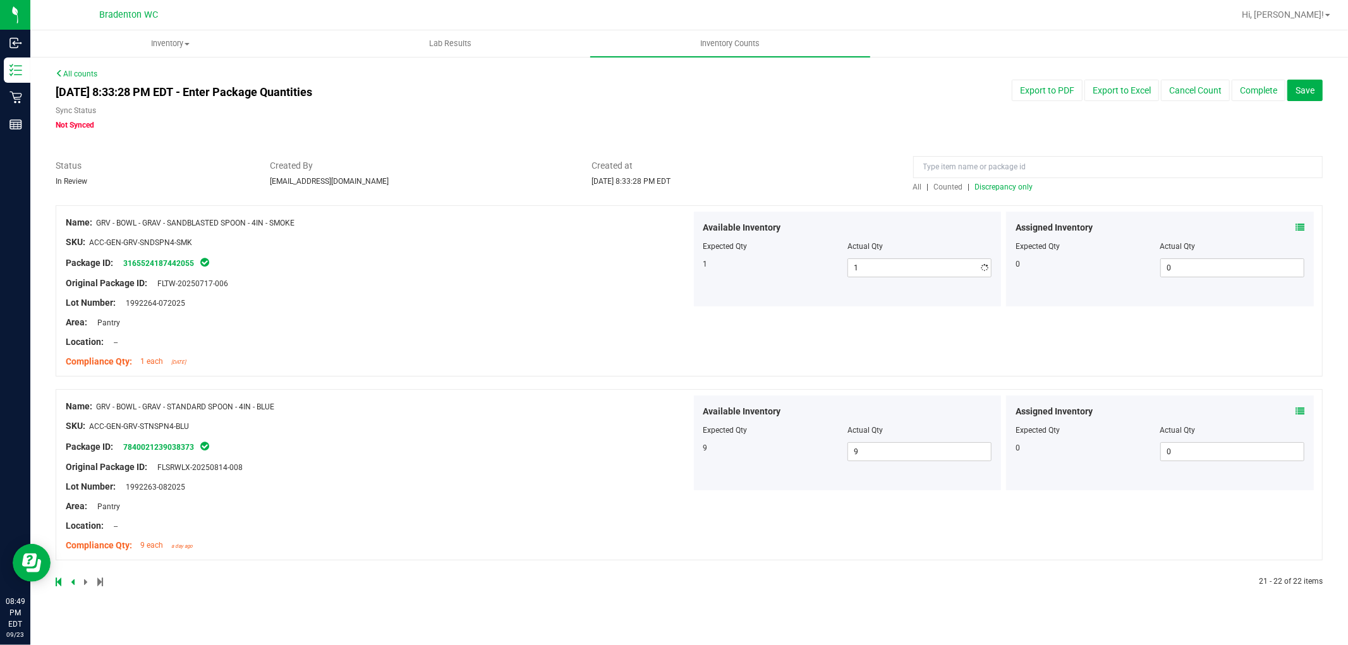
scroll to position [0, 0]
click at [985, 185] on span "Discrepancy only" at bounding box center [1004, 187] width 58 height 9
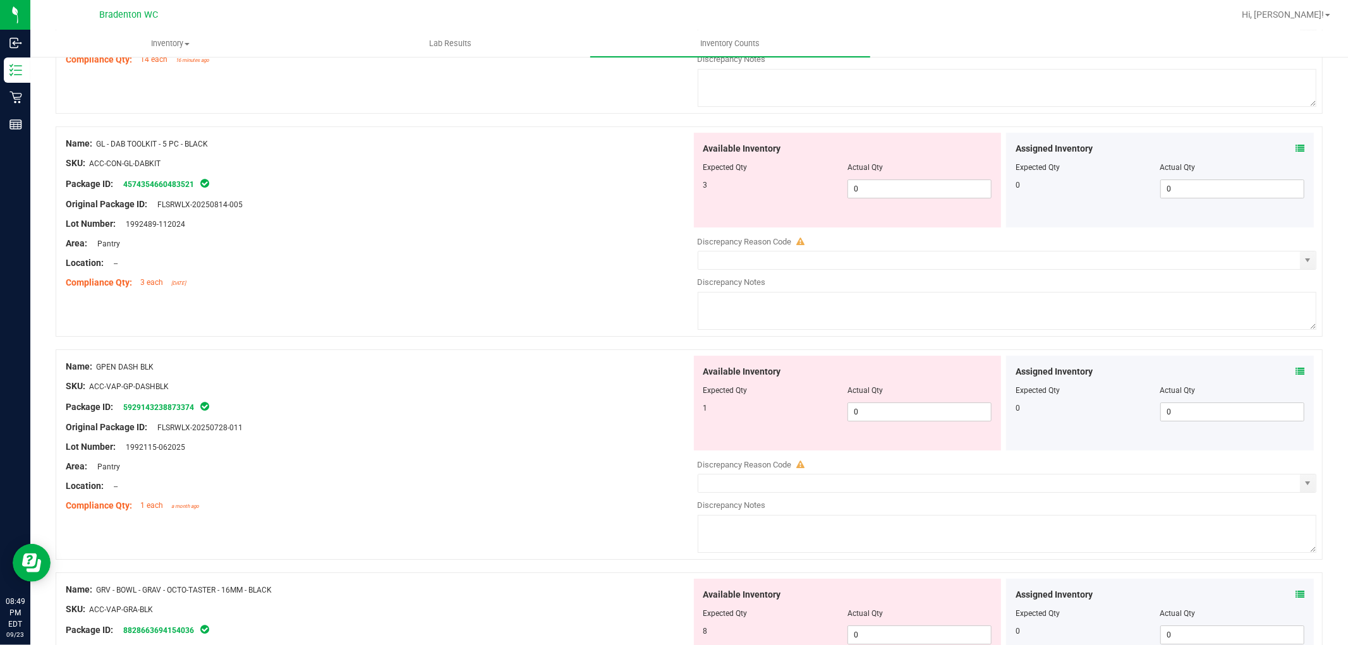
scroll to position [4080, 0]
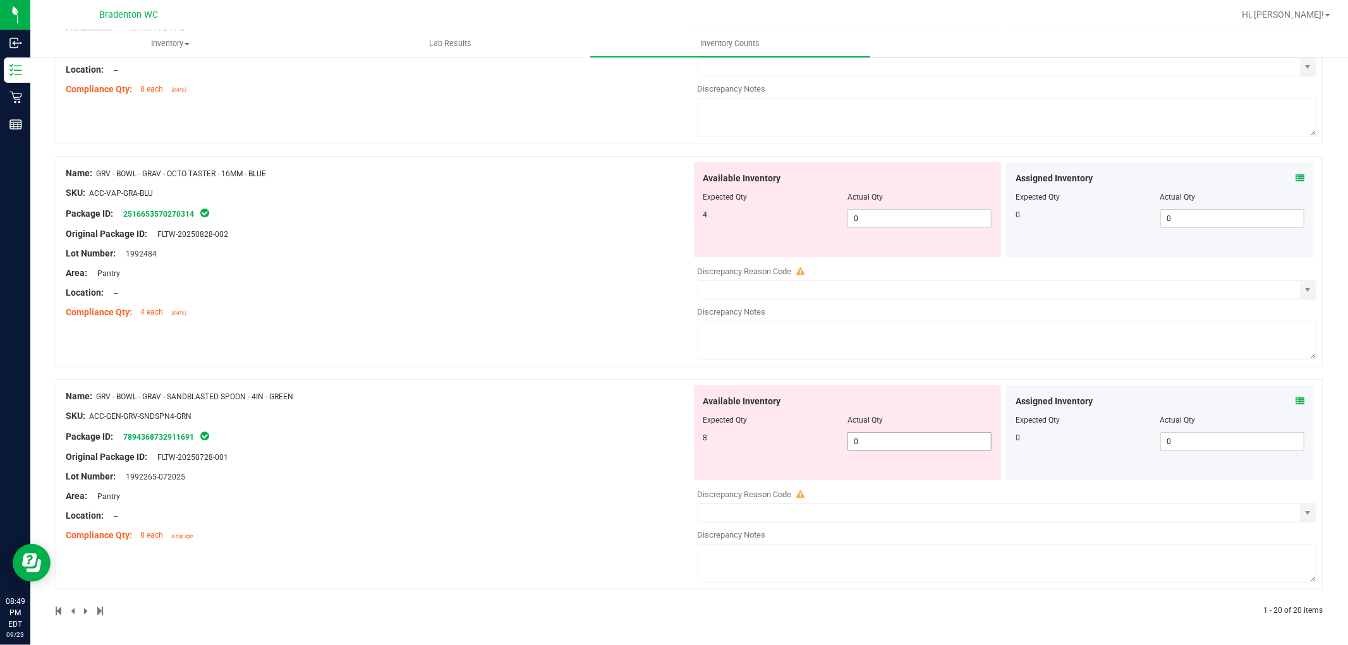
click at [899, 448] on span "0 0" at bounding box center [920, 441] width 144 height 19
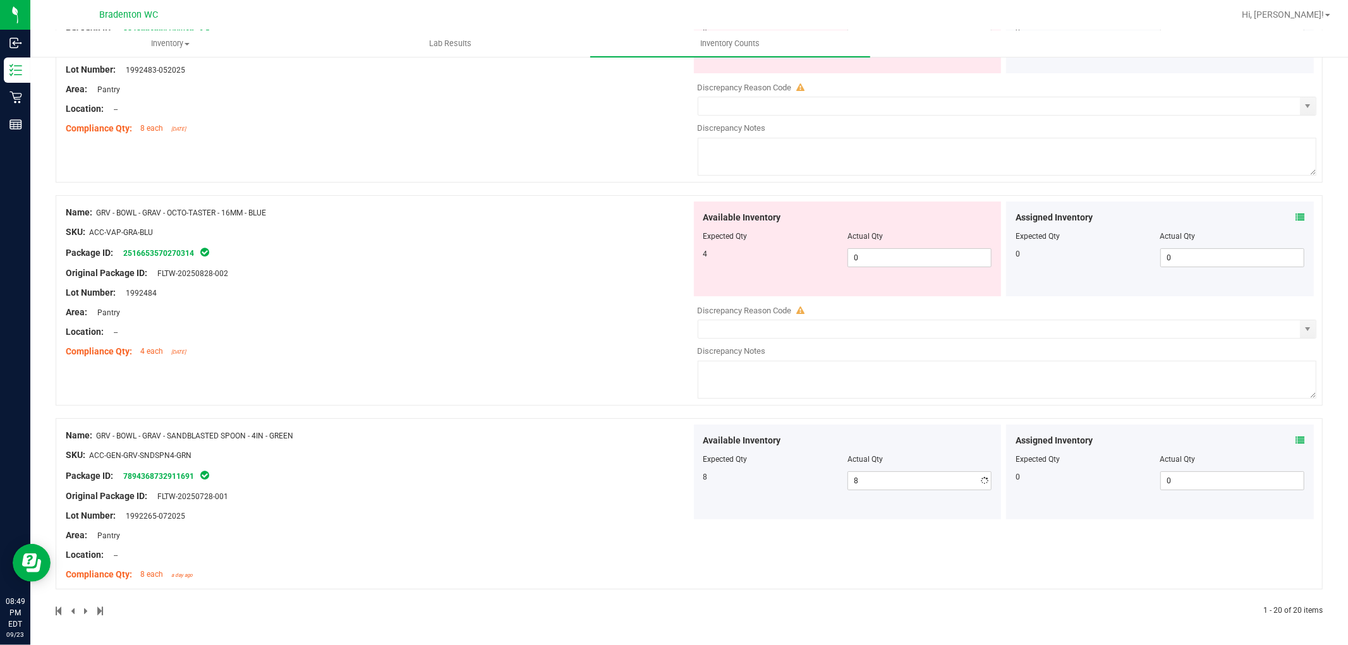
click at [608, 477] on div "Name: GRV - BOWL - GRAV - SANDBLASTED SPOON - 4IN - GREEN SKU: ACC-GEN-GRV-SNDS…" at bounding box center [379, 505] width 626 height 161
click at [895, 245] on div at bounding box center [848, 245] width 289 height 6
click at [870, 266] on div "Available Inventory Expected Qty Actual Qty 4 0 0" at bounding box center [848, 249] width 308 height 95
click at [870, 261] on span "0 0" at bounding box center [920, 257] width 144 height 19
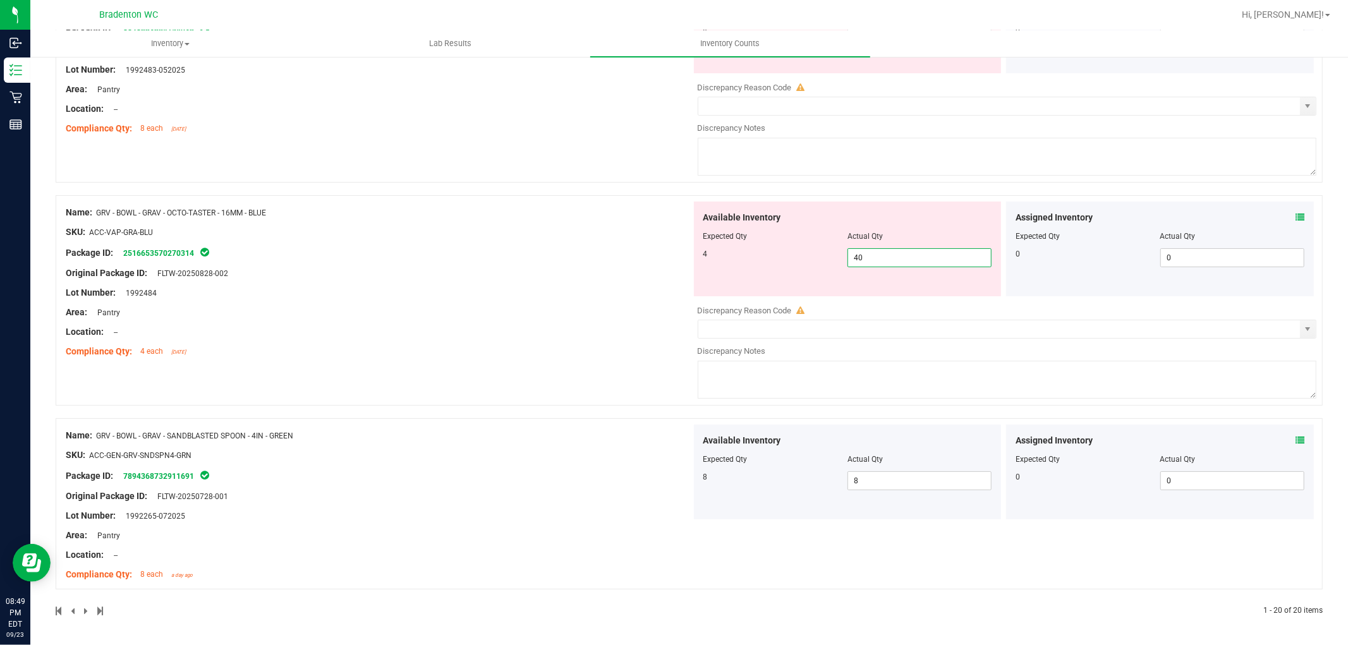
click at [867, 255] on input "40" at bounding box center [919, 258] width 143 height 18
click at [621, 269] on div "Name: GRV - BOWL - GRAV - OCTO-TASTER - 16MM - BLUE SKU: ACC-VAP-GRA-BLU Packag…" at bounding box center [379, 282] width 626 height 161
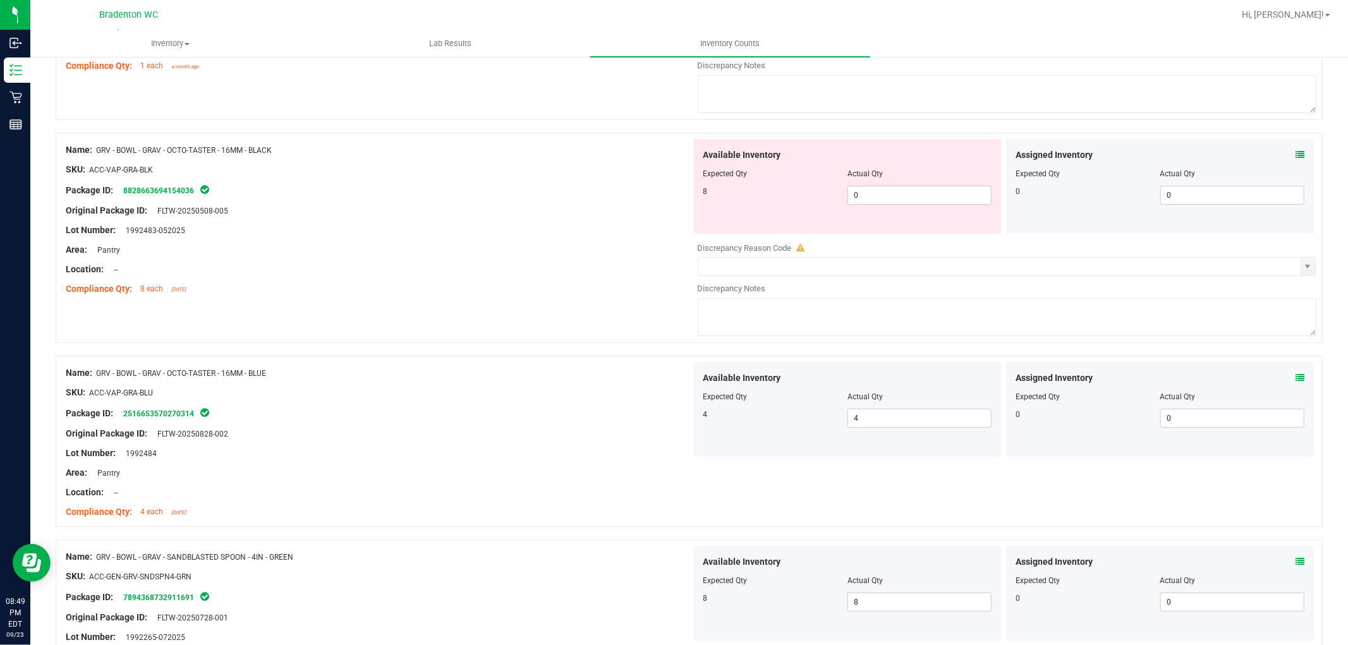
scroll to position [3860, 0]
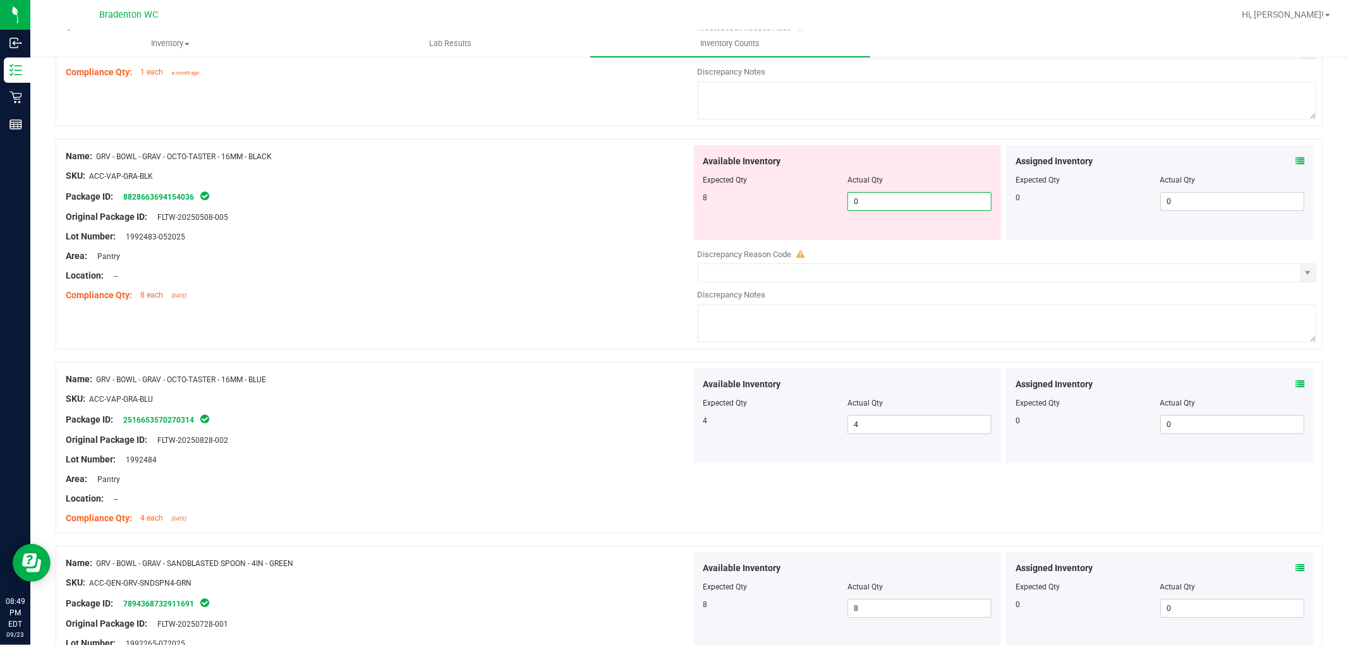
click at [882, 210] on span "0 0" at bounding box center [920, 201] width 144 height 19
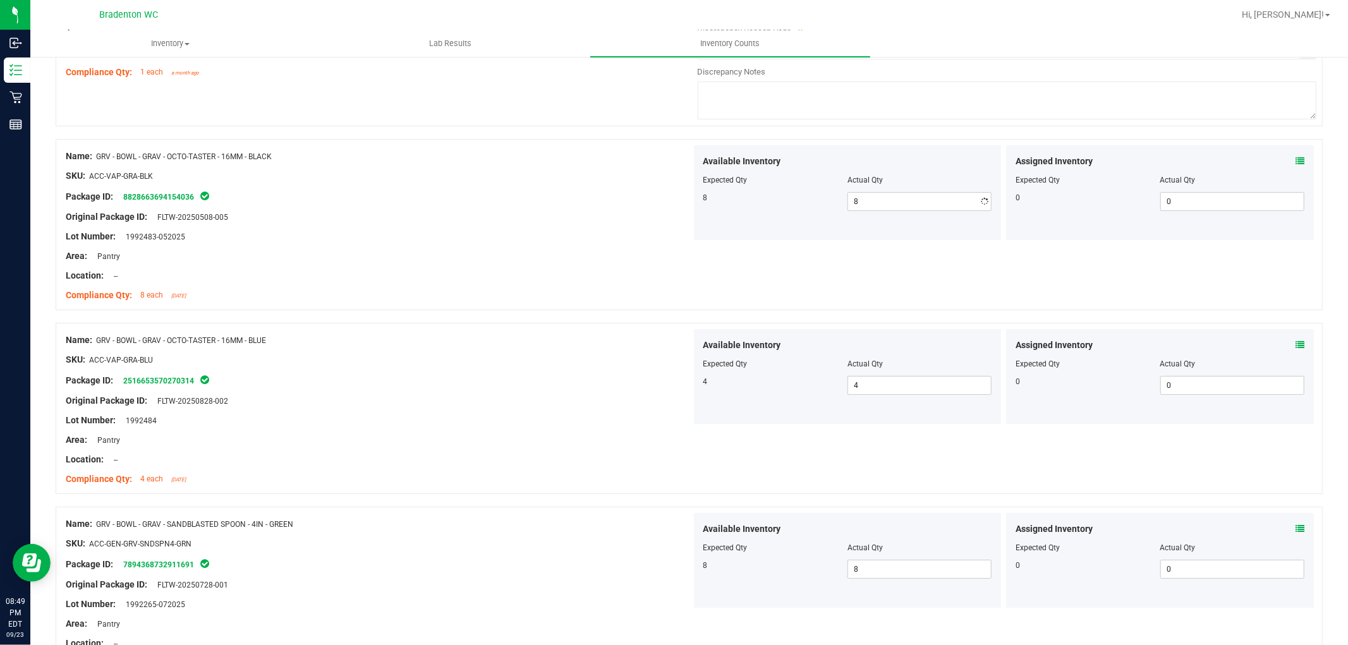
drag, startPoint x: 513, startPoint y: 262, endPoint x: 724, endPoint y: 209, distance: 217.9
click at [521, 262] on div "Area: Pantry" at bounding box center [379, 256] width 626 height 13
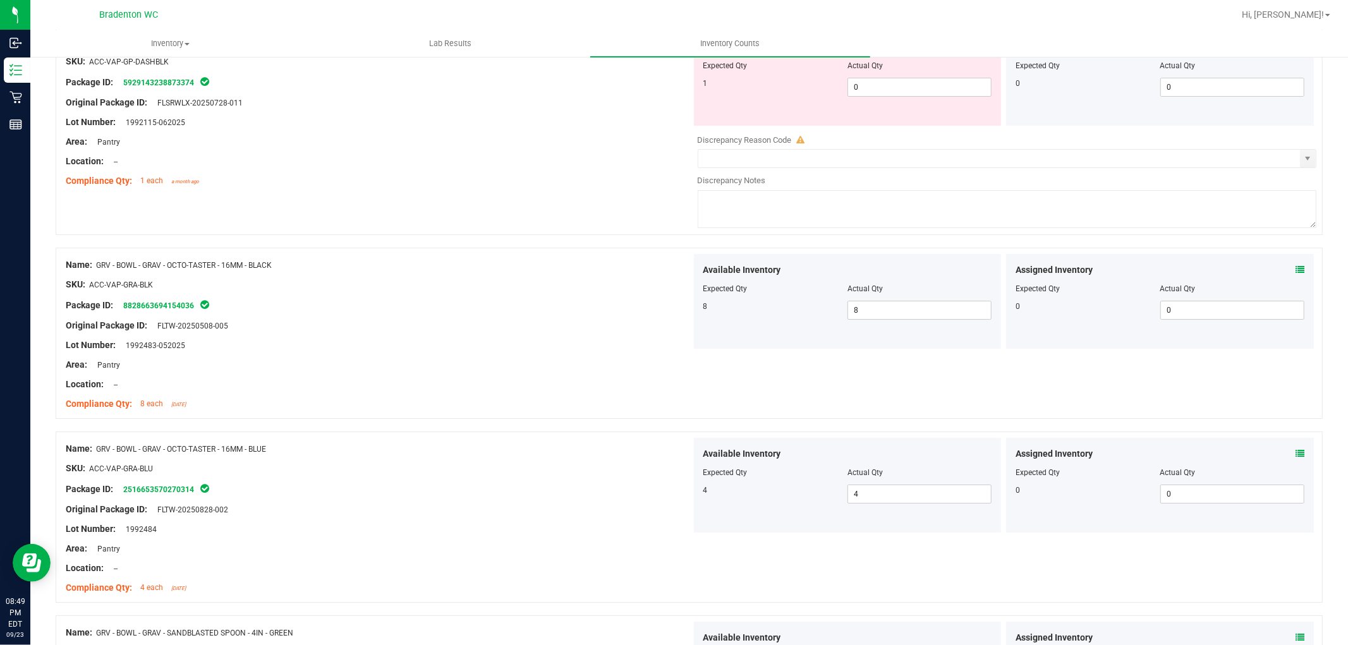
scroll to position [3650, 0]
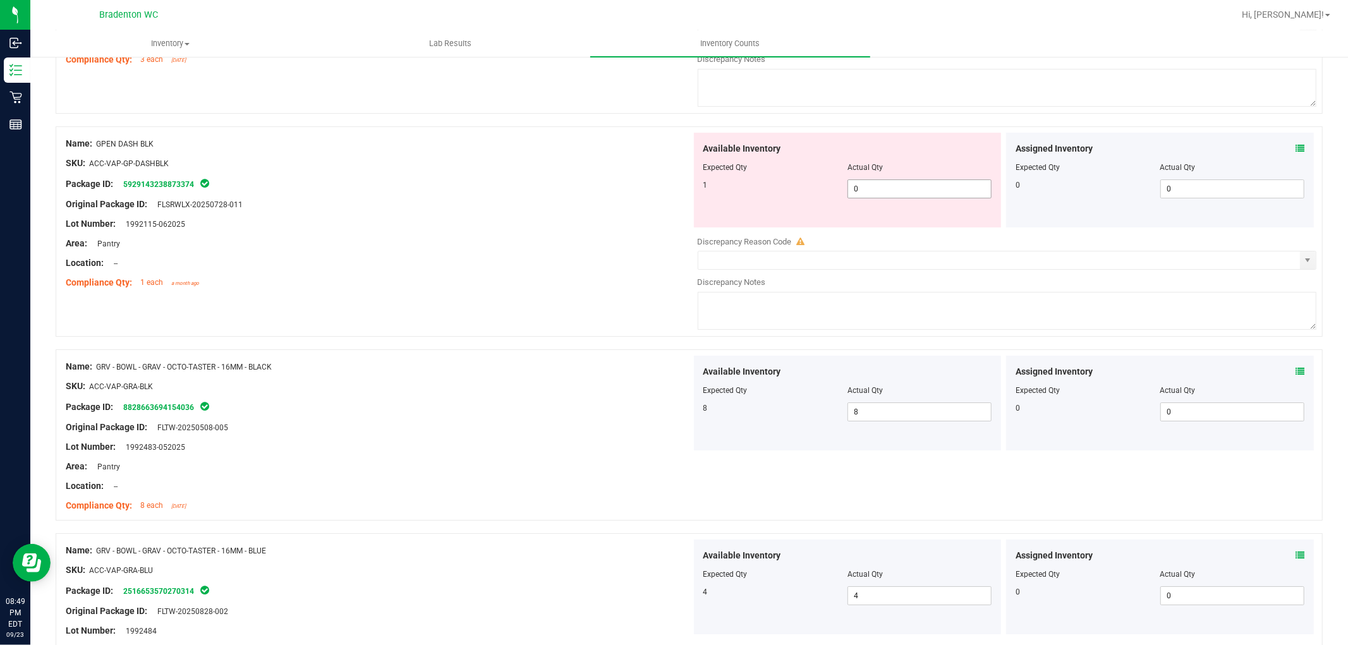
click at [890, 199] on span "0 0" at bounding box center [920, 189] width 144 height 19
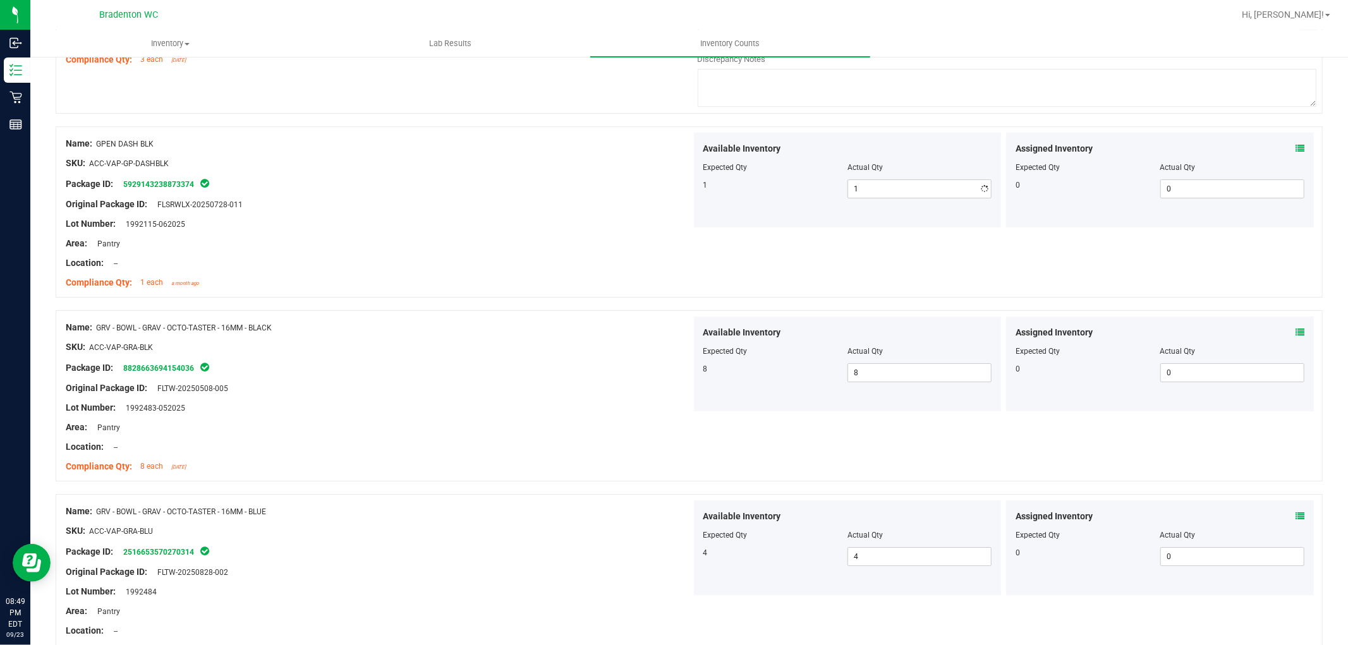
drag, startPoint x: 426, startPoint y: 224, endPoint x: 665, endPoint y: 226, distance: 239.0
click at [427, 217] on div at bounding box center [379, 214] width 626 height 6
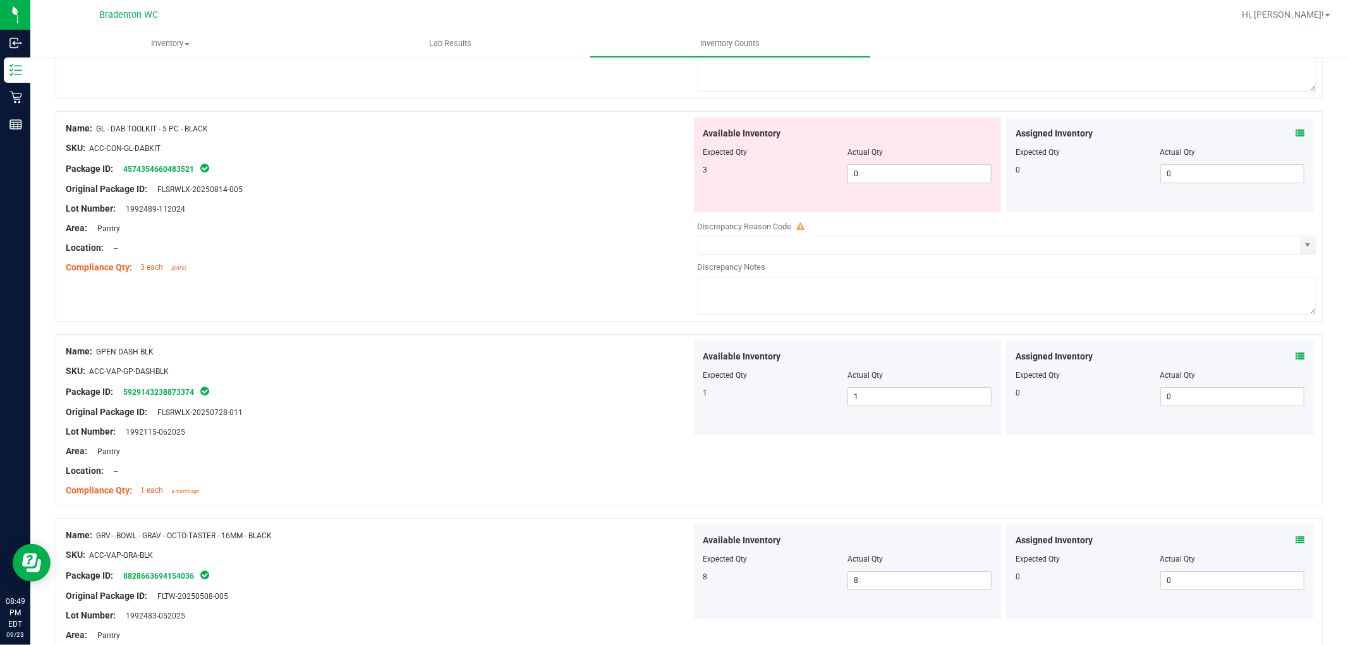
scroll to position [3439, 0]
click at [900, 181] on span "0 0" at bounding box center [920, 176] width 144 height 19
click at [575, 238] on div "Area: Pantry" at bounding box center [379, 230] width 626 height 13
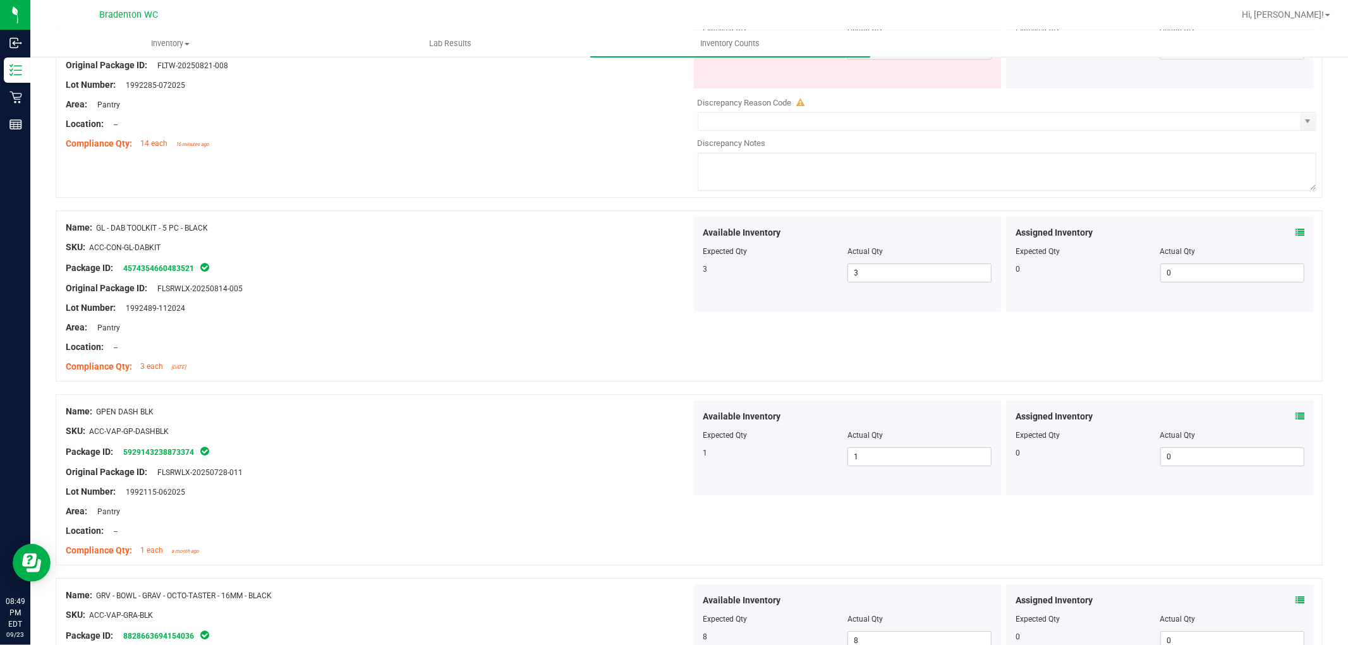
scroll to position [3158, 0]
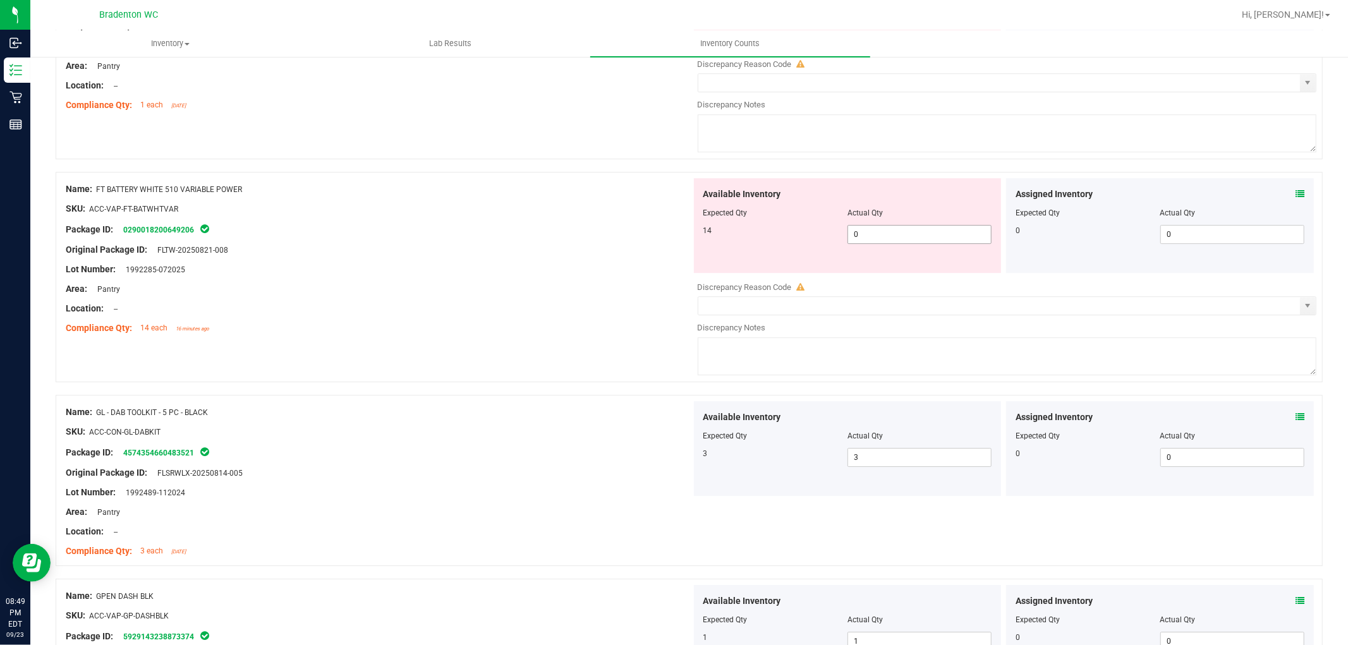
click at [876, 244] on span "0 0" at bounding box center [920, 234] width 144 height 19
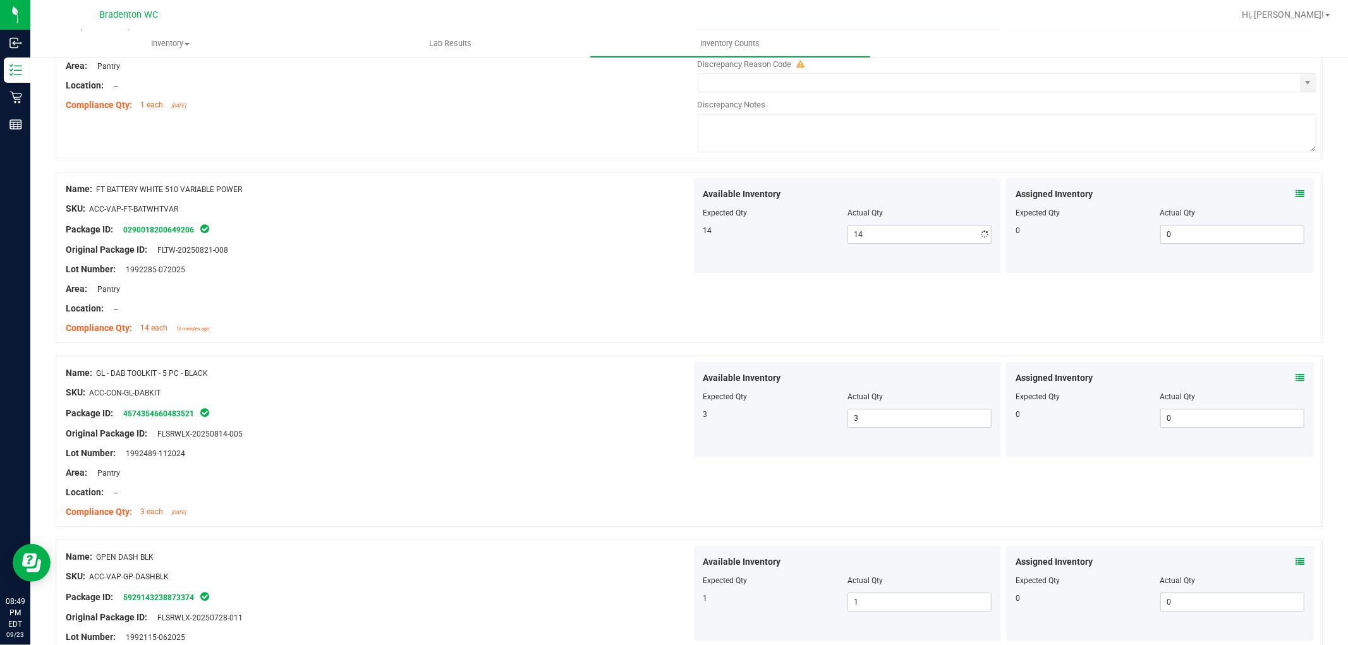
drag, startPoint x: 470, startPoint y: 233, endPoint x: 601, endPoint y: 224, distance: 131.8
click at [482, 229] on div "Name: FT BATTERY WHITE 510 VARIABLE POWER SKU: ACC-VAP-FT-BATWHTVAR Package ID:…" at bounding box center [379, 258] width 626 height 161
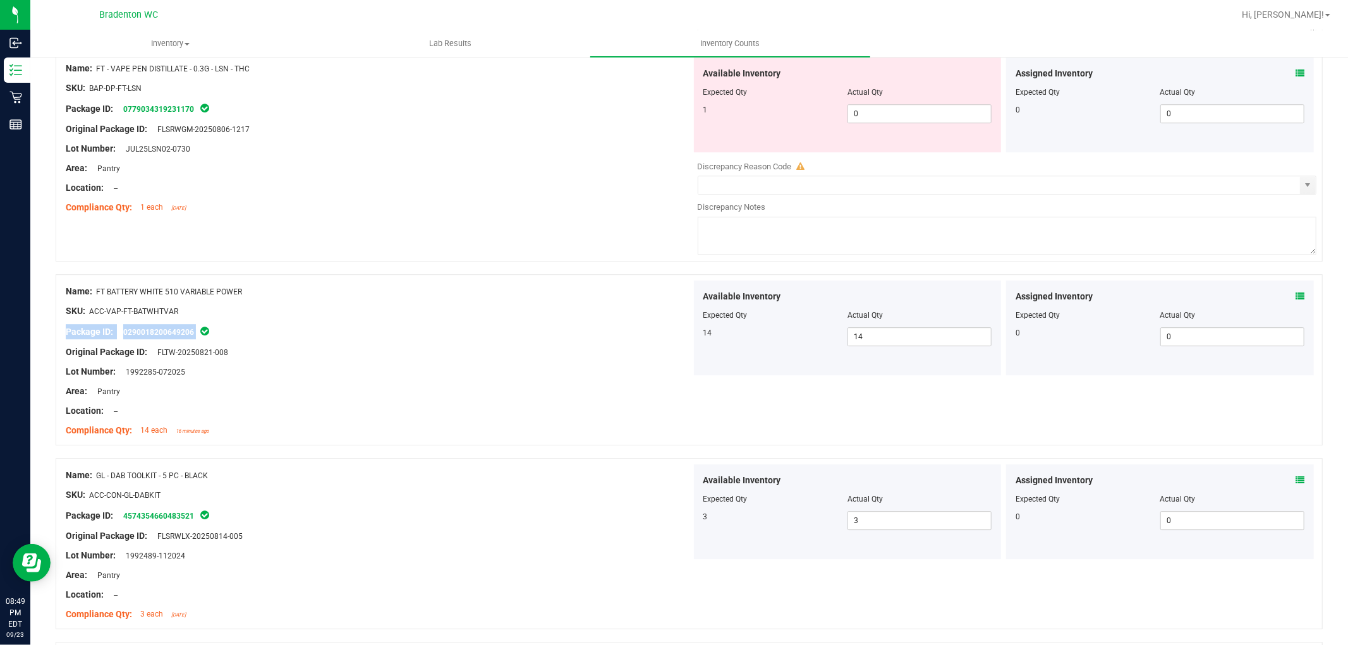
scroll to position [2947, 0]
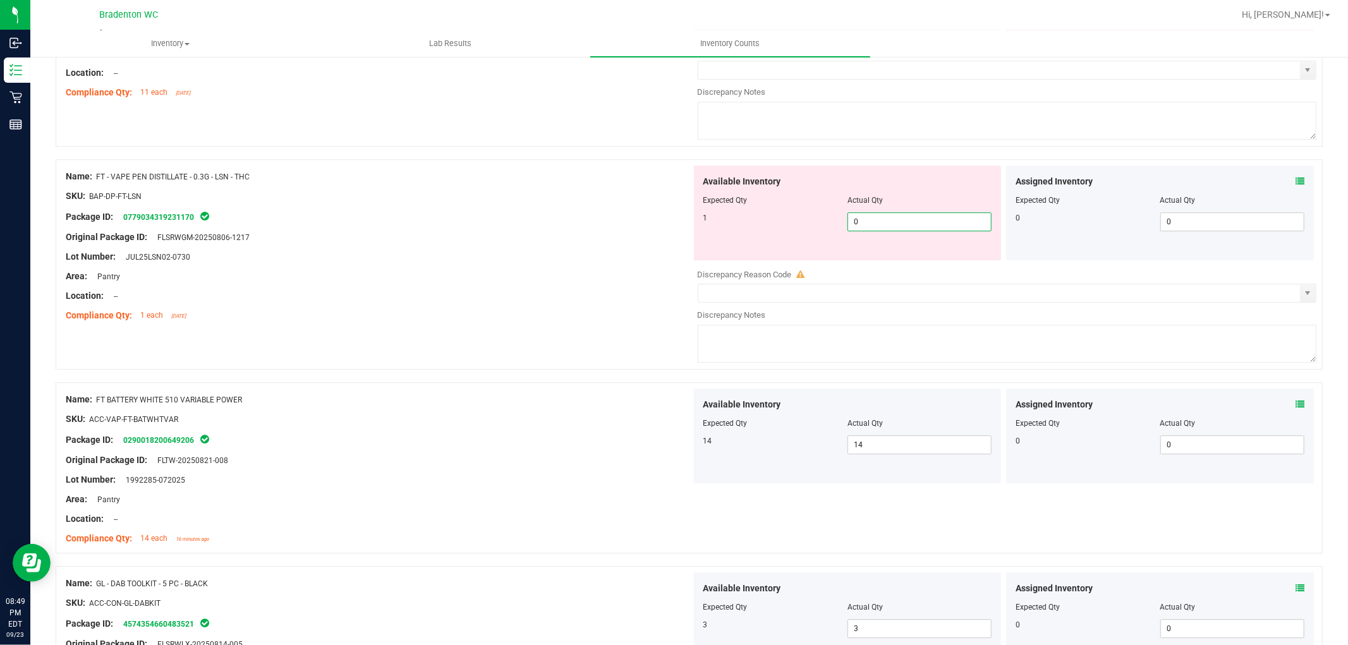
click at [862, 231] on span "0 0" at bounding box center [920, 221] width 144 height 19
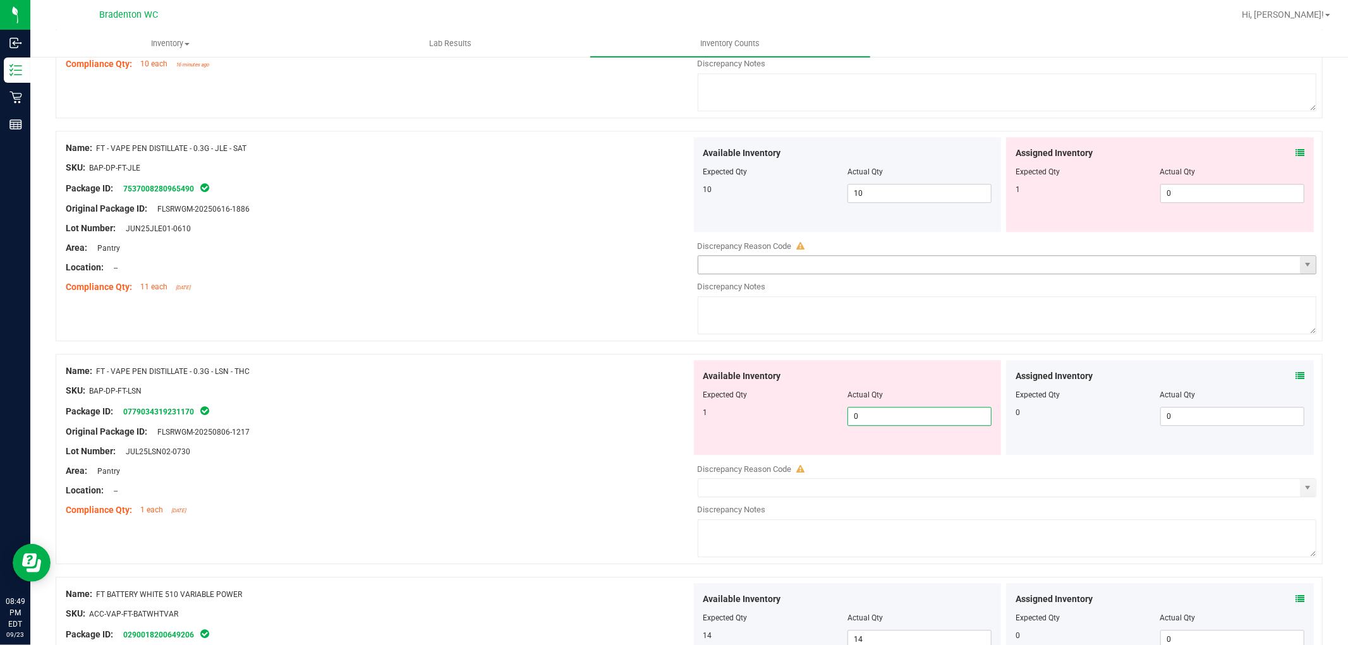
scroll to position [2736, 0]
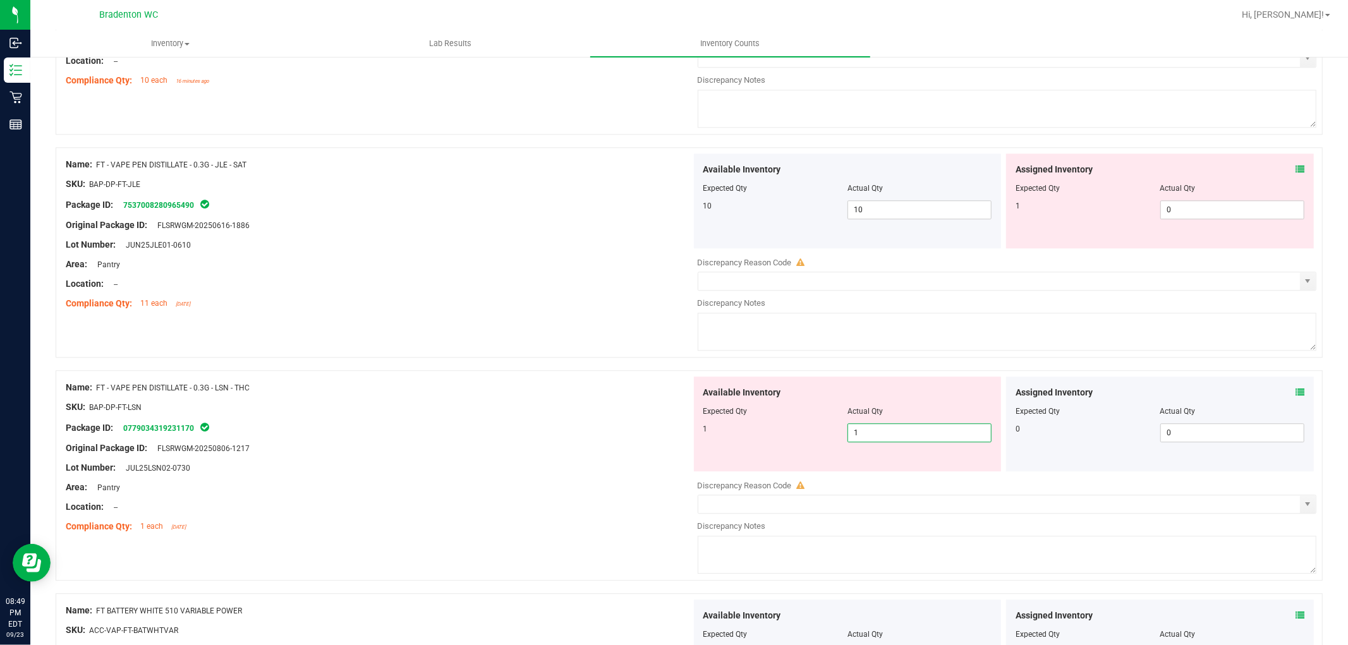
click at [566, 338] on div "Name: FT - VAPE PEN DISTILLATE - 0.3G - JLE - SAT SKU: BAP-DP-FT-JLE Package ID…" at bounding box center [690, 252] width 1268 height 211
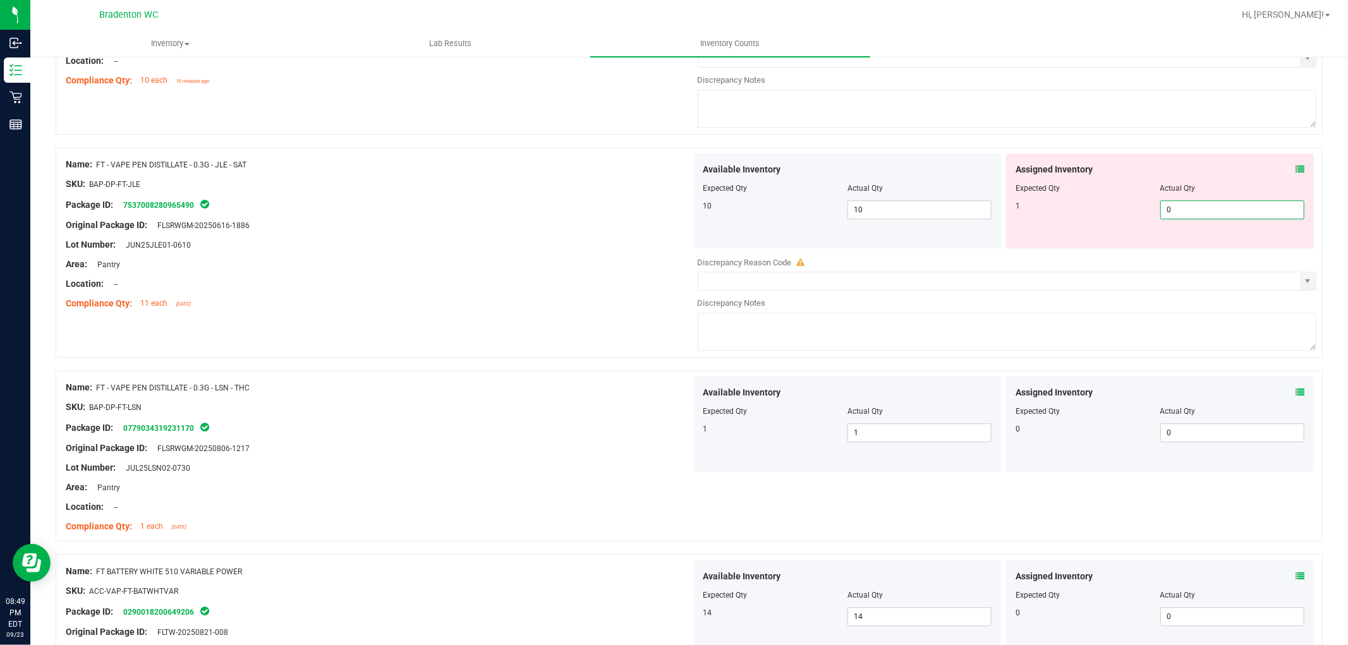
click at [1168, 219] on span "0 0" at bounding box center [1233, 209] width 144 height 19
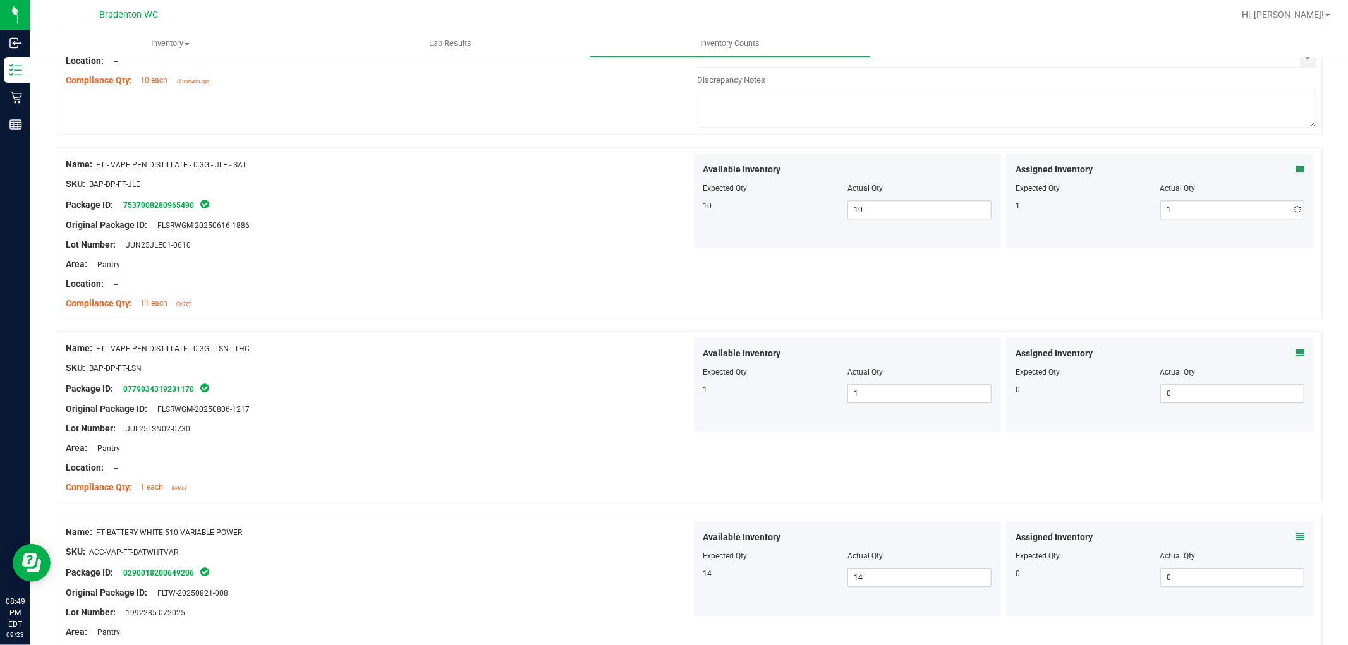
drag, startPoint x: 623, startPoint y: 270, endPoint x: 635, endPoint y: 271, distance: 12.0
click at [630, 271] on div "Area: Pantry" at bounding box center [379, 264] width 626 height 13
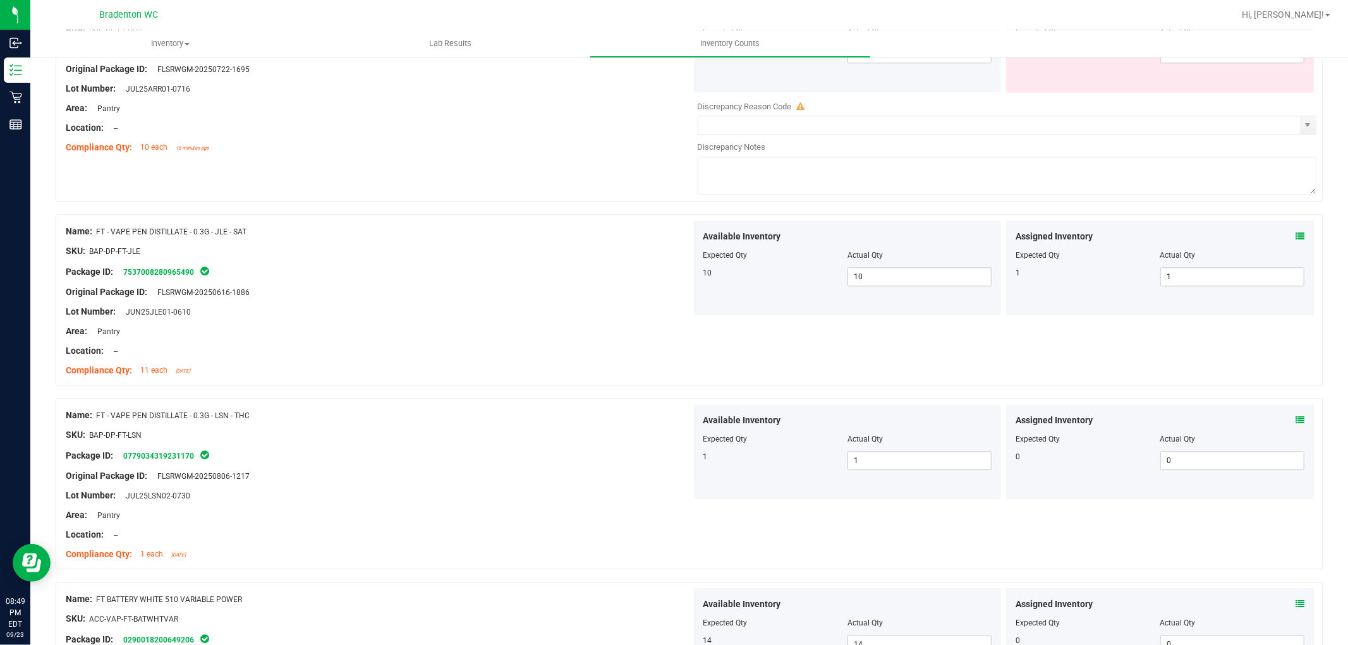
scroll to position [2596, 0]
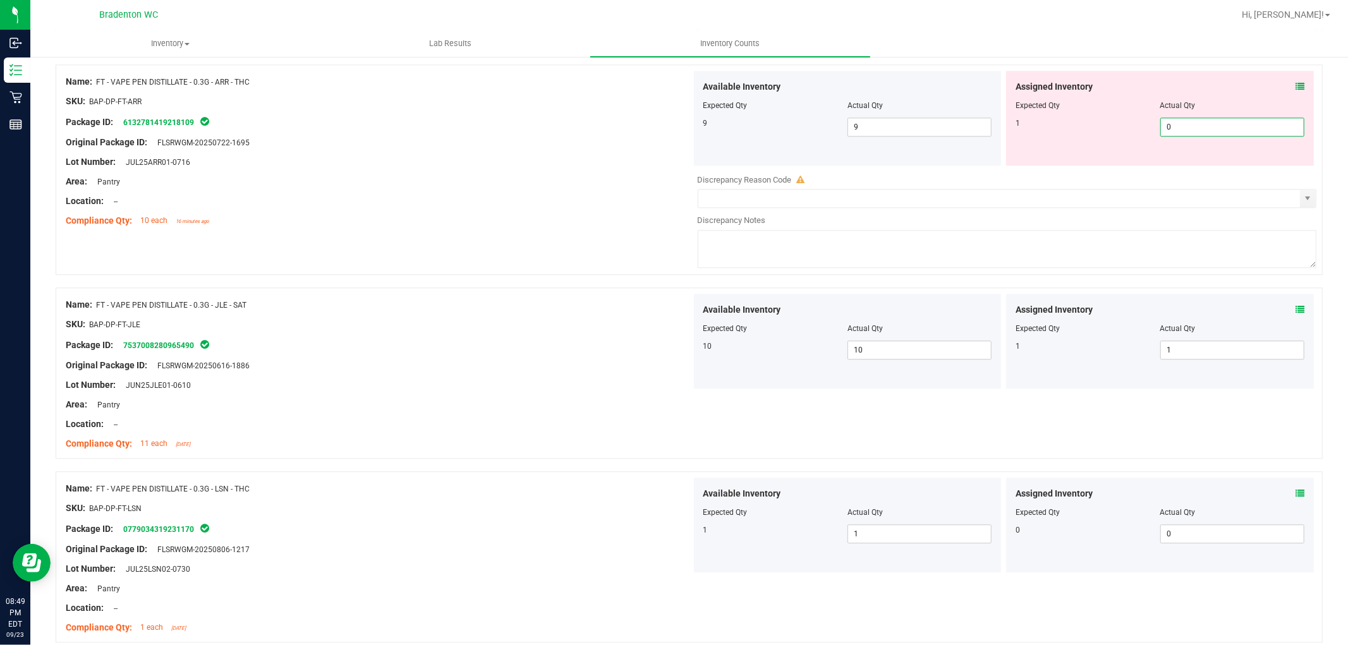
click at [1213, 130] on span "0 0" at bounding box center [1233, 127] width 144 height 19
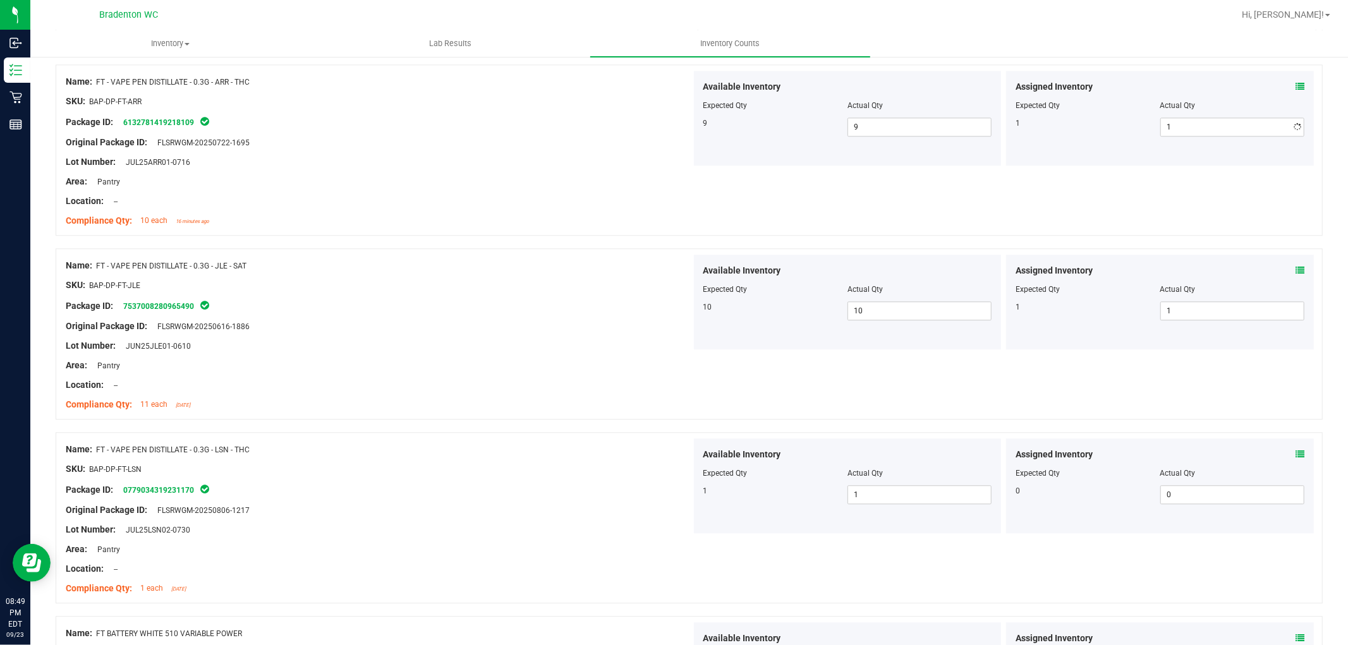
click at [547, 203] on div "Location: --" at bounding box center [379, 201] width 626 height 13
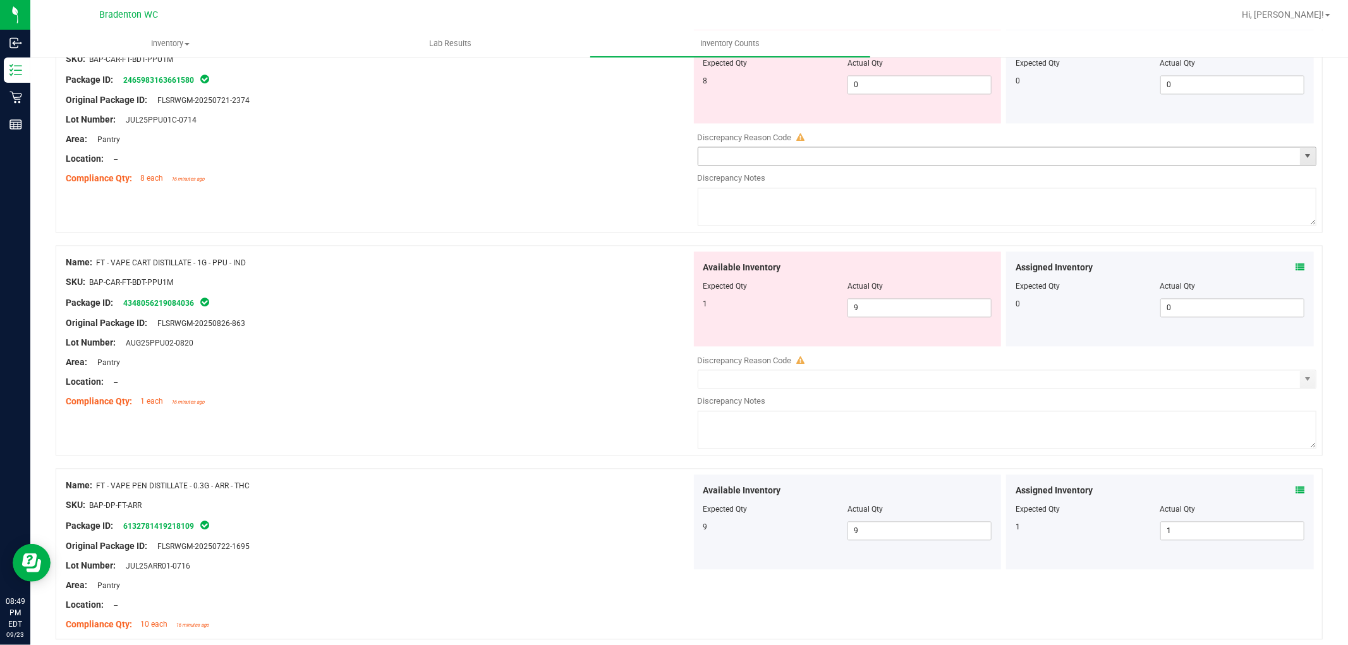
scroll to position [2104, 0]
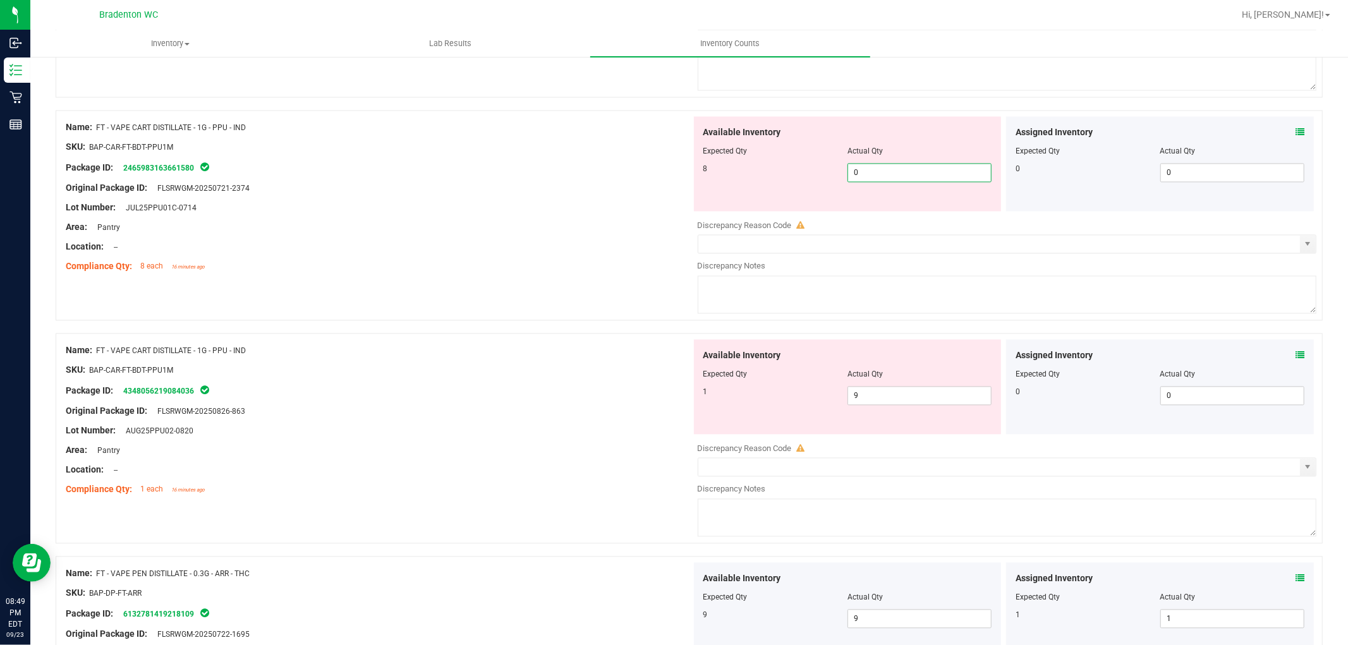
click at [861, 182] on span "0 0" at bounding box center [920, 172] width 144 height 19
drag, startPoint x: 439, startPoint y: 223, endPoint x: 685, endPoint y: 285, distance: 253.8
click at [443, 221] on div at bounding box center [379, 217] width 626 height 6
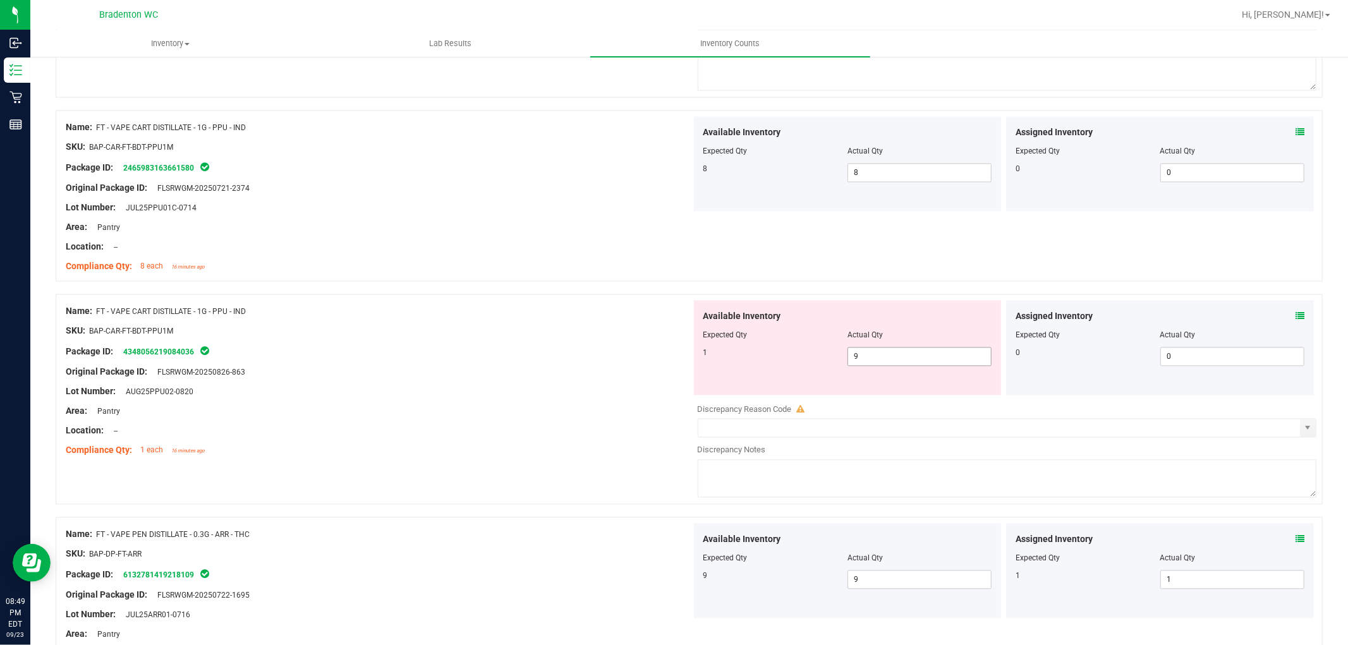
click at [861, 364] on span "9 9" at bounding box center [920, 356] width 144 height 19
click at [444, 312] on div "Name: FT - VAPE CART DISTILLATE - 1G - PPU - IND" at bounding box center [379, 311] width 626 height 13
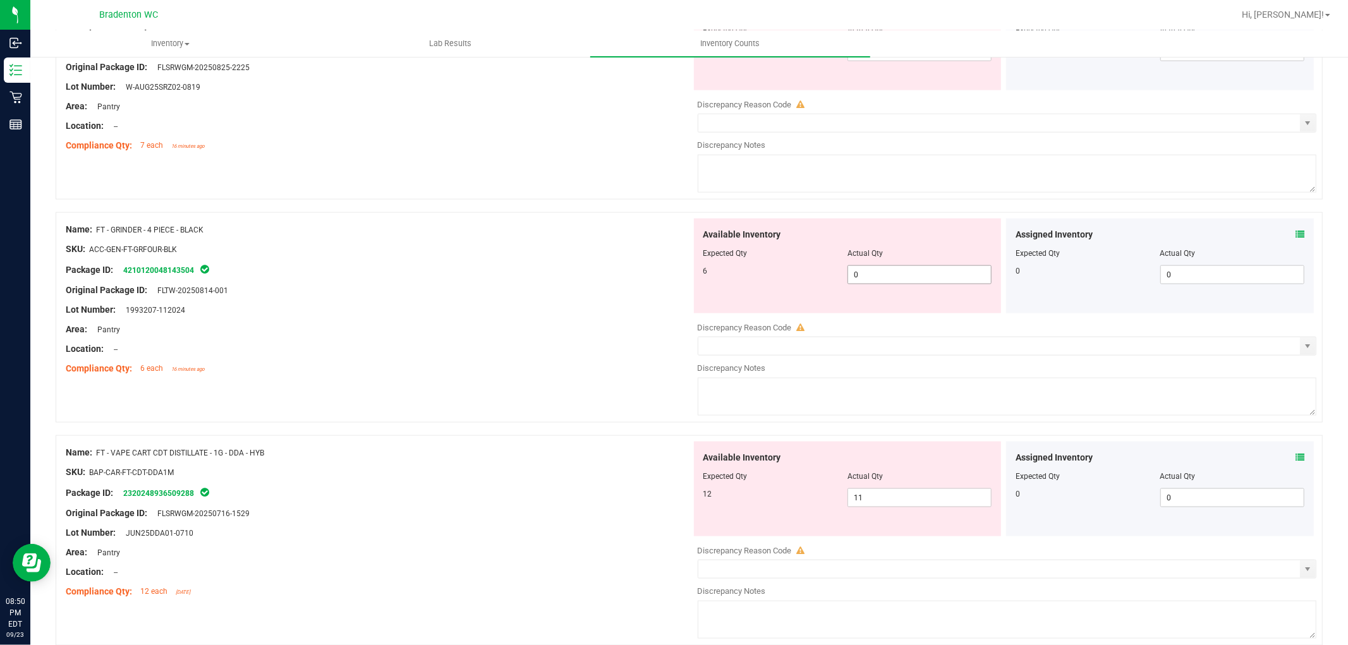
scroll to position [1331, 0]
click at [892, 283] on span "0 0" at bounding box center [920, 275] width 144 height 19
click at [592, 269] on div "Package ID: 4210120048143504" at bounding box center [379, 270] width 626 height 15
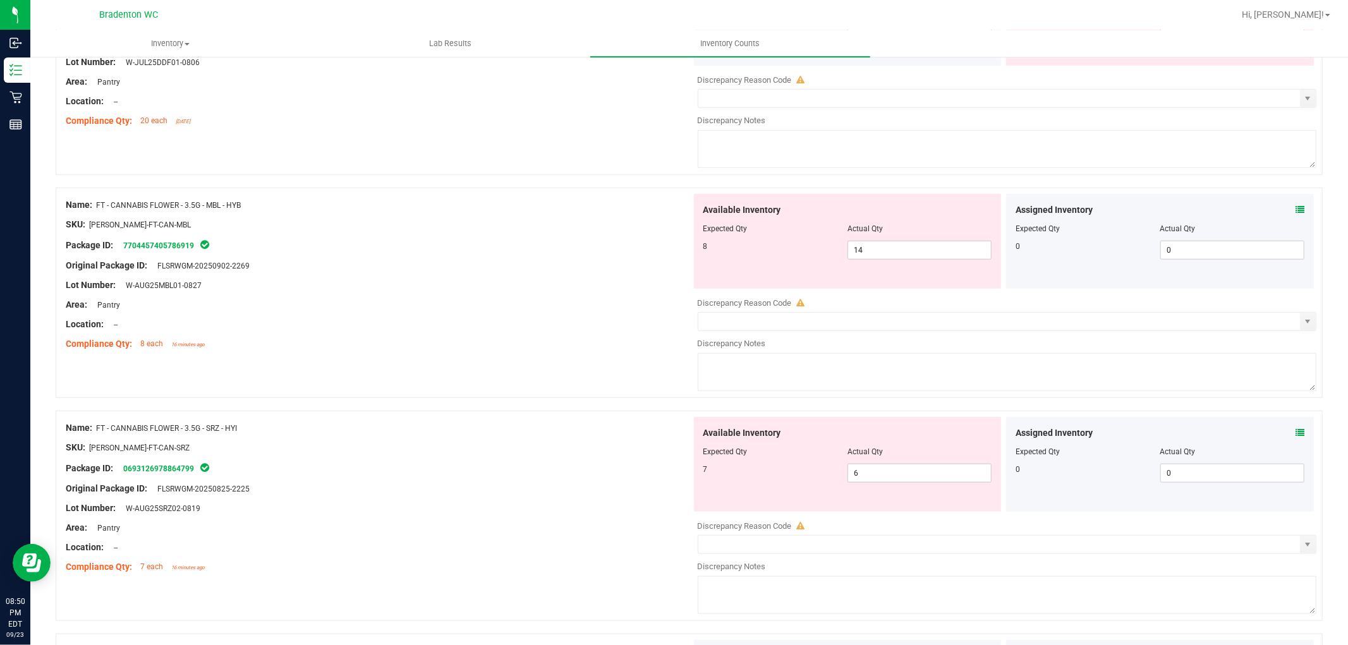
scroll to position [769, 0]
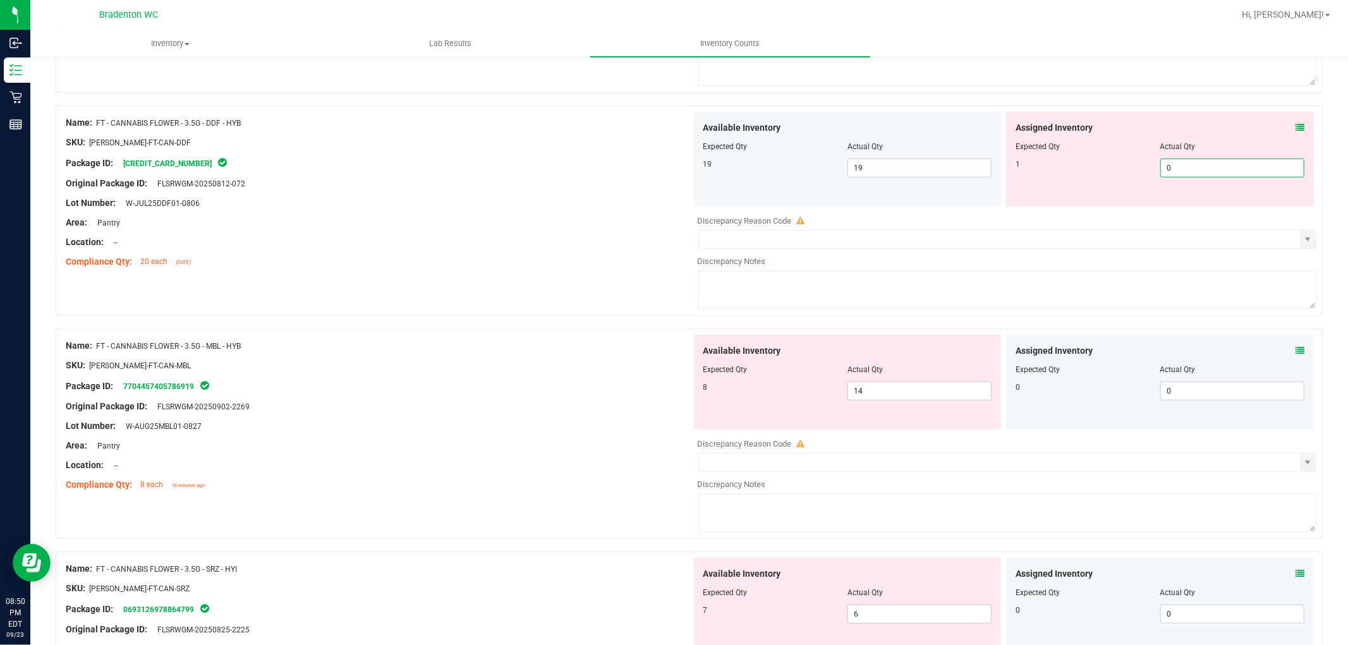
click at [1166, 167] on span "0 0" at bounding box center [1233, 168] width 144 height 19
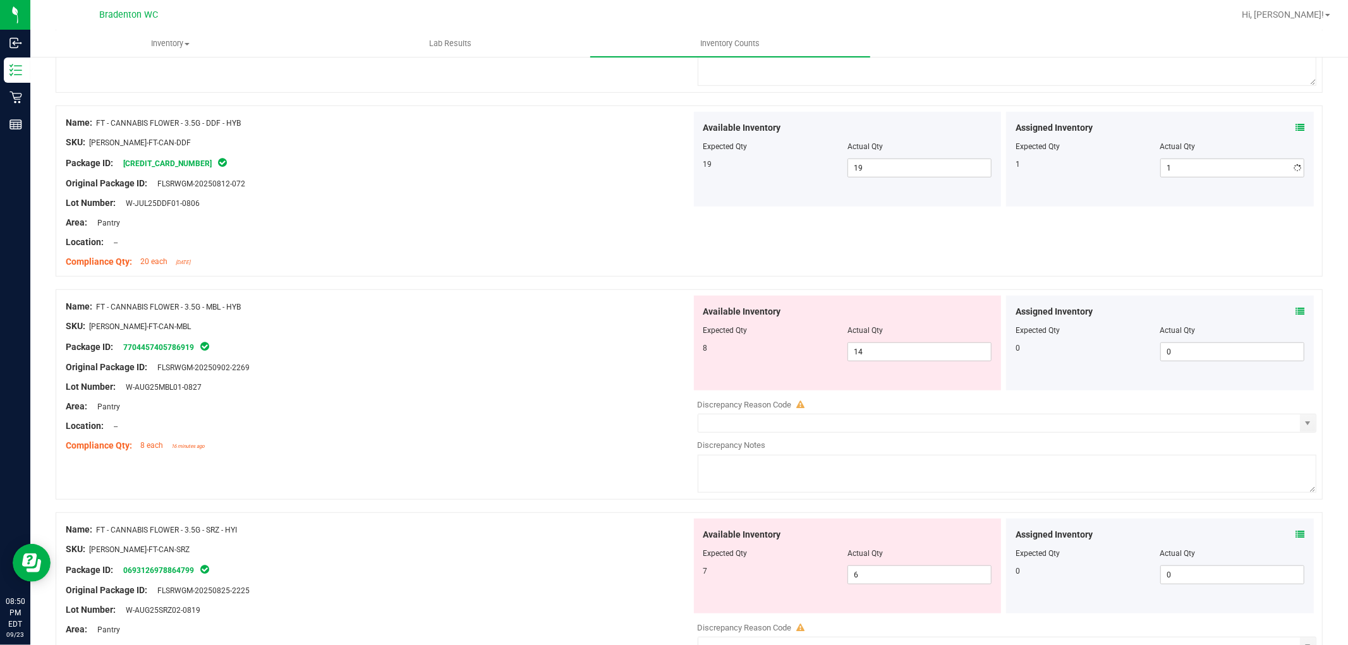
click at [671, 210] on div "Lot Number: W-JUL25DDF01-0806" at bounding box center [379, 203] width 626 height 13
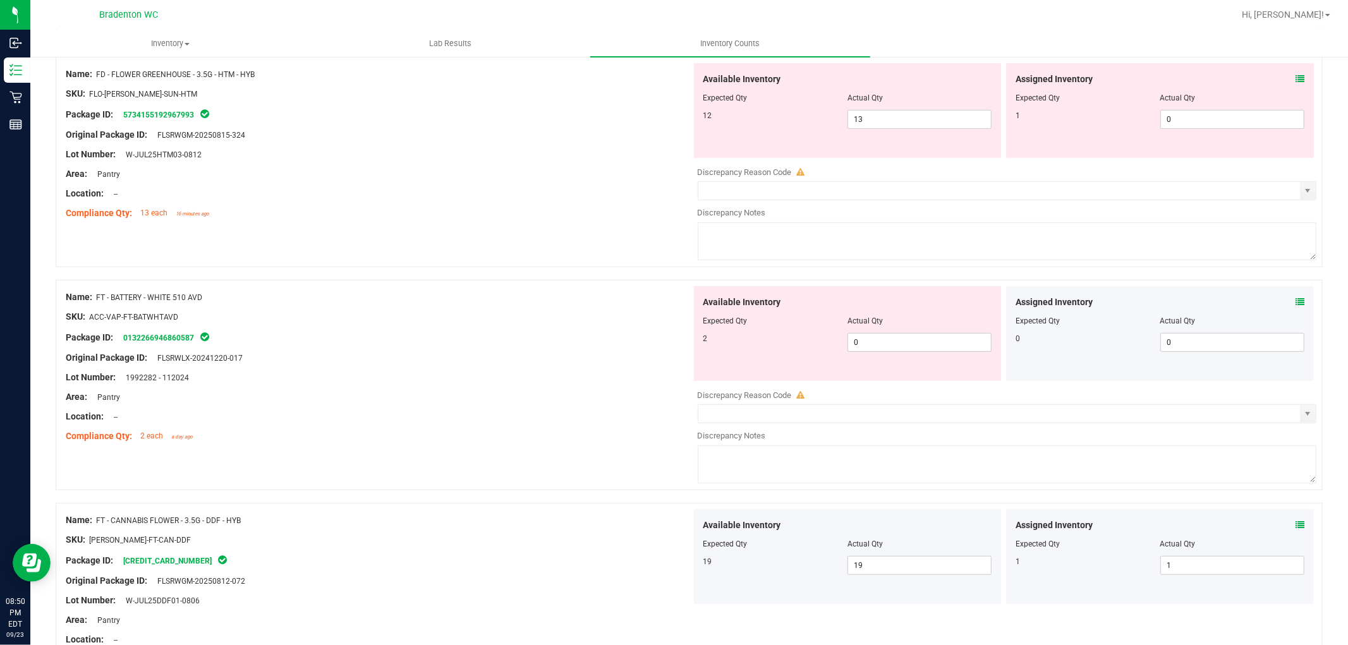
scroll to position [278, 0]
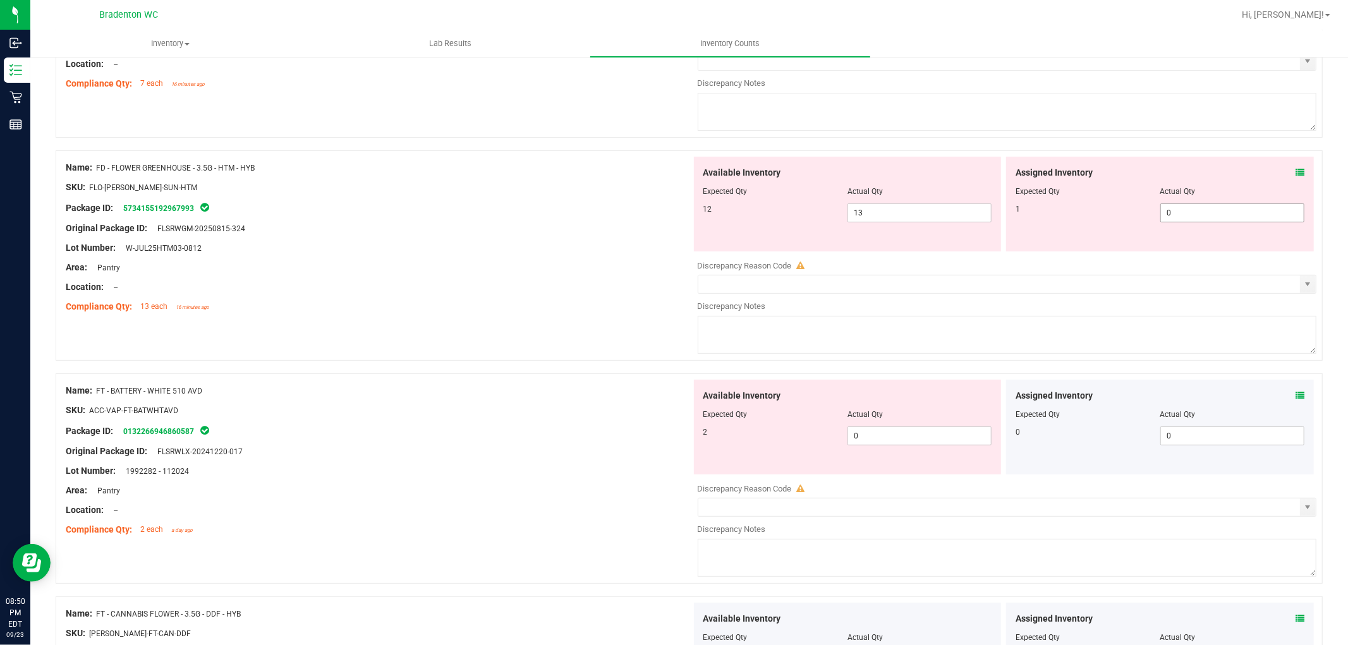
click at [1190, 212] on span "0 0" at bounding box center [1233, 213] width 144 height 19
click at [403, 223] on div "Original Package ID: FLSRWGM-20250815-324" at bounding box center [379, 228] width 626 height 13
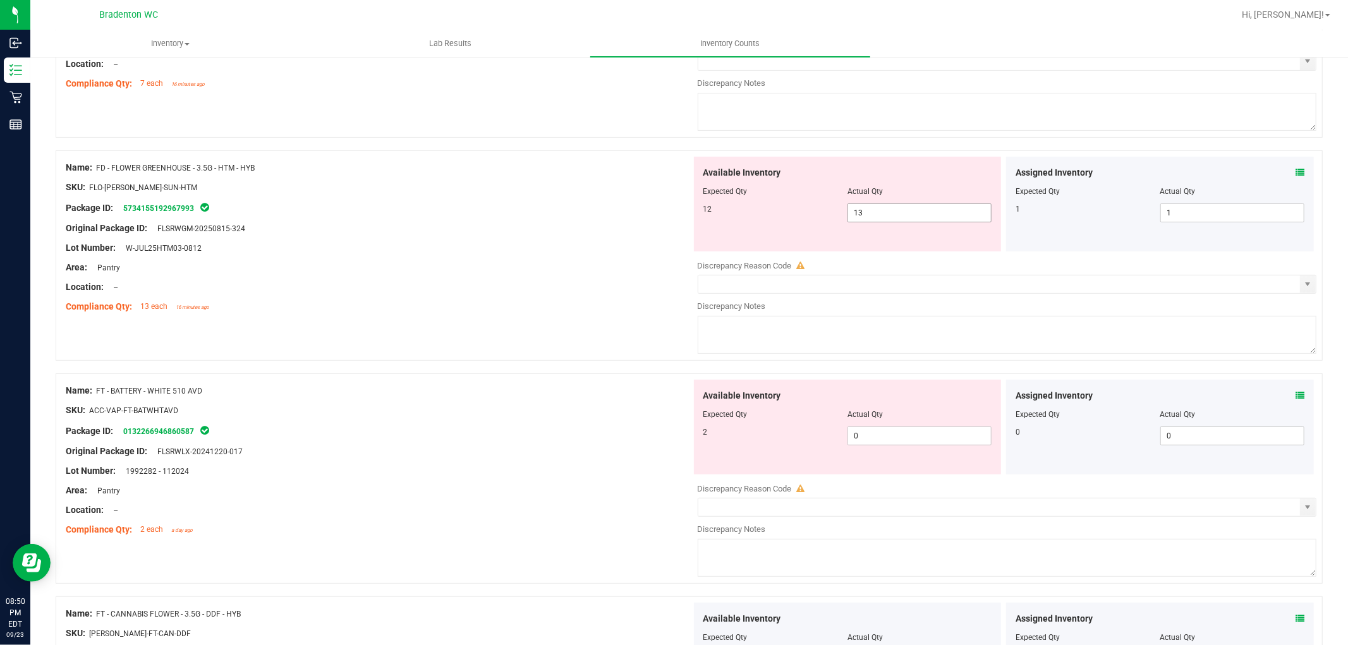
click at [862, 207] on span "13 13" at bounding box center [920, 213] width 144 height 19
click at [339, 266] on div "Area: Pantry" at bounding box center [379, 267] width 626 height 13
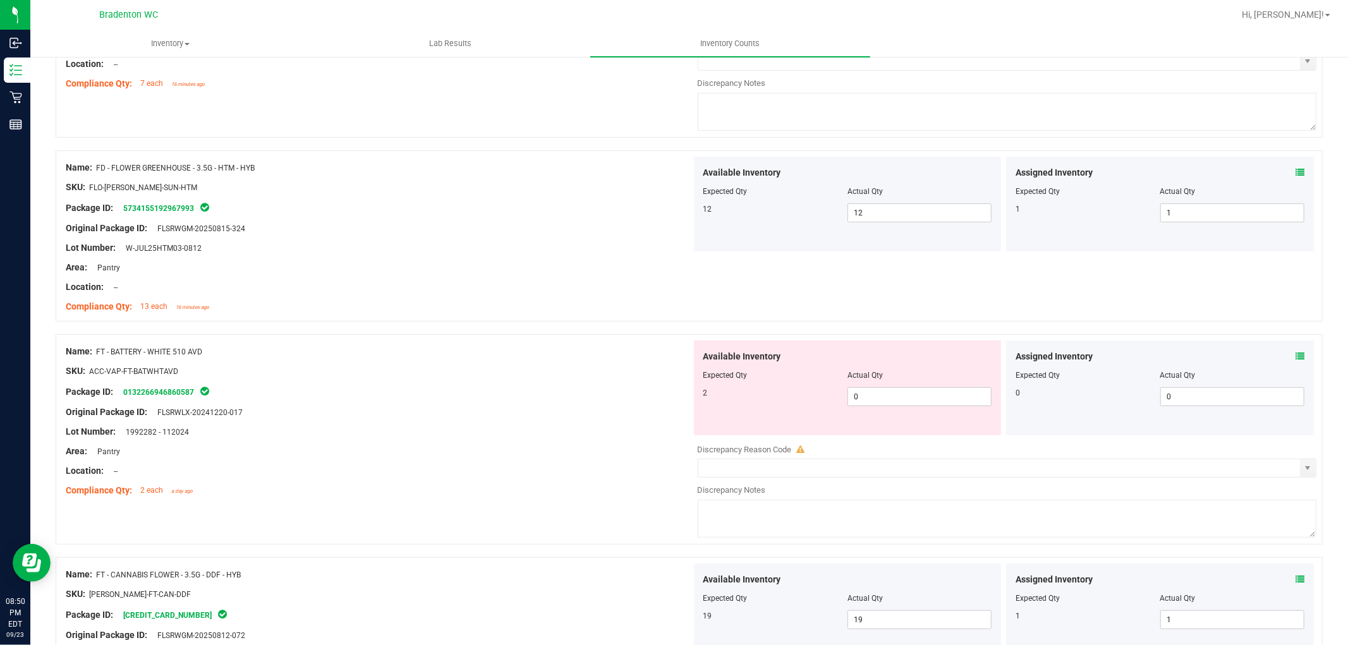
scroll to position [67, 0]
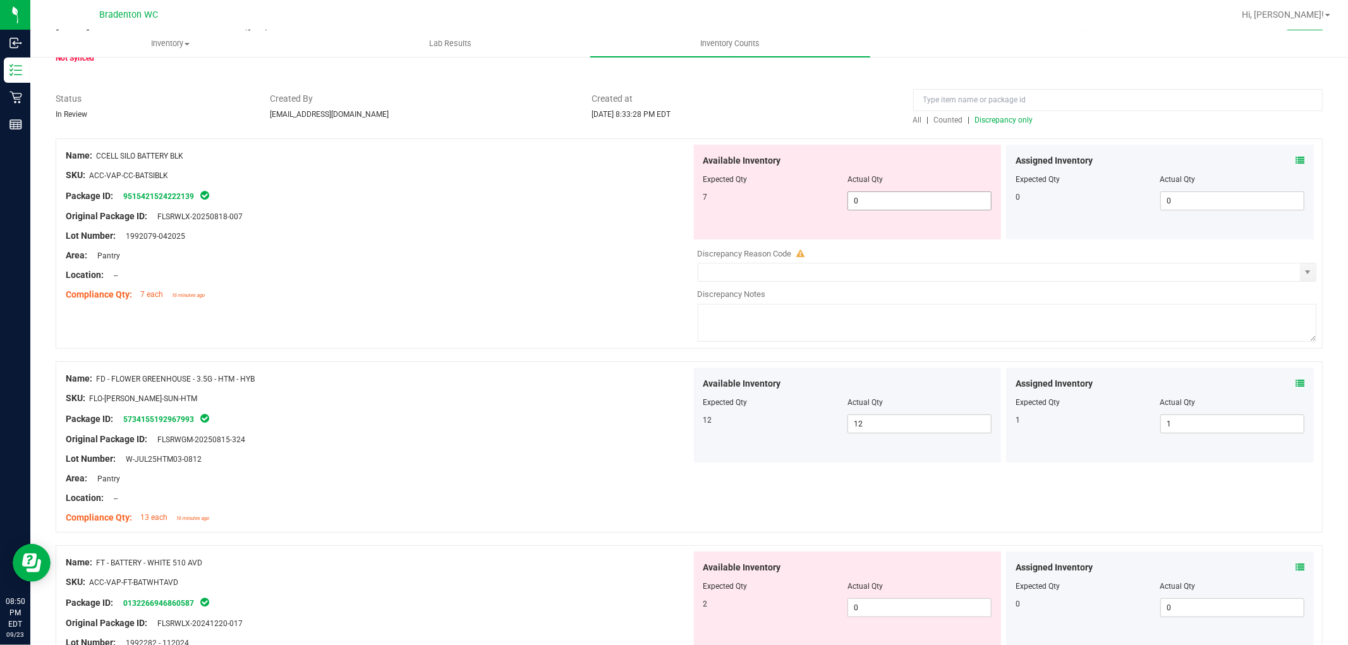
click at [908, 200] on span "0 0" at bounding box center [920, 201] width 144 height 19
drag, startPoint x: 430, startPoint y: 248, endPoint x: 458, endPoint y: 243, distance: 28.2
click at [439, 247] on div "Name: CCELL SILO BATTERY BLK SKU: ACC-VAP-CC-BATSIBLK Package ID: 9515421524222…" at bounding box center [379, 225] width 626 height 161
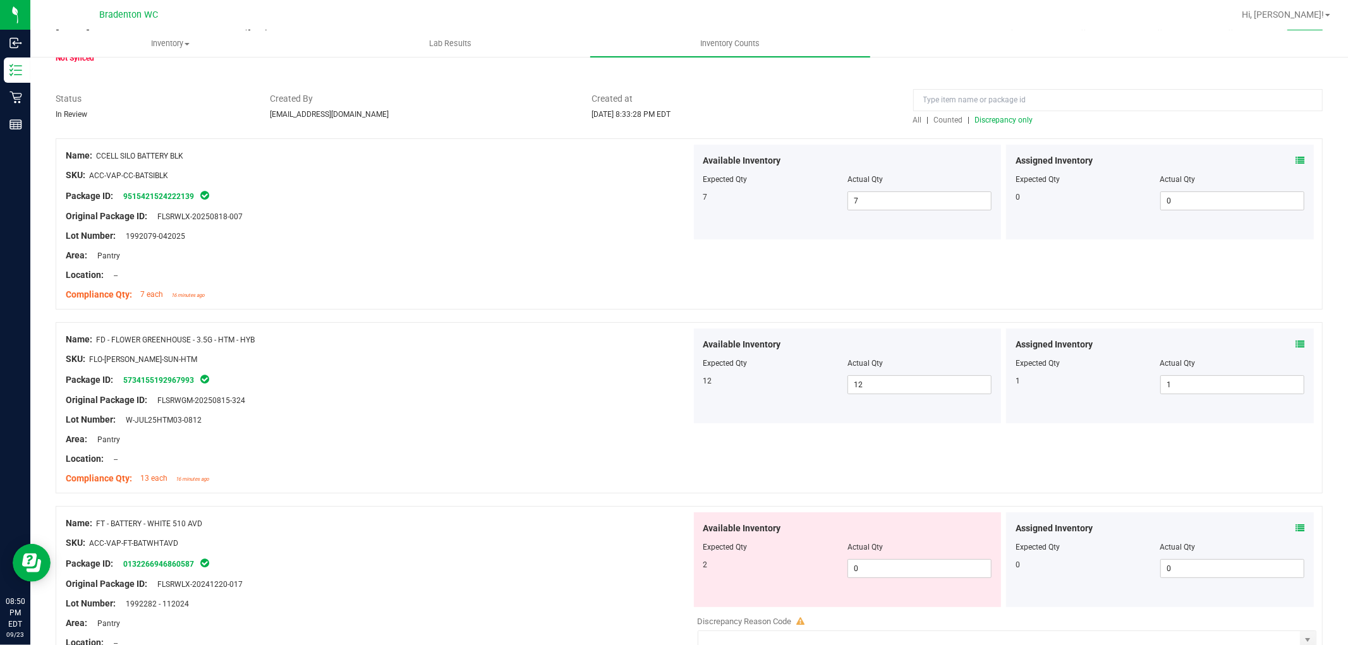
click at [1018, 116] on span "Discrepancy only" at bounding box center [1004, 120] width 58 height 9
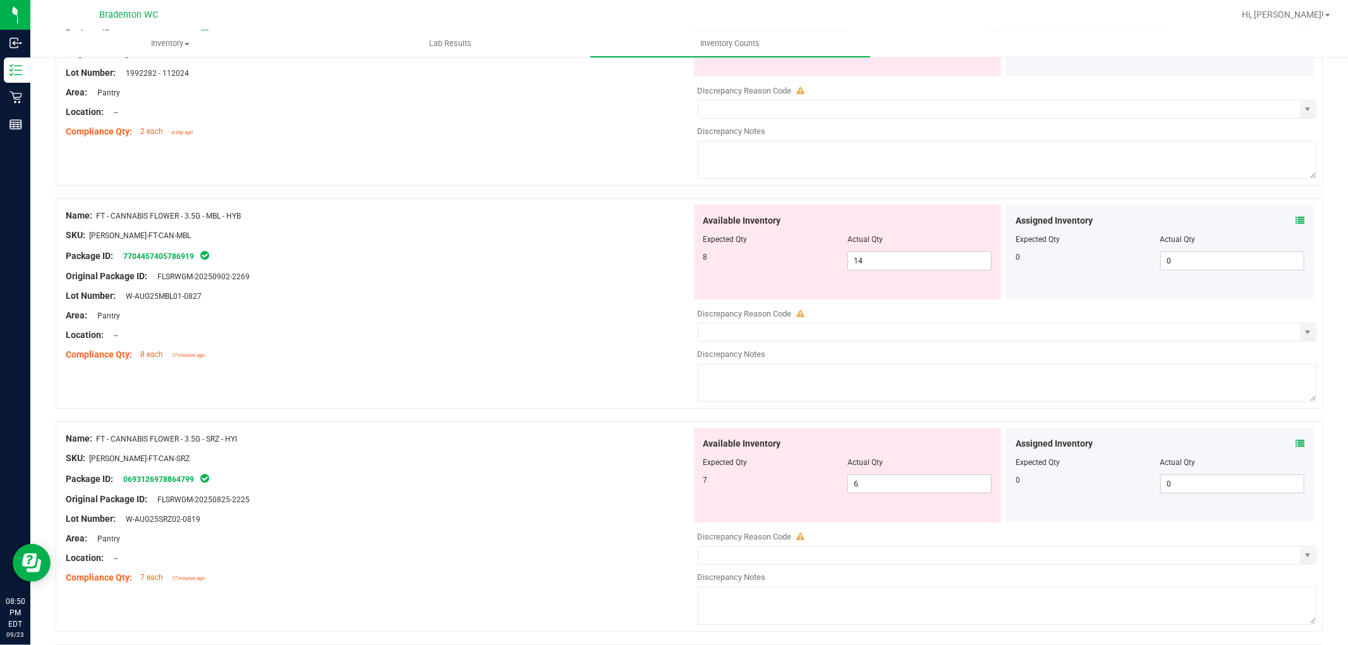
scroll to position [20, 0]
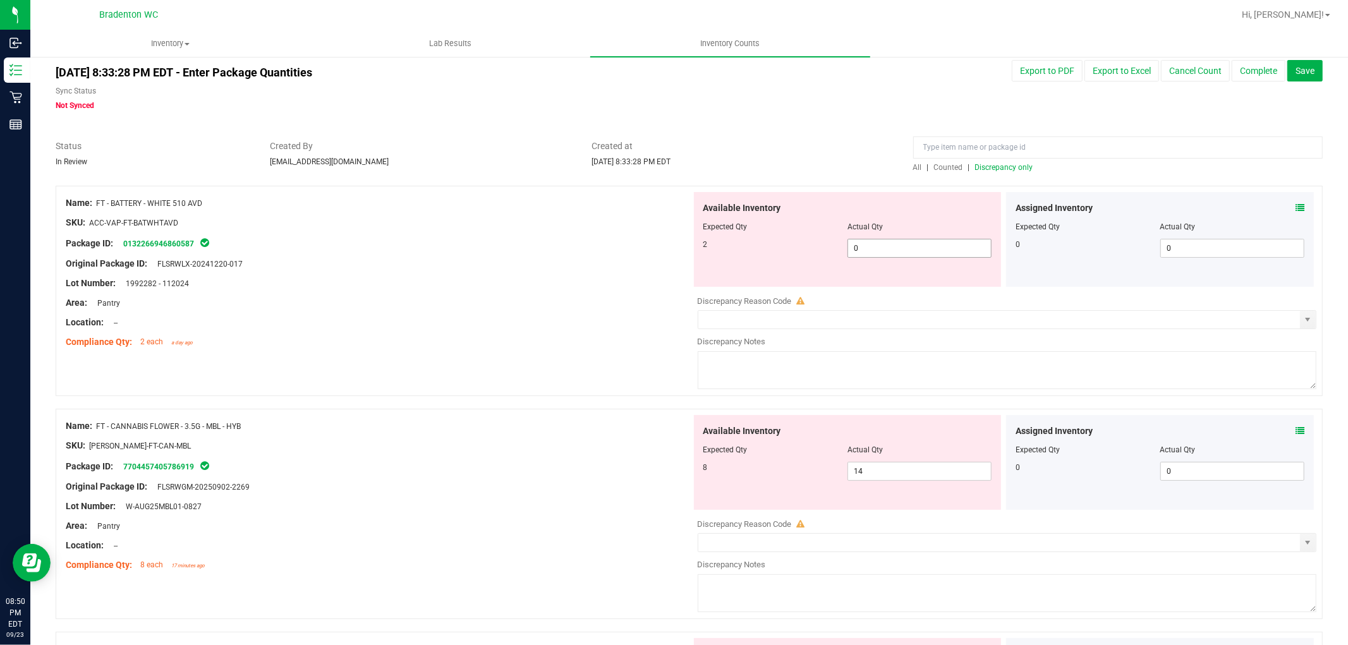
drag, startPoint x: 900, startPoint y: 235, endPoint x: 901, endPoint y: 241, distance: 6.4
click at [901, 238] on div "Available Inventory Expected Qty Actual Qty 2 0 0" at bounding box center [848, 239] width 308 height 95
click at [900, 245] on span "0 0" at bounding box center [920, 248] width 144 height 19
click at [633, 274] on div at bounding box center [379, 274] width 626 height 6
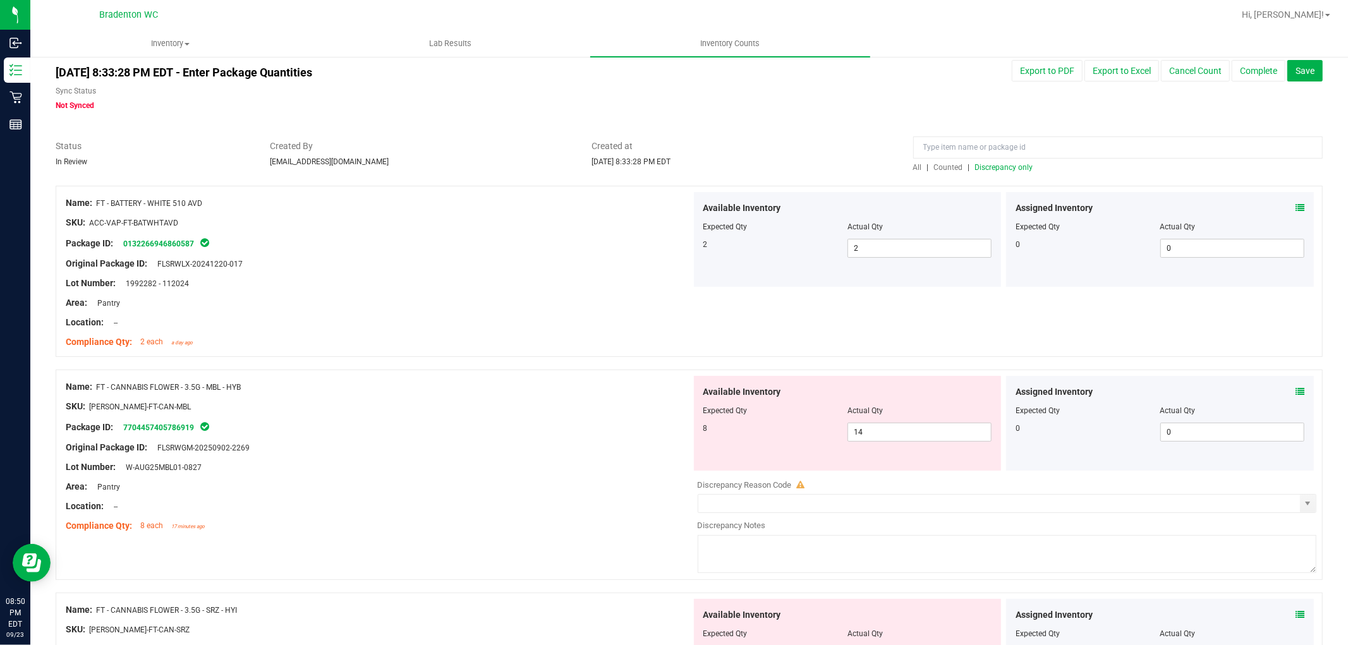
click at [997, 164] on span "Discrepancy only" at bounding box center [1004, 167] width 58 height 9
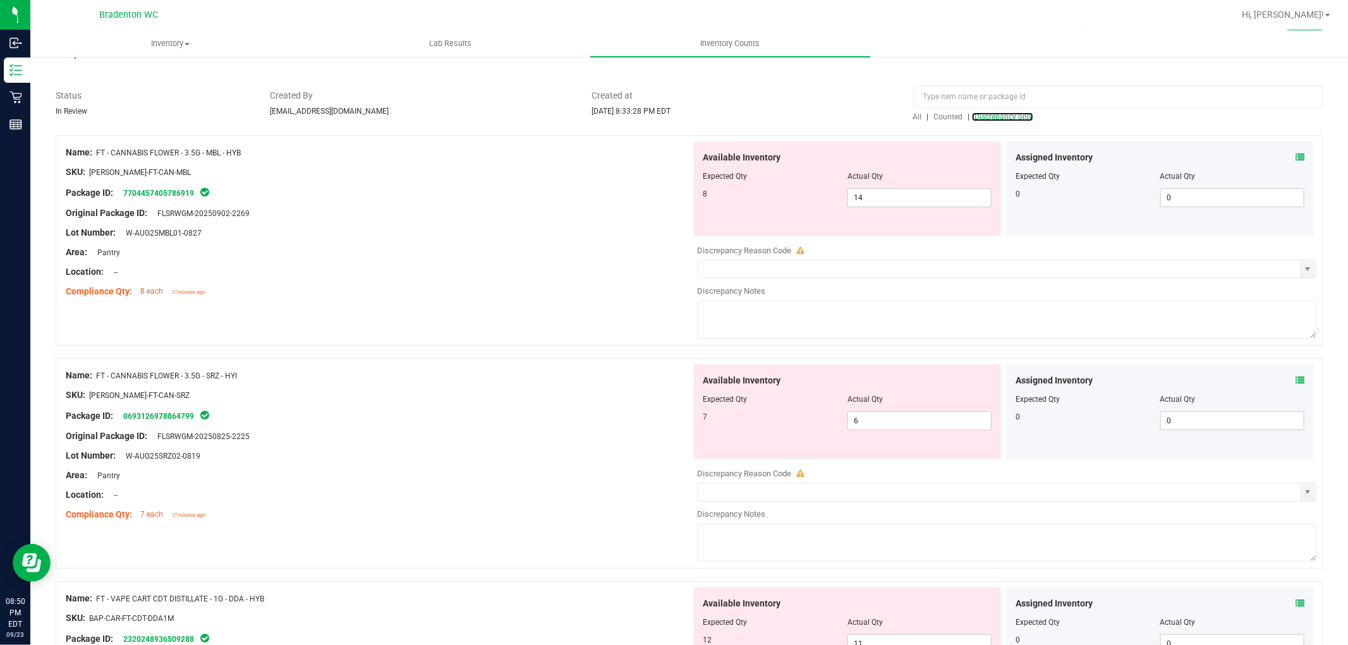
scroll to position [0, 0]
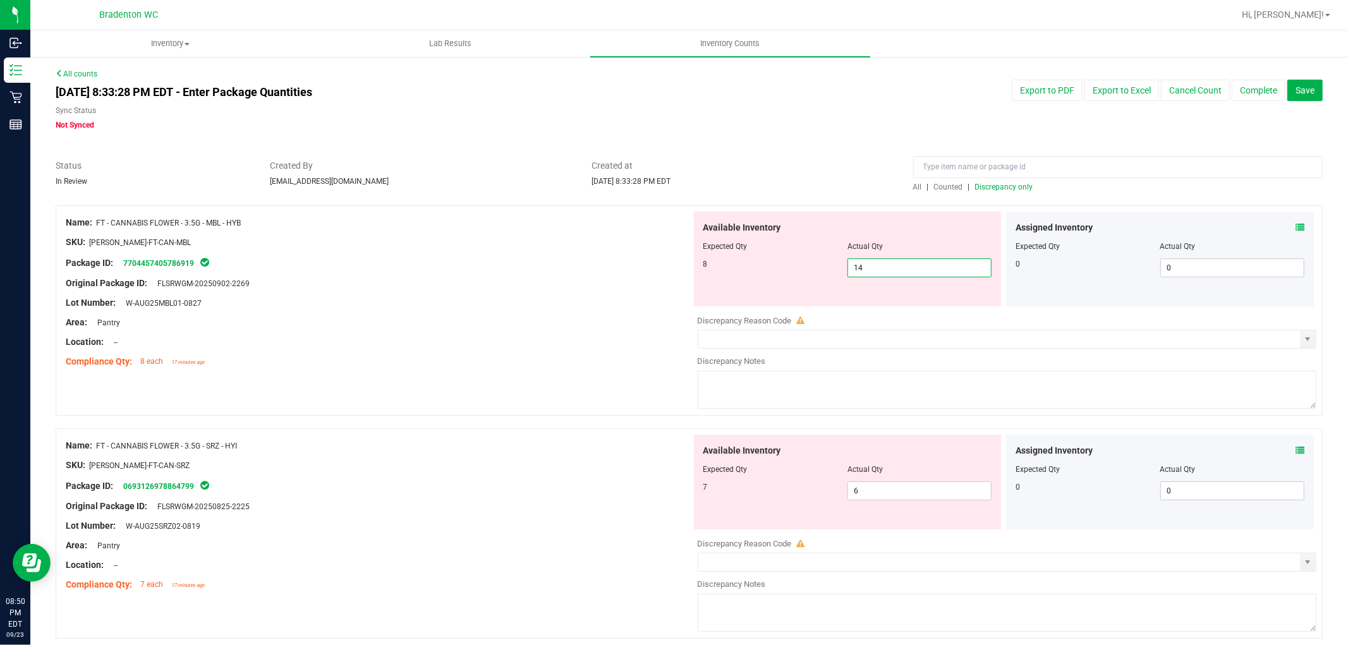
click at [863, 272] on span "14 14" at bounding box center [920, 268] width 144 height 19
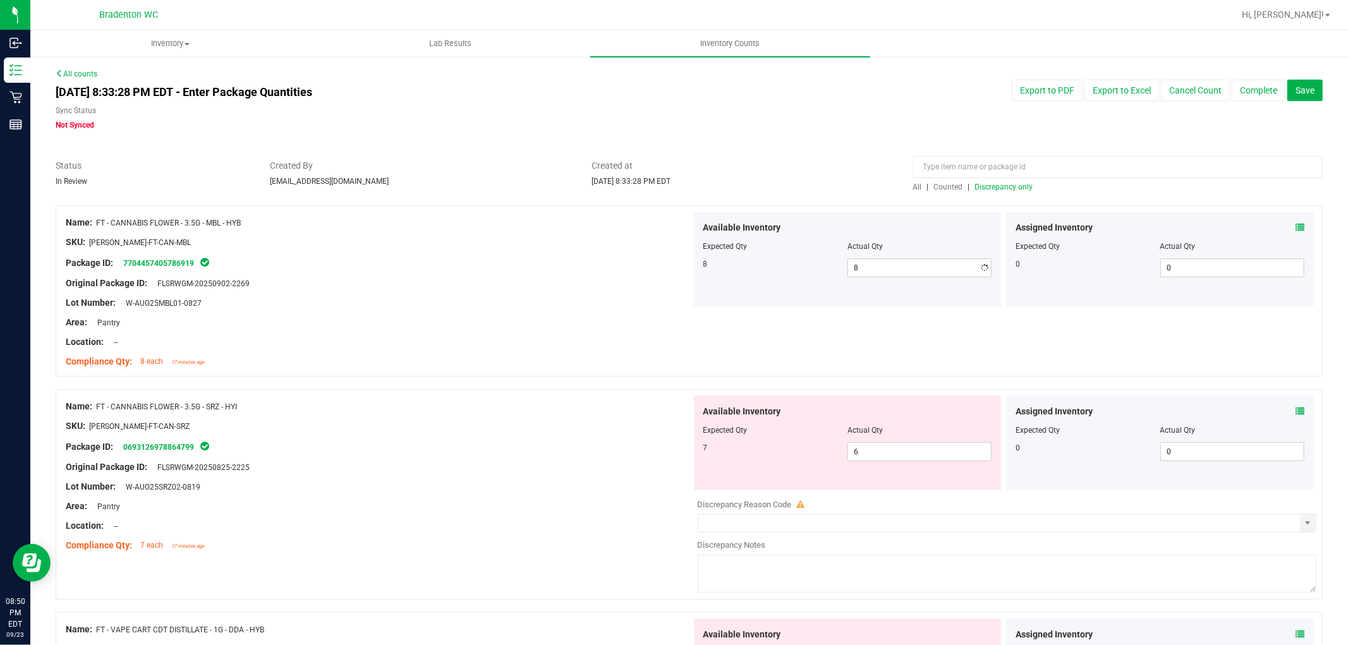
click at [454, 308] on div "Lot Number: W-AUG25MBL01-0827" at bounding box center [379, 303] width 626 height 13
click at [1012, 188] on span "Discrepancy only" at bounding box center [1004, 187] width 58 height 9
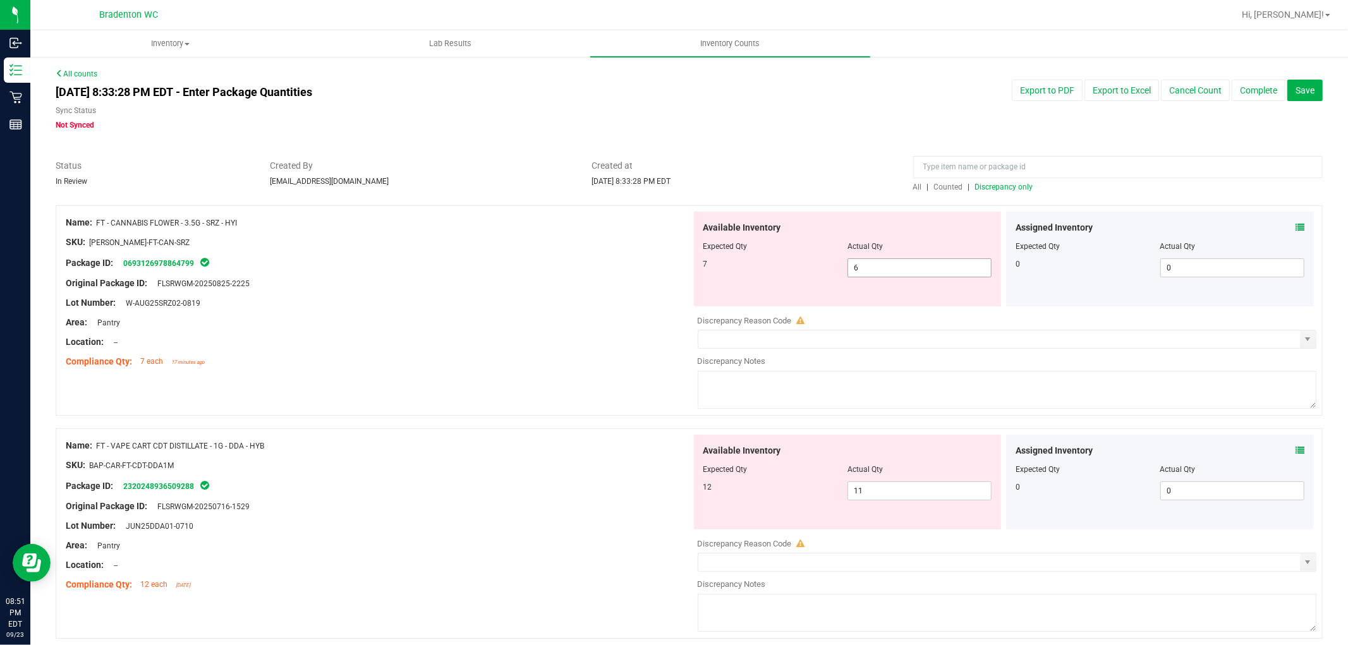
click at [912, 269] on span "6 6" at bounding box center [920, 268] width 144 height 19
click at [627, 291] on div at bounding box center [379, 293] width 626 height 6
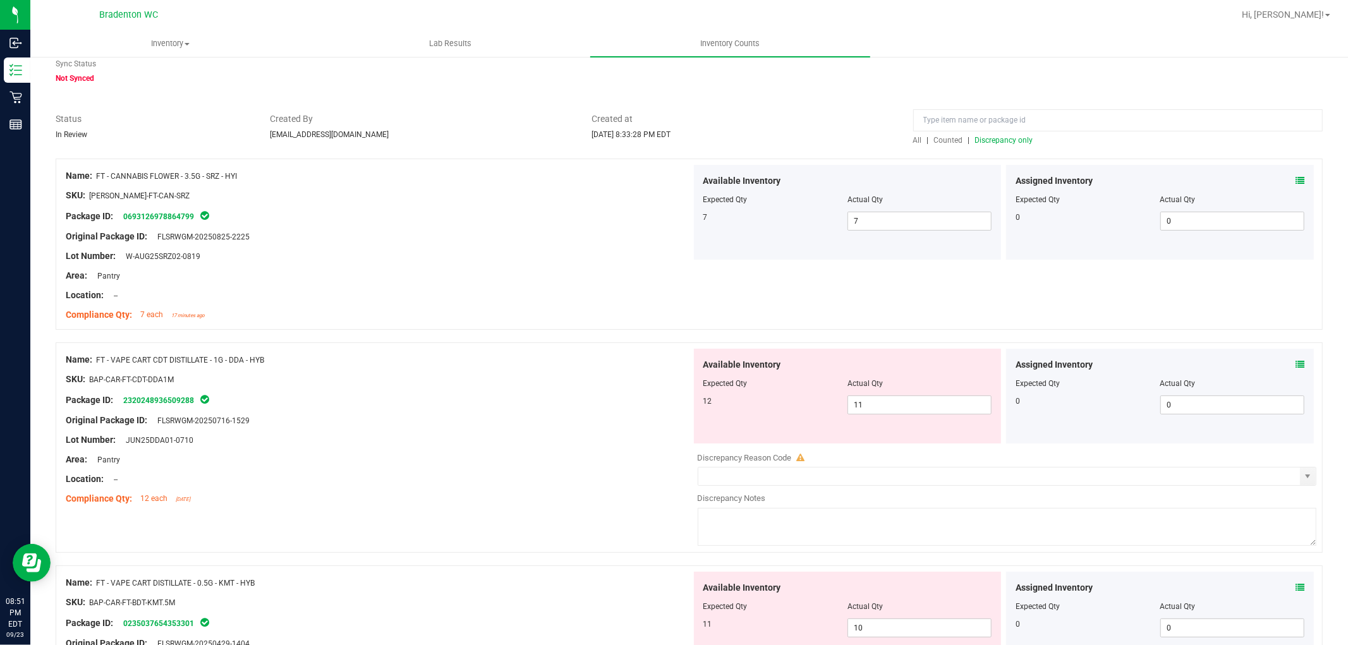
scroll to position [70, 0]
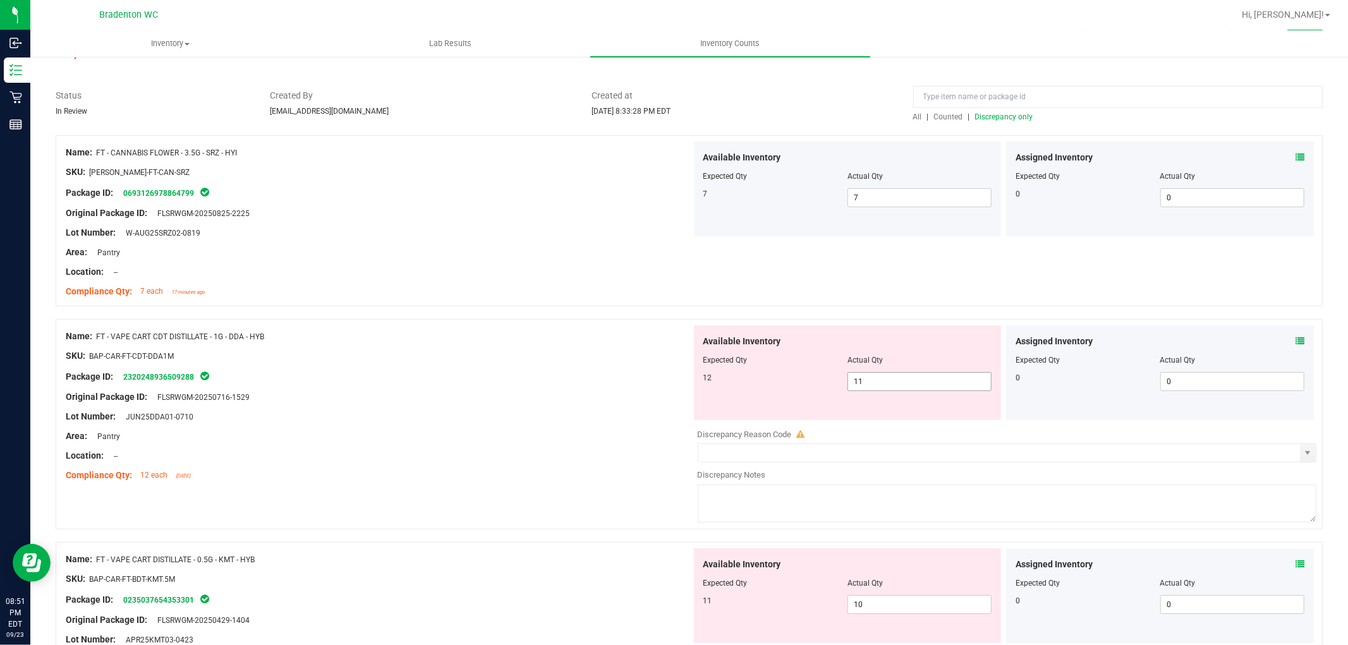
click at [863, 375] on span "11 11" at bounding box center [920, 381] width 144 height 19
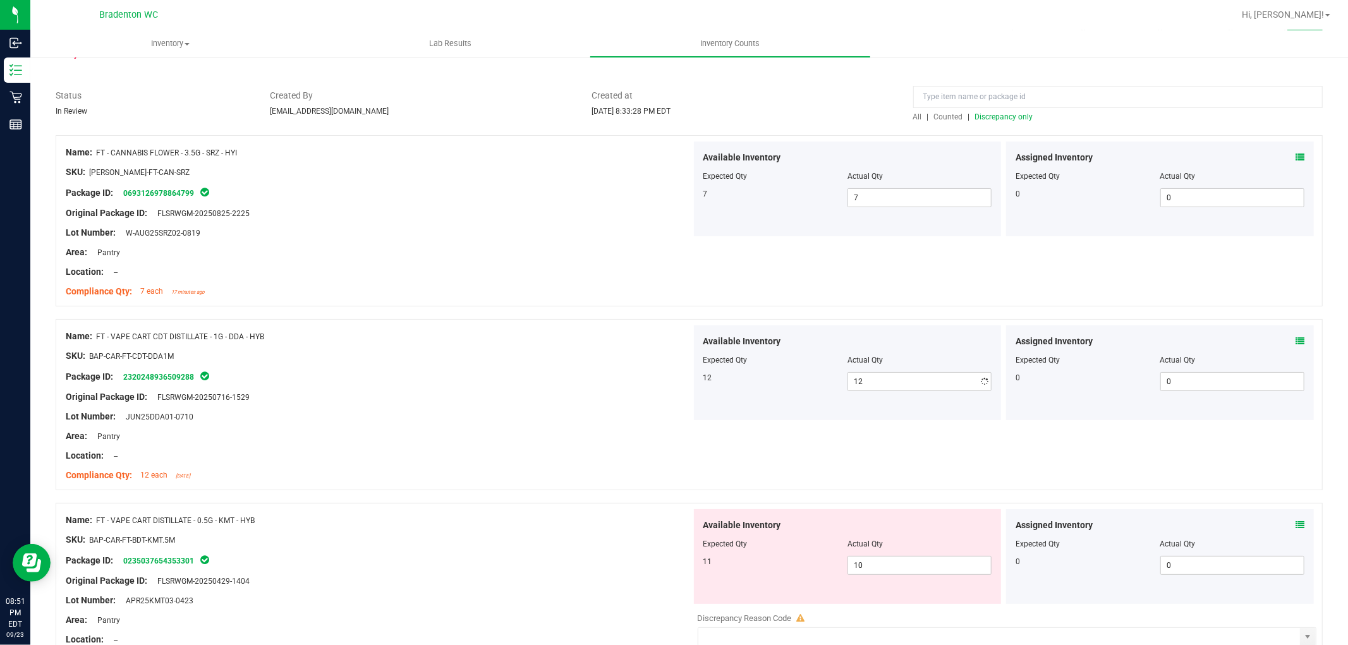
drag, startPoint x: 676, startPoint y: 360, endPoint x: 770, endPoint y: 336, distance: 96.8
click at [680, 358] on div "SKU: BAP-CAR-FT-CDT-DDA1M" at bounding box center [379, 356] width 626 height 13
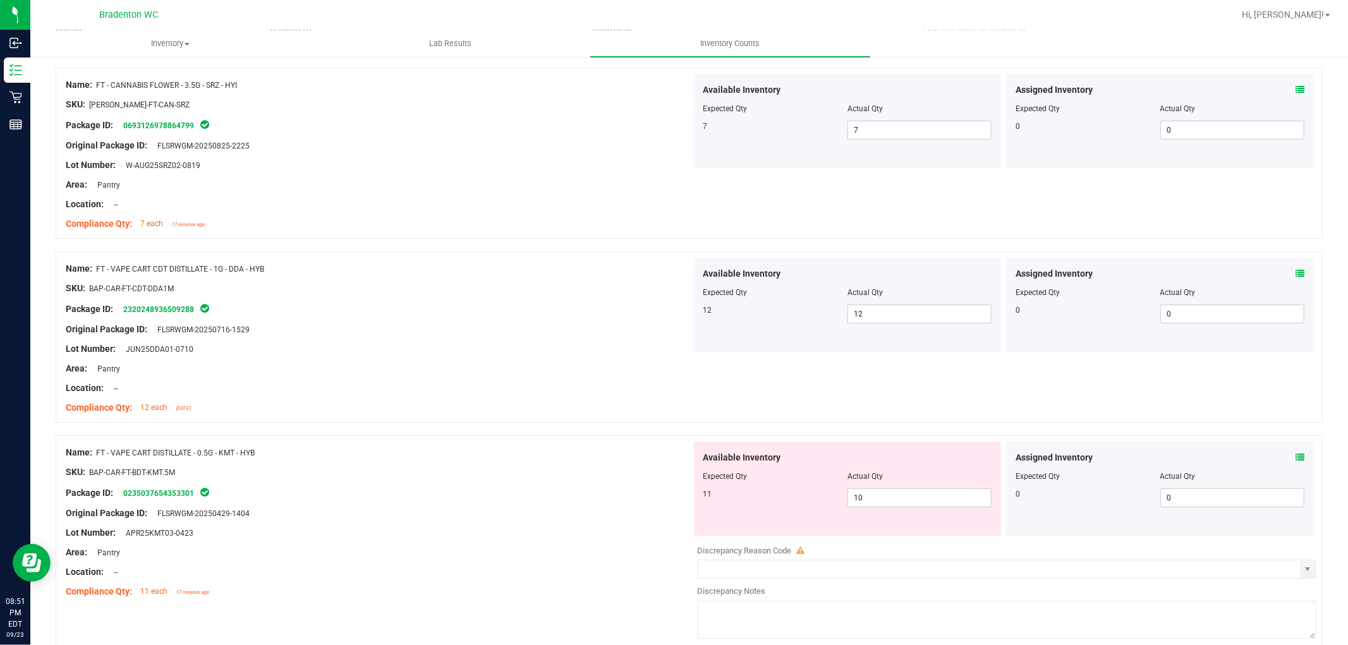
scroll to position [54, 0]
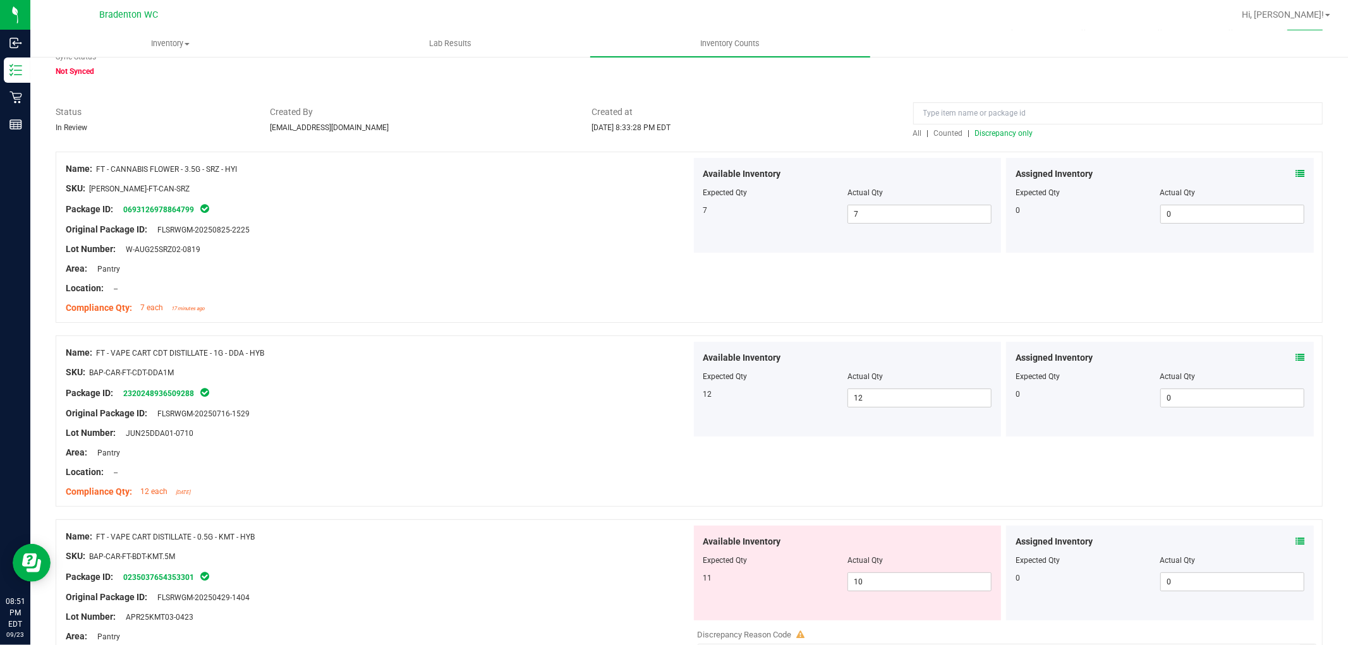
click at [1008, 131] on span "Discrepancy only" at bounding box center [1004, 133] width 58 height 9
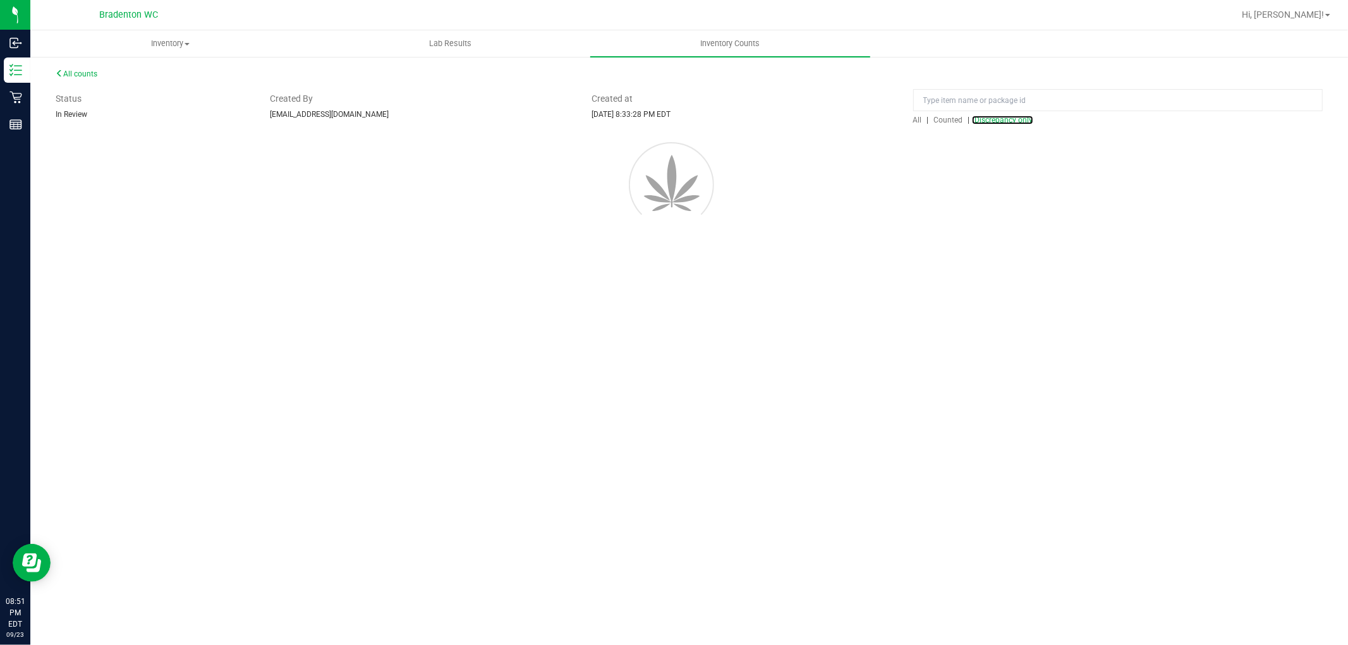
scroll to position [0, 0]
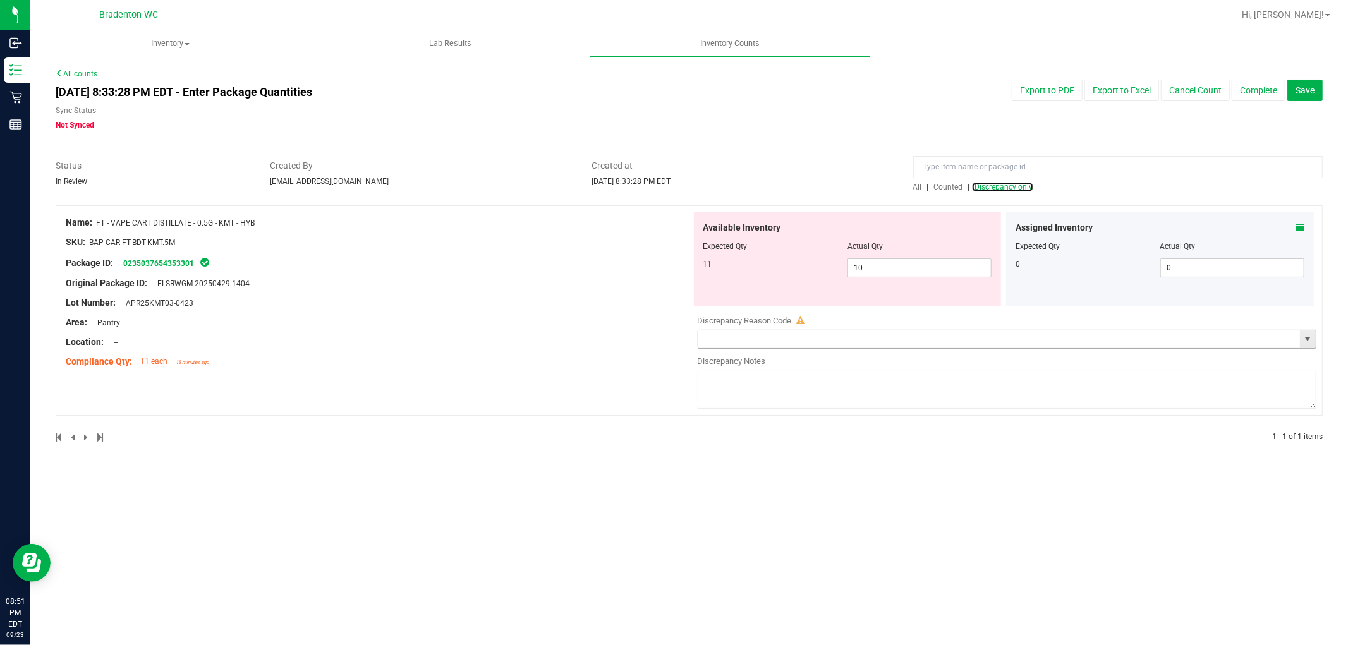
click at [1306, 343] on span "select" at bounding box center [1308, 339] width 10 height 10
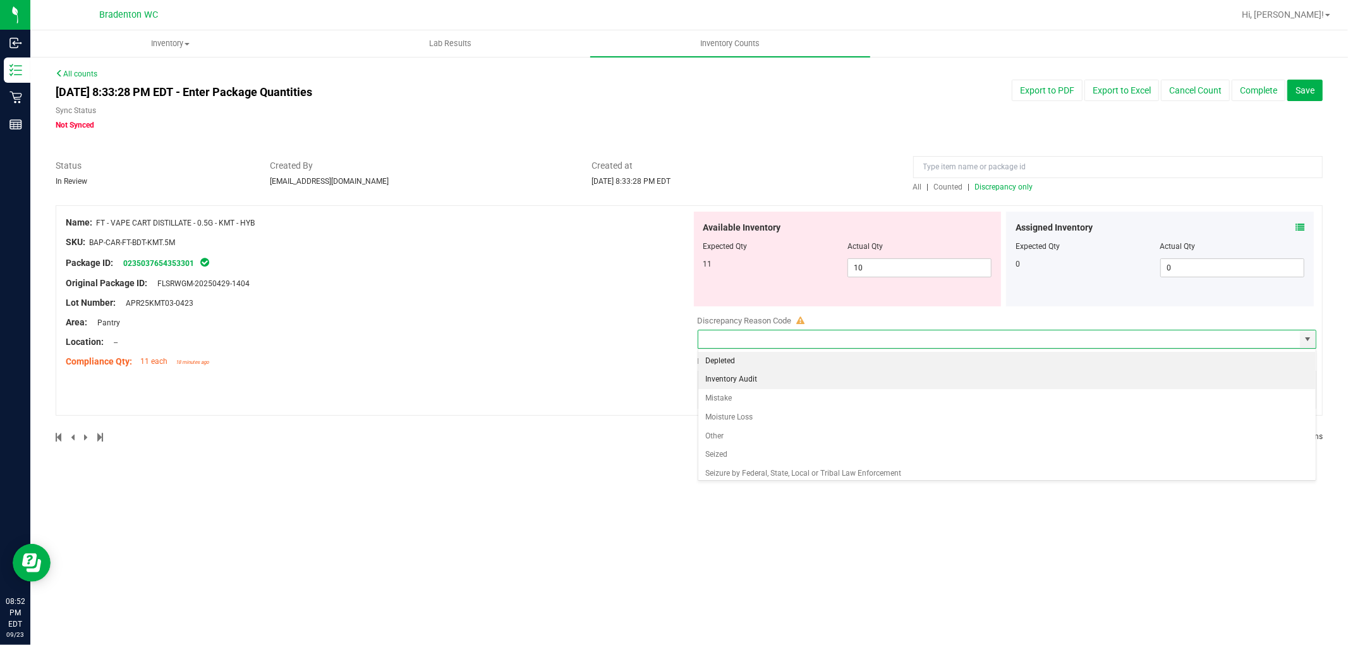
click at [752, 380] on li "Inventory Audit" at bounding box center [1008, 379] width 618 height 19
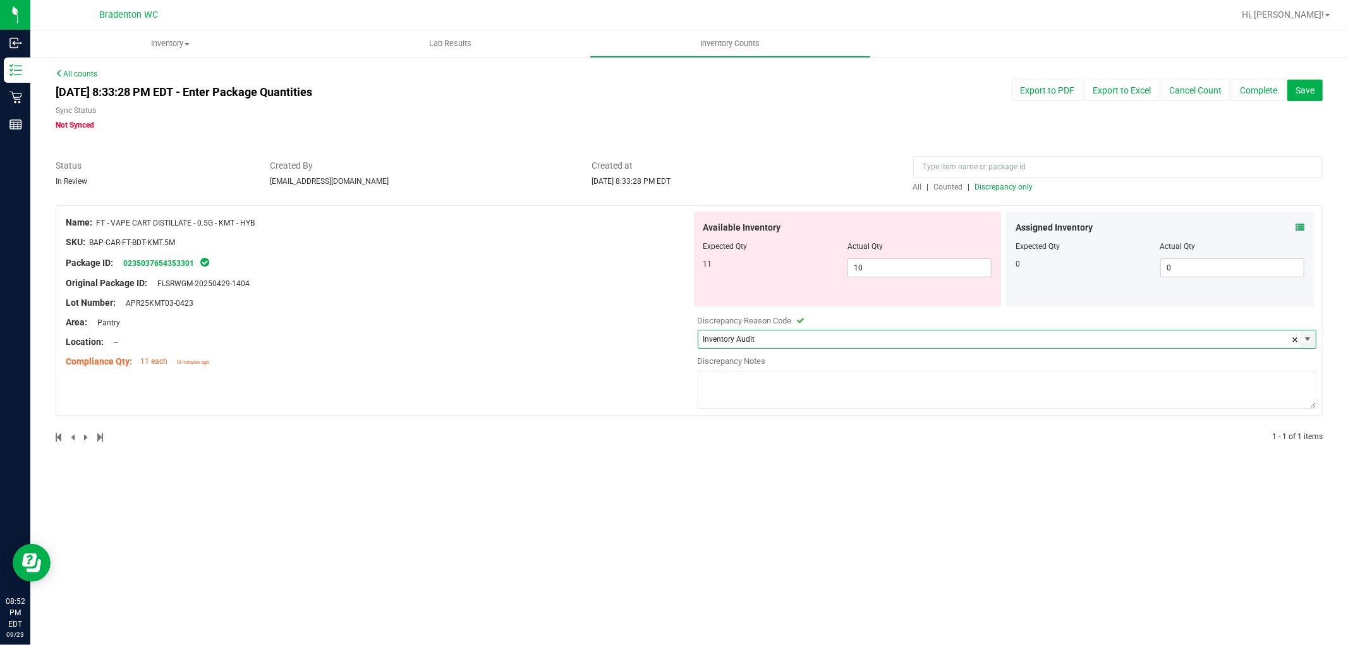
click at [760, 382] on textarea at bounding box center [1008, 390] width 620 height 38
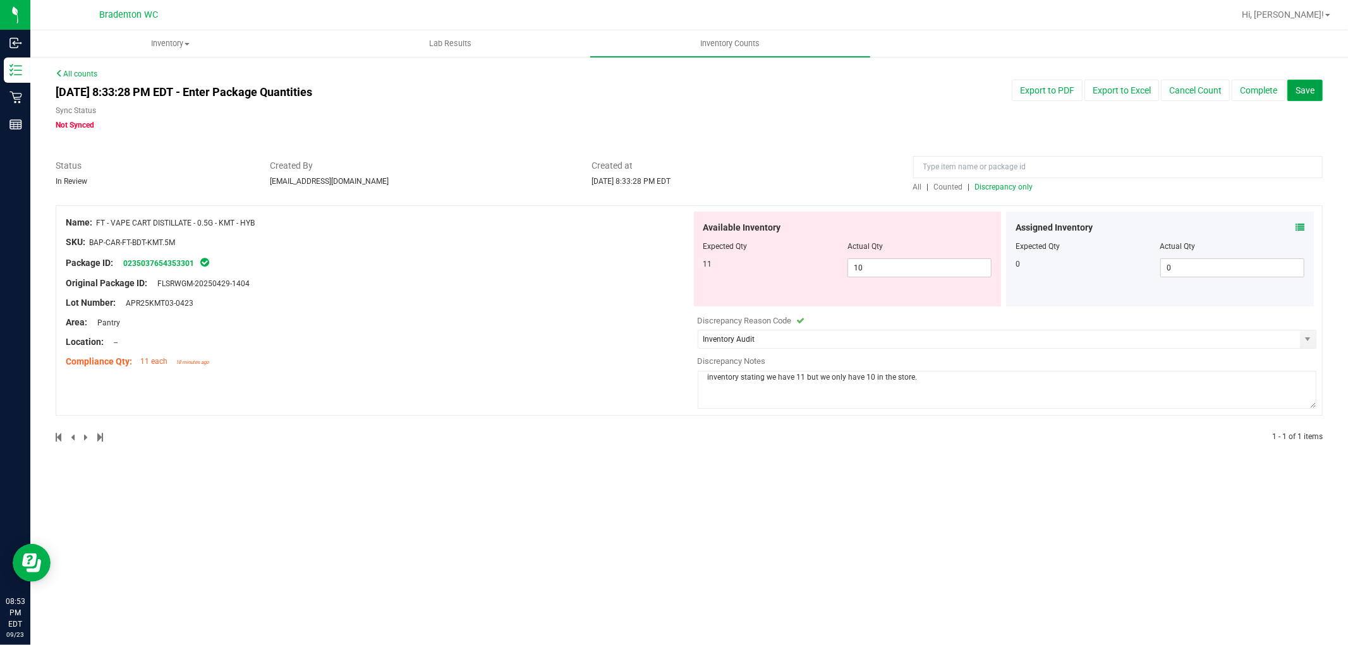
click at [1304, 86] on span "Save" at bounding box center [1305, 90] width 19 height 10
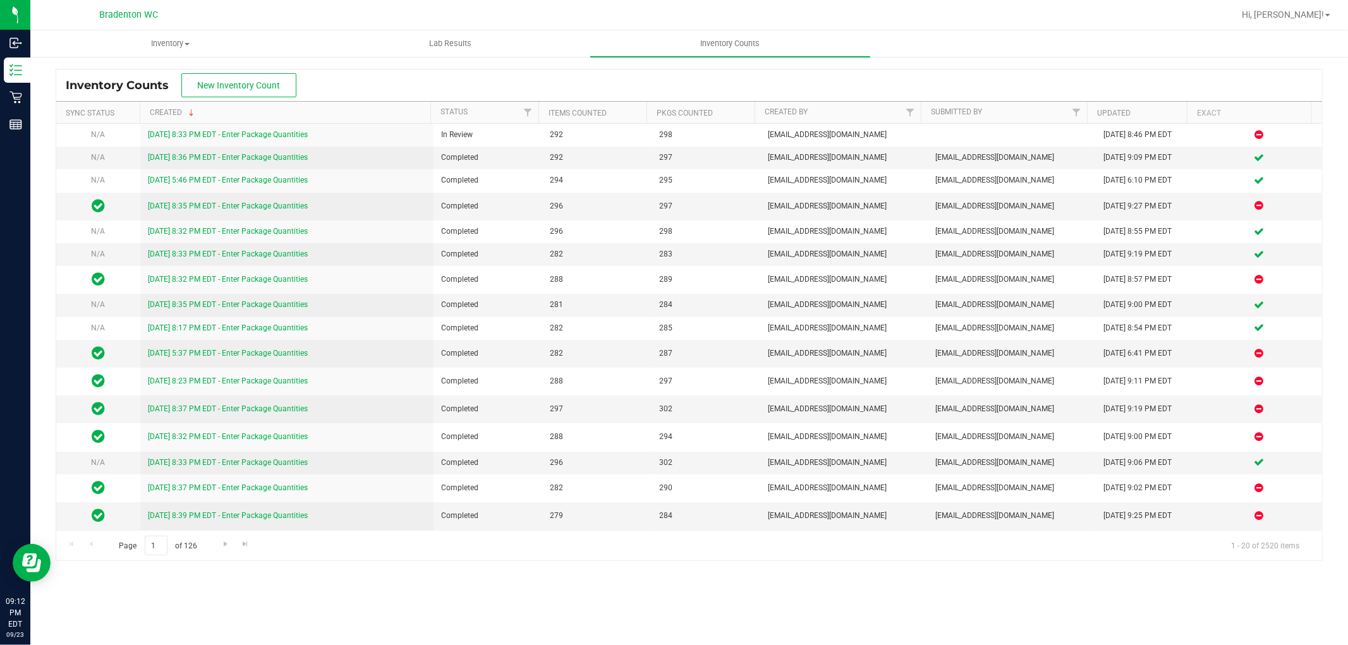
click at [1296, 7] on div "Hi, [PERSON_NAME]!" at bounding box center [1286, 15] width 99 height 22
click at [1297, 15] on span "Hi, [PERSON_NAME]!" at bounding box center [1283, 14] width 82 height 10
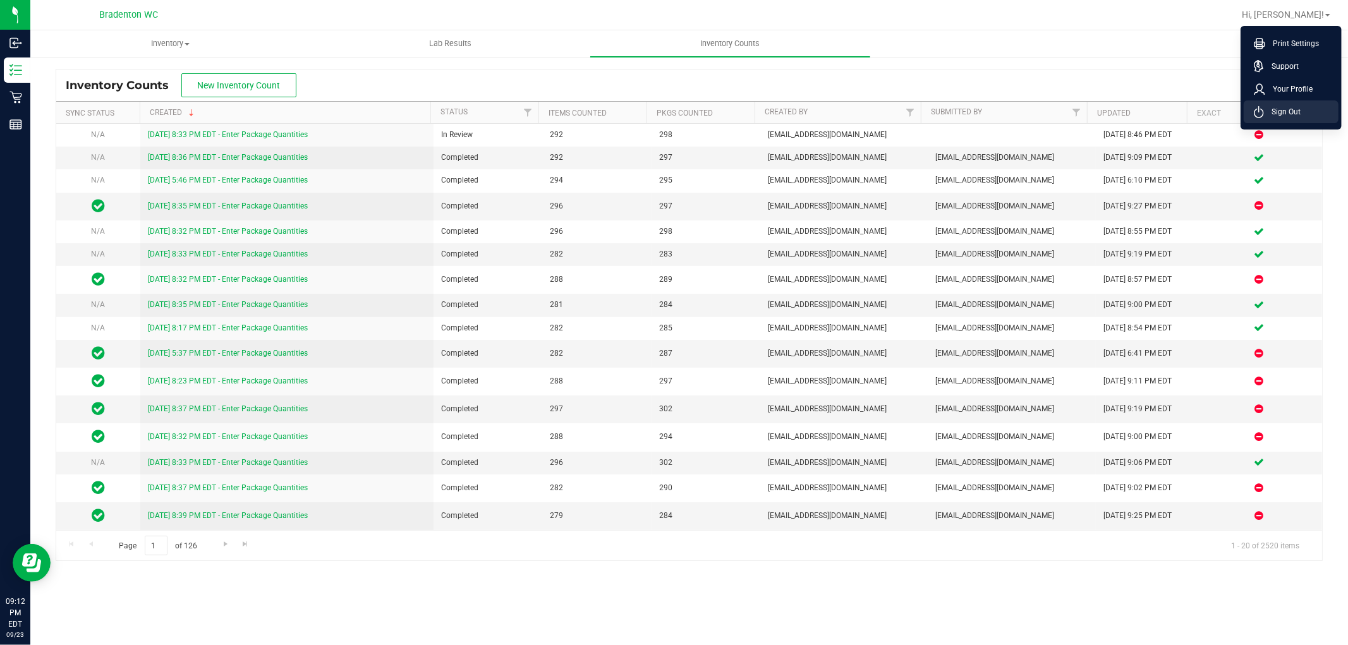
click at [1267, 102] on li "Sign Out" at bounding box center [1291, 112] width 95 height 23
